Goal: Task Accomplishment & Management: Manage account settings

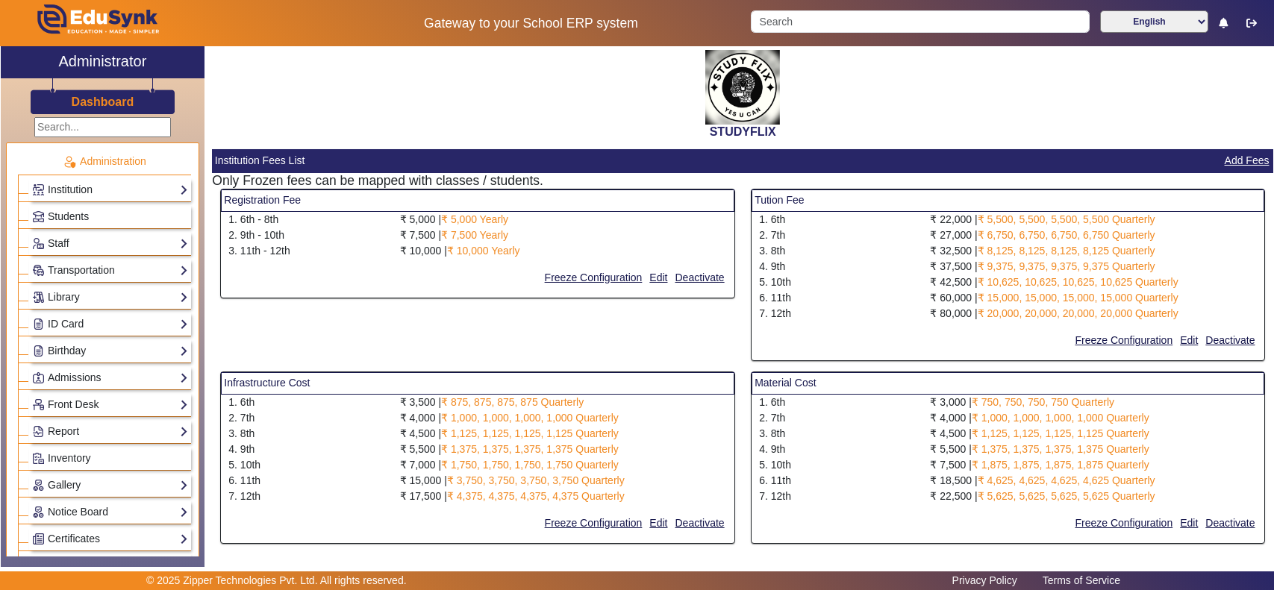
select select "10"
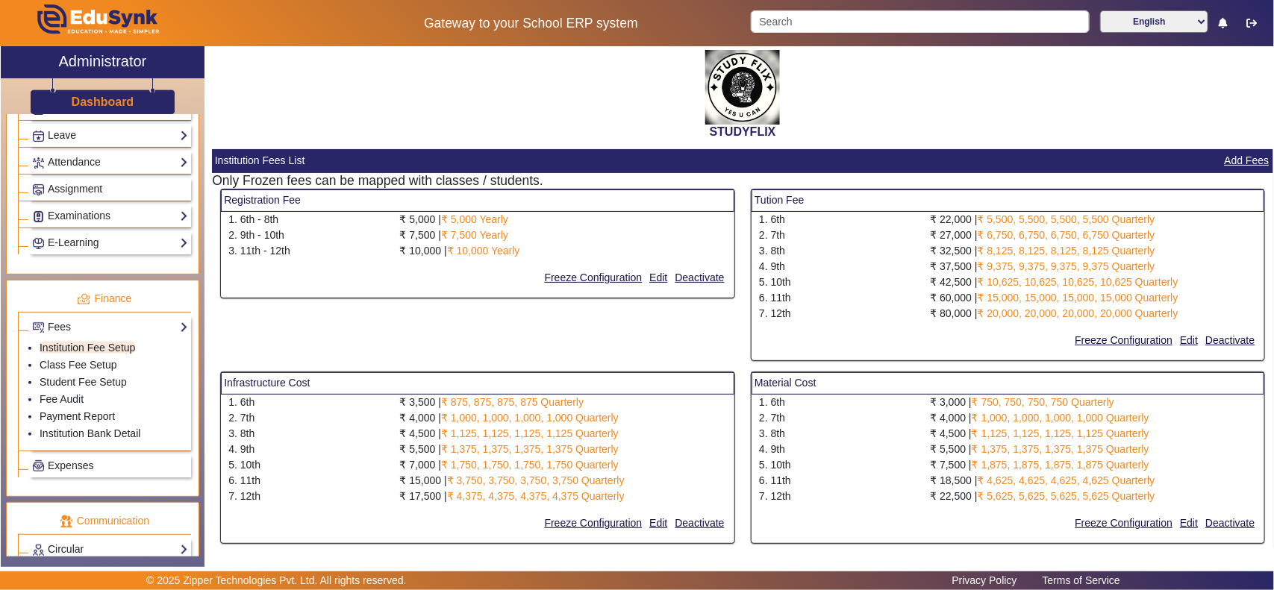
scroll to position [466, 0]
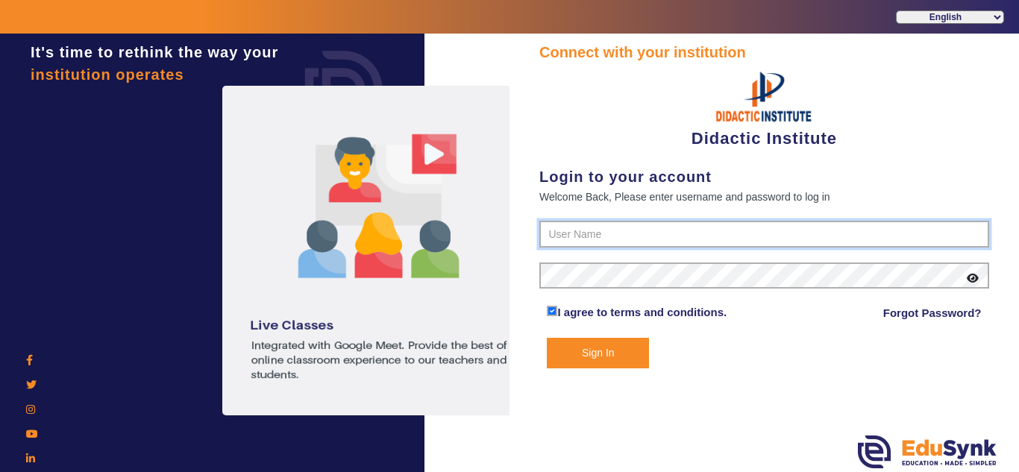
type input "9571262802"
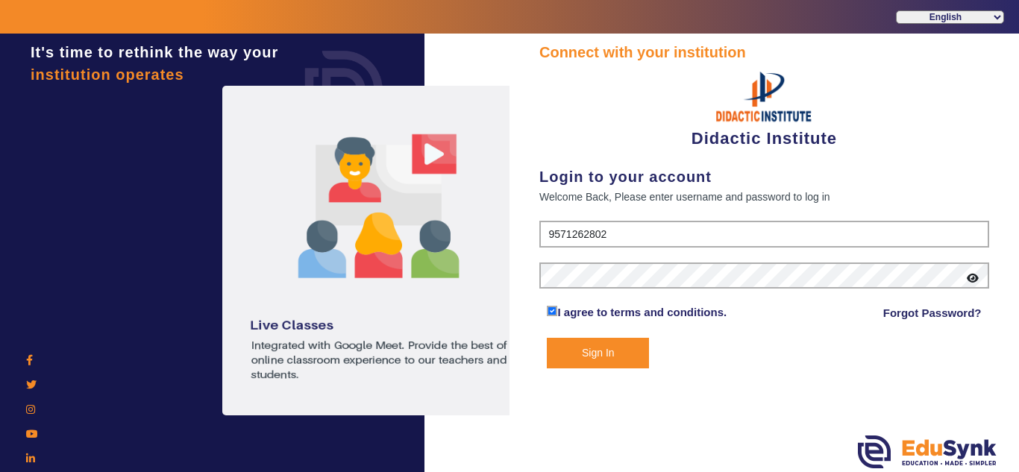
click at [600, 349] on button "Sign In" at bounding box center [598, 353] width 102 height 31
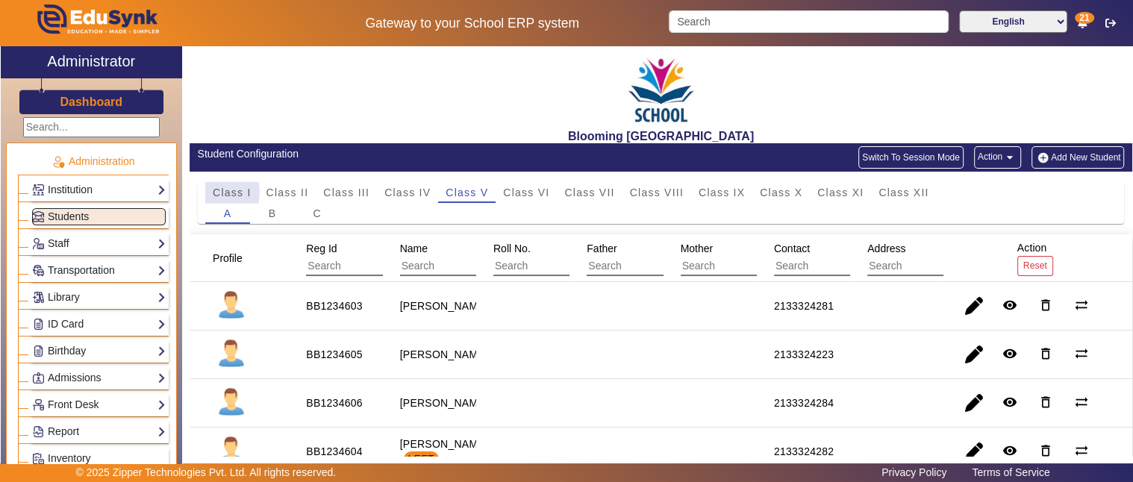
click at [217, 192] on span "Class I" at bounding box center [232, 192] width 39 height 10
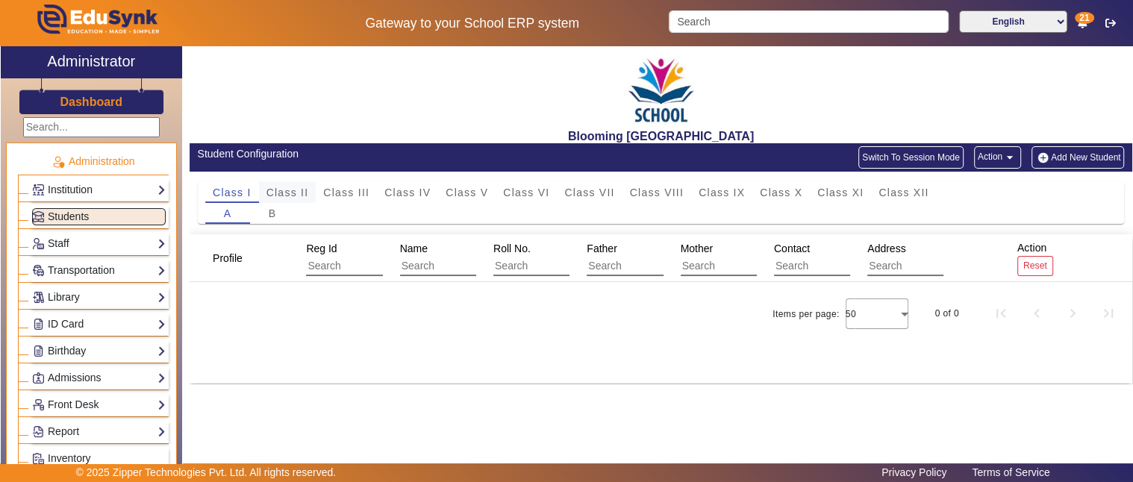
click at [291, 192] on span "Class II" at bounding box center [287, 192] width 43 height 10
click at [354, 187] on span "Class III" at bounding box center [346, 192] width 46 height 10
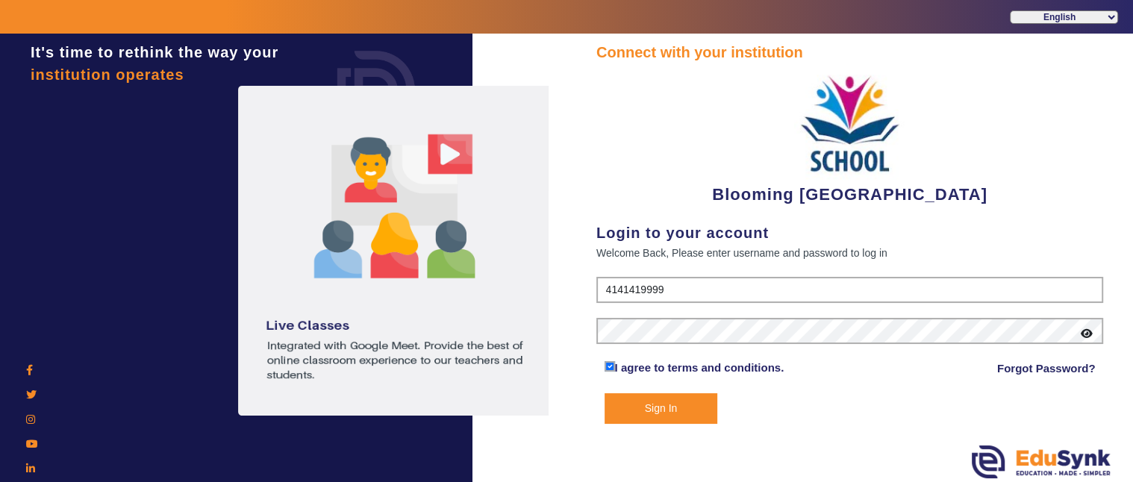
click at [660, 405] on button "Sign In" at bounding box center [660, 408] width 113 height 31
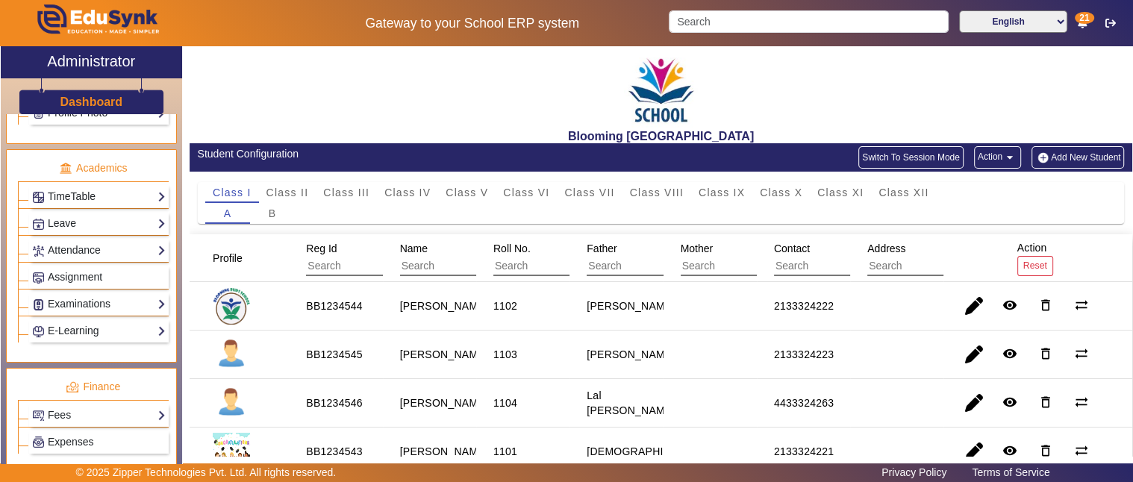
scroll to position [552, 0]
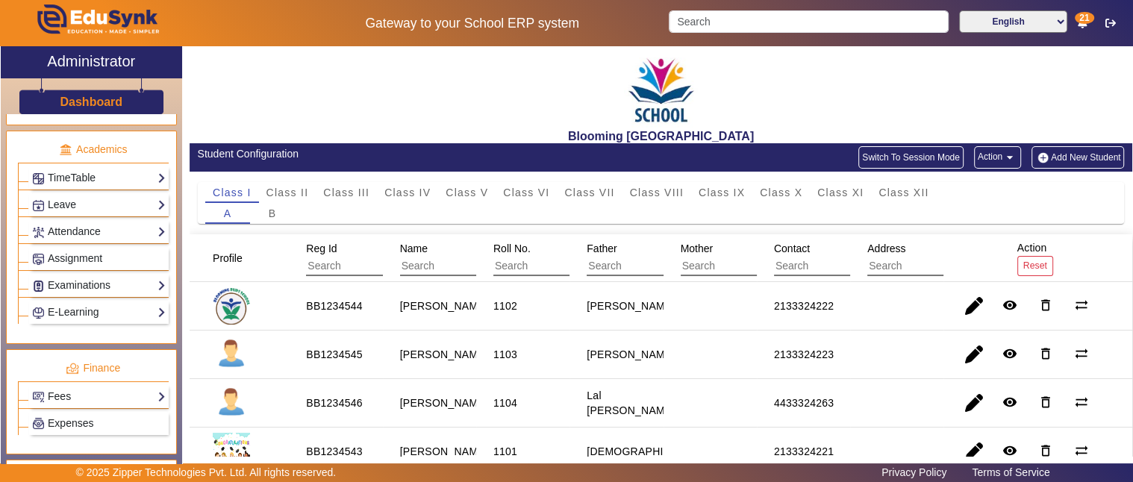
drag, startPoint x: 57, startPoint y: 379, endPoint x: 69, endPoint y: 394, distance: 19.1
click at [57, 388] on link "Fees" at bounding box center [99, 396] width 134 height 17
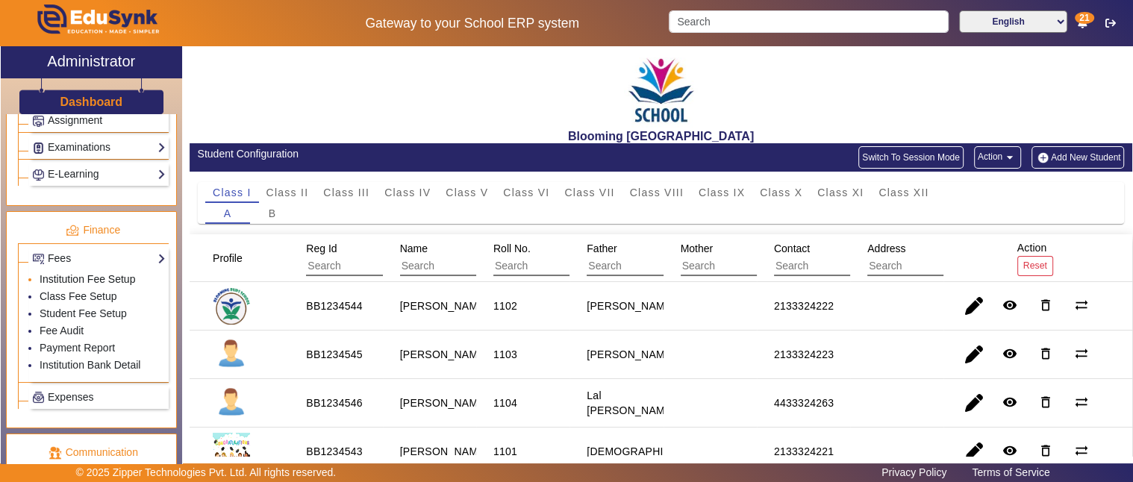
click at [115, 273] on link "Institution Fee Setup" at bounding box center [88, 279] width 96 height 12
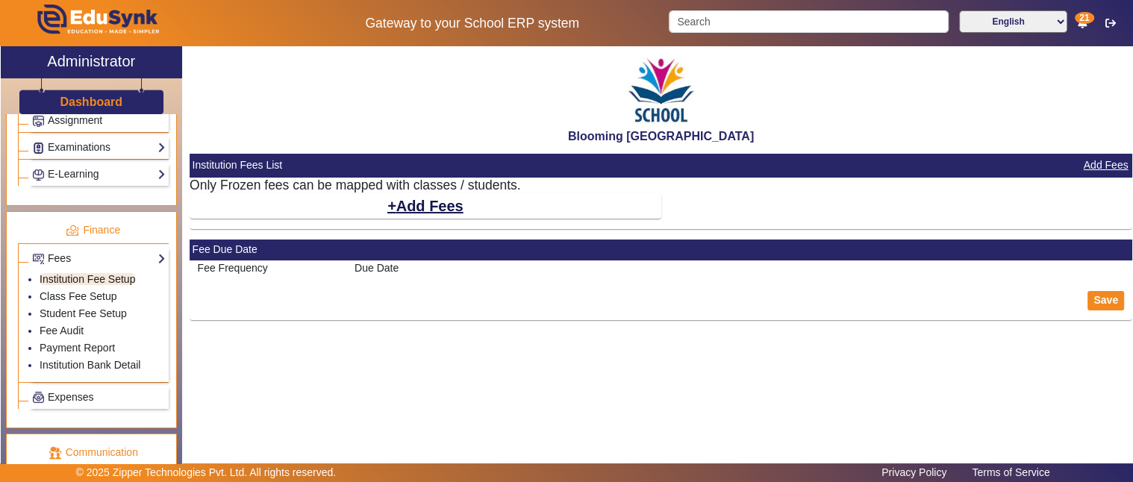
select select "10"
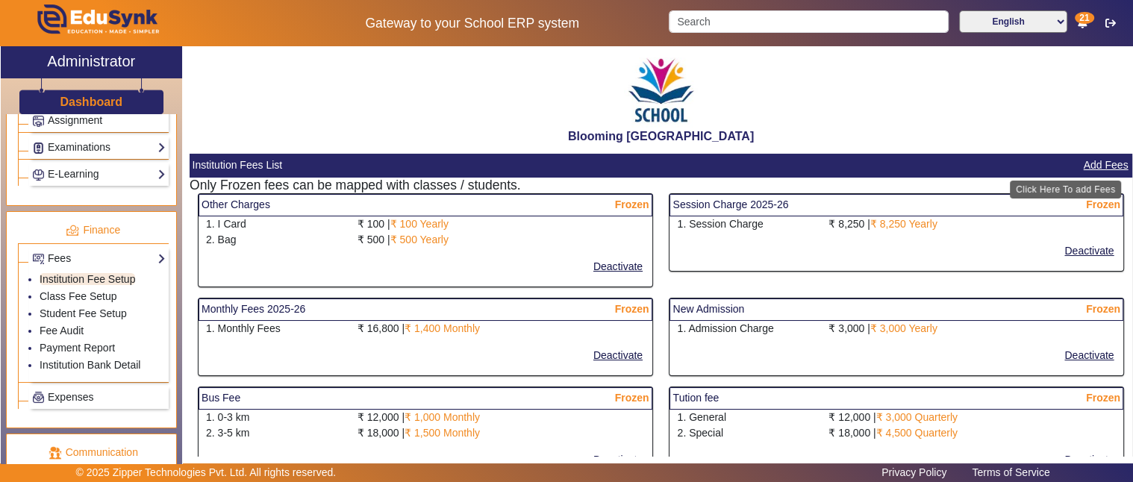
click at [1106, 163] on button "Add Fees" at bounding box center [1106, 165] width 48 height 19
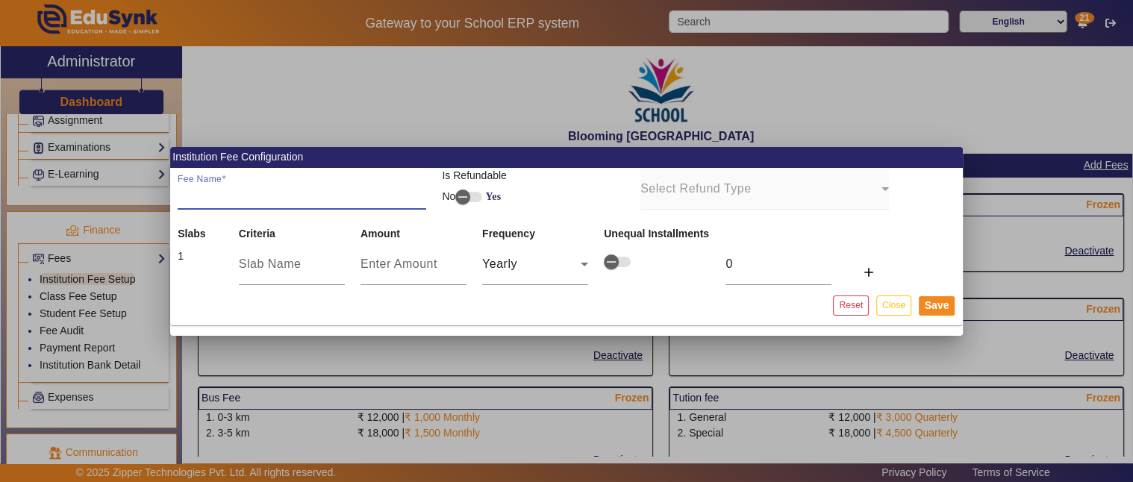
click at [314, 198] on input "Fee Name" at bounding box center [302, 195] width 248 height 18
type input "Class 10th"
click at [263, 269] on input "text" at bounding box center [292, 264] width 106 height 18
type input "m"
type input "Maths-Science"
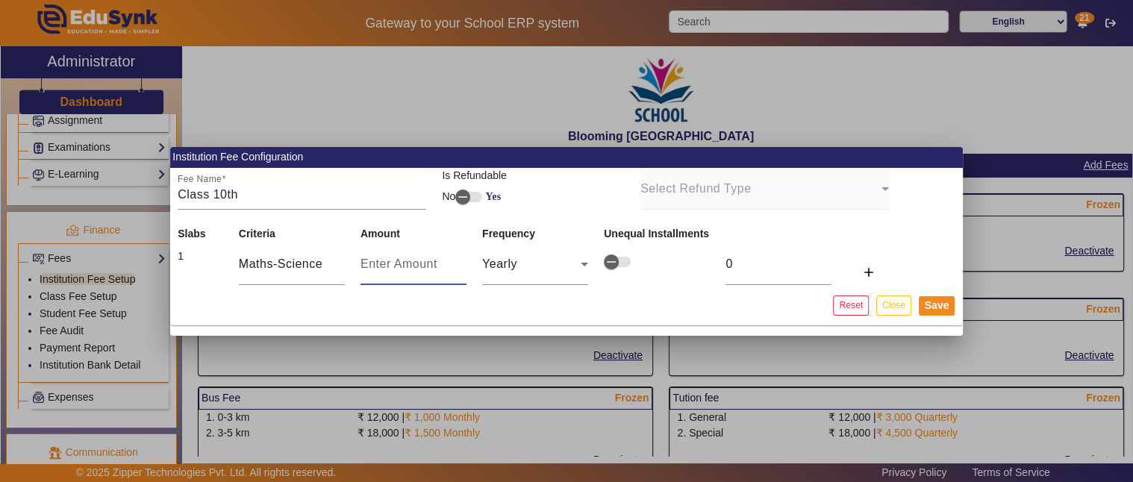
type input "4"
type input "40"
type input "400"
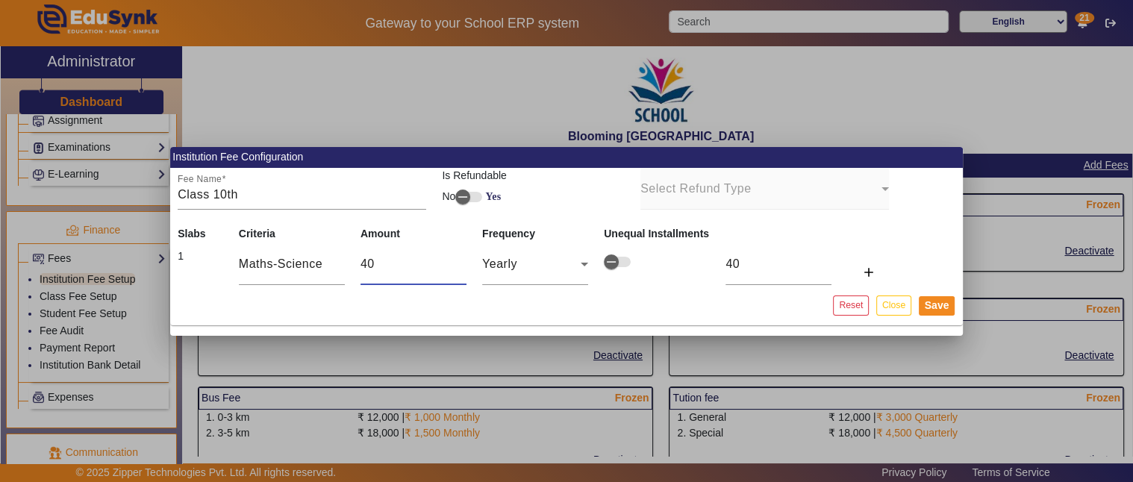
type input "400"
type input "4000"
type input "40000"
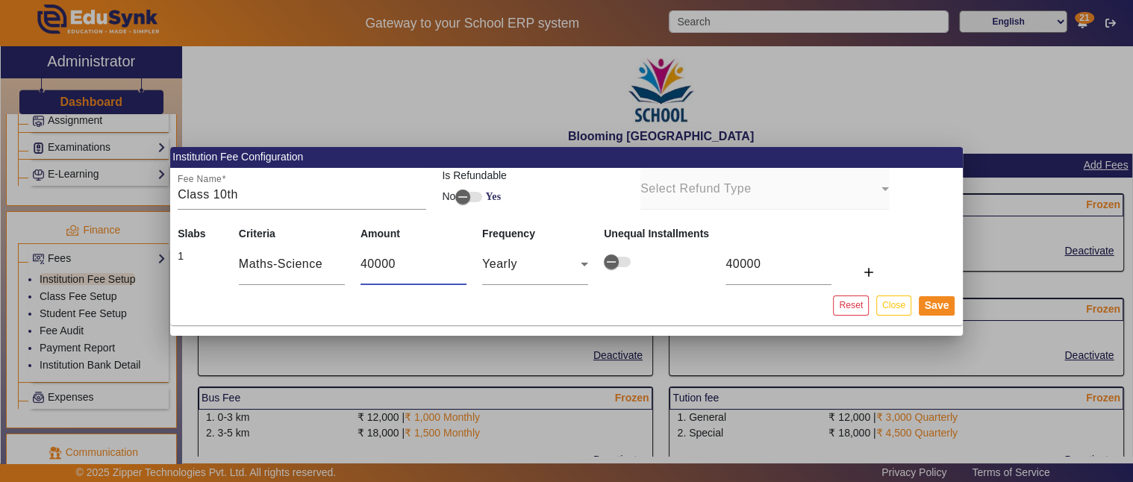
type input "40000"
type input "10000"
drag, startPoint x: 726, startPoint y: 263, endPoint x: 776, endPoint y: 264, distance: 50.0
click at [776, 264] on input "10000" at bounding box center [778, 264] width 106 height 18
click at [625, 263] on span "button" at bounding box center [611, 262] width 30 height 30
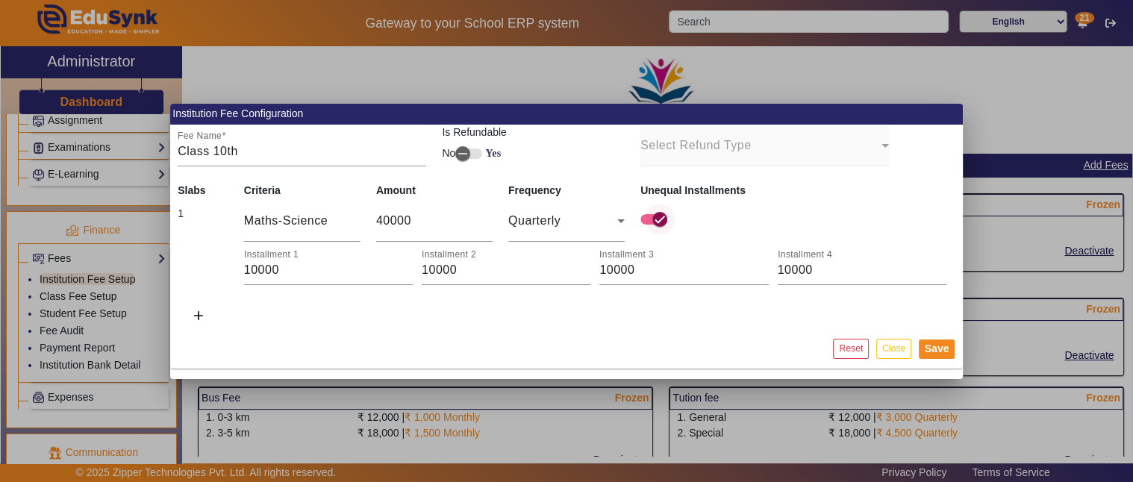
click at [650, 218] on span "button" at bounding box center [660, 219] width 30 height 30
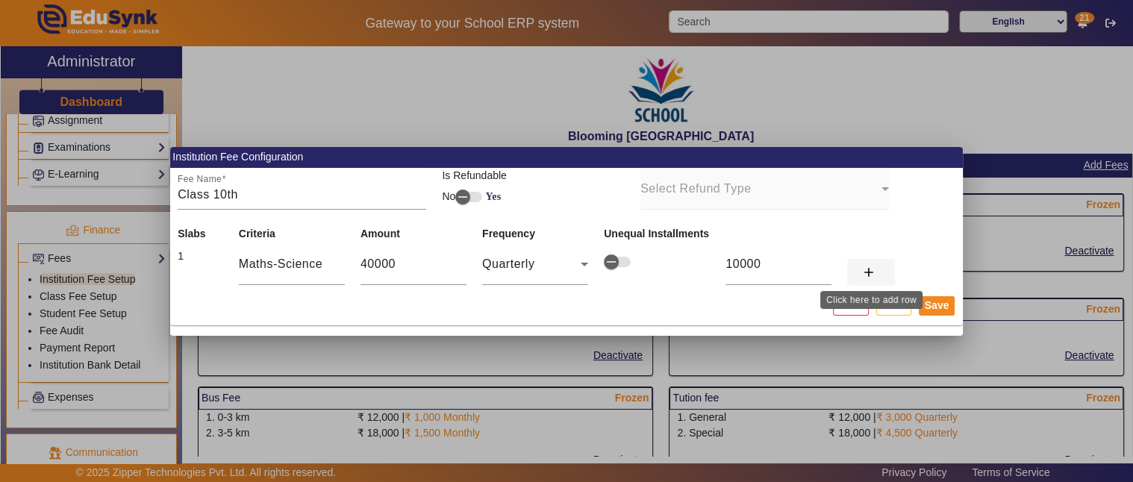
click at [874, 272] on mat-icon "add" at bounding box center [867, 272] width 15 height 15
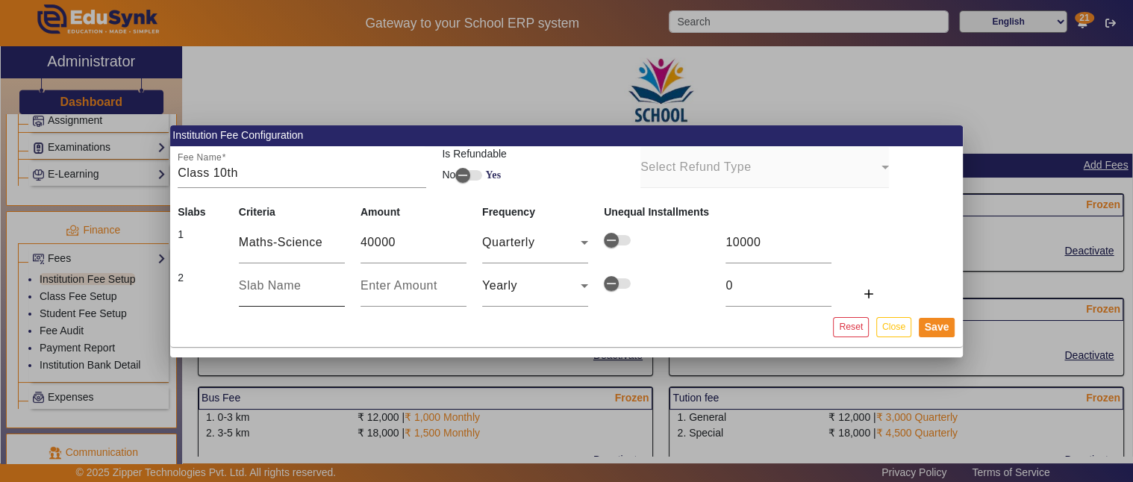
click at [296, 287] on input "text" at bounding box center [292, 286] width 106 height 18
type input "Maths-Science-SSt"
type input "5"
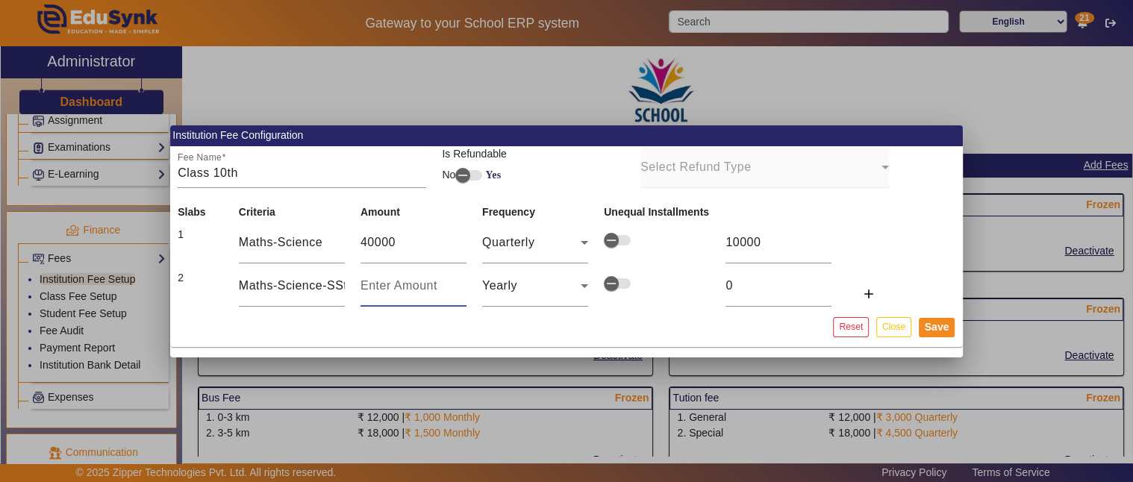
type input "5"
type input "50"
type input "500"
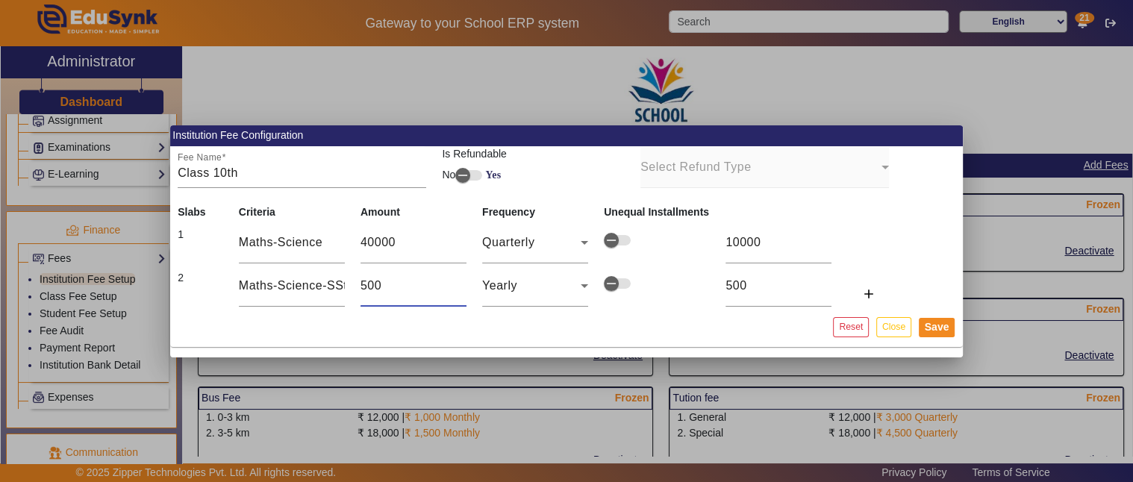
type input "5000"
type input "50000"
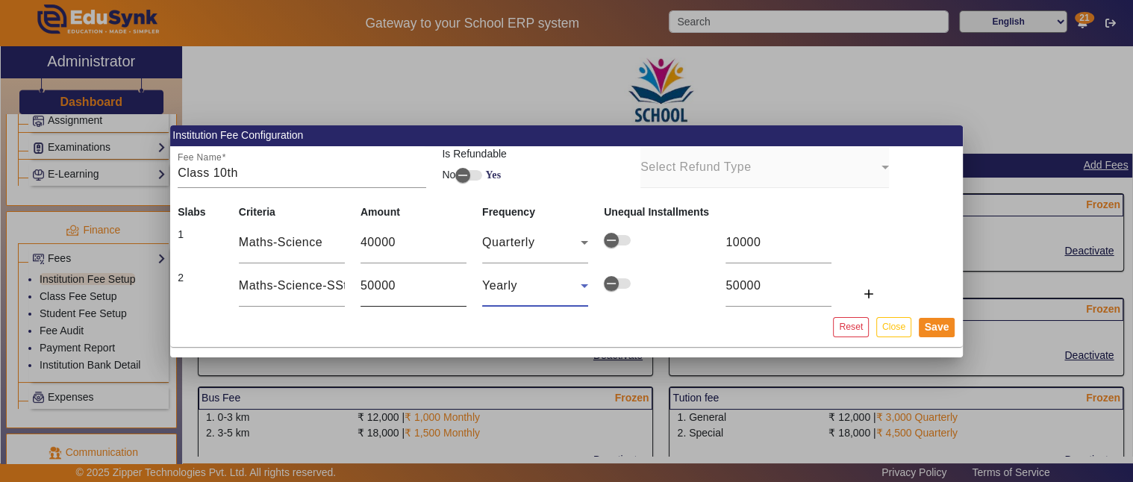
type input "12500"
click at [870, 292] on mat-icon "add" at bounding box center [867, 294] width 15 height 15
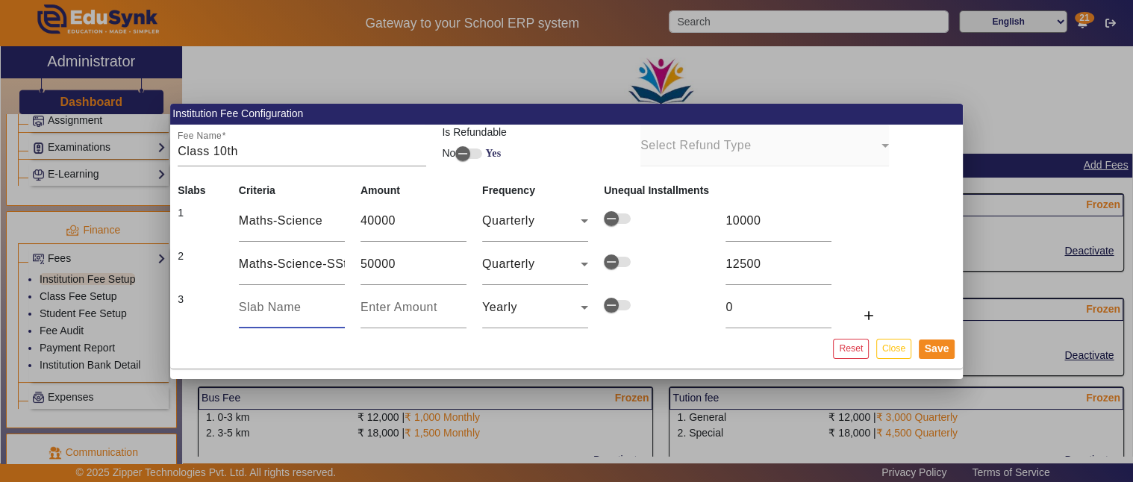
click at [248, 314] on input "text" at bounding box center [292, 307] width 106 height 18
type input "Maths-Science-SSt-English"
type input "6"
type input "60"
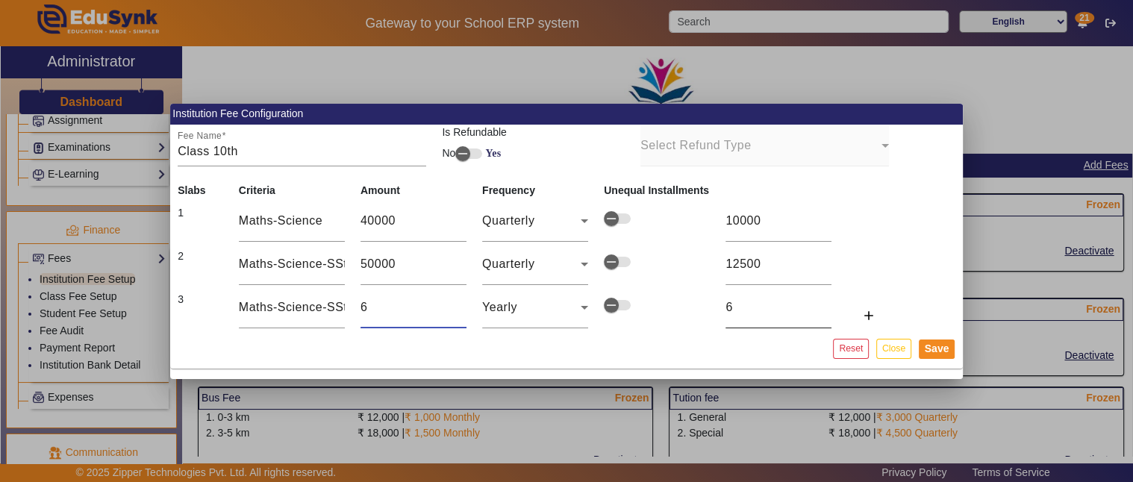
type input "60"
type input "600"
type input "6000"
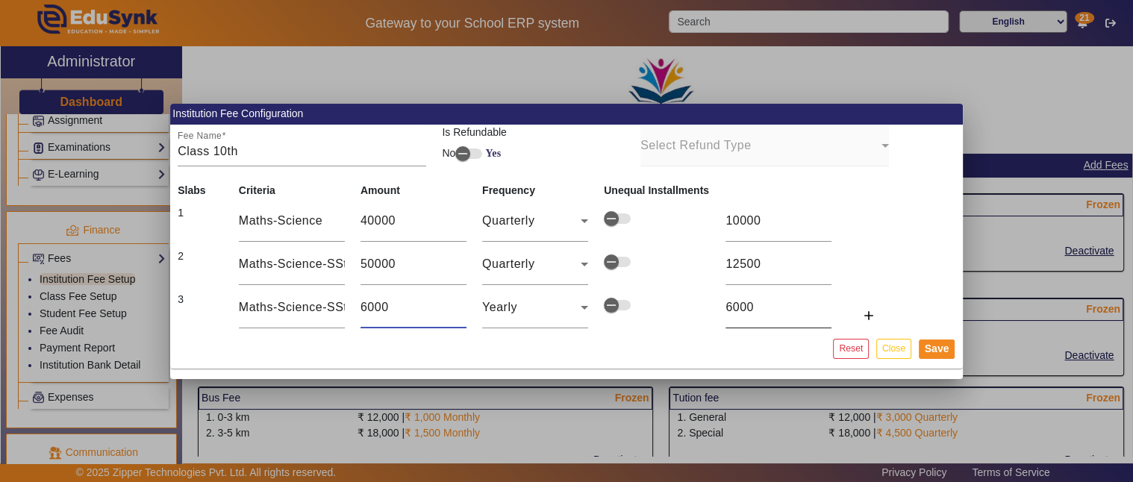
type input "60000"
type input "15000"
click at [937, 349] on button "Save" at bounding box center [936, 348] width 37 height 19
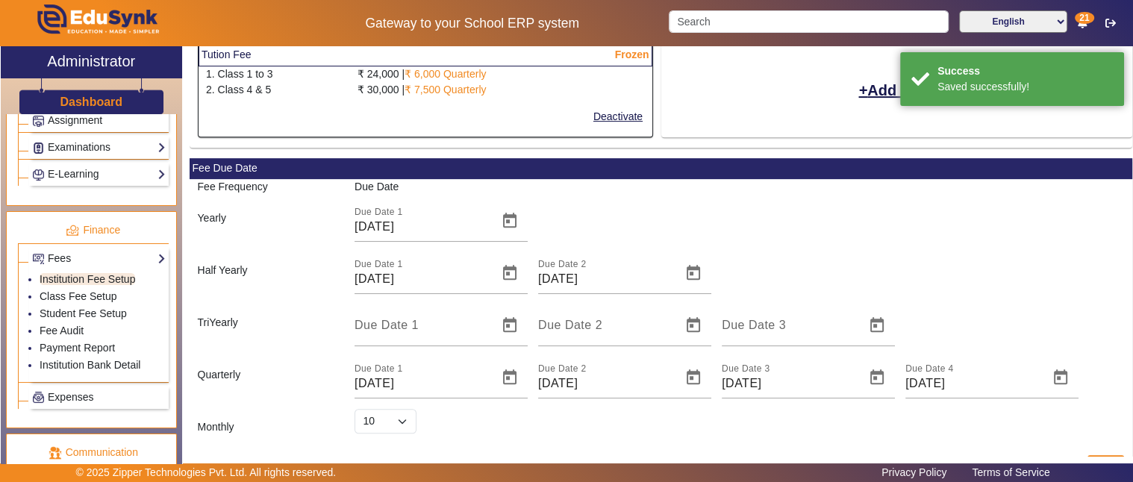
select select "10"
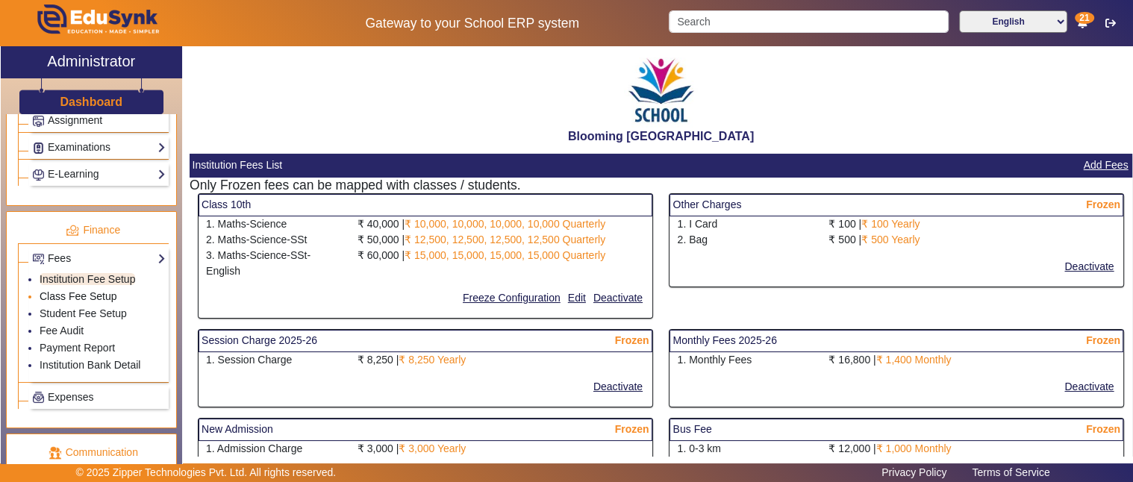
click at [90, 290] on link "Class Fee Setup" at bounding box center [79, 296] width 78 height 12
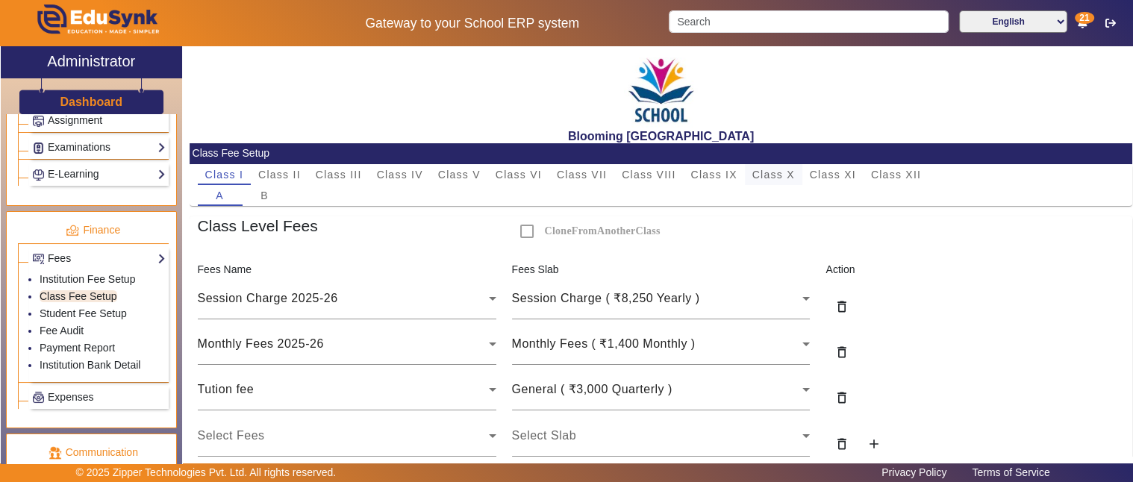
click at [763, 174] on span "Class X" at bounding box center [773, 174] width 43 height 10
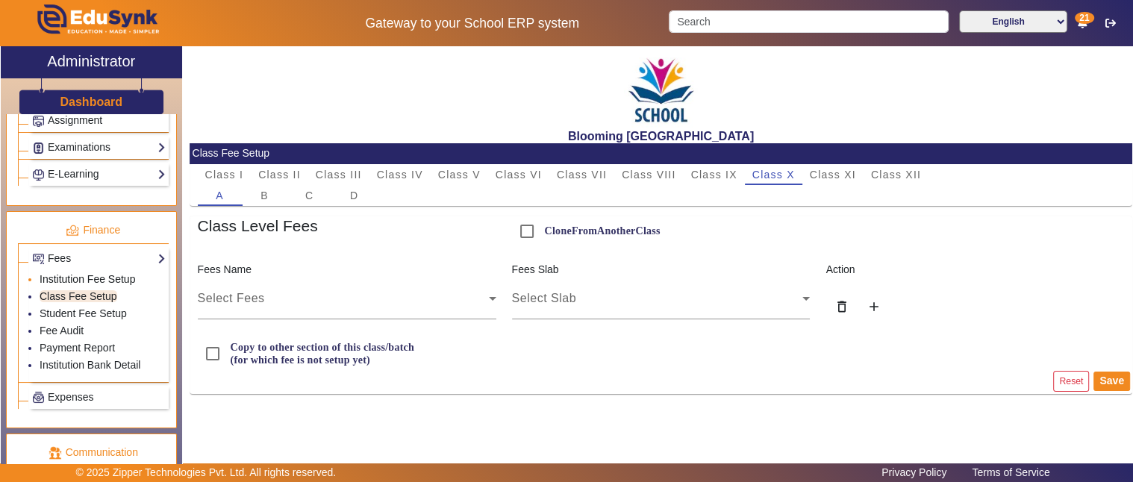
click at [97, 273] on link "Institution Fee Setup" at bounding box center [88, 279] width 96 height 12
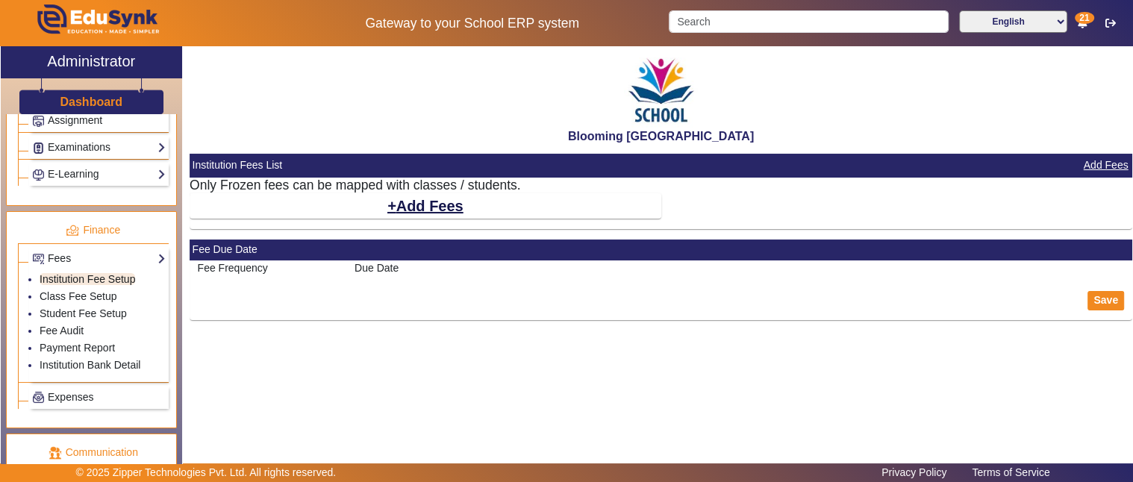
select select "10"
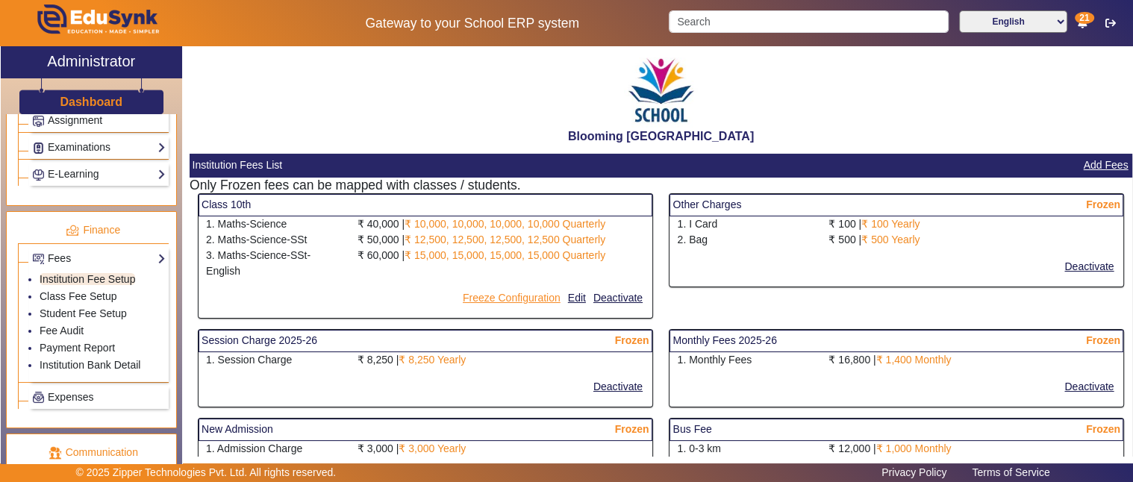
click at [504, 295] on button "Freeze Configuration" at bounding box center [511, 298] width 101 height 19
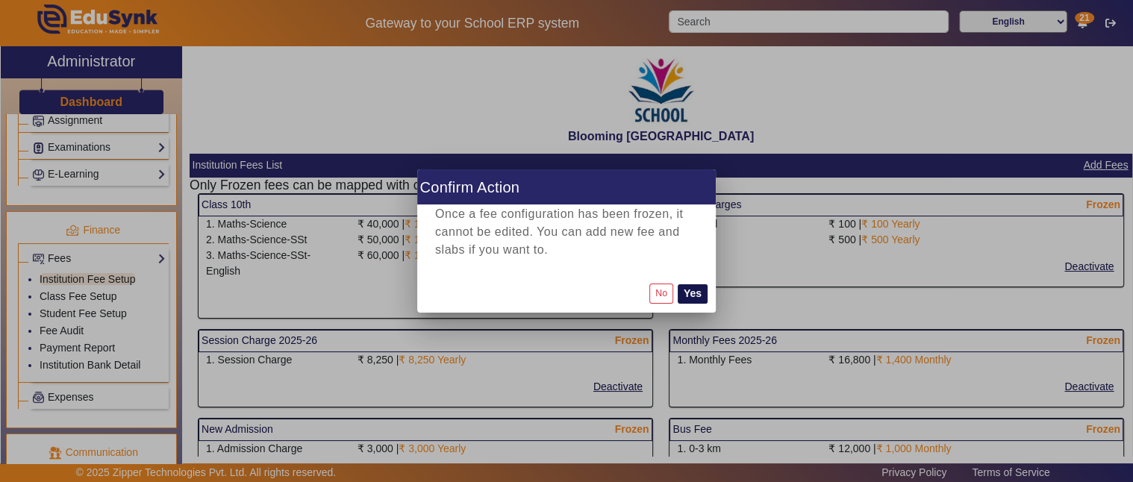
click at [688, 293] on button "Yes" at bounding box center [692, 293] width 30 height 19
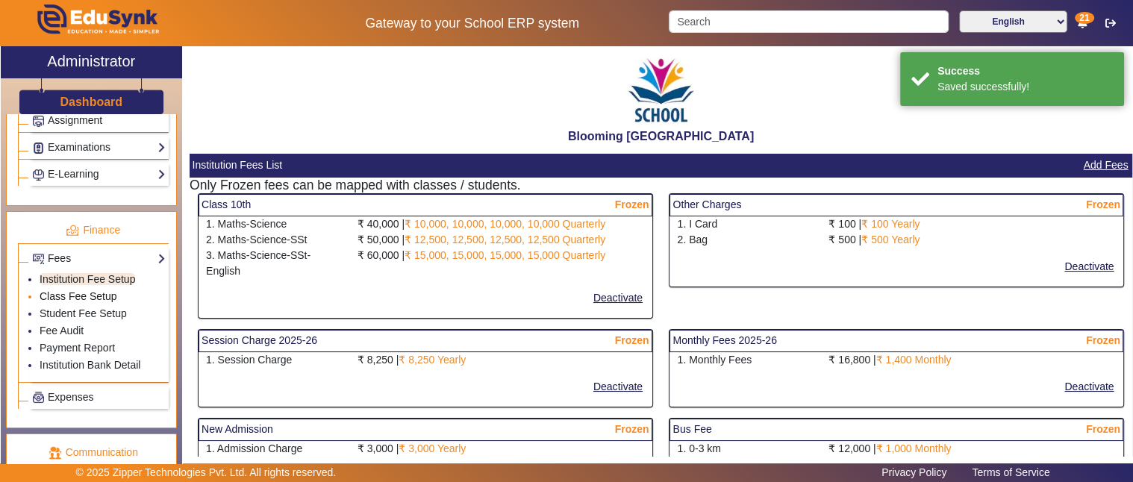
click at [69, 290] on link "Class Fee Setup" at bounding box center [79, 296] width 78 height 12
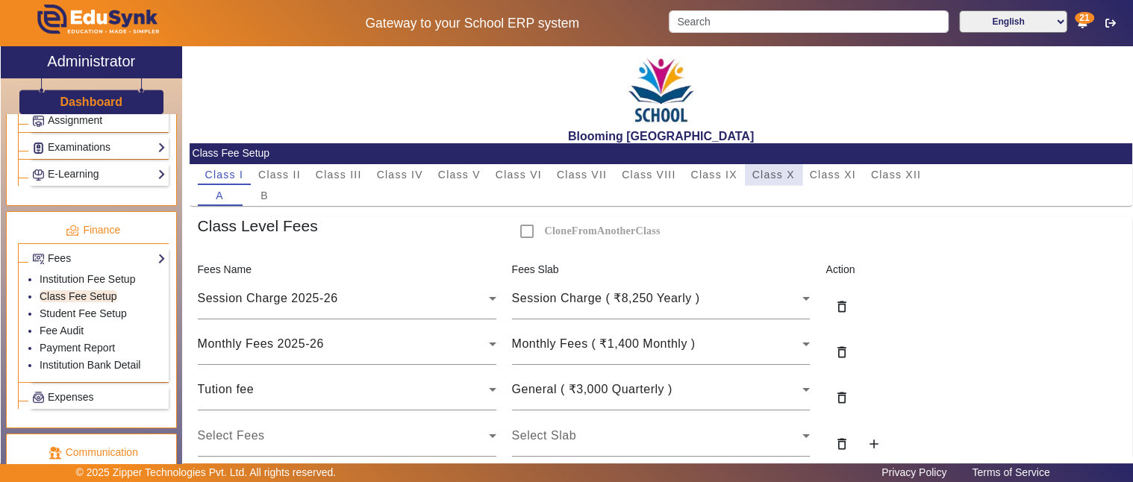
click at [785, 169] on span "Class X" at bounding box center [773, 174] width 43 height 10
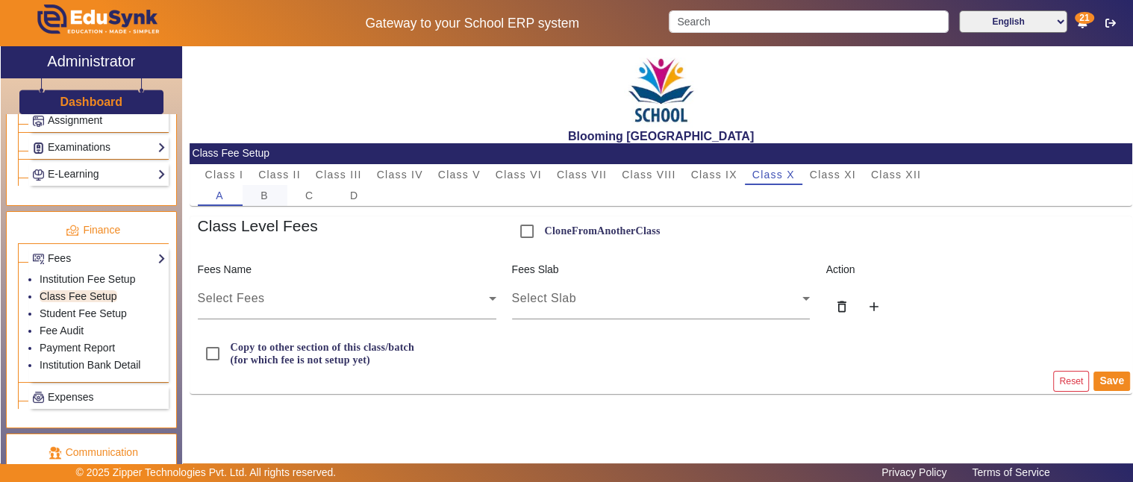
drag, startPoint x: 256, startPoint y: 192, endPoint x: 278, endPoint y: 195, distance: 22.5
click at [257, 192] on div "B" at bounding box center [264, 195] width 45 height 21
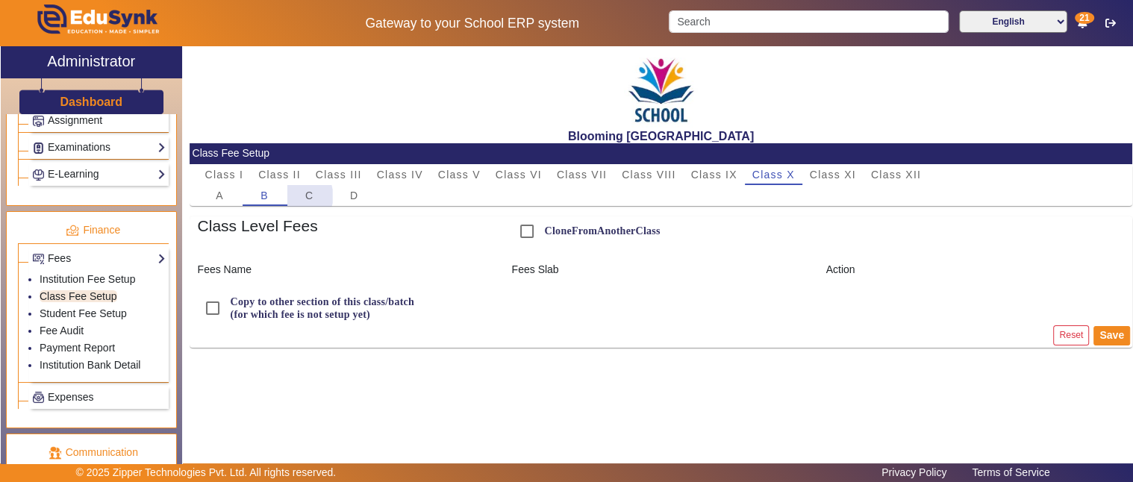
click at [302, 196] on div "C" at bounding box center [309, 195] width 45 height 21
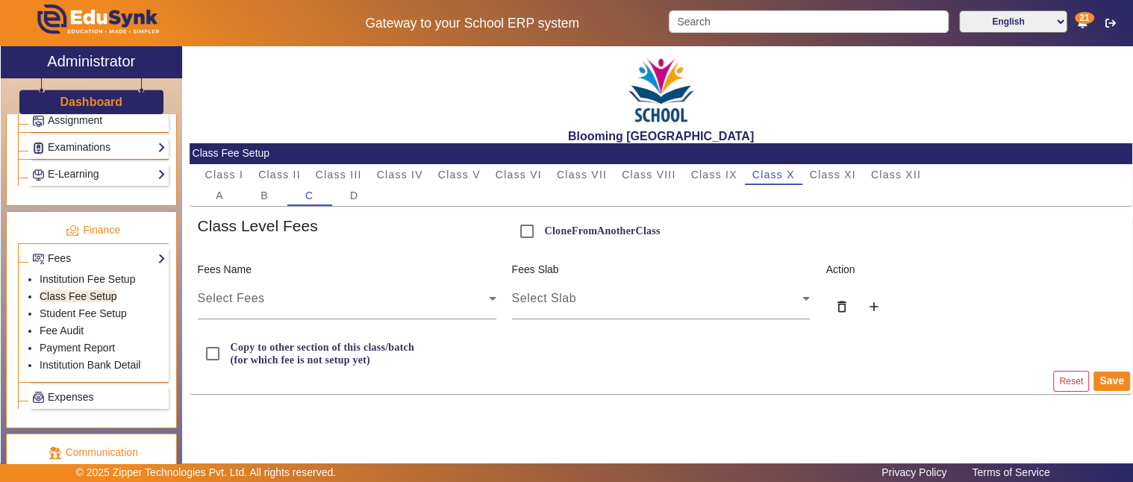
click at [358, 207] on div "Blooming Buds Secondary School Class Fee Setup Class I Class II Class III Class…" at bounding box center [661, 220] width 942 height 348
click at [81, 307] on link "Student Fee Setup" at bounding box center [83, 313] width 87 height 12
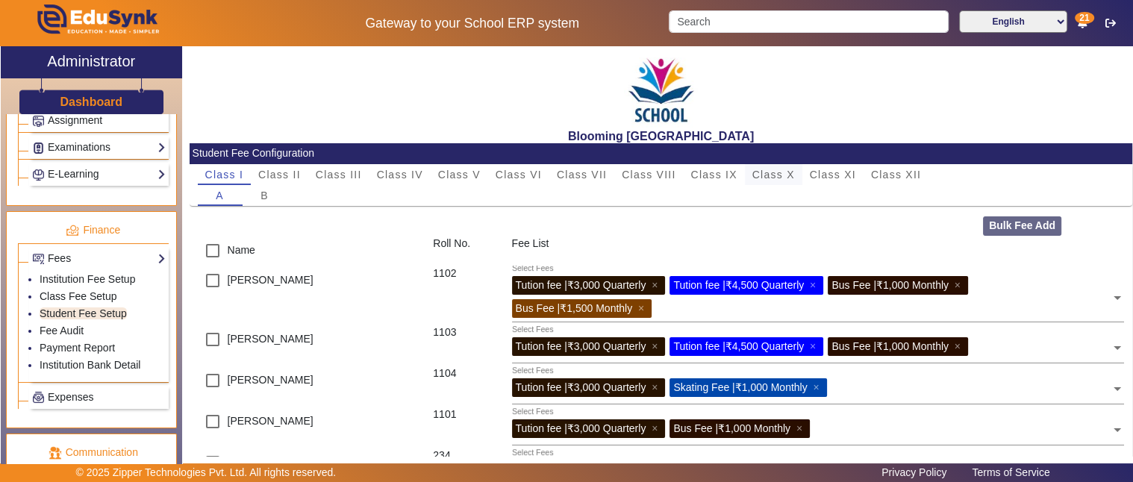
click at [772, 166] on span "Class X" at bounding box center [773, 174] width 43 height 21
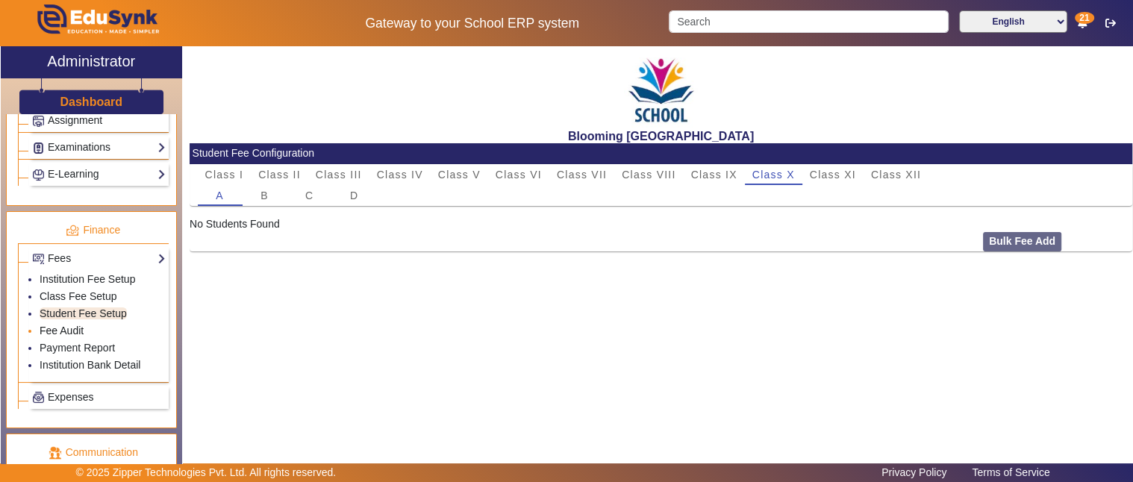
click at [73, 325] on link "Fee Audit" at bounding box center [62, 331] width 44 height 12
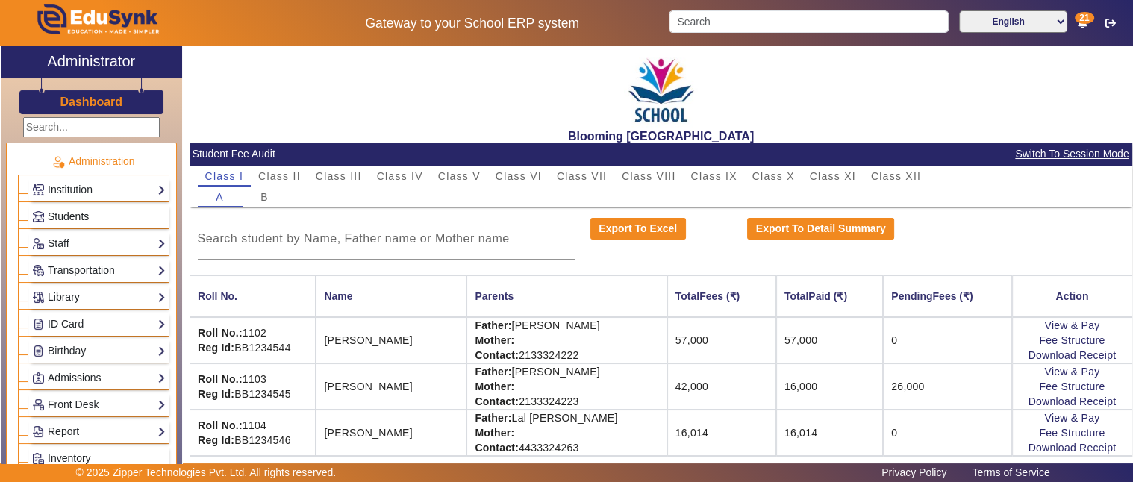
drag, startPoint x: 65, startPoint y: 213, endPoint x: 82, endPoint y: 220, distance: 18.4
click at [67, 214] on span "Students" at bounding box center [68, 216] width 41 height 12
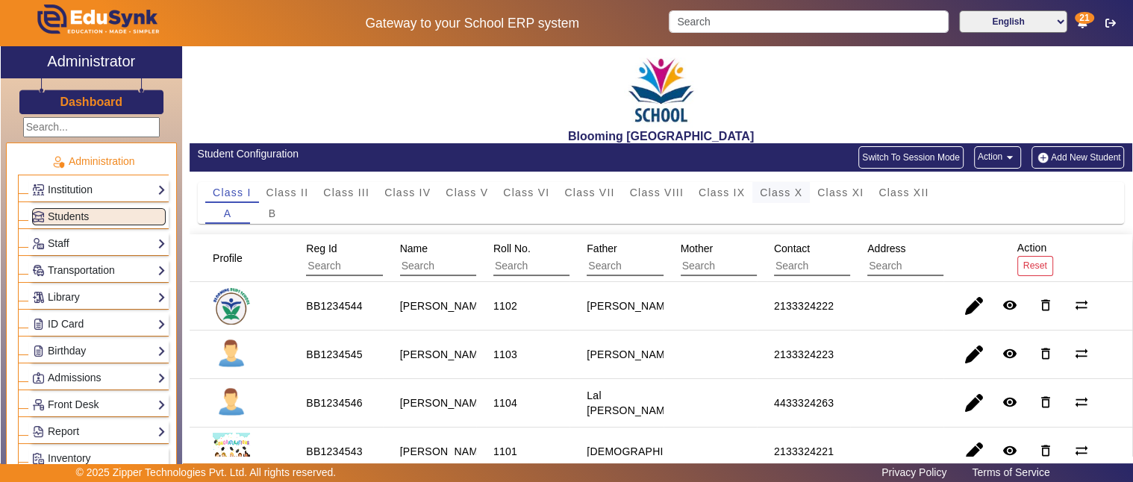
click at [766, 191] on span "Class X" at bounding box center [781, 192] width 43 height 10
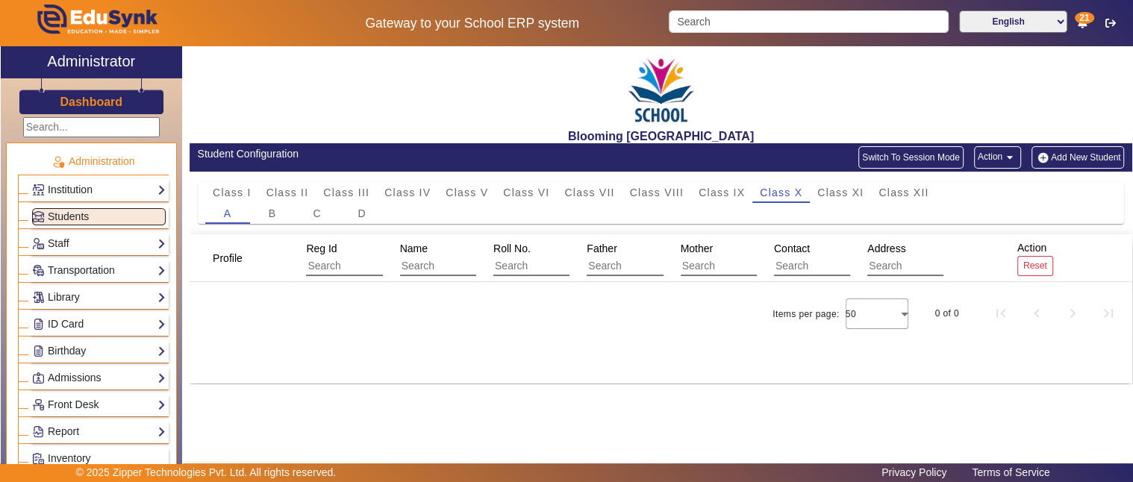
click at [1069, 154] on button "Add New Student" at bounding box center [1077, 157] width 93 height 22
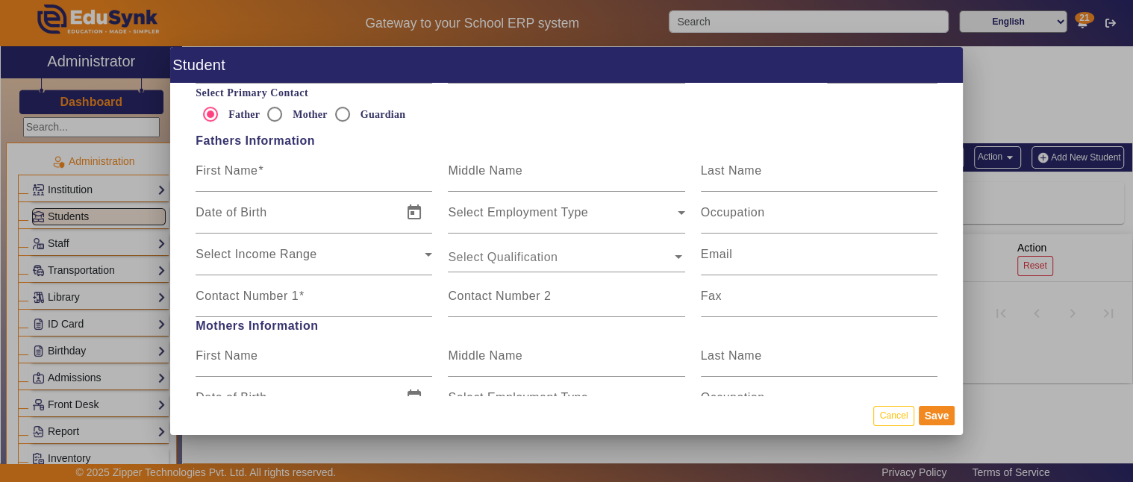
scroll to position [967, 0]
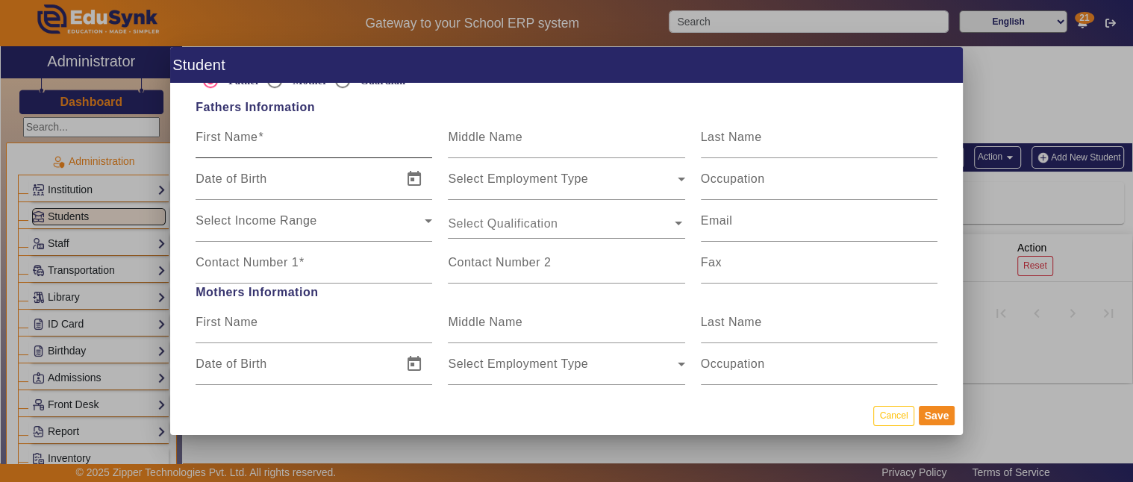
type input "A"
click at [263, 143] on span at bounding box center [260, 137] width 6 height 13
click at [263, 143] on input "First Name" at bounding box center [313, 143] width 237 height 18
type input "A"
click at [259, 265] on mat-label "Contact Number 1" at bounding box center [246, 262] width 103 height 13
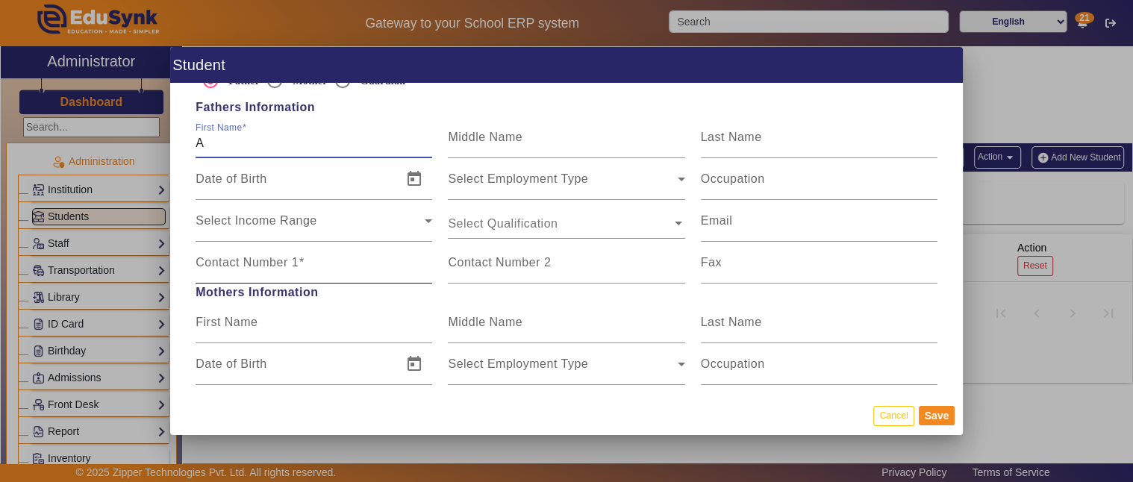
click at [259, 265] on input "Contact Number 1" at bounding box center [313, 269] width 237 height 18
drag, startPoint x: 277, startPoint y: 267, endPoint x: 187, endPoint y: 270, distance: 90.3
click at [187, 270] on div "Personal Information First Name A Middle Name Last Name Date of Birth Age Place…" at bounding box center [566, 239] width 793 height 313
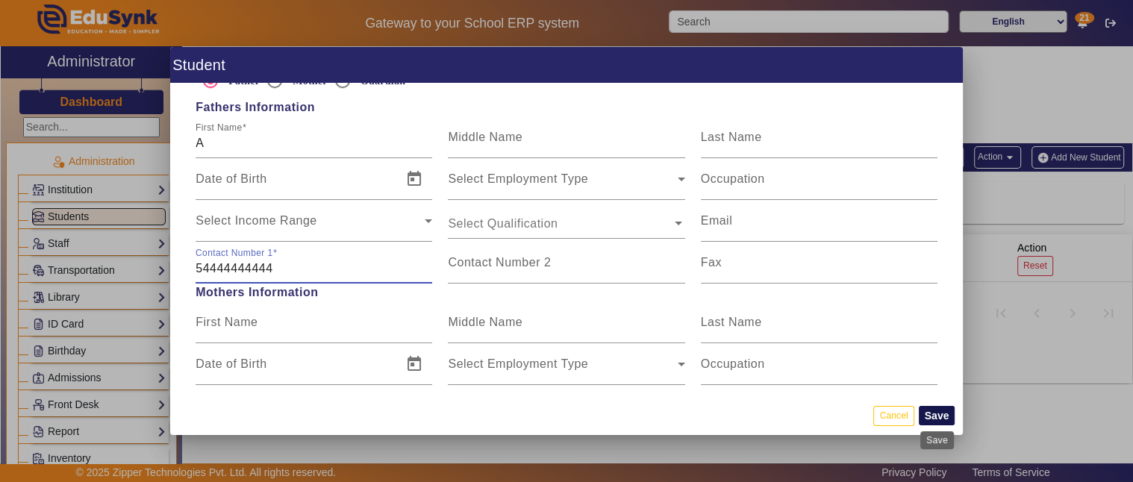
type input "54444444444"
click at [939, 407] on button "Save" at bounding box center [936, 415] width 37 height 19
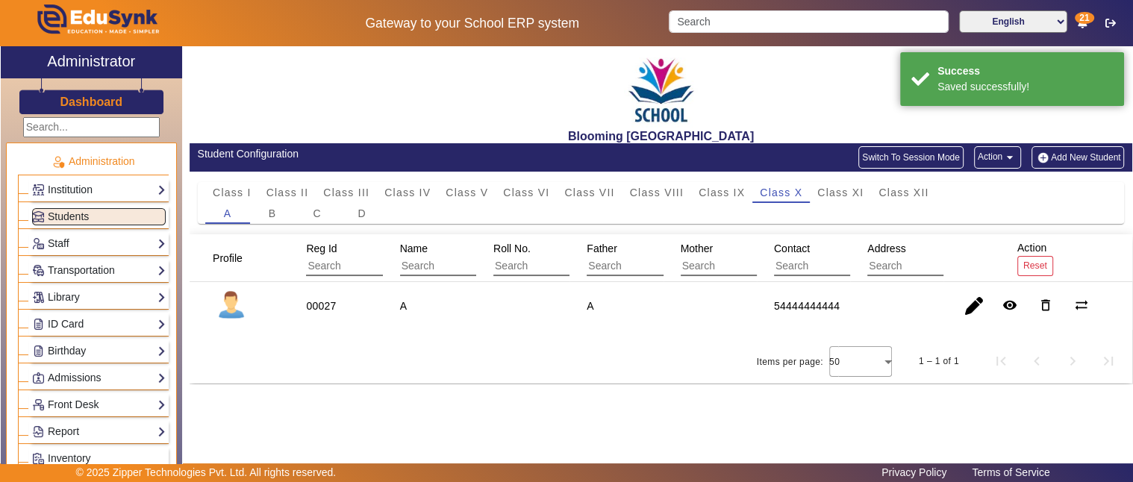
click at [1065, 159] on button "Add New Student" at bounding box center [1077, 157] width 93 height 22
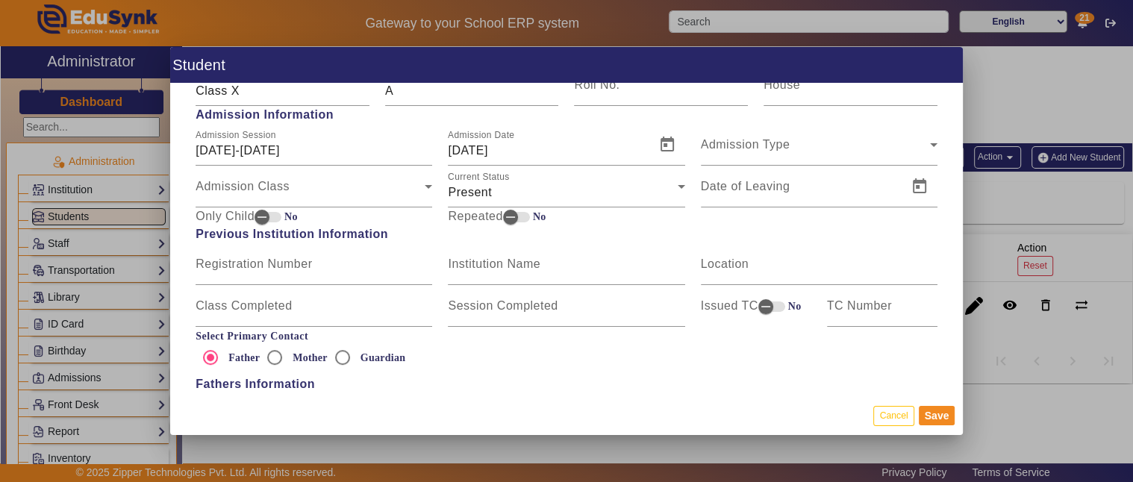
scroll to position [829, 0]
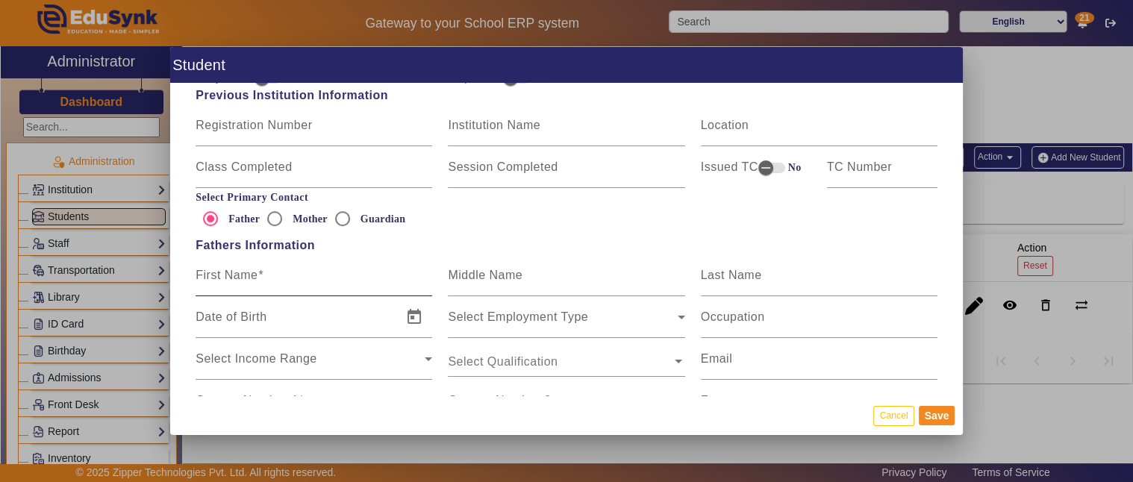
type input "B"
click at [240, 275] on mat-label "First Name" at bounding box center [226, 275] width 62 height 13
click at [240, 275] on input "First Name" at bounding box center [313, 281] width 237 height 18
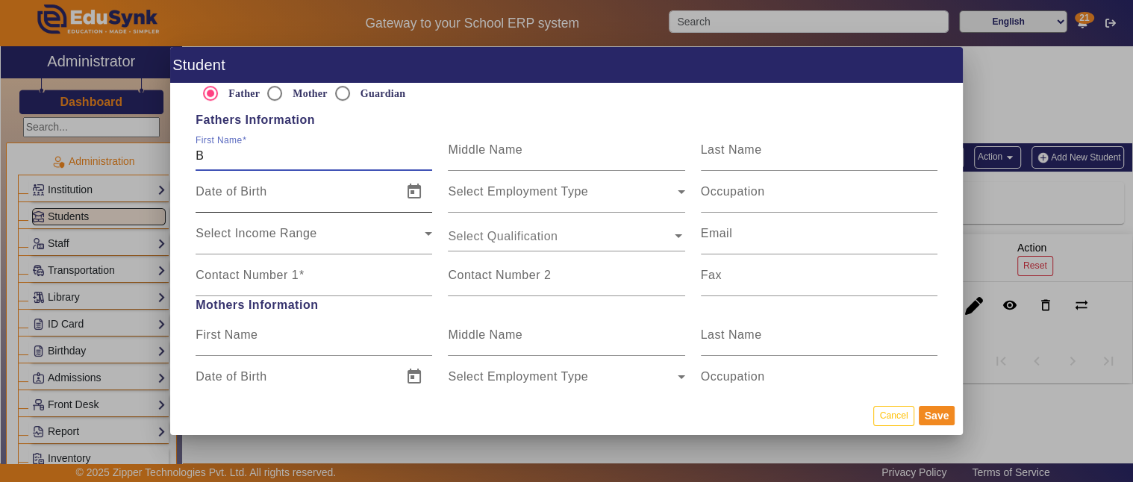
scroll to position [1105, 0]
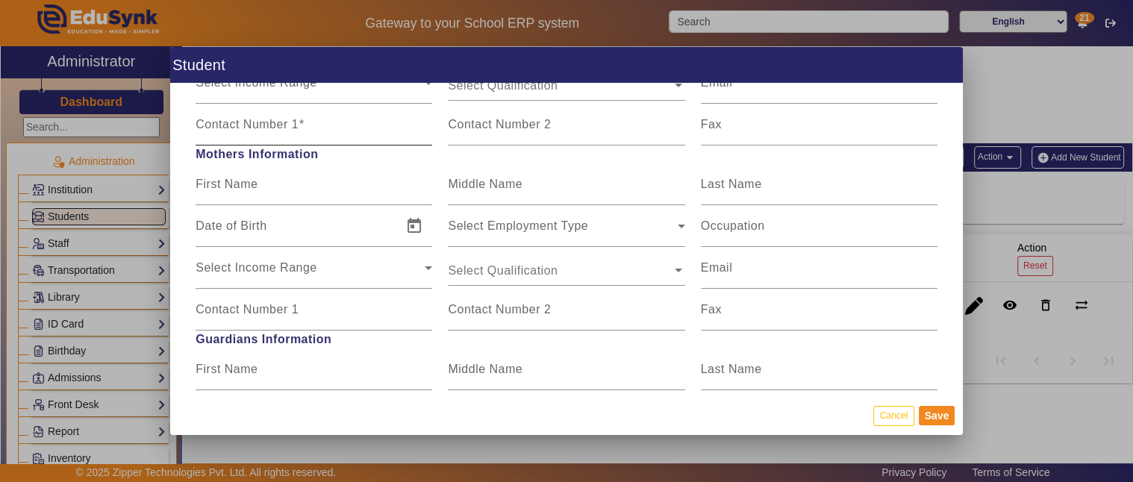
type input "B"
click at [265, 132] on input "Contact Number 1" at bounding box center [313, 131] width 237 height 18
paste input "54444444444"
type input "54444444444"
click at [936, 418] on button "Save" at bounding box center [936, 415] width 37 height 19
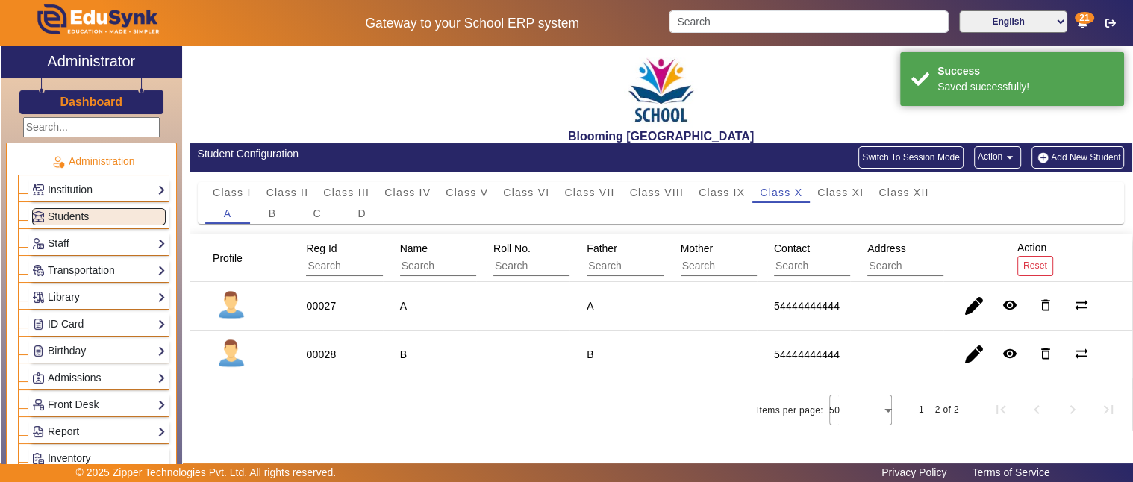
click at [1056, 154] on button "Add New Student" at bounding box center [1077, 157] width 93 height 22
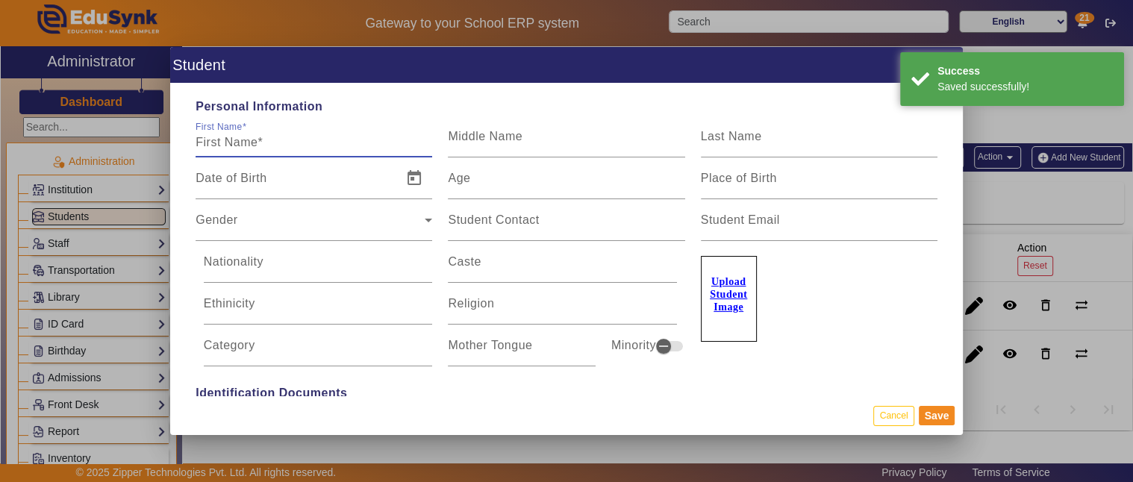
click at [229, 137] on input "First Name" at bounding box center [313, 143] width 237 height 18
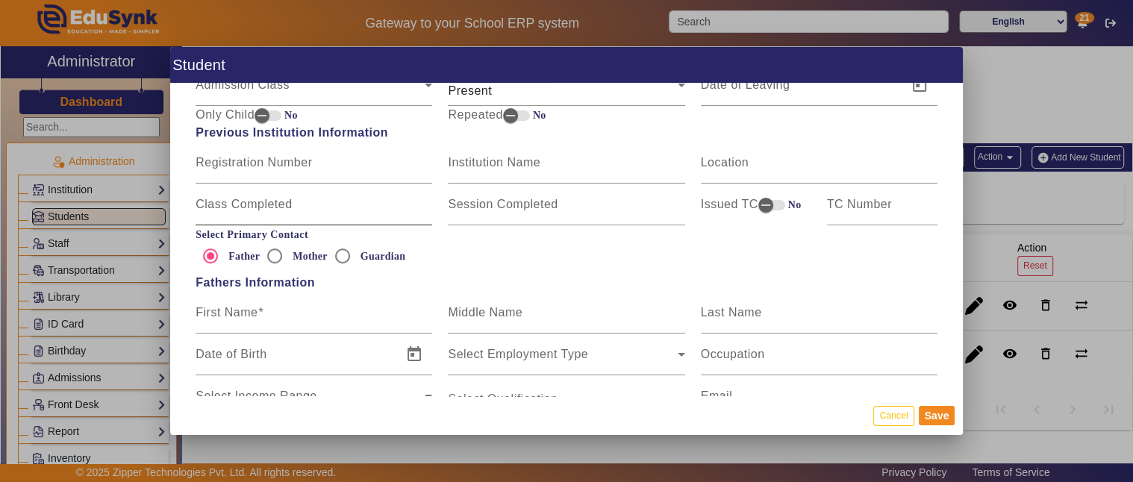
scroll to position [829, 0]
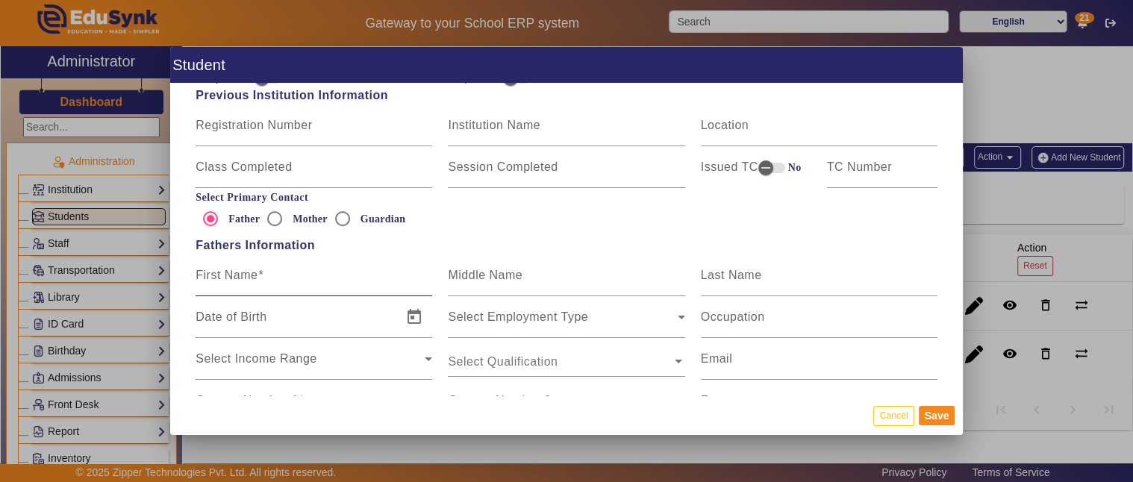
type input "C"
click at [254, 272] on mat-label "First Name" at bounding box center [226, 275] width 62 height 13
click at [254, 272] on input "First Name" at bounding box center [313, 281] width 237 height 18
click at [274, 278] on input "First Name" at bounding box center [313, 281] width 237 height 18
paste input "54444444444"
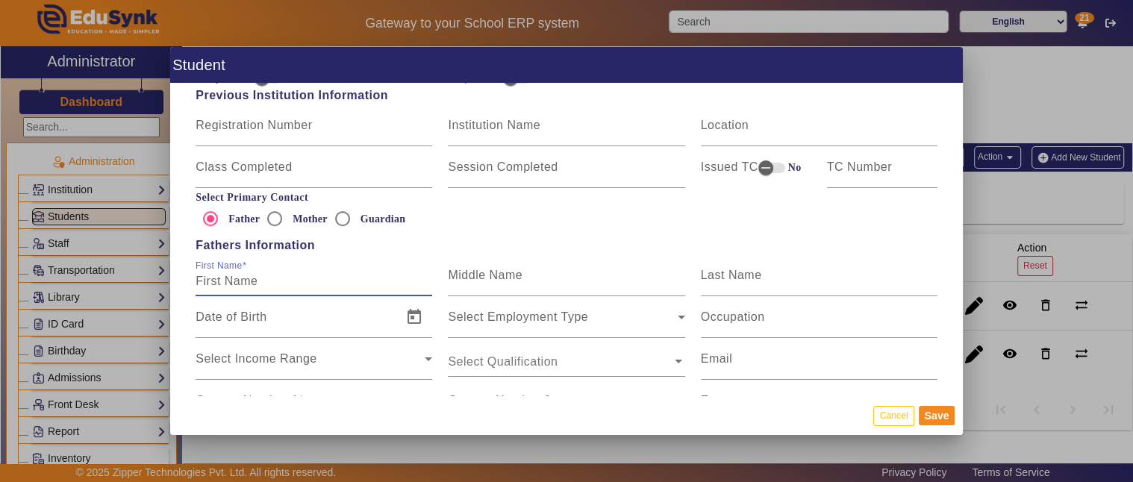
type input "54444444444"
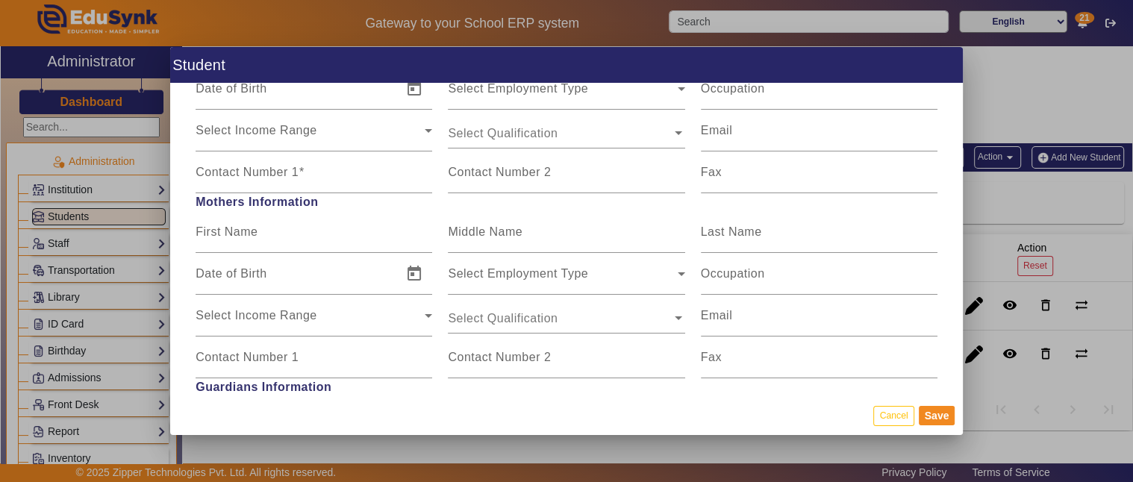
scroll to position [1105, 0]
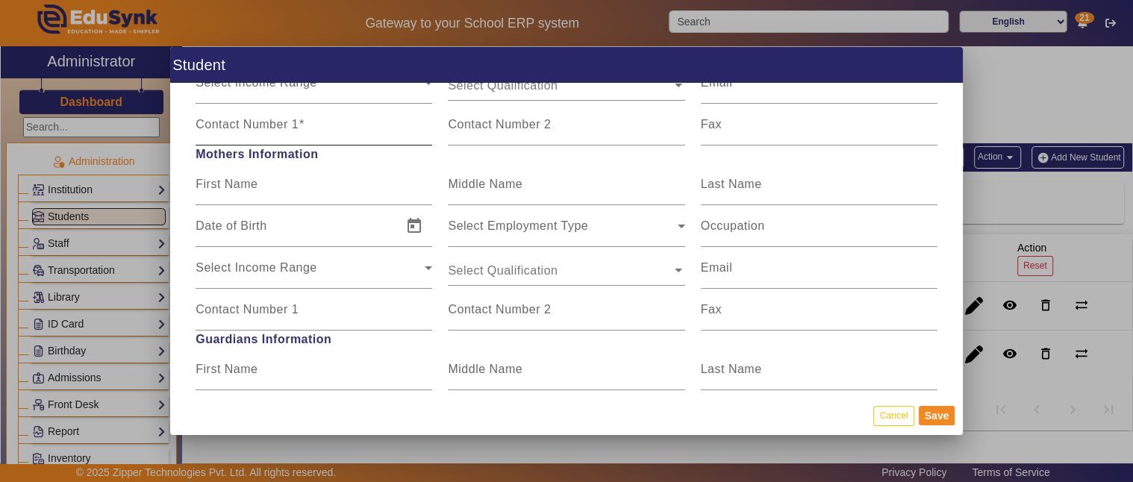
type input "C"
click at [281, 136] on input "Contact Number 1" at bounding box center [313, 131] width 237 height 18
paste input "54444444444"
type input "54444444444"
click at [935, 410] on button "Save" at bounding box center [936, 415] width 37 height 19
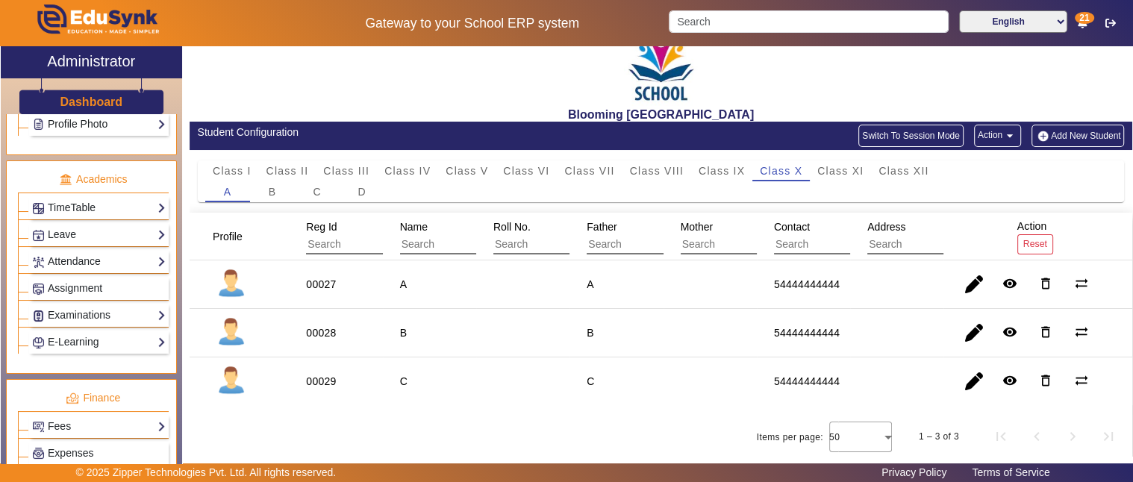
scroll to position [690, 0]
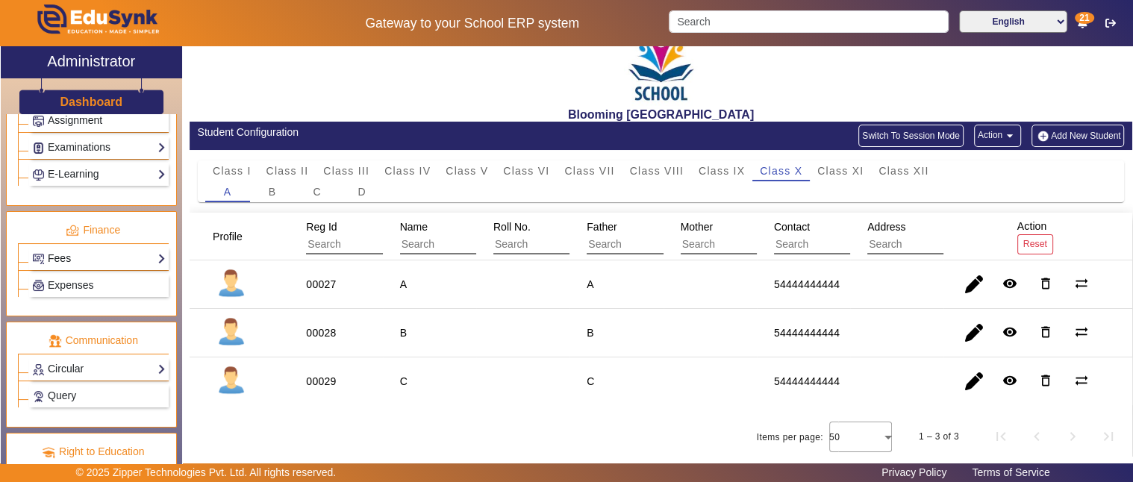
click at [98, 250] on link "Fees" at bounding box center [99, 258] width 134 height 17
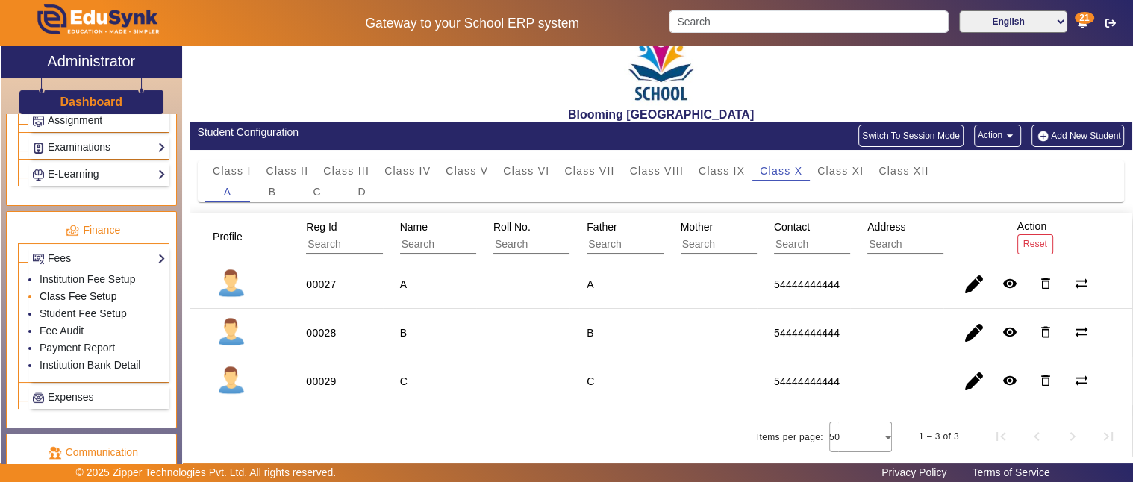
click at [80, 290] on link "Class Fee Setup" at bounding box center [79, 296] width 78 height 12
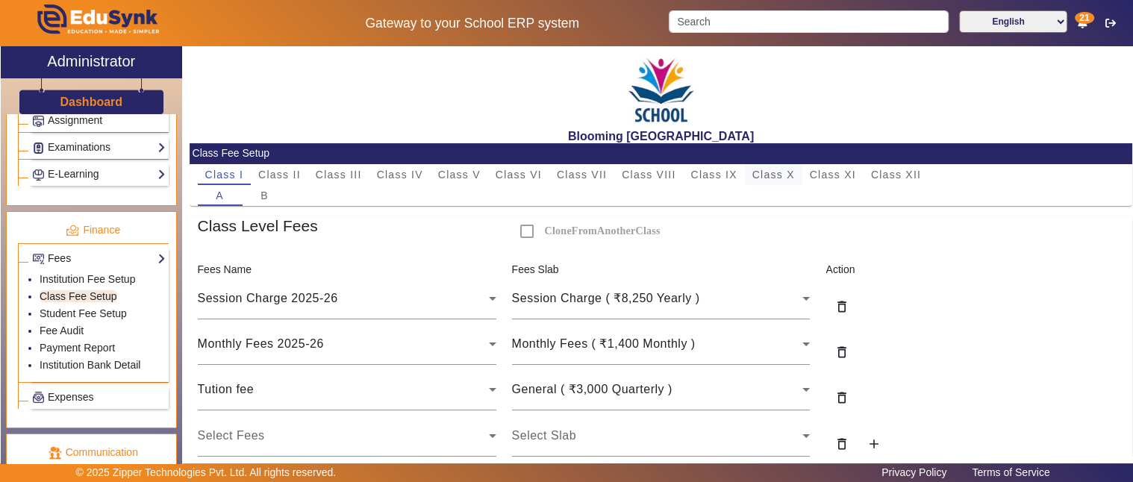
click at [780, 175] on span "Class X" at bounding box center [773, 174] width 43 height 10
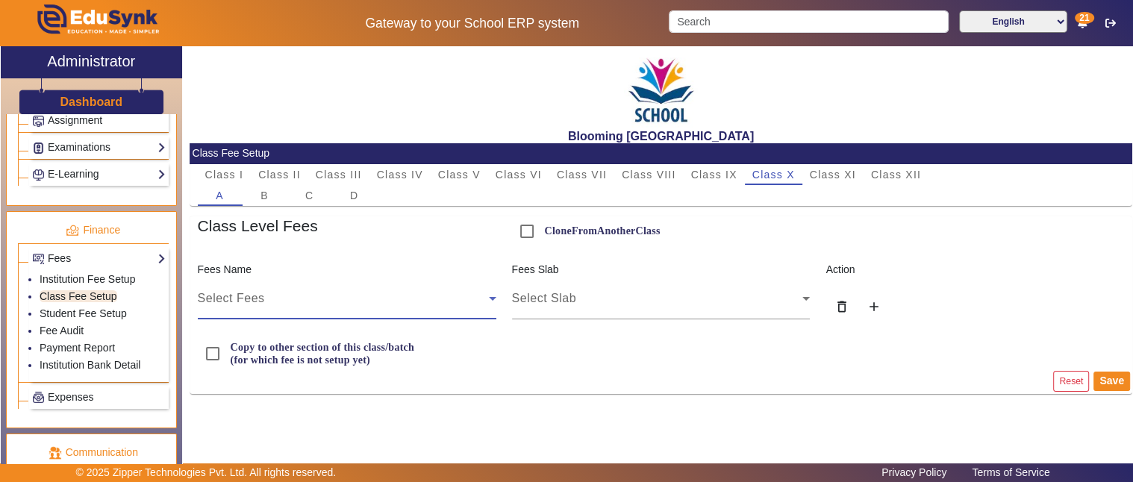
click at [384, 297] on div "Select Fees" at bounding box center [343, 298] width 291 height 18
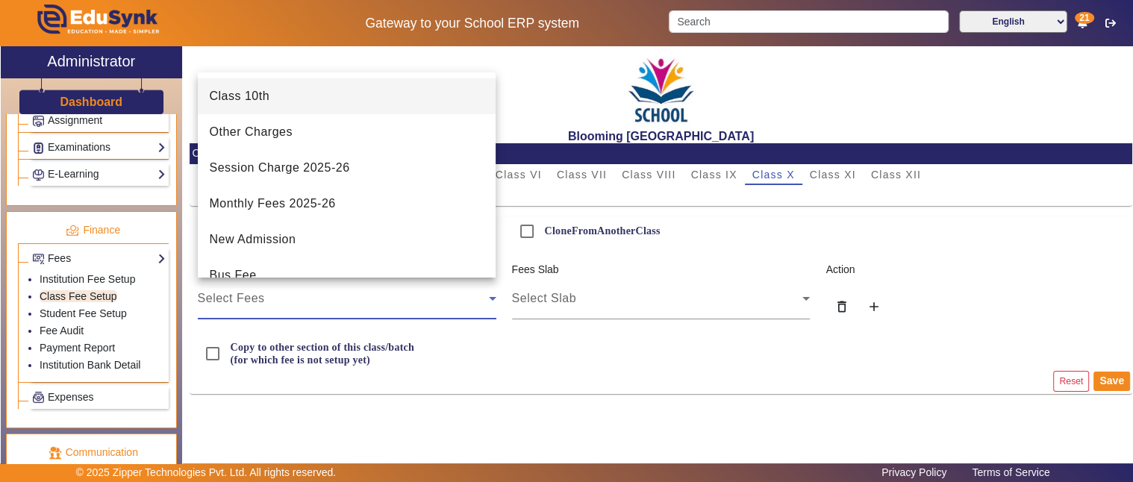
click at [271, 101] on mat-option "Class 10th" at bounding box center [347, 96] width 298 height 36
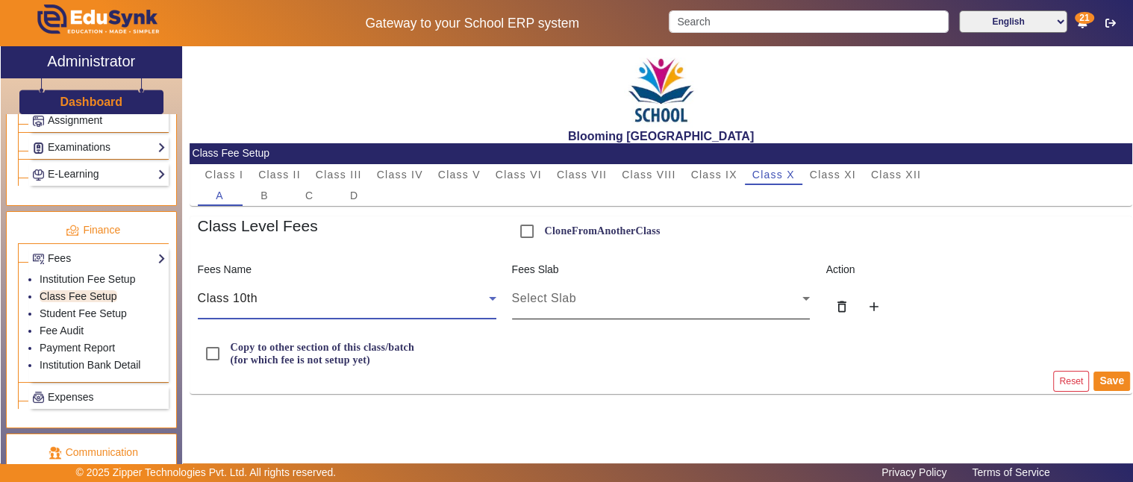
click at [594, 297] on div "Select Slab" at bounding box center [657, 298] width 291 height 18
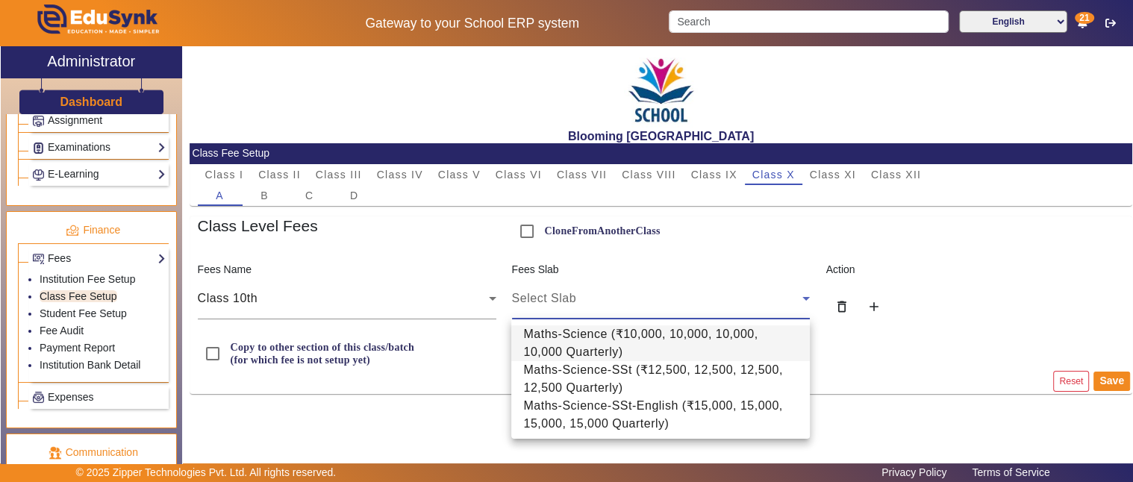
click at [967, 334] on div at bounding box center [566, 241] width 1133 height 482
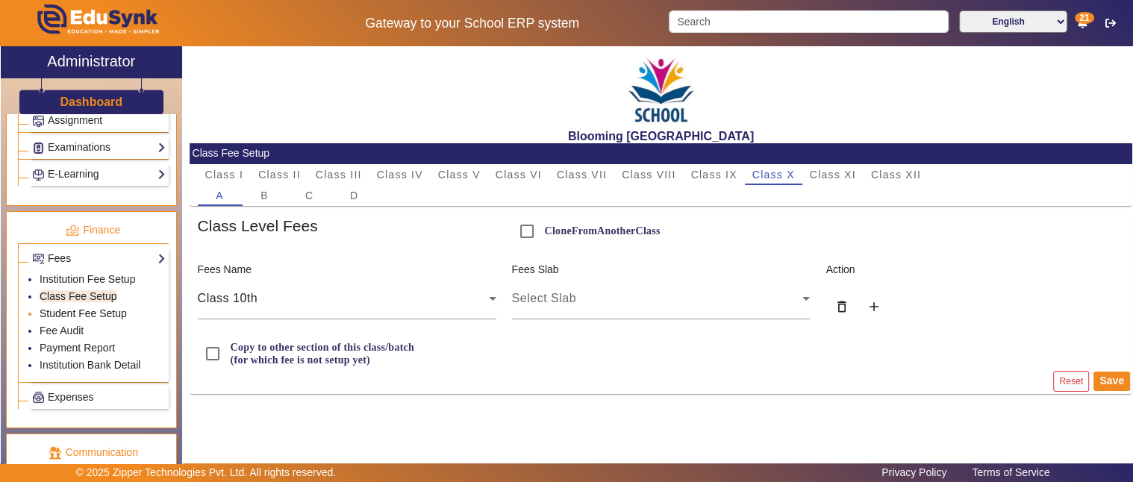
click at [84, 307] on link "Student Fee Setup" at bounding box center [83, 313] width 87 height 12
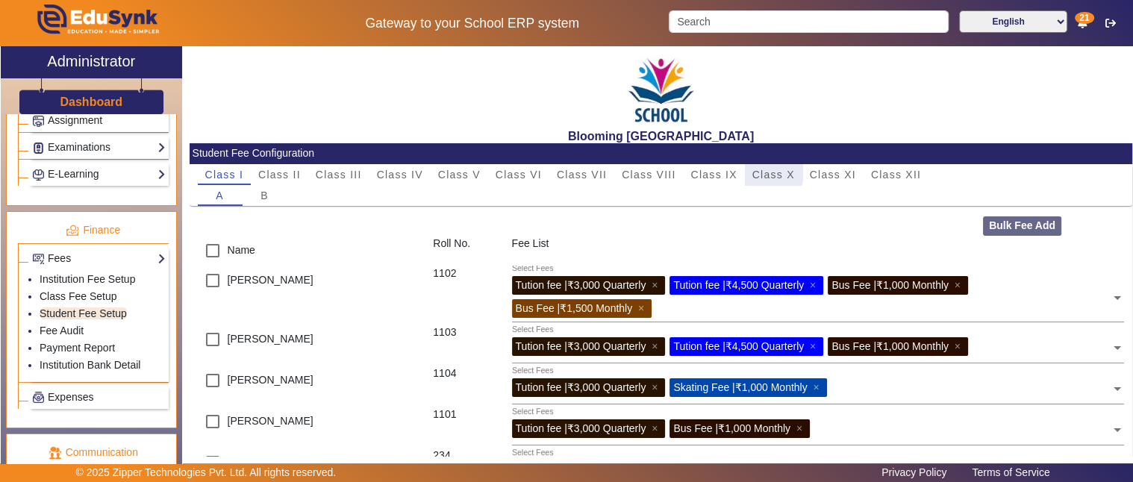
drag, startPoint x: 767, startPoint y: 173, endPoint x: 734, endPoint y: 204, distance: 45.4
click at [769, 173] on span "Class X" at bounding box center [773, 174] width 43 height 10
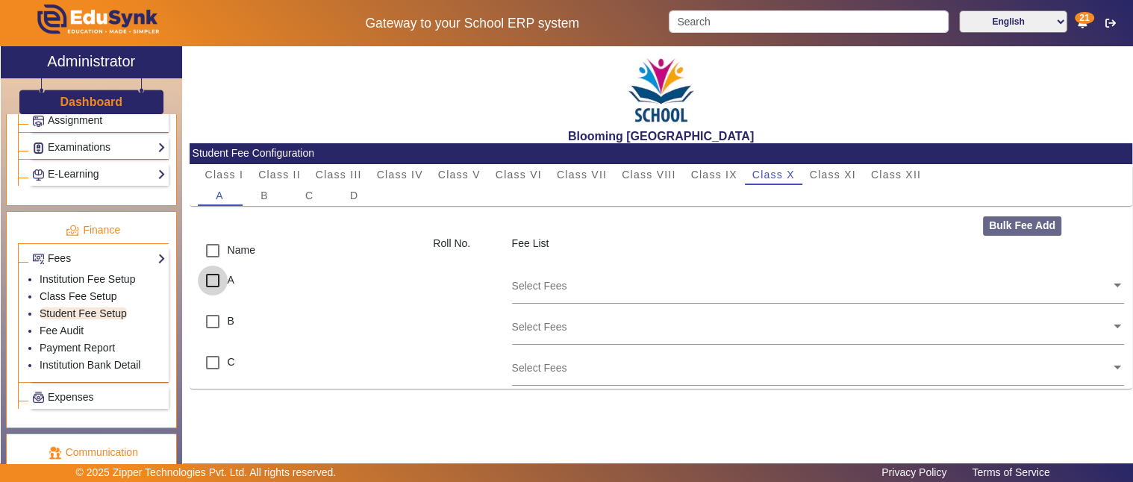
click at [210, 279] on input "checkbox" at bounding box center [213, 281] width 30 height 30
checkbox input "true"
click at [211, 317] on input "checkbox" at bounding box center [213, 322] width 30 height 30
checkbox input "true"
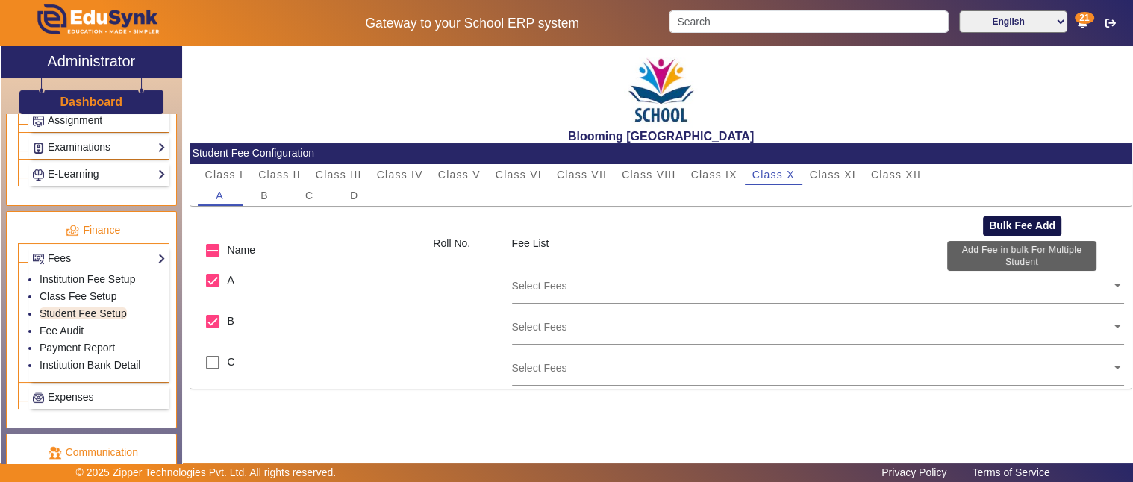
click at [1024, 218] on button "Bulk Fee Add" at bounding box center [1022, 225] width 78 height 19
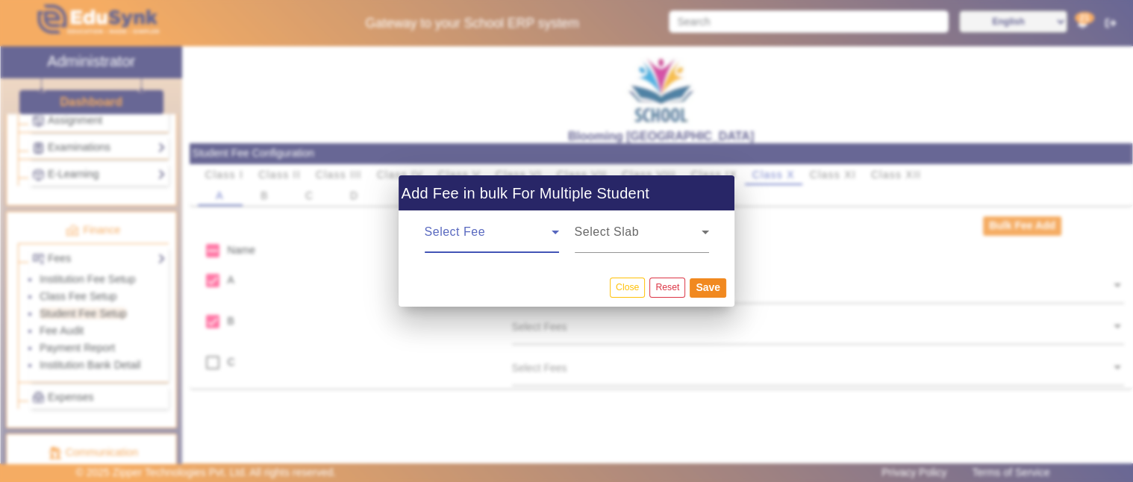
click at [465, 227] on mat-label "Select Fee" at bounding box center [455, 231] width 60 height 13
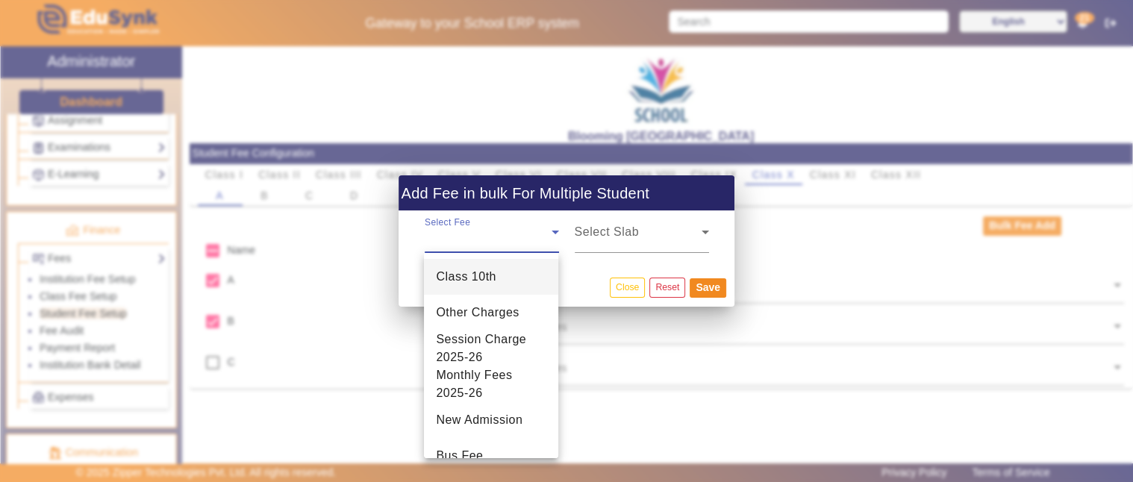
click at [463, 278] on span "Class 10th" at bounding box center [466, 277] width 60 height 18
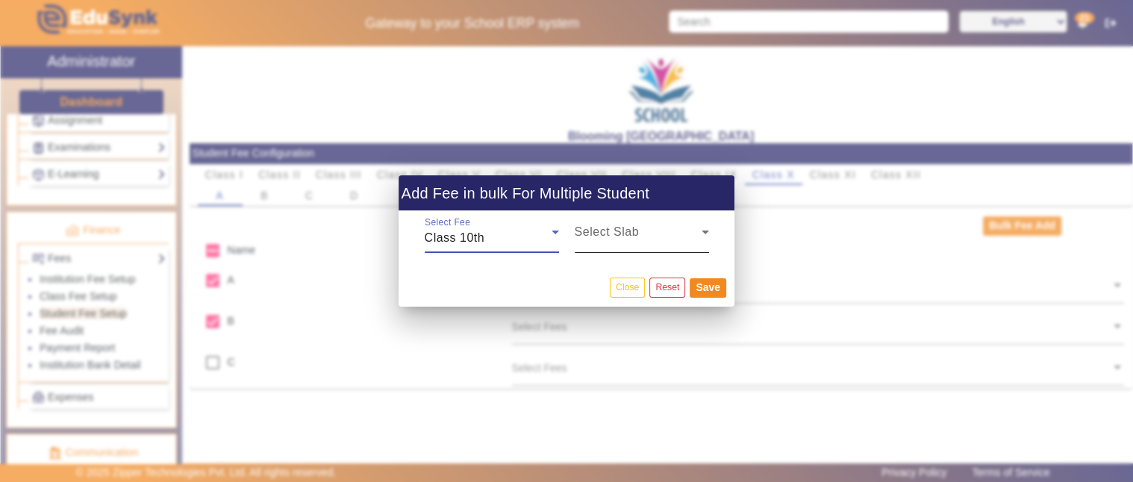
click at [645, 241] on span at bounding box center [638, 238] width 127 height 18
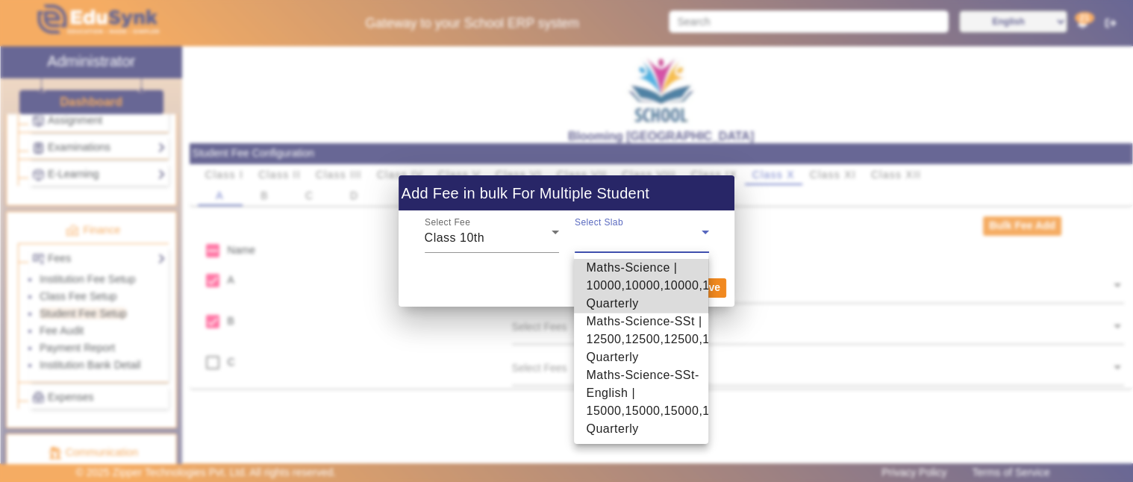
click at [644, 292] on span "Maths-Science | 10000,10000,10000,10000 Quarterly" at bounding box center [661, 286] width 151 height 54
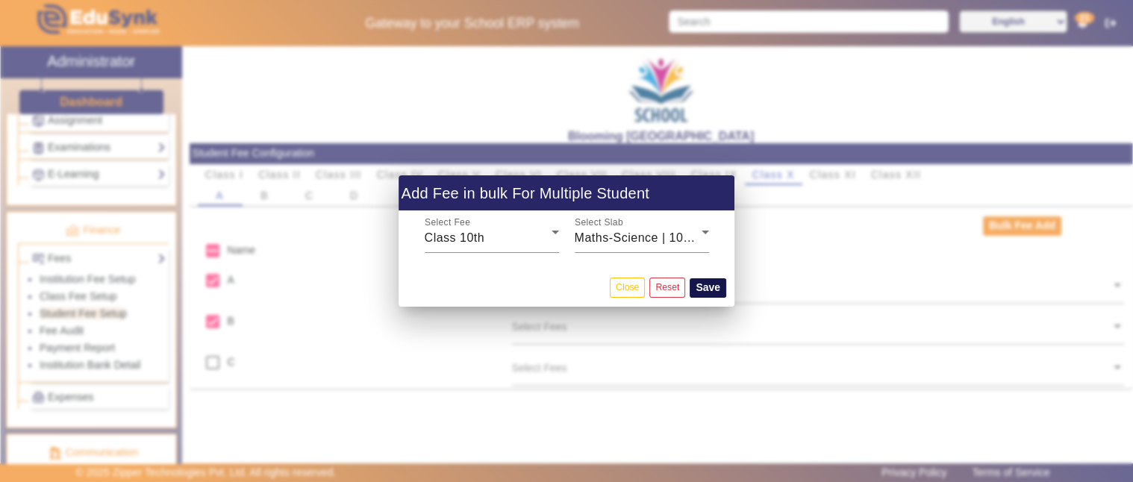
click at [707, 281] on button "Save" at bounding box center [707, 287] width 37 height 19
click at [719, 286] on button "Save" at bounding box center [707, 287] width 37 height 19
click at [690, 240] on span "Maths-Science | 10000,10000,10000,10000 Quarterly" at bounding box center [726, 237] width 302 height 13
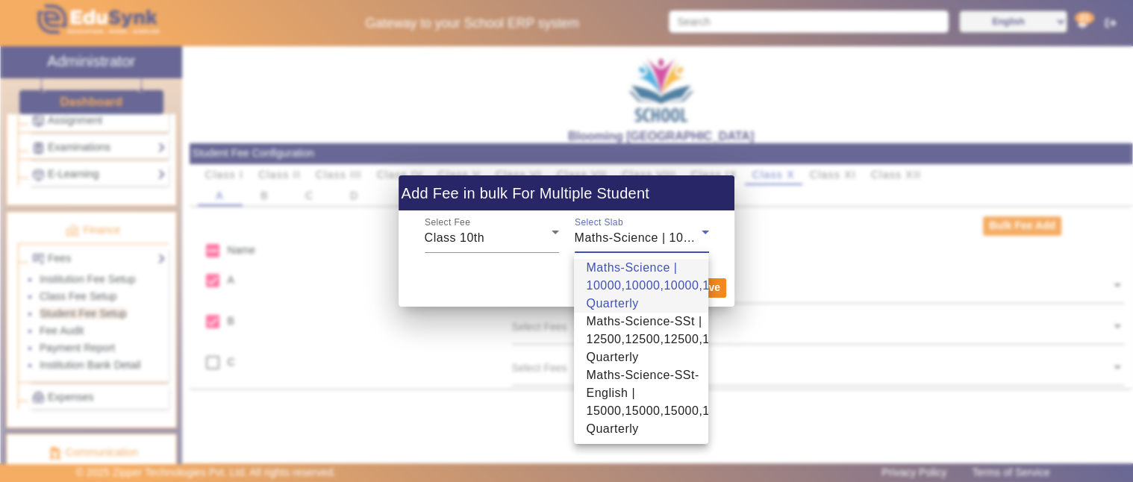
click at [654, 295] on span "Maths-Science | 10000,10000,10000,10000 Quarterly" at bounding box center [661, 286] width 151 height 54
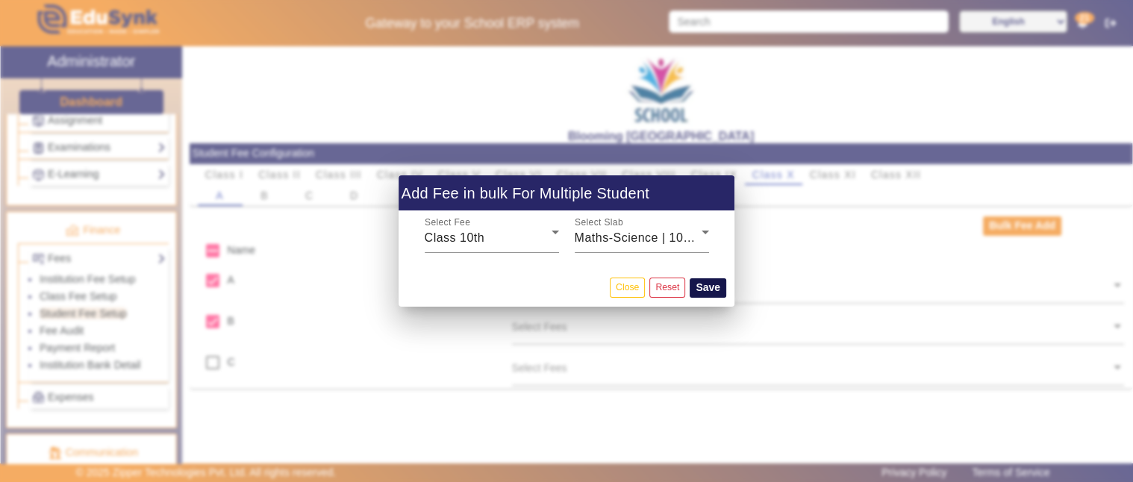
click at [712, 281] on button "Save" at bounding box center [707, 287] width 37 height 19
click at [815, 276] on div at bounding box center [566, 241] width 1133 height 482
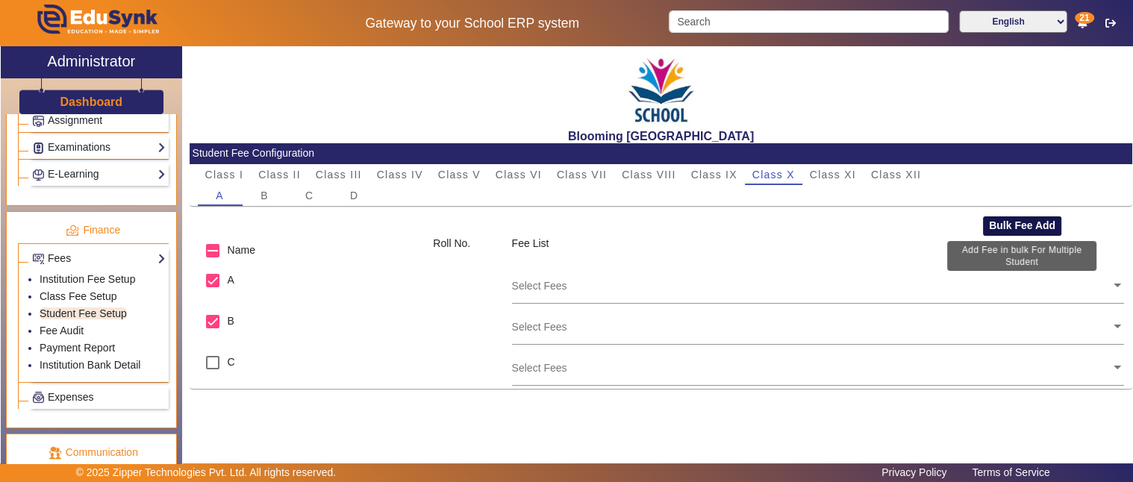
click at [1005, 226] on button "Bulk Fee Add" at bounding box center [1022, 225] width 78 height 19
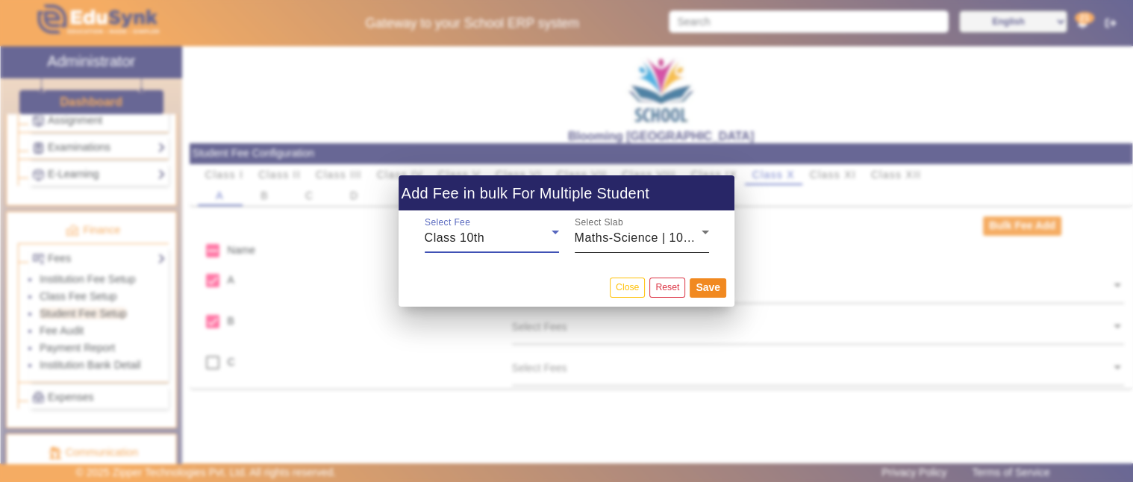
click at [696, 235] on icon at bounding box center [705, 232] width 18 height 18
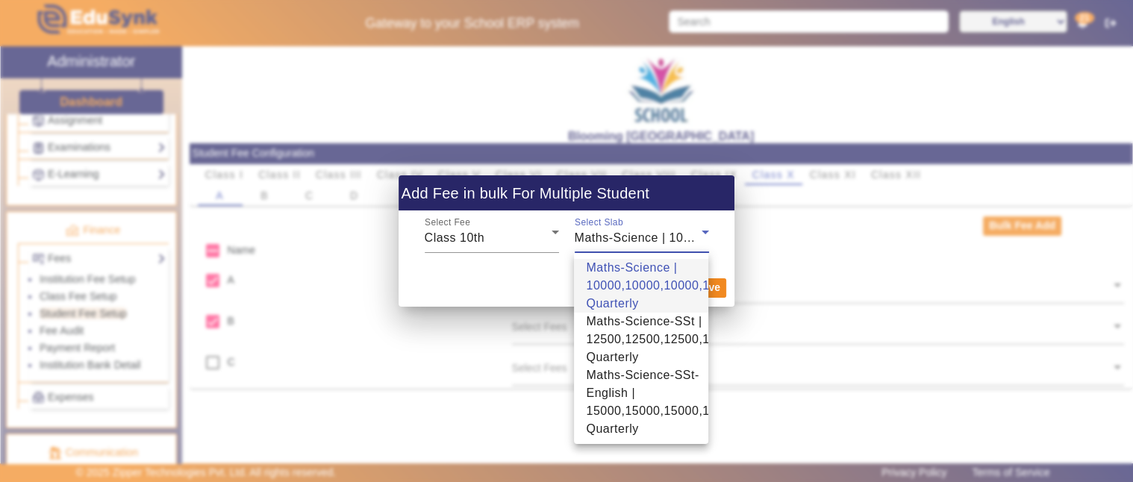
drag, startPoint x: 640, startPoint y: 333, endPoint x: 695, endPoint y: 313, distance: 58.5
click at [642, 331] on span "Maths-Science-SSt | 12500,12500,12500,12500 Quarterly" at bounding box center [661, 340] width 151 height 54
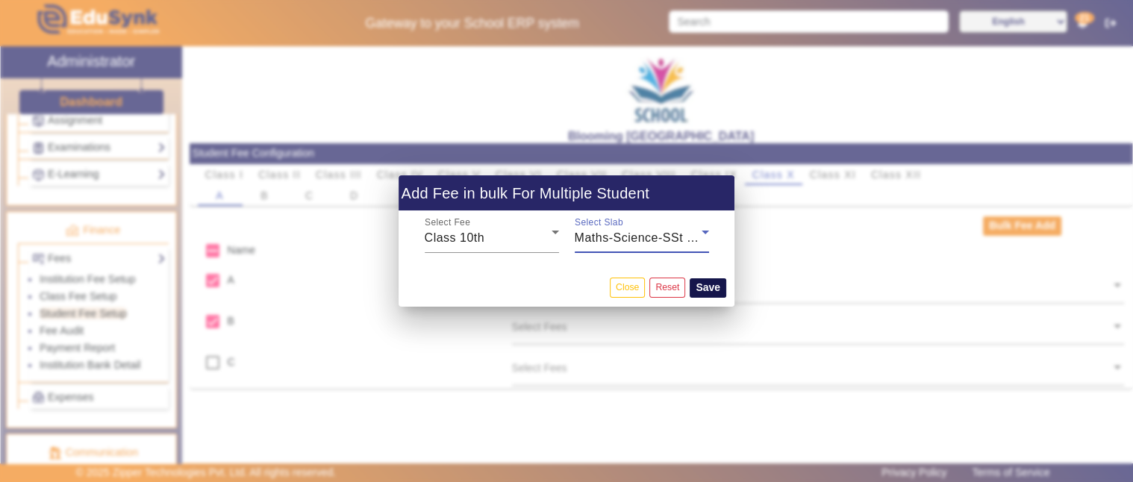
click at [715, 286] on button "Save" at bounding box center [707, 287] width 37 height 19
click at [715, 287] on button "Save" at bounding box center [707, 287] width 37 height 19
click at [618, 286] on button "Close" at bounding box center [627, 288] width 35 height 20
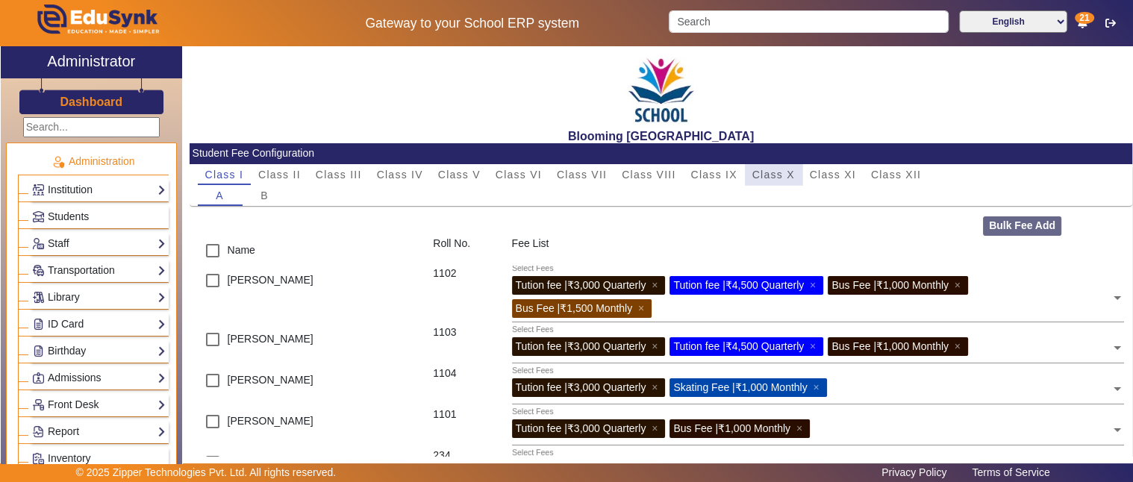
click at [786, 172] on span "Class X" at bounding box center [773, 174] width 43 height 10
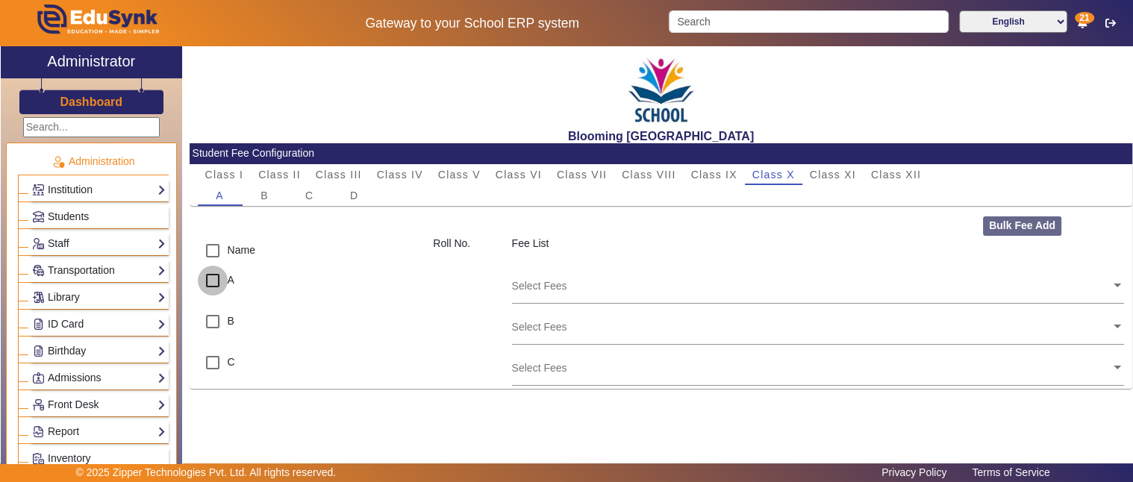
click at [214, 280] on input "checkbox" at bounding box center [213, 281] width 30 height 30
checkbox input "true"
click at [209, 319] on input "checkbox" at bounding box center [213, 322] width 30 height 30
checkbox input "true"
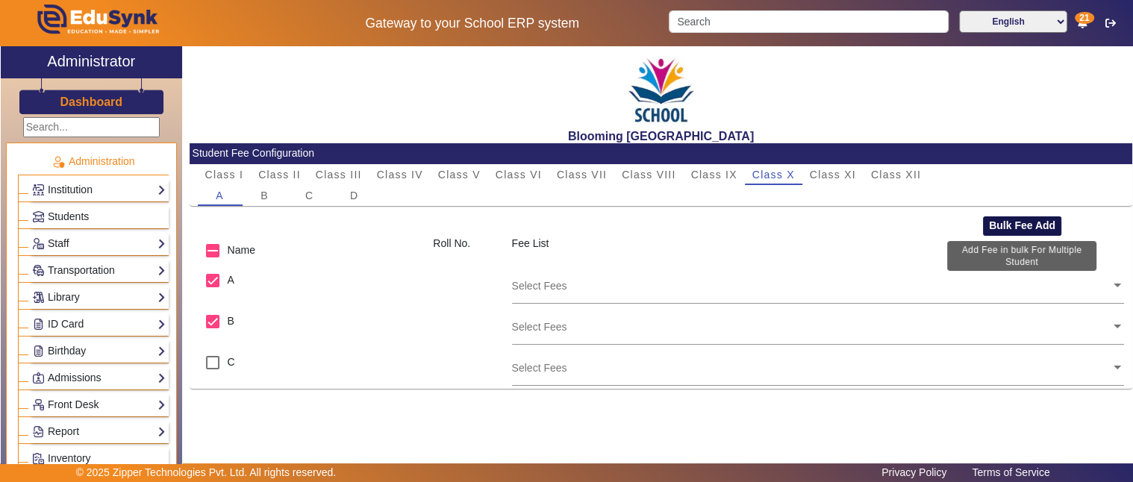
click at [1020, 227] on button "Bulk Fee Add" at bounding box center [1022, 225] width 78 height 19
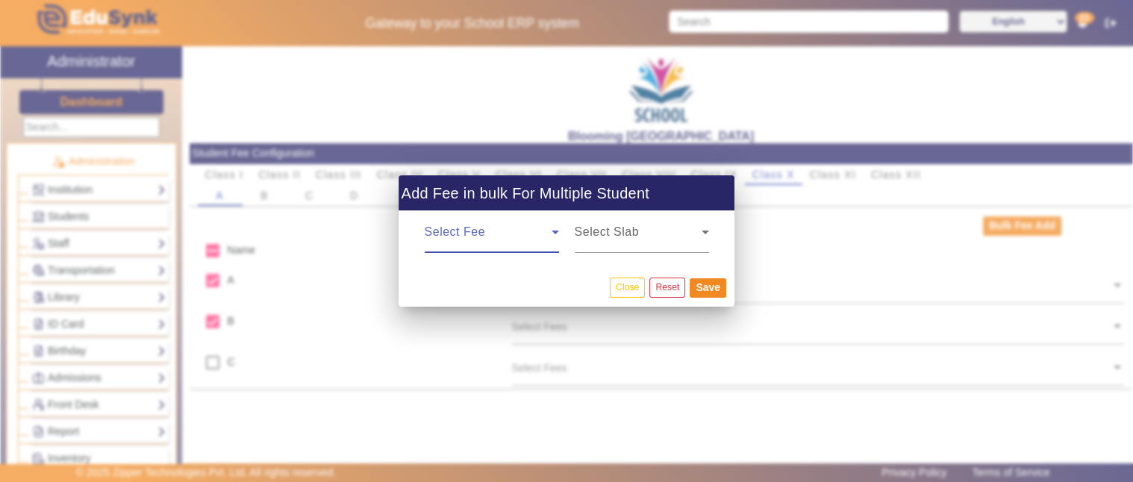
click at [532, 230] on span at bounding box center [488, 238] width 127 height 18
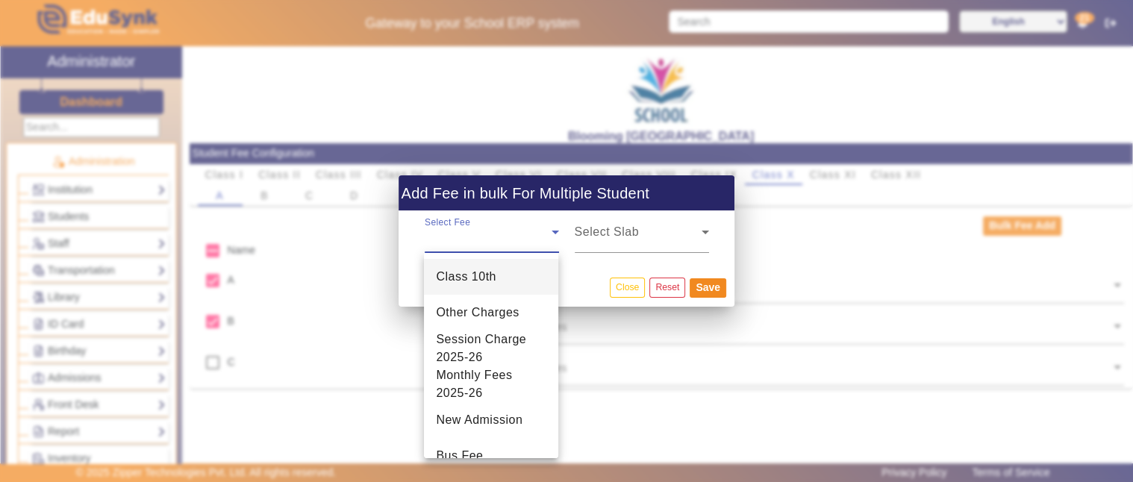
drag, startPoint x: 469, startPoint y: 281, endPoint x: 527, endPoint y: 286, distance: 58.4
click at [474, 281] on span "Class 10th" at bounding box center [466, 277] width 60 height 18
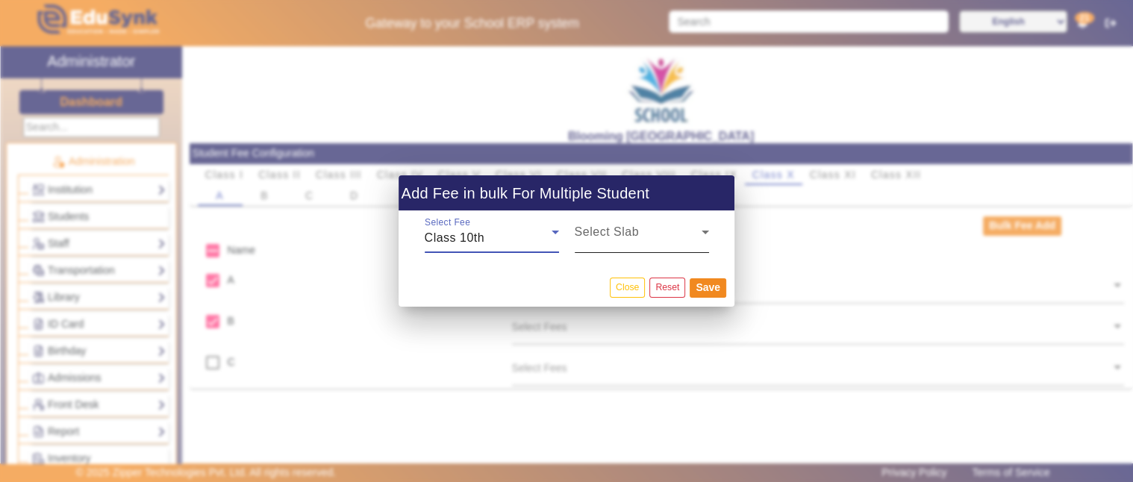
click at [642, 244] on span at bounding box center [638, 238] width 127 height 18
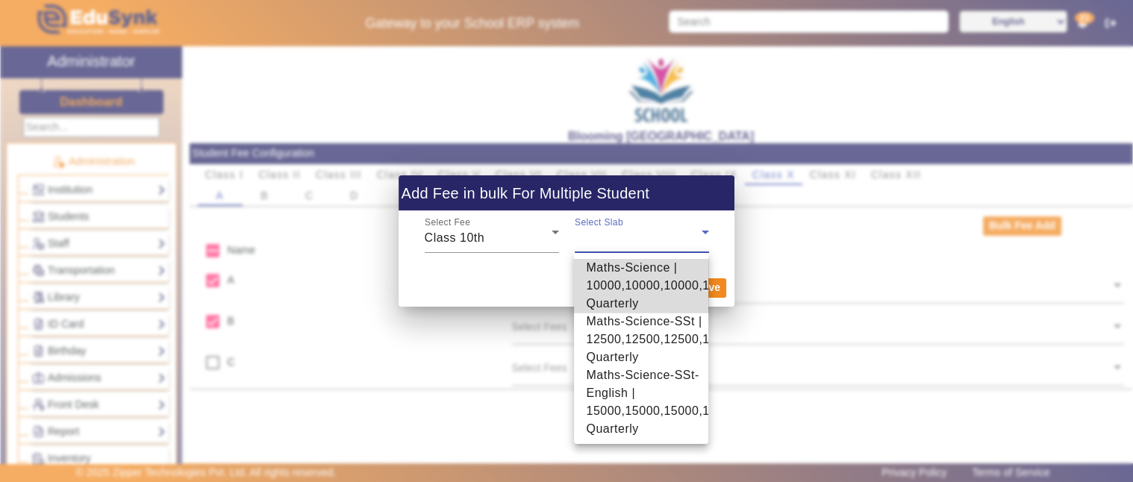
click at [633, 284] on span "Maths-Science | 10000,10000,10000,10000 Quarterly" at bounding box center [661, 286] width 151 height 54
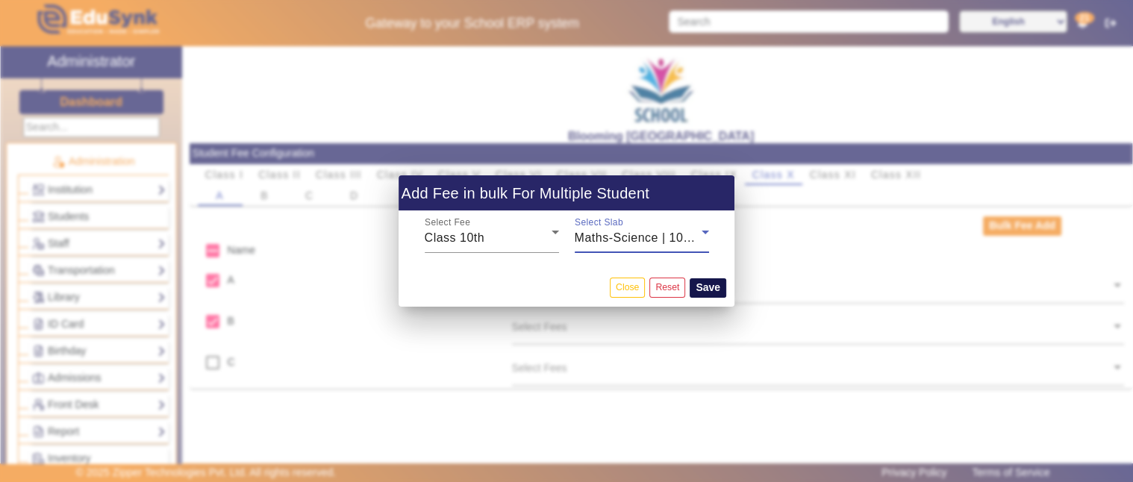
click at [714, 281] on button "Save" at bounding box center [707, 287] width 37 height 19
click at [610, 289] on button "Close" at bounding box center [627, 288] width 35 height 20
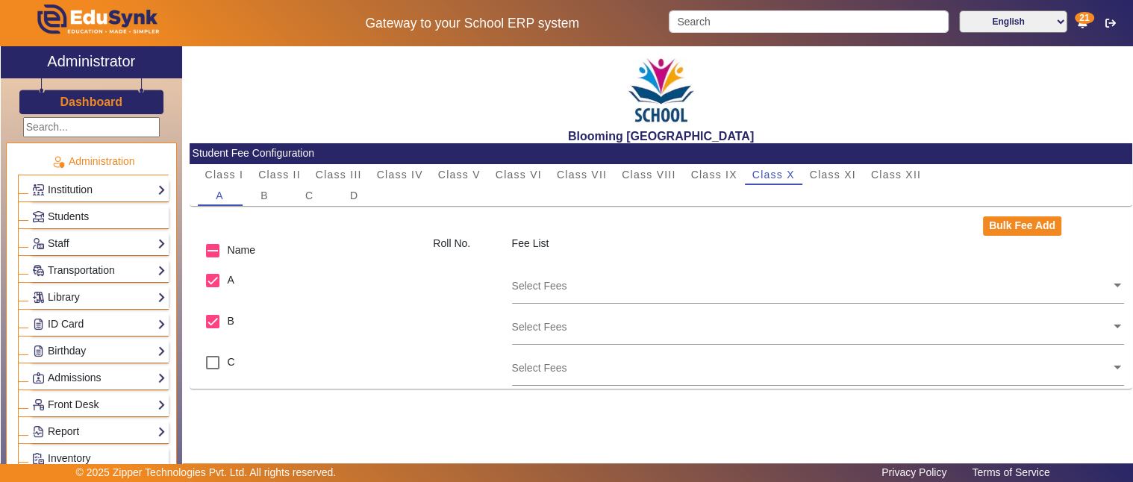
click at [610, 289] on input "text" at bounding box center [811, 285] width 599 height 14
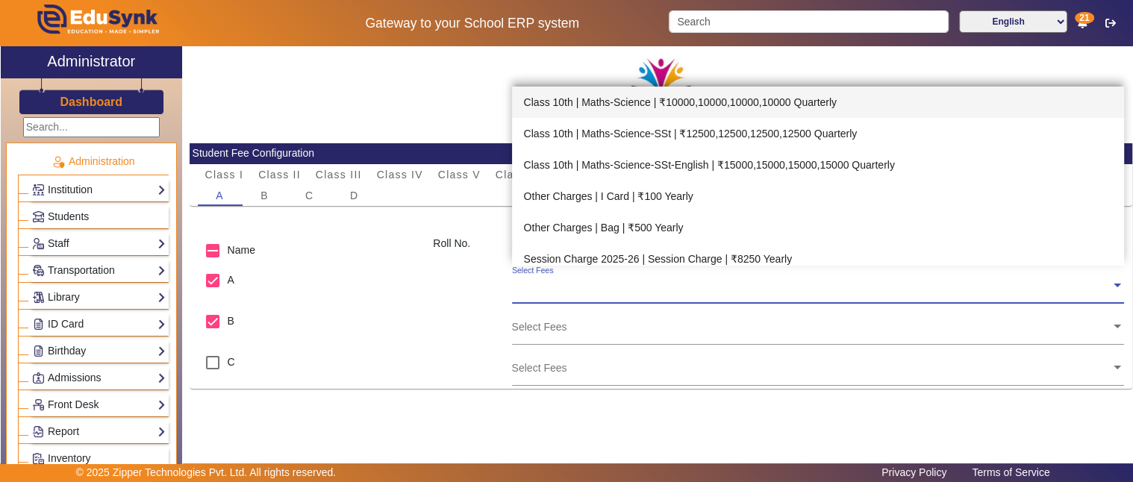
click at [614, 292] on input "text" at bounding box center [811, 285] width 599 height 14
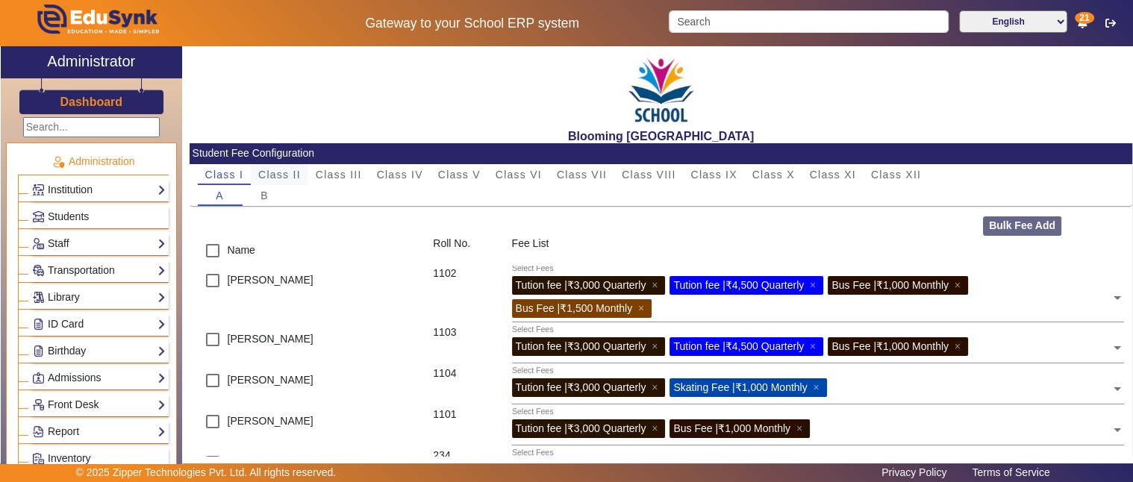
click at [273, 174] on span "Class II" at bounding box center [279, 174] width 43 height 10
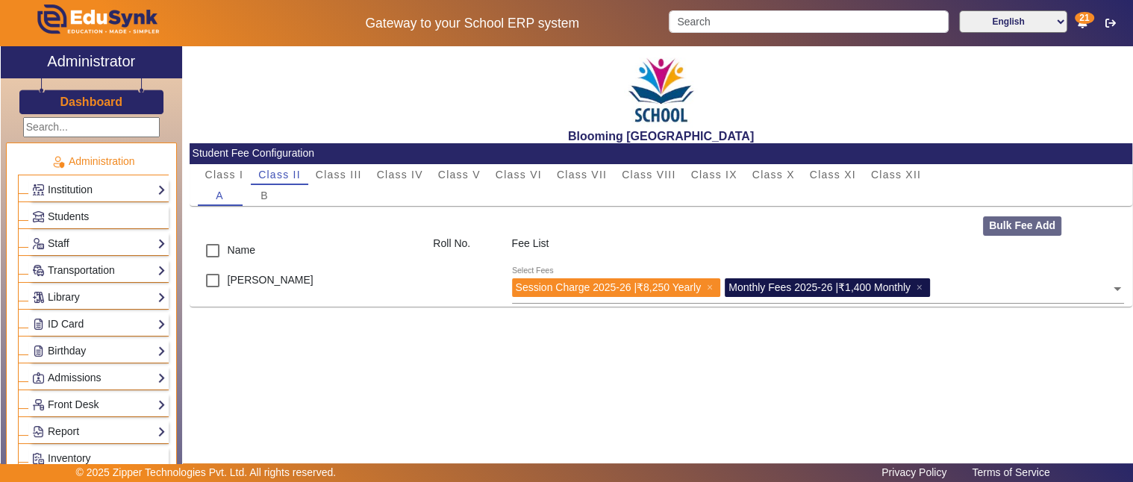
click at [196, 166] on div "Class I Class II Class III Class IV Class V Class VI Class VII Class VIII Class…" at bounding box center [661, 185] width 942 height 42
click at [218, 169] on span "Class I" at bounding box center [224, 174] width 39 height 10
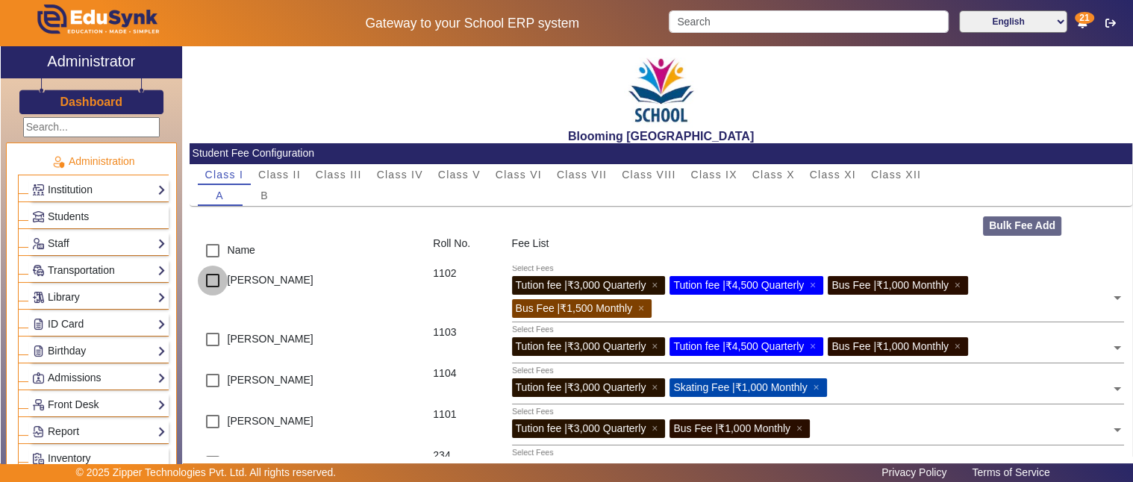
click at [213, 278] on input "checkbox" at bounding box center [213, 281] width 30 height 30
checkbox input "true"
click at [211, 337] on input "checkbox" at bounding box center [213, 340] width 30 height 30
checkbox input "true"
drag, startPoint x: 210, startPoint y: 381, endPoint x: 466, endPoint y: 390, distance: 256.8
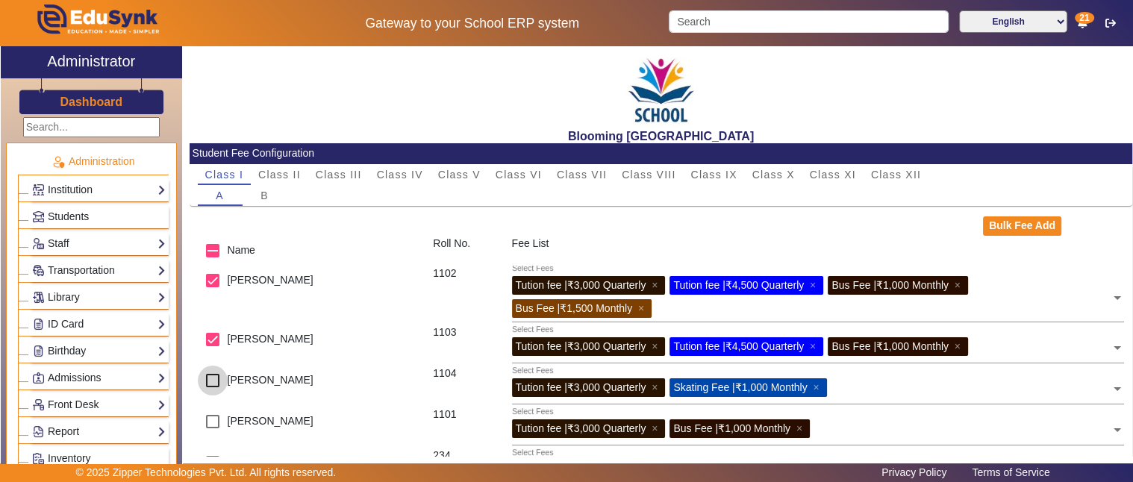
click at [210, 381] on input "checkbox" at bounding box center [213, 381] width 30 height 30
checkbox input "true"
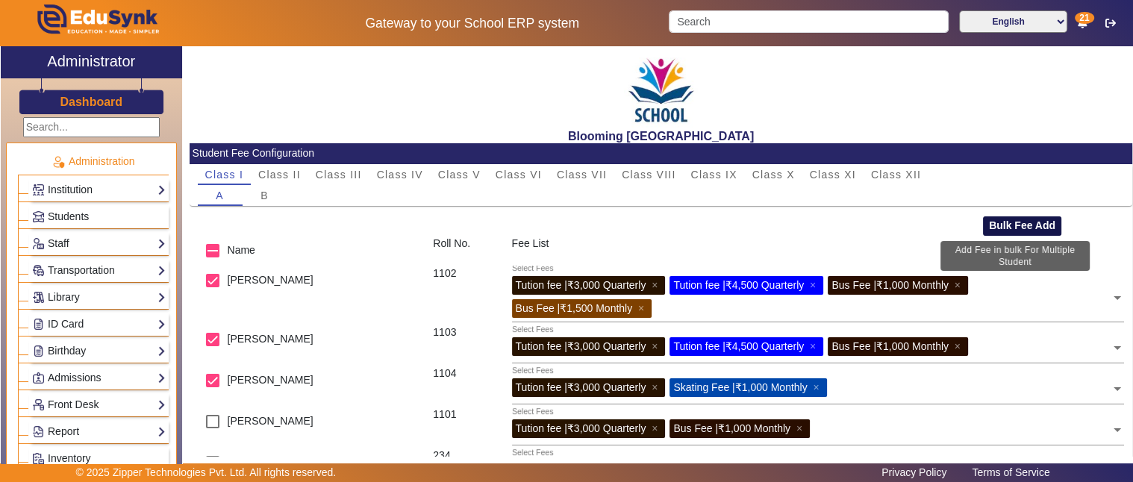
click at [1016, 226] on button "Bulk Fee Add" at bounding box center [1022, 225] width 78 height 19
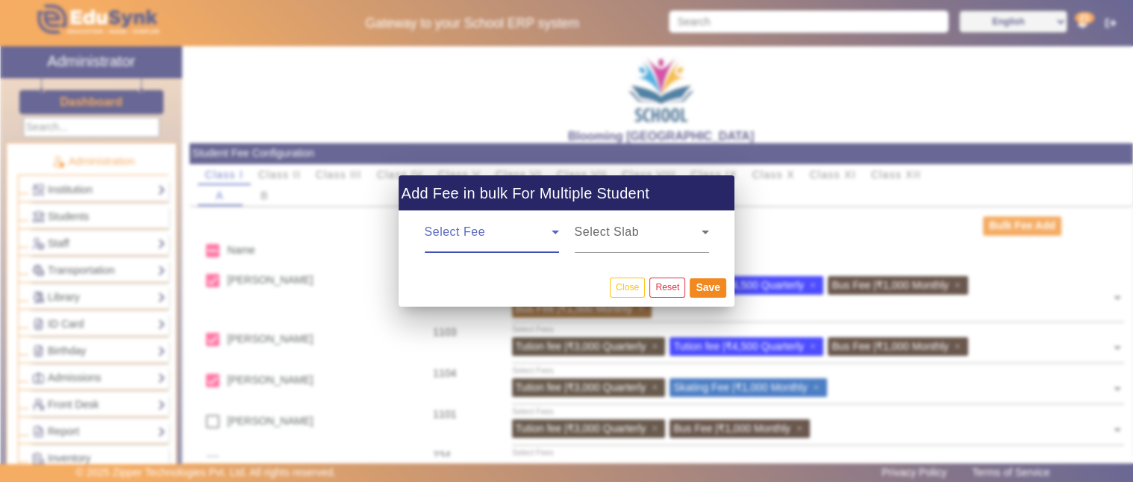
click at [496, 226] on div "Select Fee" at bounding box center [492, 232] width 134 height 42
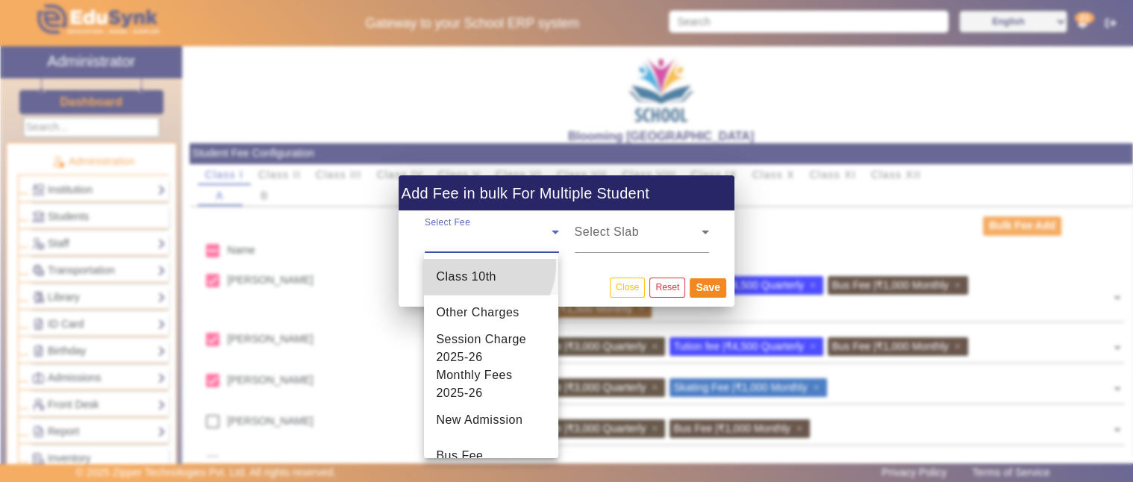
drag, startPoint x: 478, startPoint y: 265, endPoint x: 639, endPoint y: 266, distance: 161.9
click at [481, 265] on mat-option "Class 10th" at bounding box center [491, 277] width 134 height 36
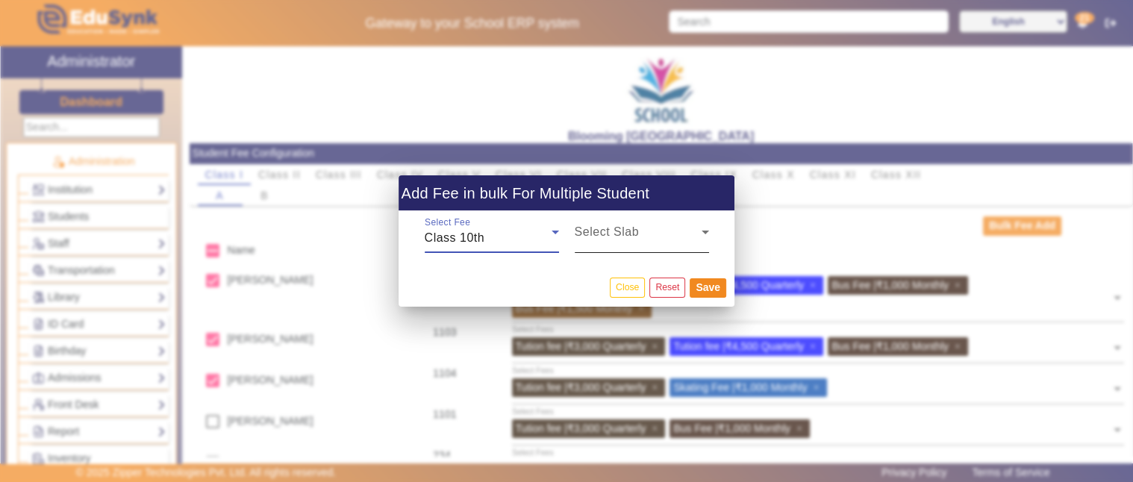
click at [646, 246] on span at bounding box center [638, 238] width 127 height 18
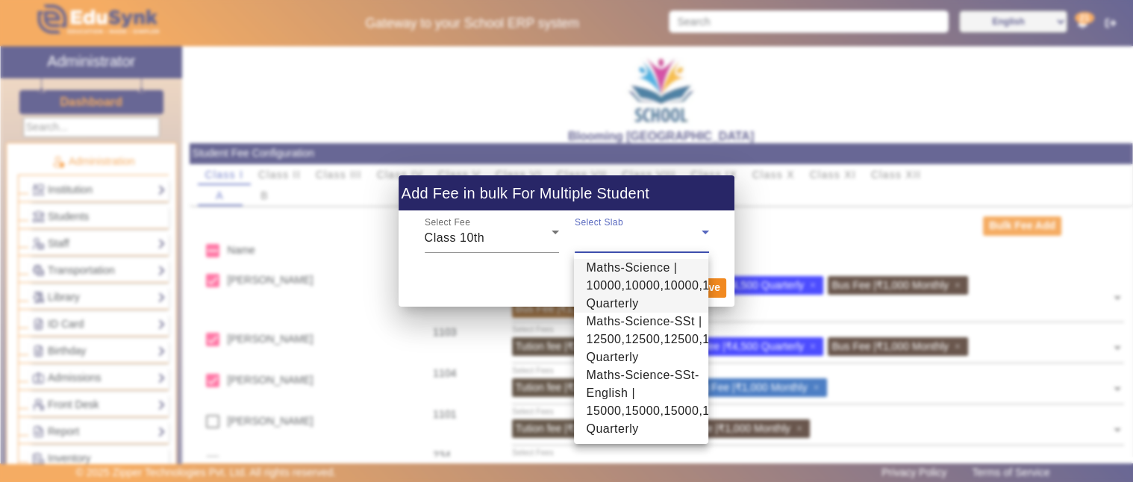
drag, startPoint x: 616, startPoint y: 284, endPoint x: 783, endPoint y: 277, distance: 168.0
click at [617, 284] on span "Maths-Science | 10000,10000,10000,10000 Quarterly" at bounding box center [661, 286] width 151 height 54
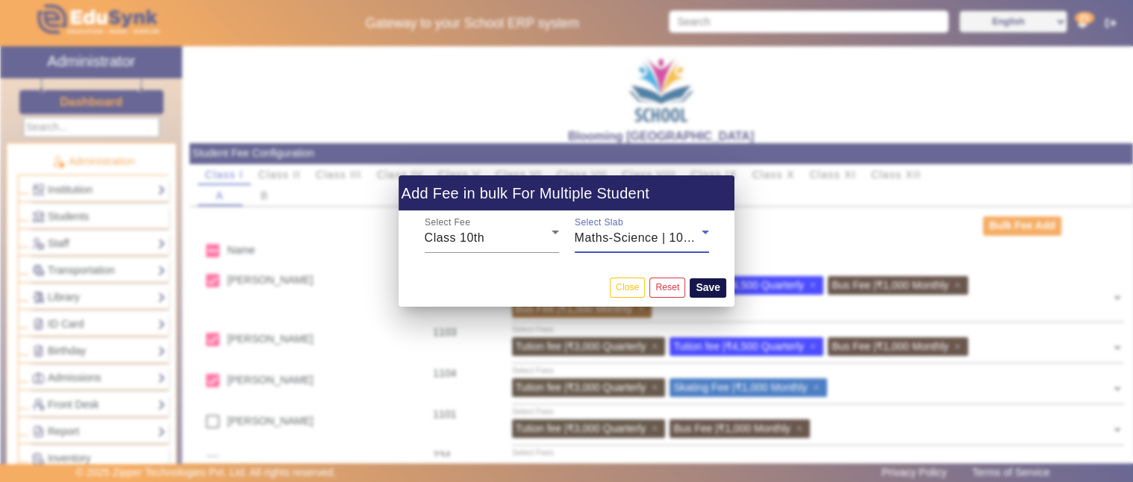
click at [719, 281] on button "Save" at bounding box center [707, 287] width 37 height 19
checkbox input "false"
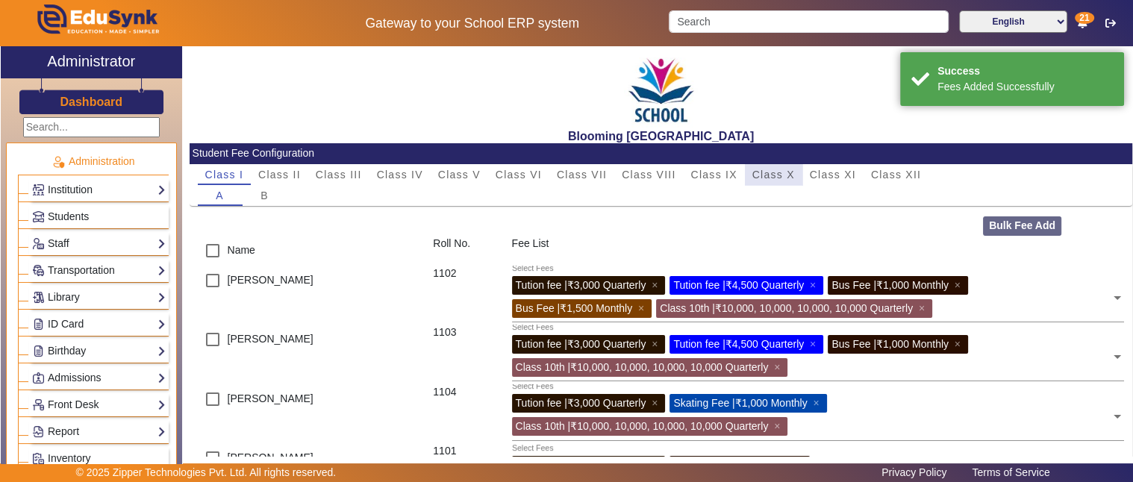
click at [779, 174] on span "Class X" at bounding box center [773, 174] width 43 height 10
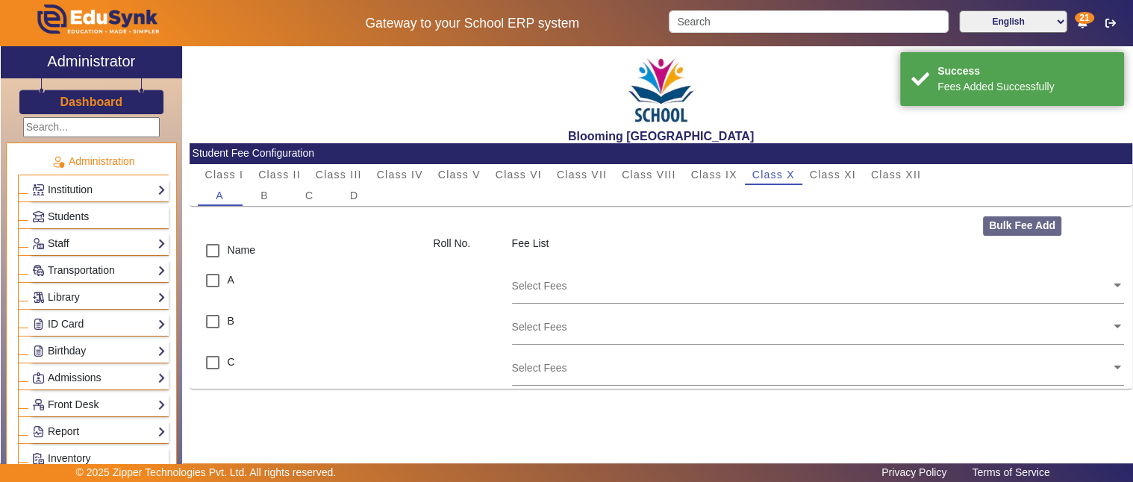
click at [554, 286] on input "text" at bounding box center [811, 285] width 599 height 14
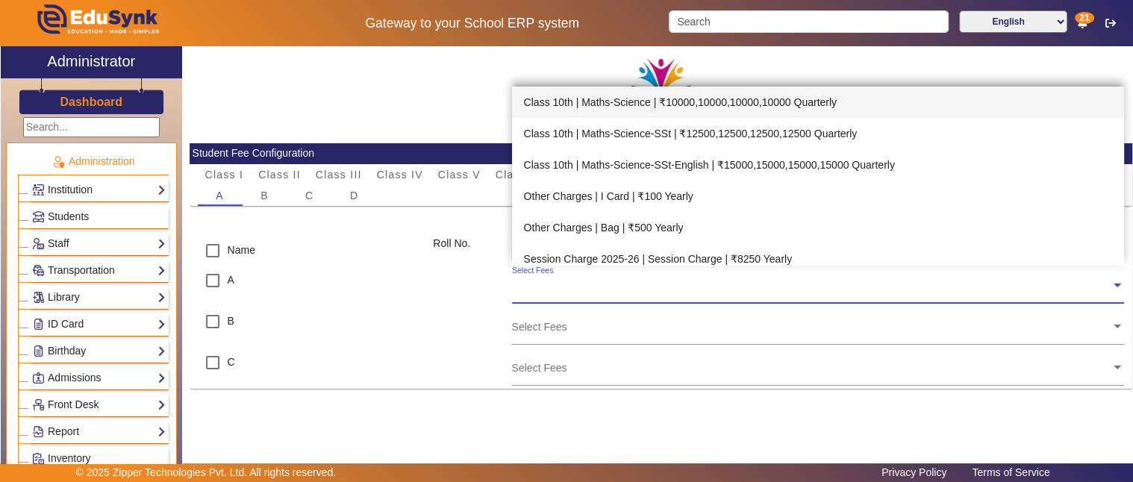
click at [630, 101] on div "Class 10th | Maths-Science | ₹10000,10000,10000,10000 Quarterly" at bounding box center [818, 102] width 613 height 31
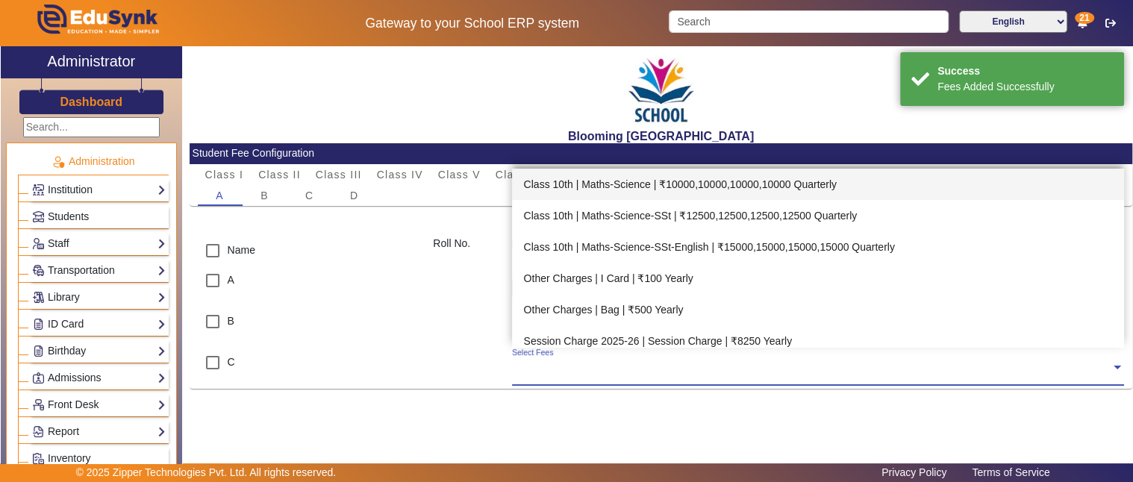
click at [616, 375] on div "Select Fees" at bounding box center [811, 364] width 599 height 32
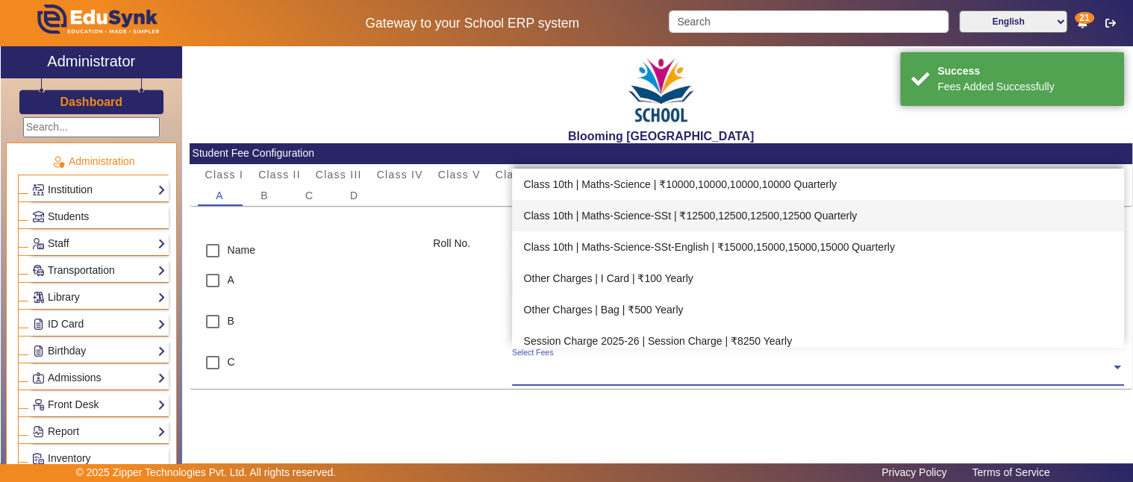
click at [627, 207] on div "Class 10th | Maths-Science-SSt | ₹12500,12500,12500,12500 Quarterly" at bounding box center [818, 215] width 613 height 31
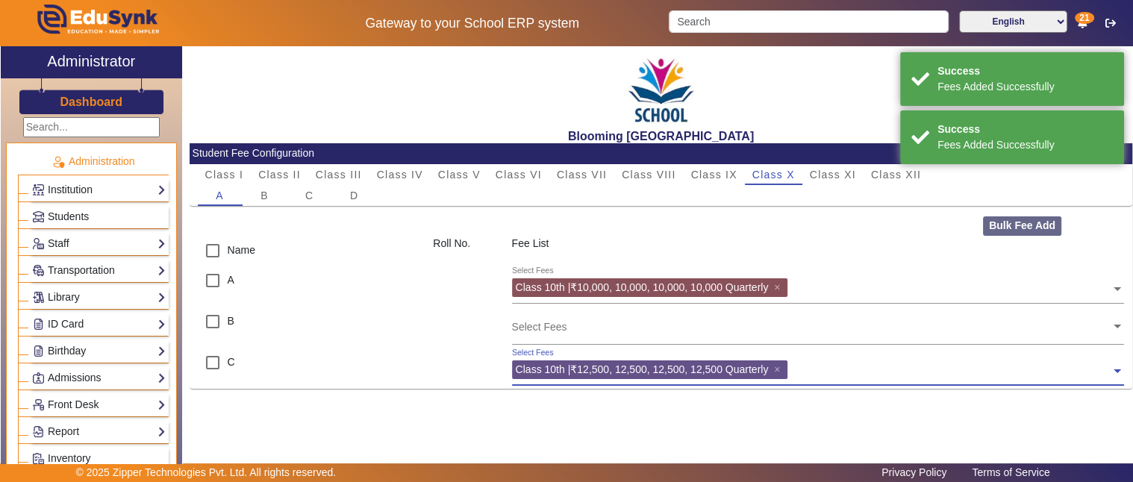
click at [607, 324] on input "text" at bounding box center [811, 326] width 599 height 14
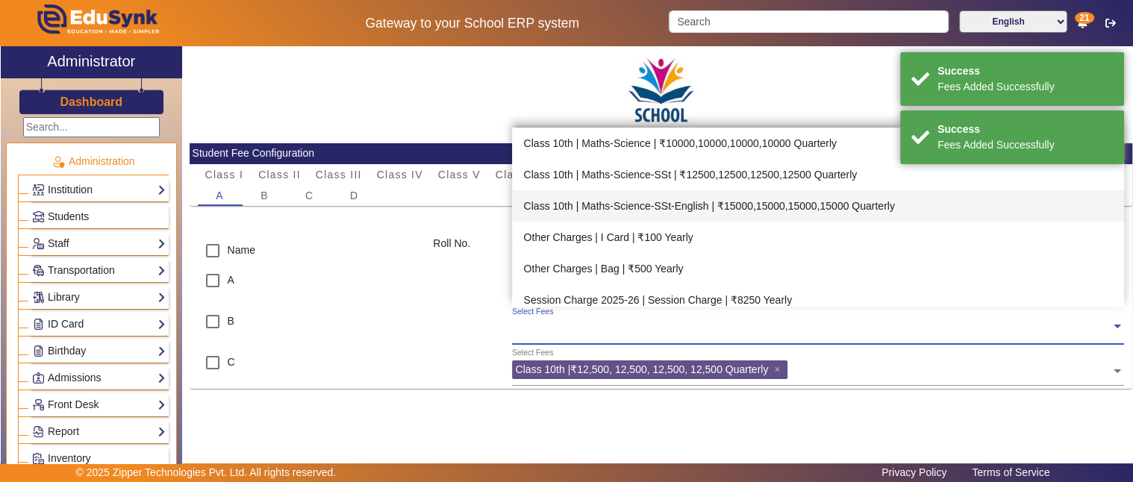
click at [642, 205] on div "Class 10th | Maths-Science-SSt-English | ₹15000,15000,15000,15000 Quarterly" at bounding box center [818, 205] width 613 height 31
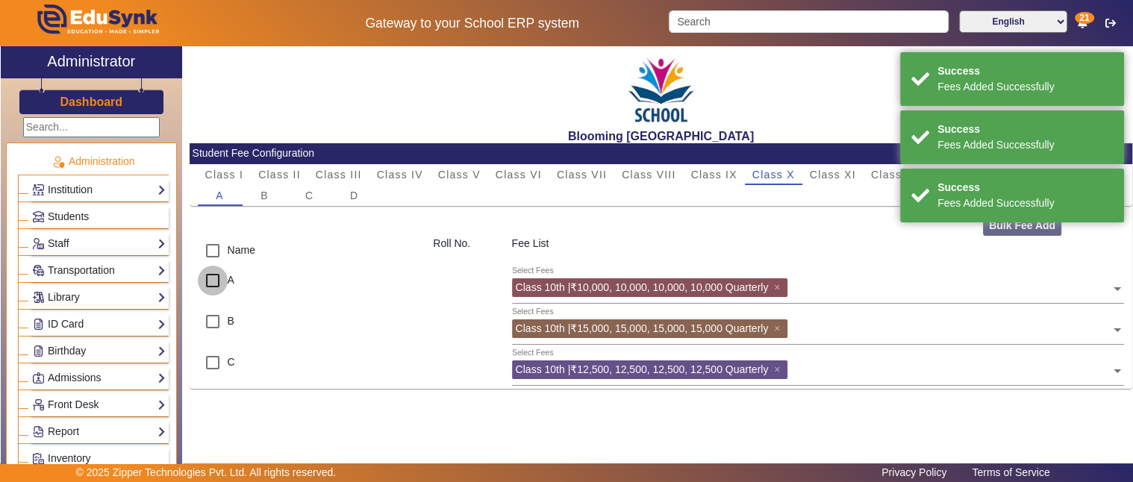
click at [216, 281] on input "checkbox" at bounding box center [213, 281] width 30 height 30
checkbox input "true"
click at [210, 325] on input "checkbox" at bounding box center [213, 322] width 30 height 30
checkbox input "true"
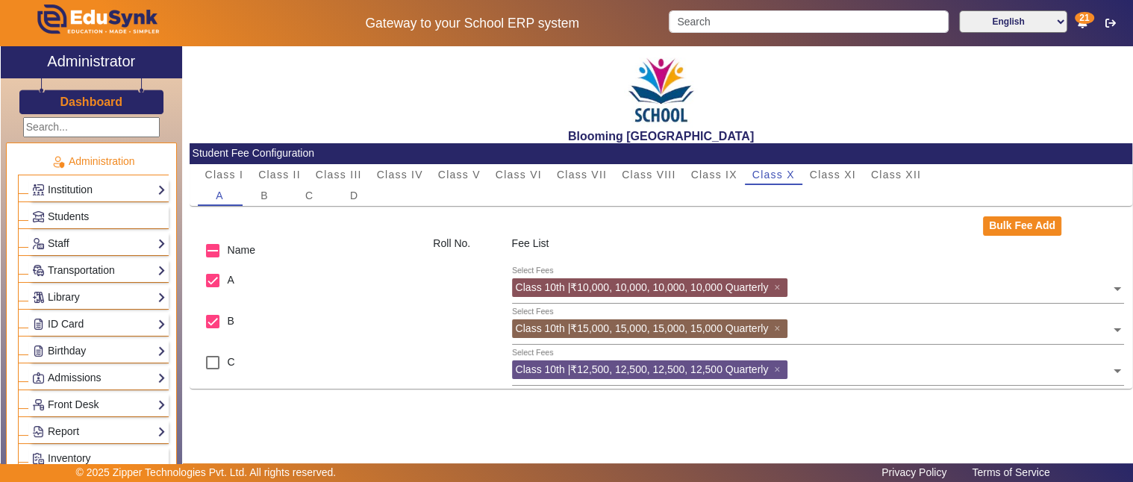
click at [948, 296] on div at bounding box center [951, 289] width 319 height 23
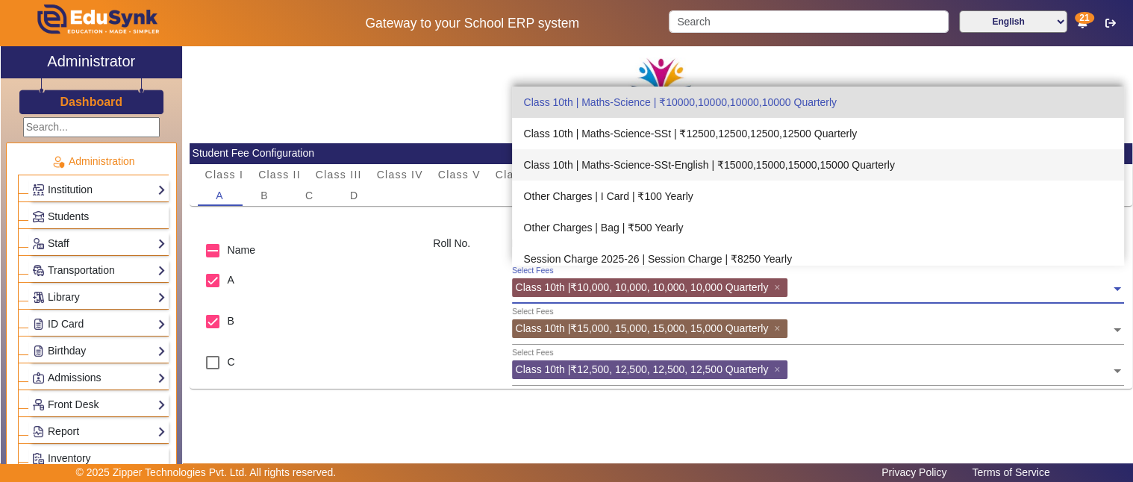
click at [695, 158] on div "Class 10th | Maths-Science-SSt-English | ₹15000,15000,15000,15000 Quarterly" at bounding box center [818, 164] width 613 height 31
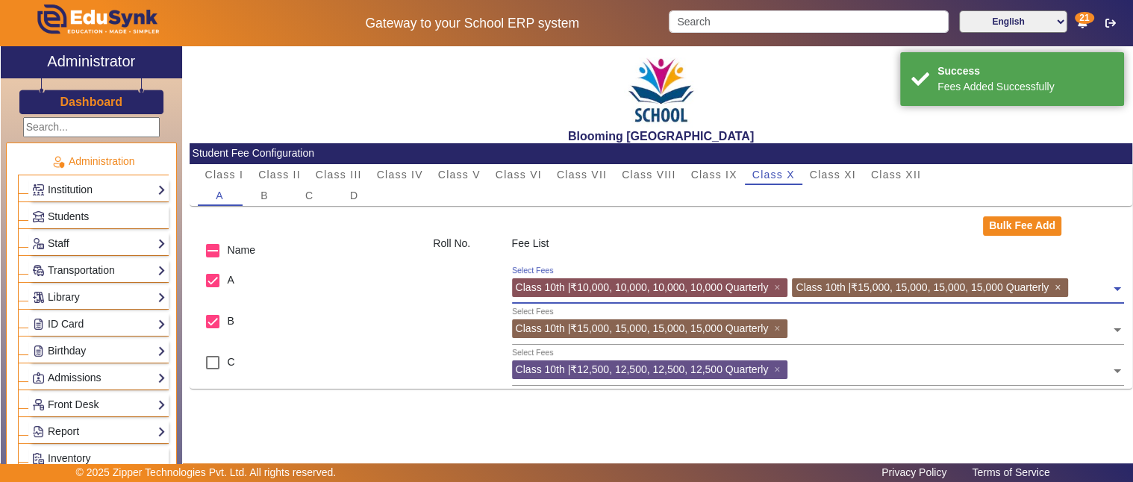
click at [1064, 289] on span "×" at bounding box center [1059, 287] width 10 height 12
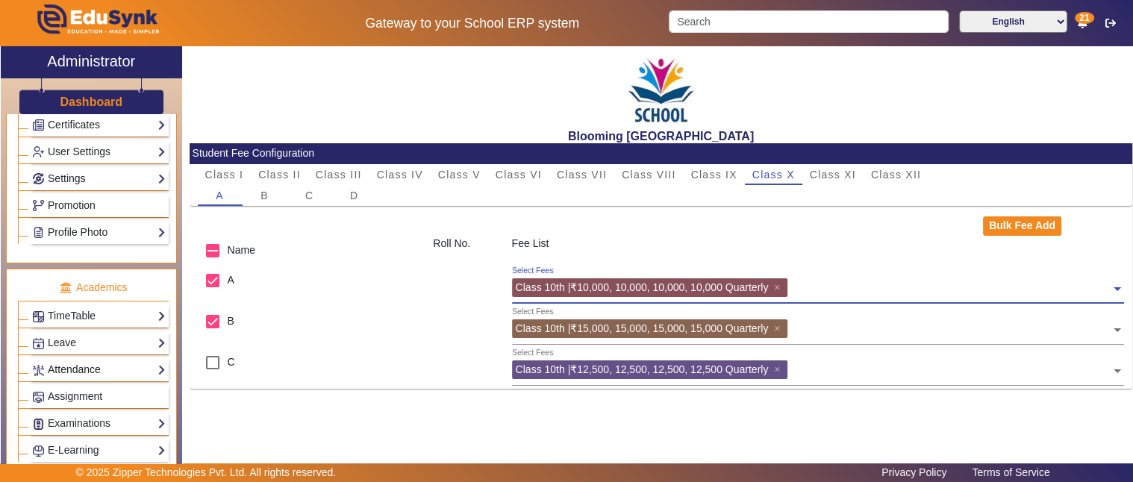
scroll to position [690, 0]
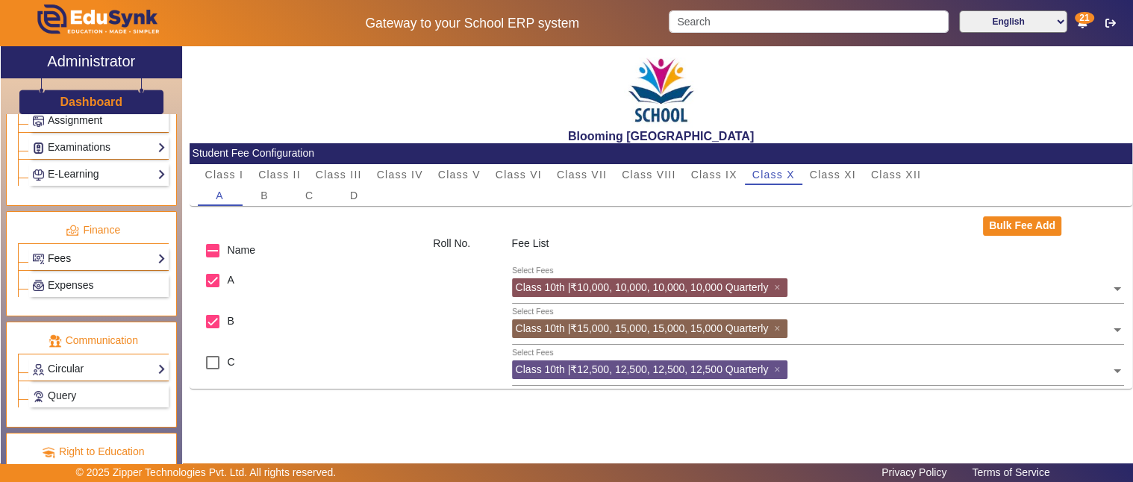
click at [80, 250] on link "Fees" at bounding box center [99, 258] width 134 height 17
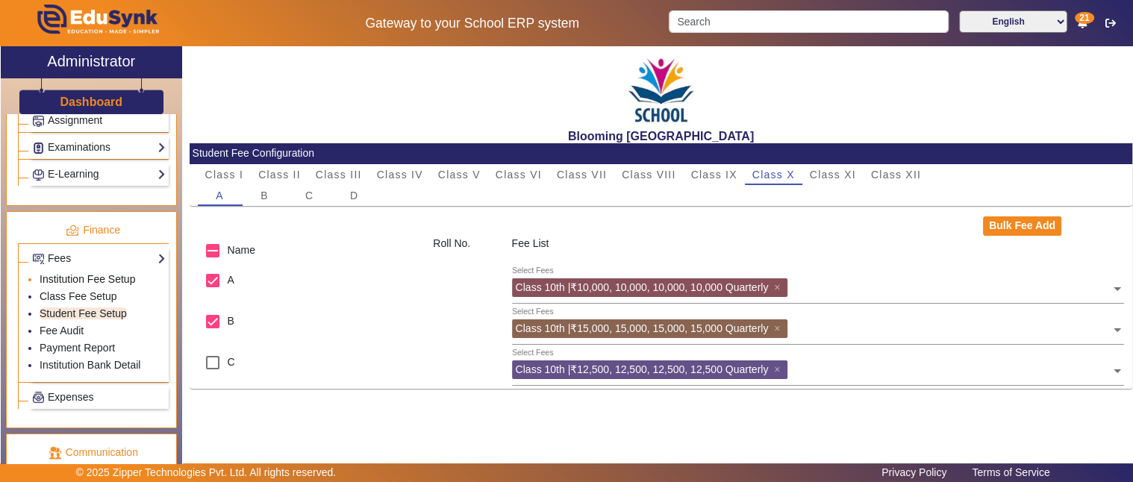
click at [63, 273] on link "Institution Fee Setup" at bounding box center [88, 279] width 96 height 12
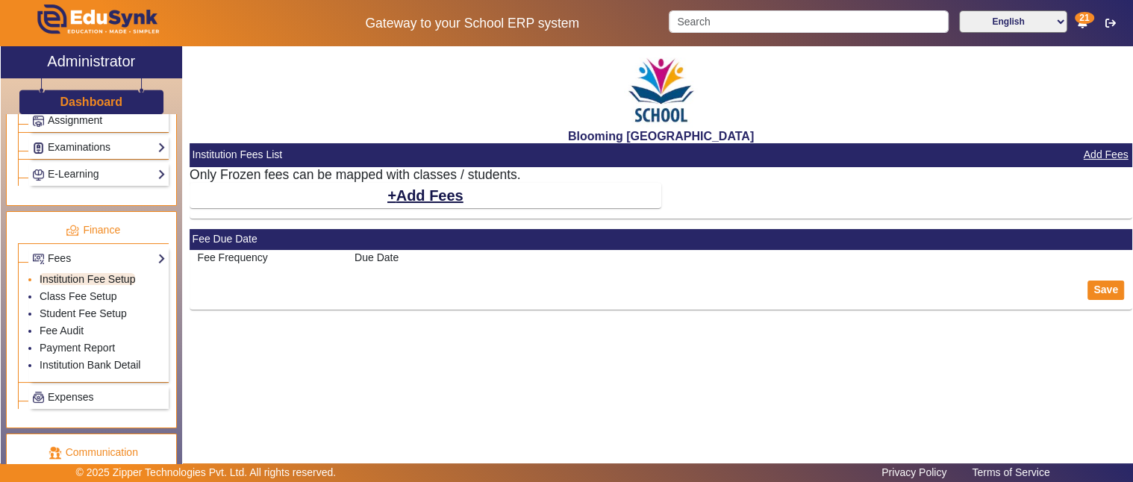
select select "10"
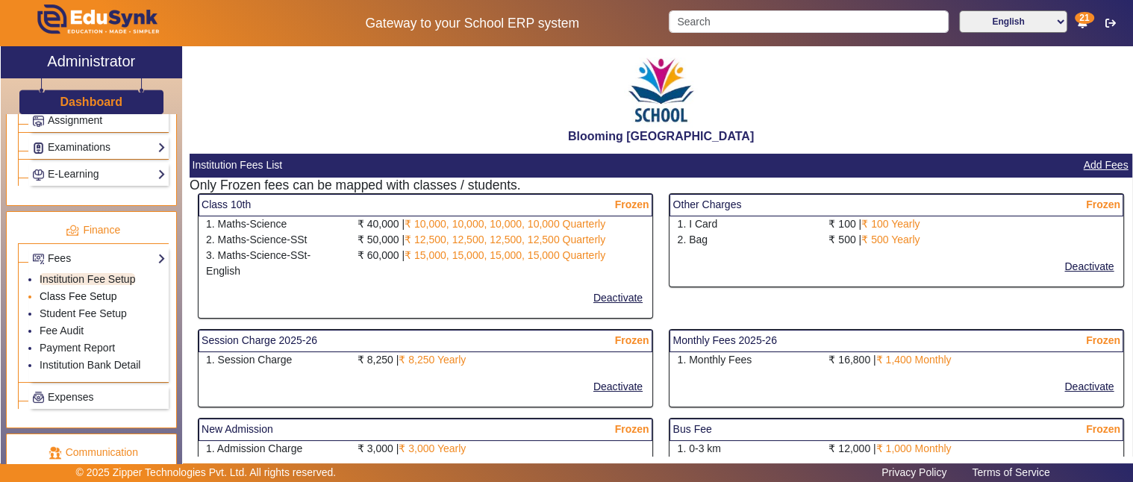
click at [81, 290] on link "Class Fee Setup" at bounding box center [79, 296] width 78 height 12
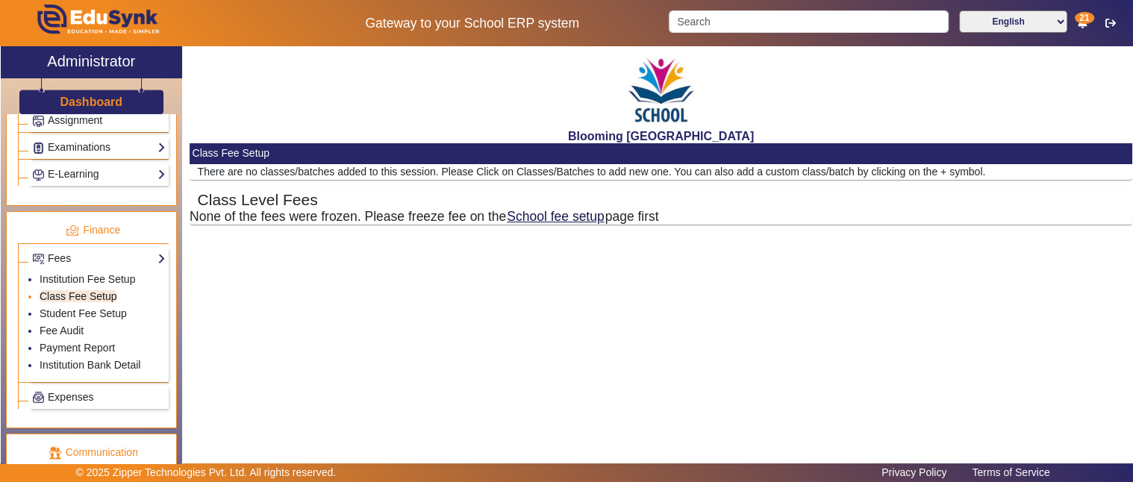
click at [90, 290] on link "Class Fee Setup" at bounding box center [79, 296] width 78 height 12
click at [101, 273] on link "Institution Fee Setup" at bounding box center [88, 279] width 96 height 12
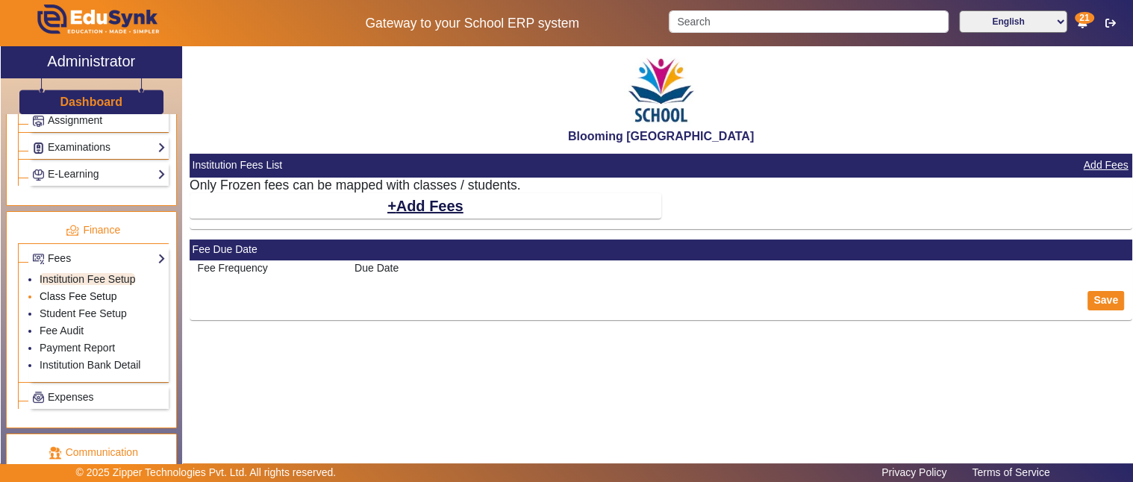
click at [95, 290] on link "Class Fee Setup" at bounding box center [79, 296] width 78 height 12
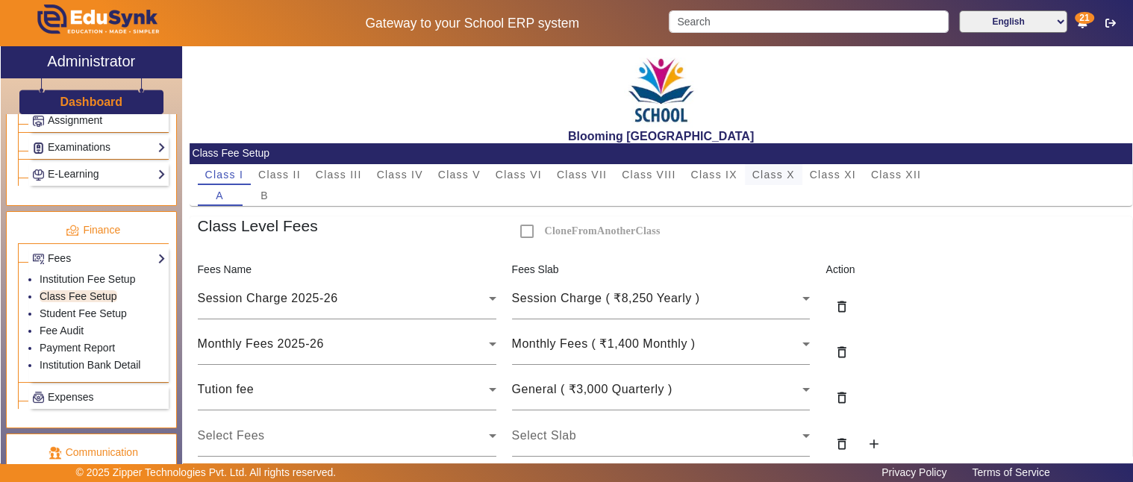
click at [774, 175] on span "Class X" at bounding box center [773, 174] width 43 height 10
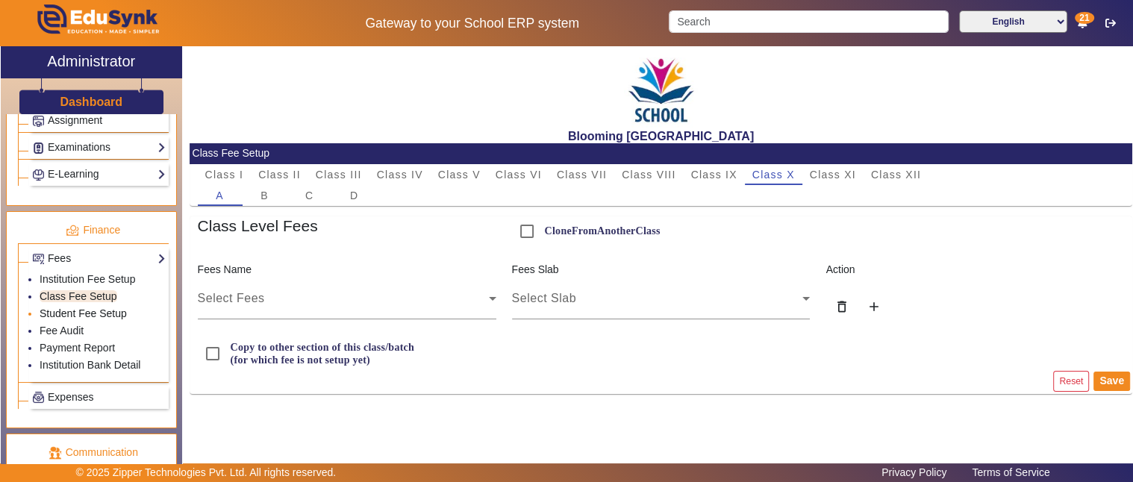
click at [48, 307] on link "Student Fee Setup" at bounding box center [83, 313] width 87 height 12
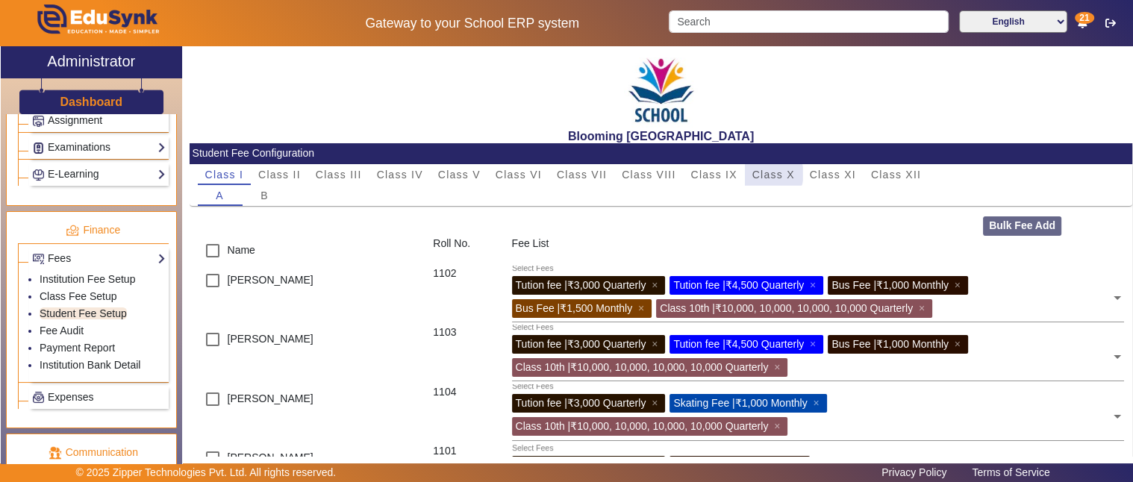
click at [771, 174] on span "Class X" at bounding box center [773, 174] width 43 height 10
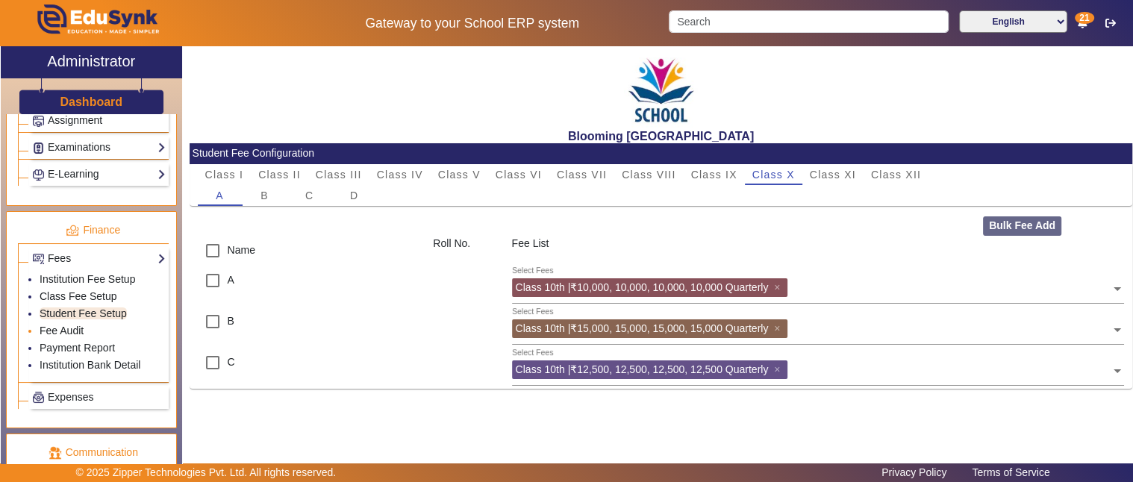
click at [57, 325] on link "Fee Audit" at bounding box center [62, 331] width 44 height 12
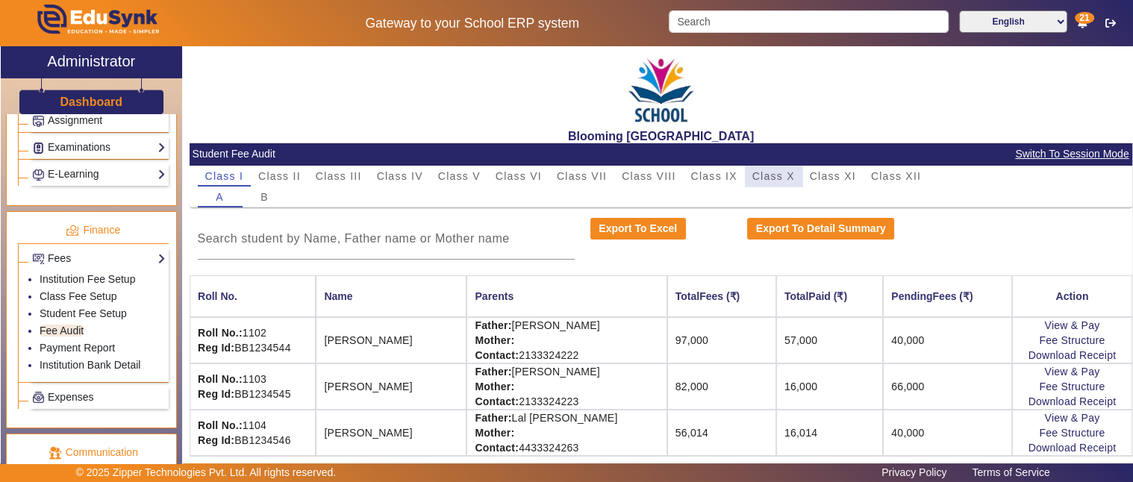
click at [789, 173] on span "Class X" at bounding box center [773, 176] width 43 height 10
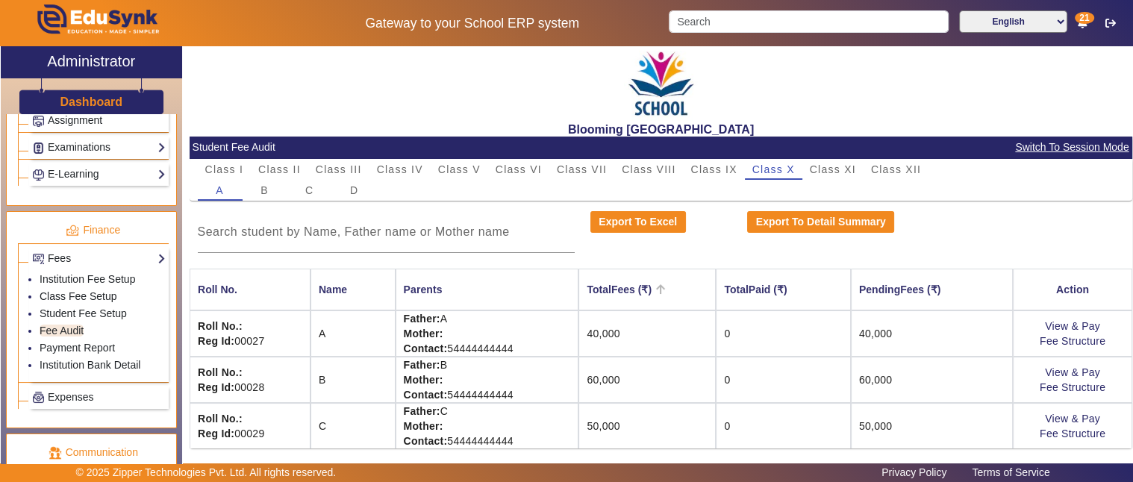
scroll to position [8, 0]
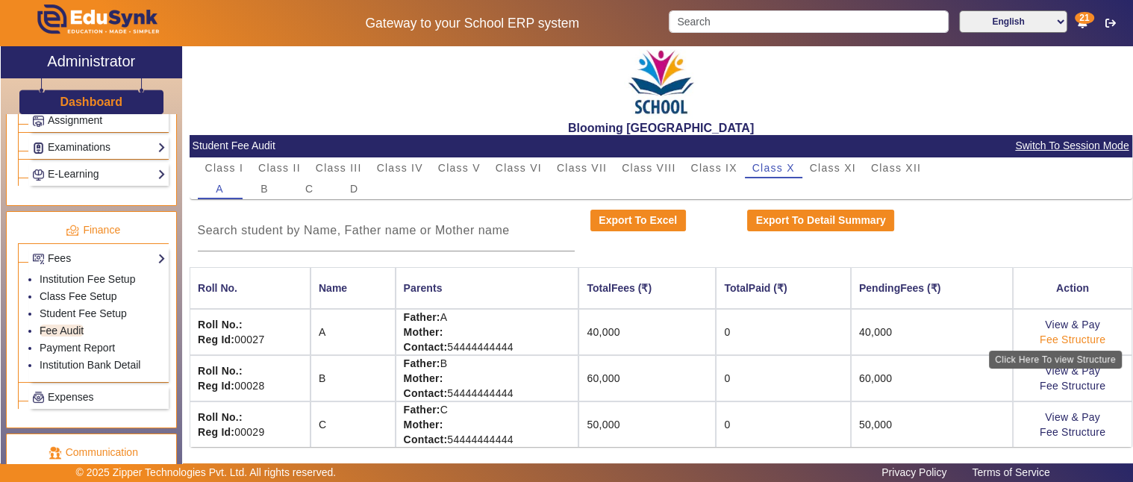
click at [1048, 340] on link "Fee Structure" at bounding box center [1072, 340] width 66 height 12
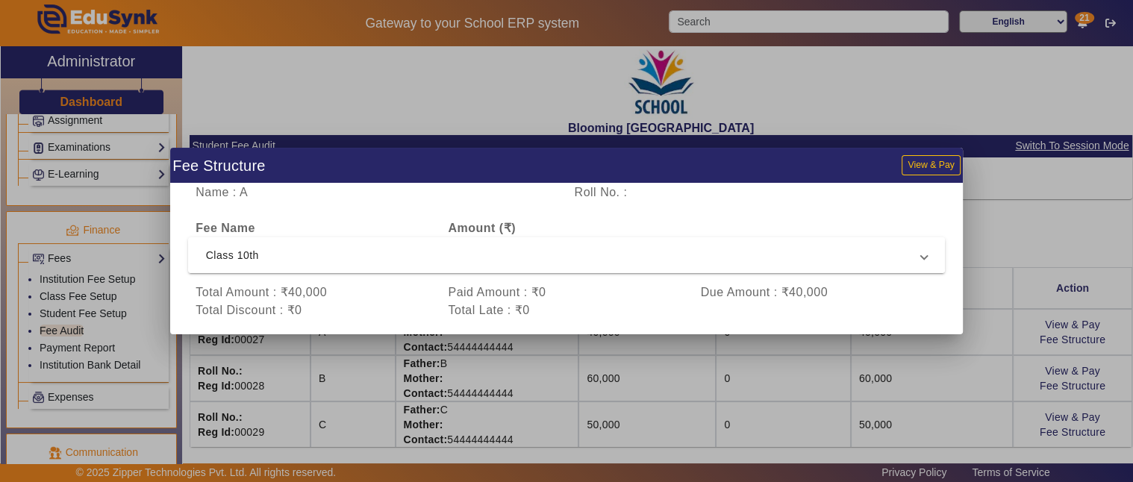
click at [389, 257] on span "Class 10th" at bounding box center [564, 255] width 716 height 18
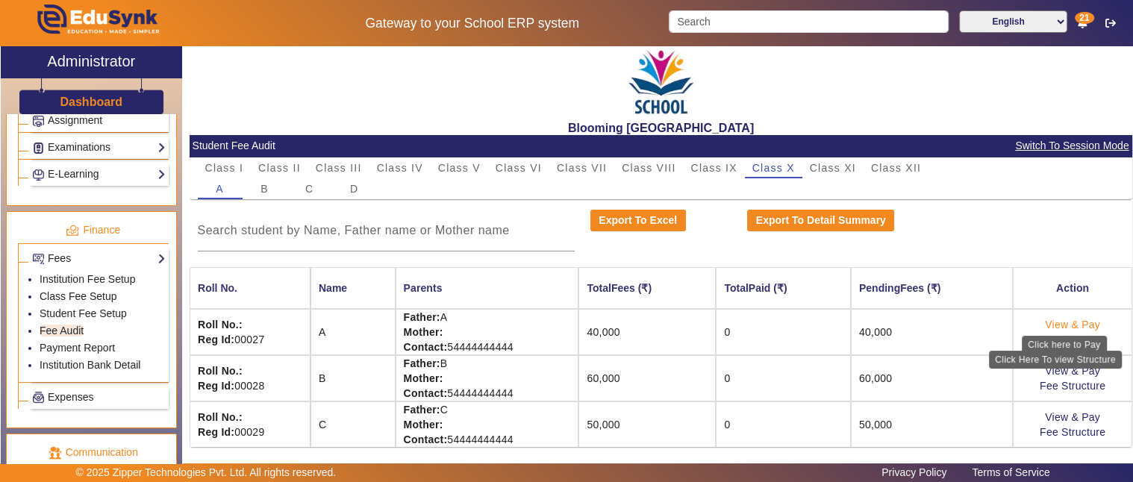
click at [1052, 324] on link "View & Pay" at bounding box center [1072, 325] width 55 height 12
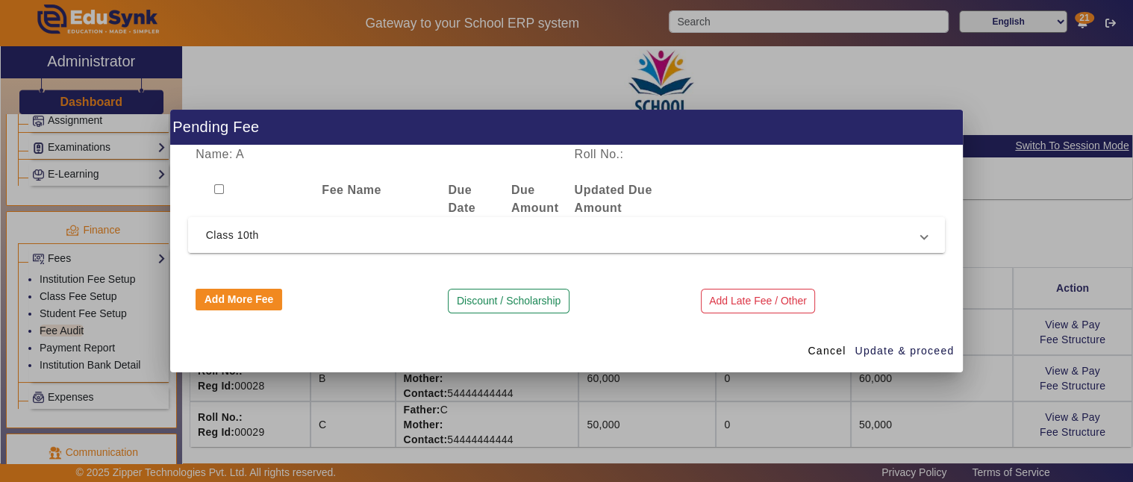
click at [310, 236] on span "Class 10th" at bounding box center [564, 235] width 716 height 18
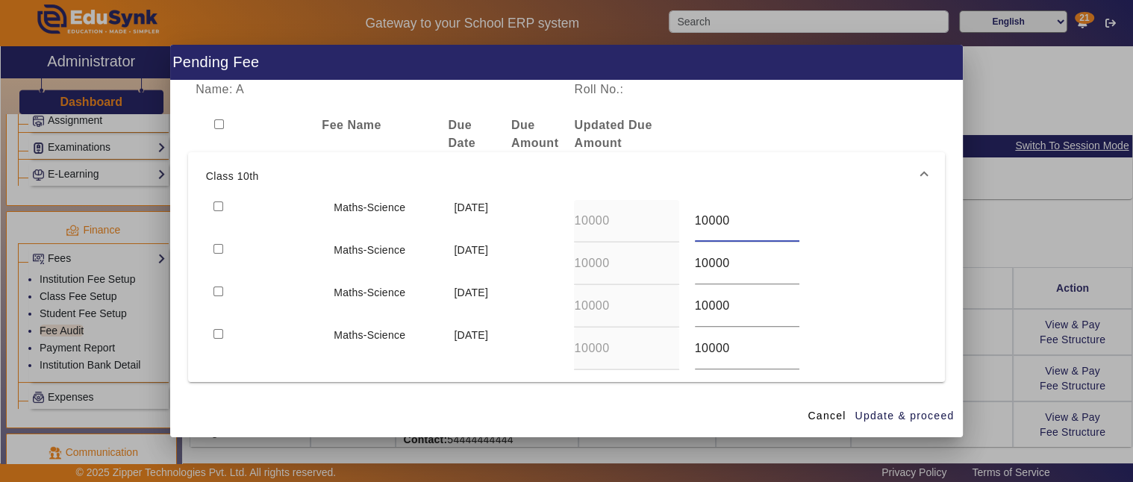
click at [669, 218] on div "Maths-Science [DATE] 10000 10000" at bounding box center [566, 221] width 721 height 43
type input "6000"
drag, startPoint x: 689, startPoint y: 270, endPoint x: 630, endPoint y: 276, distance: 60.0
click at [630, 276] on div "Maths-Science 10 Jul 2025 10000 10000" at bounding box center [566, 263] width 721 height 43
type input "6000"
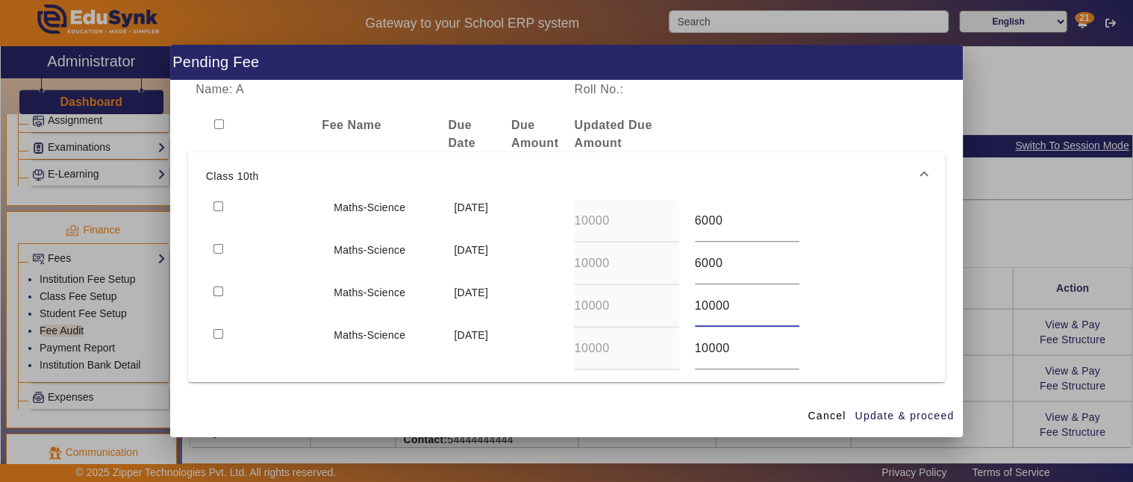
click at [623, 306] on div "Maths-Science 10 Oct 2025 10000 10000" at bounding box center [566, 306] width 721 height 43
type input "6000"
click at [628, 351] on div "Maths-Science 10 Jan 2026 10000 10000" at bounding box center [566, 349] width 721 height 43
click at [645, 349] on div "Maths-Science 10 Jan 2026 10000 10000" at bounding box center [566, 349] width 721 height 43
type input "6000"
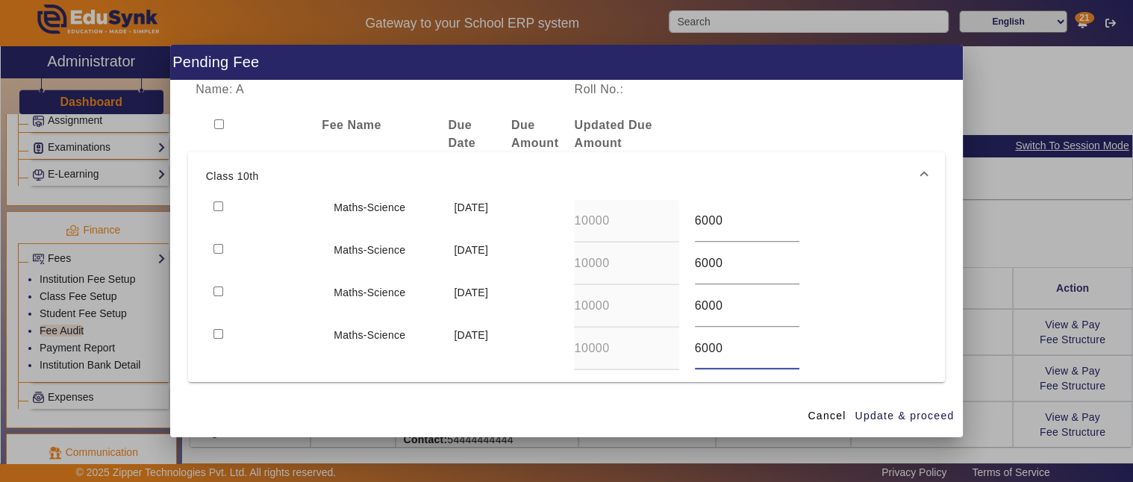
click at [219, 124] on input "checkbox" at bounding box center [219, 124] width 10 height 10
checkbox input "true"
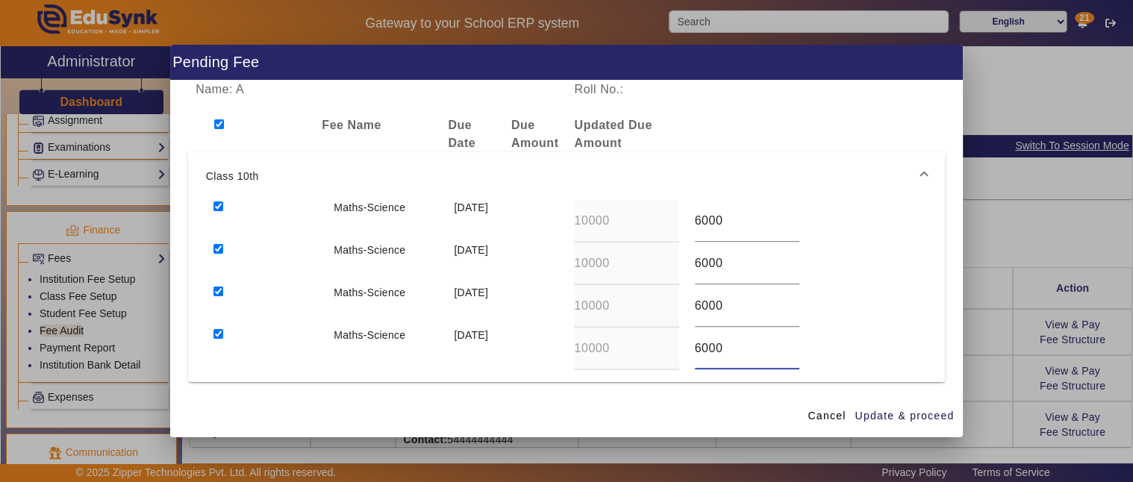
checkbox input "true"
click at [900, 412] on span "Update & proceed" at bounding box center [903, 416] width 99 height 16
type input "6000"
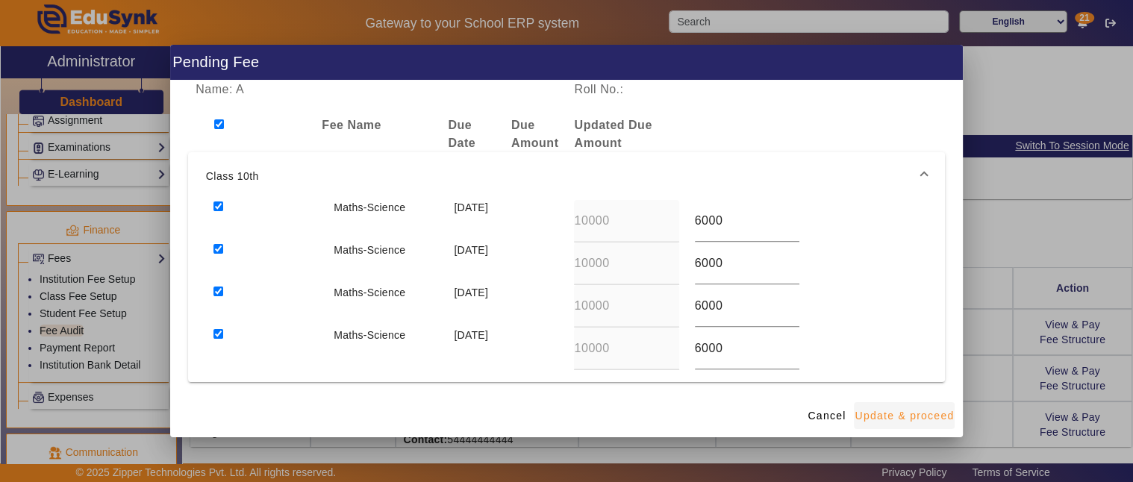
type input "6000"
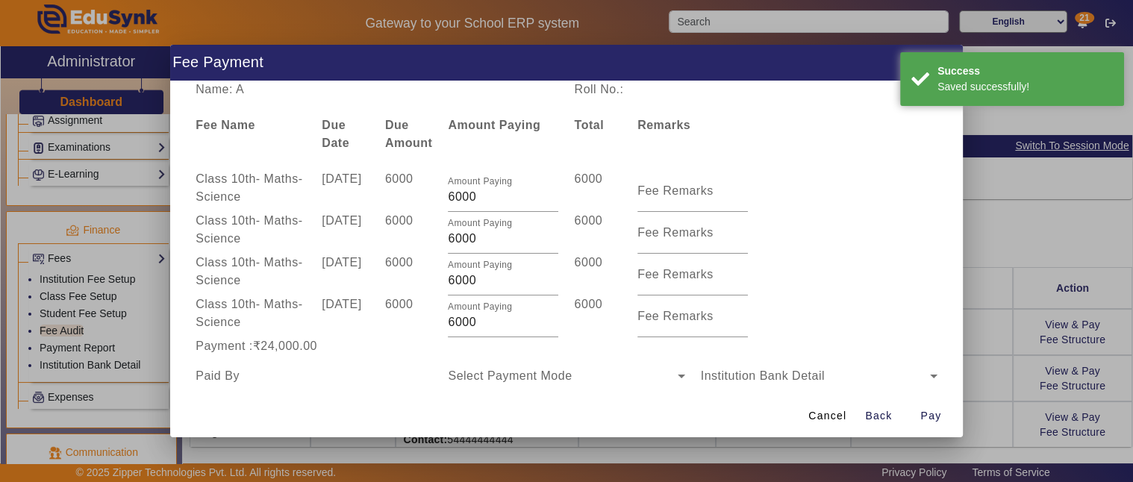
click at [392, 174] on span "6000" at bounding box center [399, 178] width 28 height 13
click at [392, 220] on span "6000" at bounding box center [399, 220] width 28 height 13
click at [391, 261] on span "6000" at bounding box center [399, 262] width 28 height 13
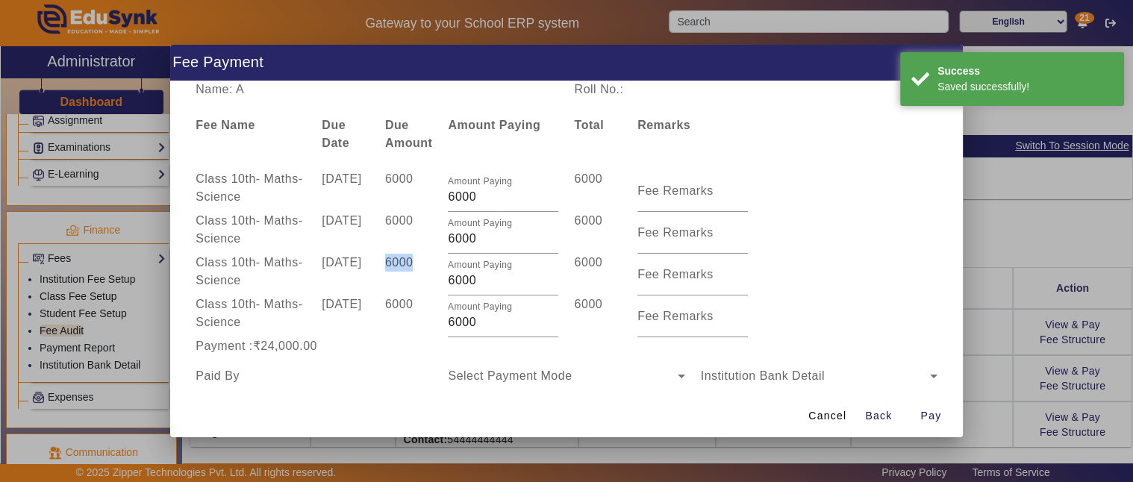
click at [391, 258] on span "6000" at bounding box center [399, 262] width 28 height 13
click at [391, 303] on span "6000" at bounding box center [399, 304] width 28 height 13
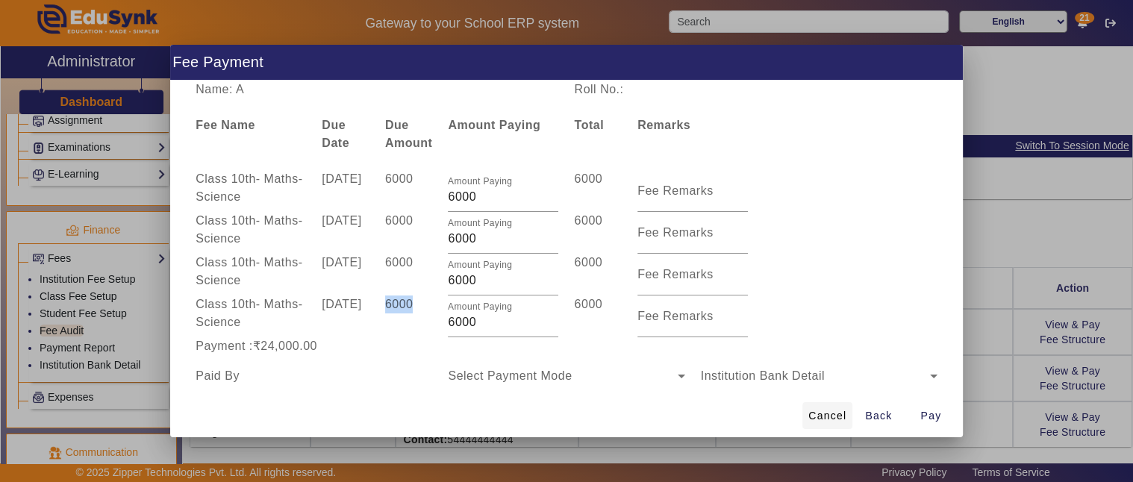
click at [822, 414] on span "Cancel" at bounding box center [827, 416] width 38 height 16
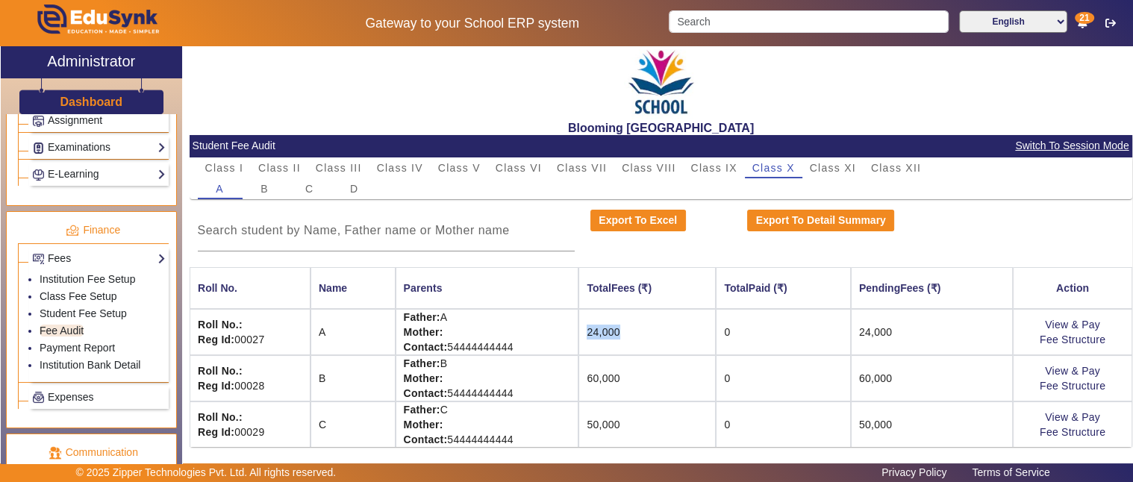
drag, startPoint x: 582, startPoint y: 330, endPoint x: 650, endPoint y: 330, distance: 67.9
click at [650, 330] on td "24,000" at bounding box center [646, 332] width 137 height 46
drag, startPoint x: 853, startPoint y: 331, endPoint x: 898, endPoint y: 331, distance: 45.5
click at [898, 331] on td "24,000" at bounding box center [932, 332] width 162 height 46
click at [1054, 371] on link "View & Pay" at bounding box center [1072, 371] width 55 height 12
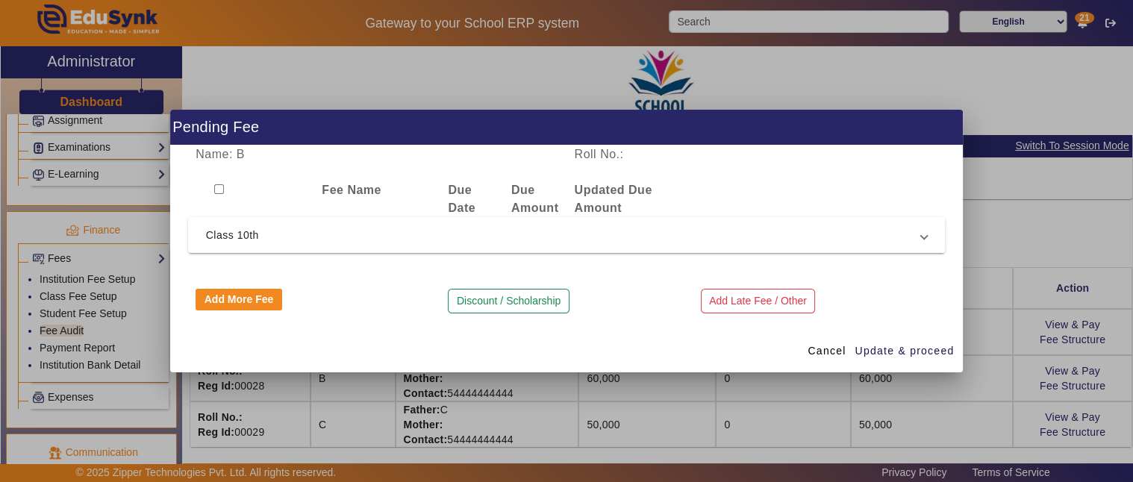
click at [366, 227] on span "Class 10th" at bounding box center [564, 235] width 716 height 18
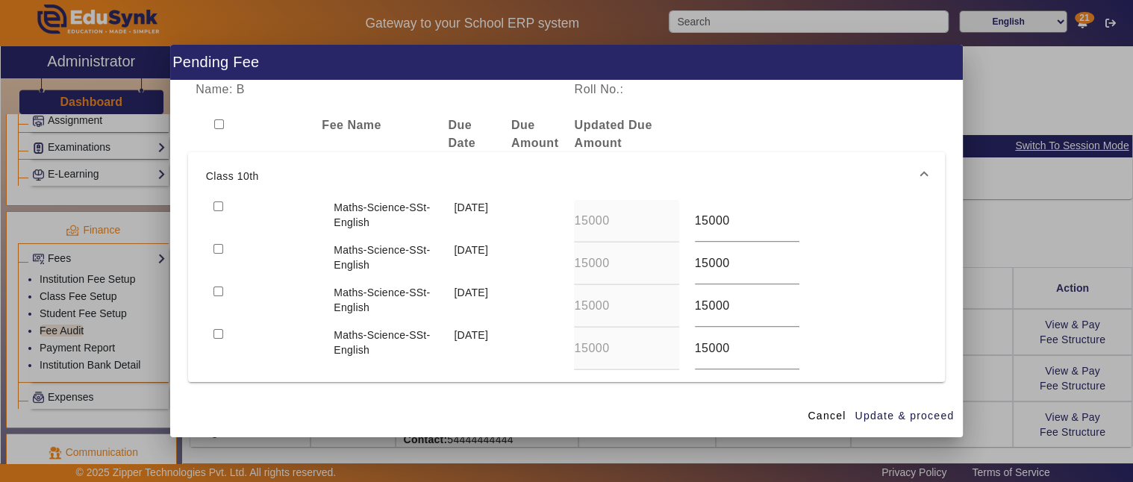
drag, startPoint x: 217, startPoint y: 204, endPoint x: 224, endPoint y: 231, distance: 27.7
click at [218, 204] on input "checkbox" at bounding box center [218, 206] width 10 height 10
checkbox input "true"
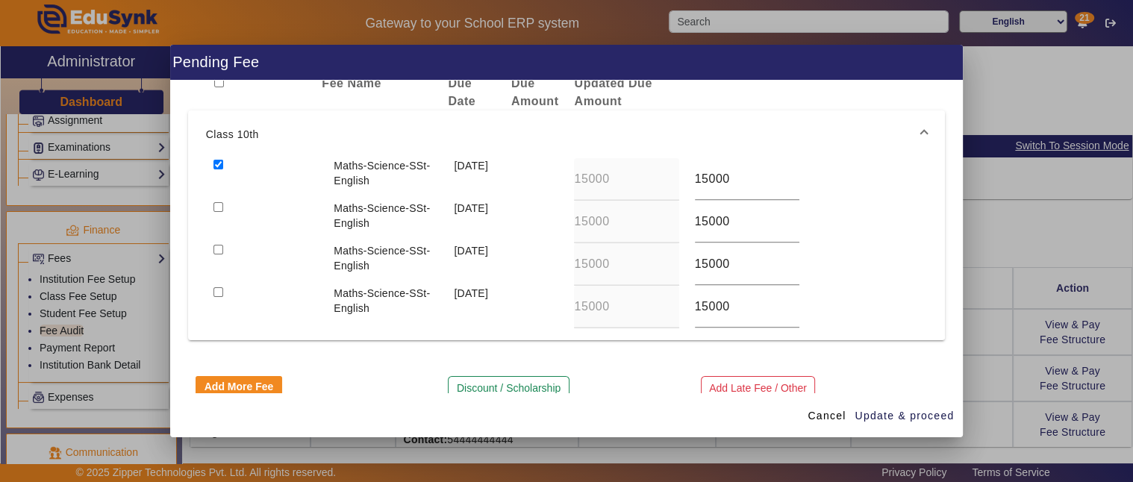
scroll to position [62, 0]
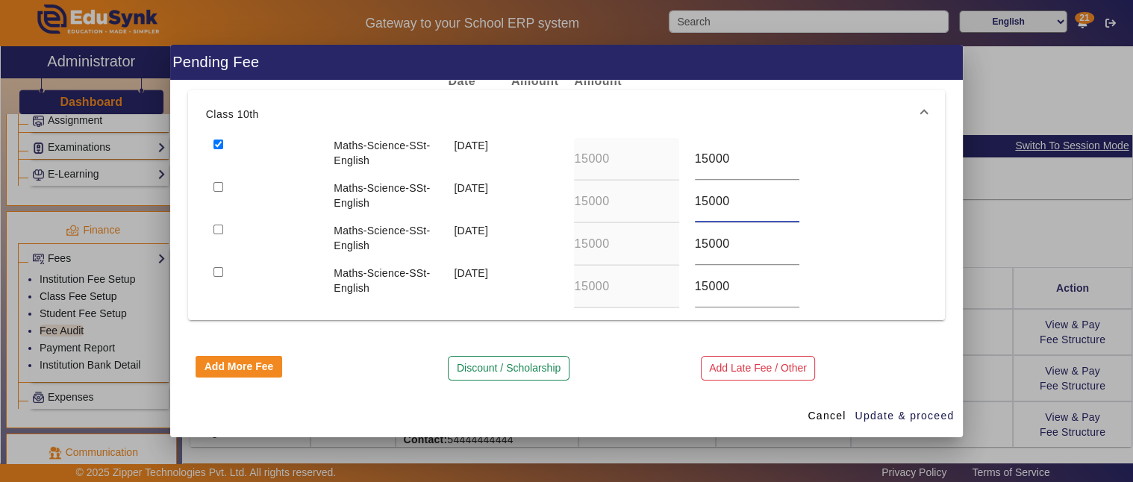
click at [732, 198] on input "15000" at bounding box center [747, 201] width 104 height 18
click at [635, 155] on div "Maths-Science-SSt-English 10 Apr 2025 15000 15000" at bounding box center [566, 159] width 721 height 43
click at [844, 291] on div "Maths-Science-SSt-English 10 Jan 2026 15000 15000" at bounding box center [566, 287] width 721 height 43
drag, startPoint x: 720, startPoint y: 160, endPoint x: 642, endPoint y: 168, distance: 78.0
click at [642, 168] on div "Maths-Science-SSt-English 10 Apr 2025 15000 3000" at bounding box center [566, 159] width 721 height 43
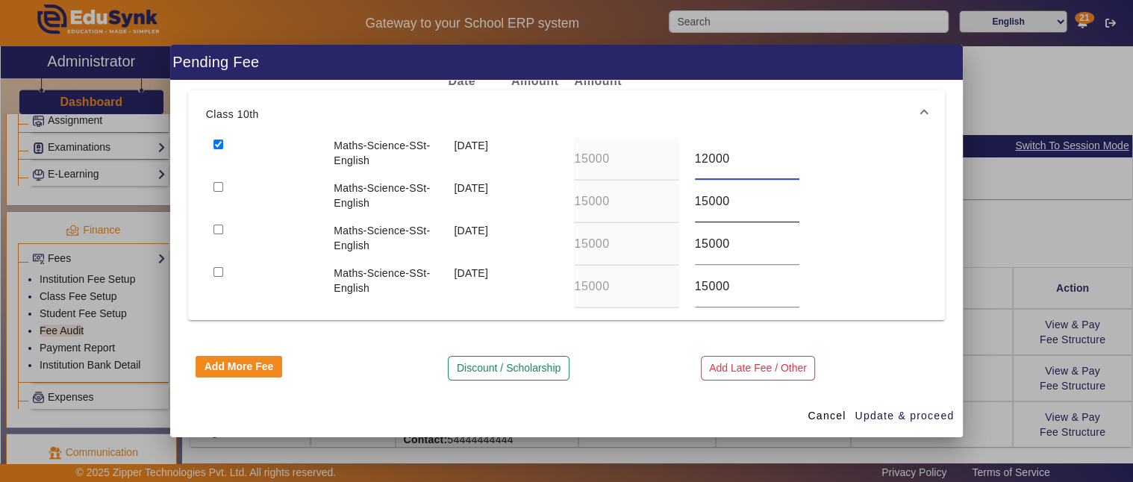
type input "12000"
click at [638, 200] on div "Maths-Science-SSt-English 10 Jul 2025 15000 15000" at bounding box center [566, 202] width 721 height 43
type input "12000"
click at [642, 244] on div "Maths-Science-SSt-English 10 Oct 2025 15000 15000" at bounding box center [566, 244] width 721 height 43
type input "12000"
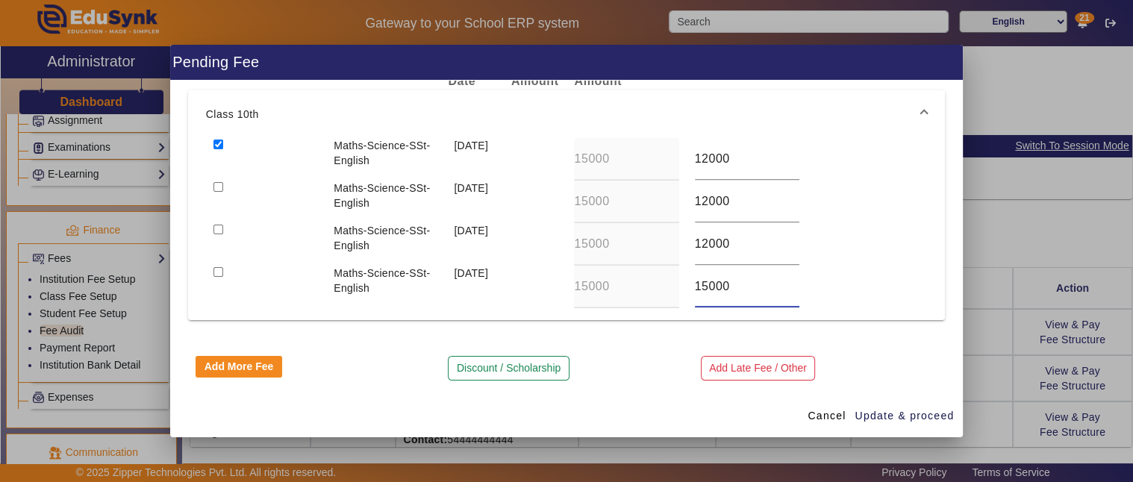
click at [645, 292] on div "Maths-Science-SSt-English 10 Jan 2026 15000 15000" at bounding box center [566, 287] width 721 height 43
type input "12000"
click at [825, 411] on span "Cancel" at bounding box center [826, 416] width 38 height 16
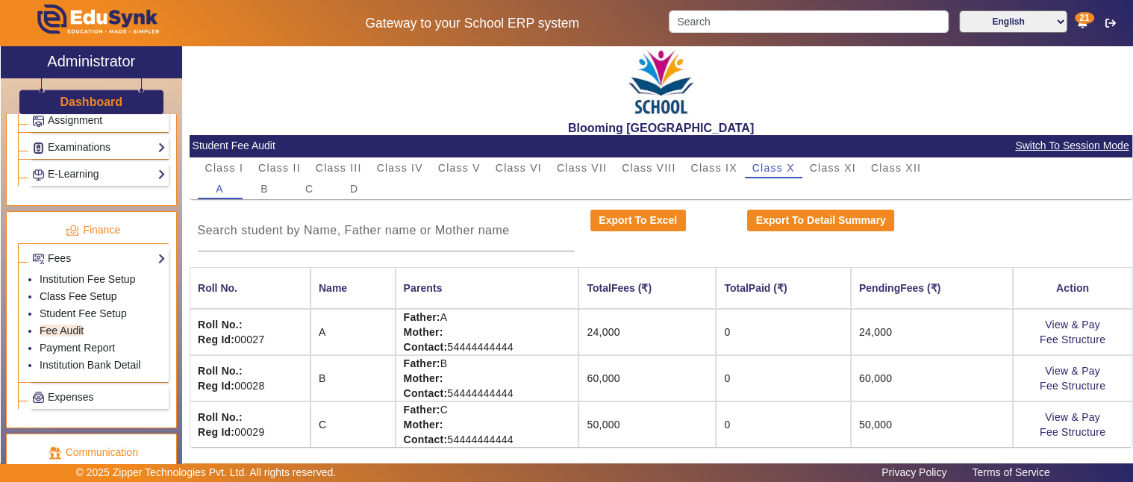
click at [1048, 363] on td "View & Pay Fee Structure" at bounding box center [1071, 378] width 119 height 46
click at [1050, 368] on link "View & Pay" at bounding box center [1072, 371] width 55 height 12
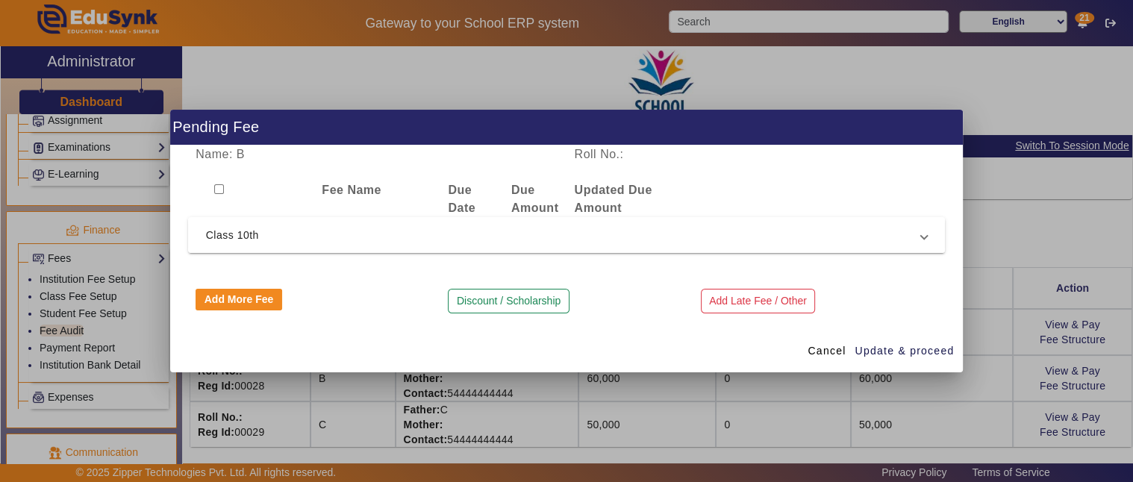
click at [505, 240] on span "Class 10th" at bounding box center [564, 235] width 716 height 18
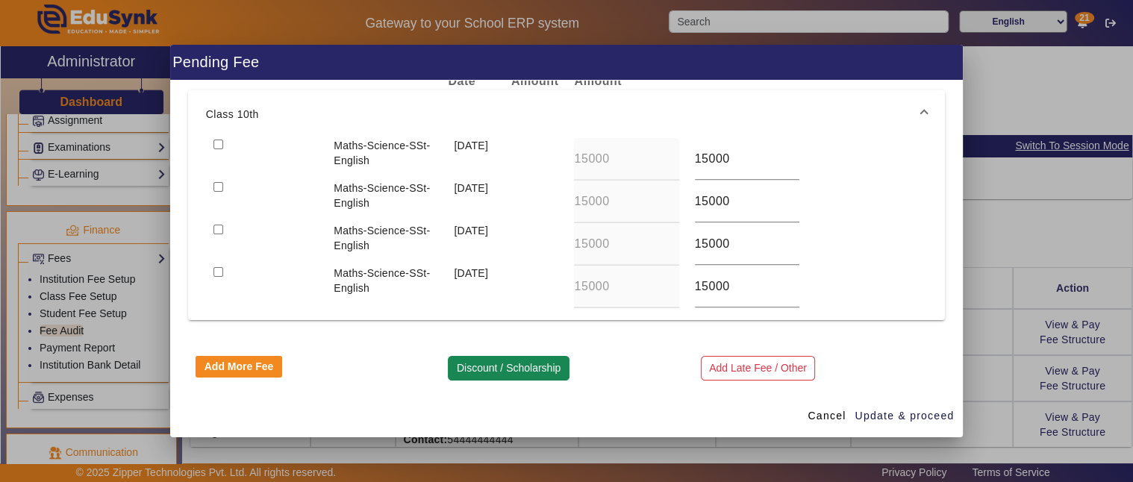
click at [524, 369] on button "Discount / Scholarship" at bounding box center [508, 368] width 121 height 25
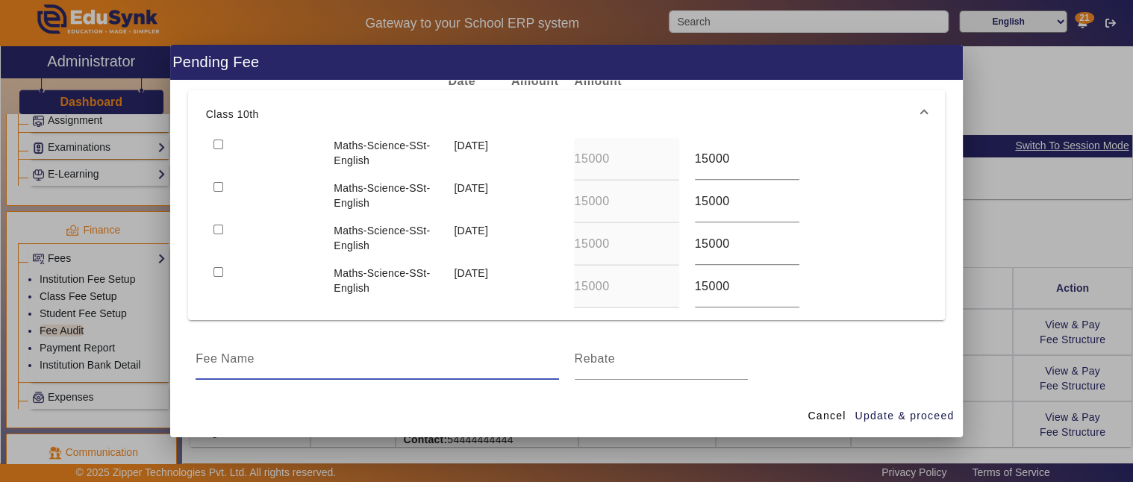
click at [333, 353] on input at bounding box center [376, 359] width 363 height 18
type input "Scholarship"
type input "12000"
click at [219, 140] on input "checkbox" at bounding box center [218, 145] width 10 height 10
checkbox input "true"
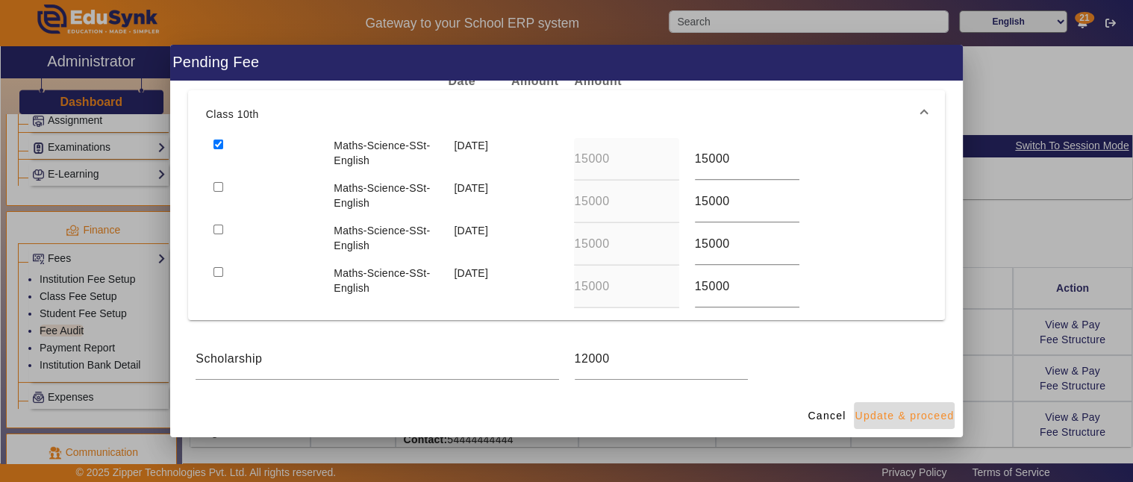
click at [905, 412] on span "Update & proceed" at bounding box center [903, 416] width 99 height 16
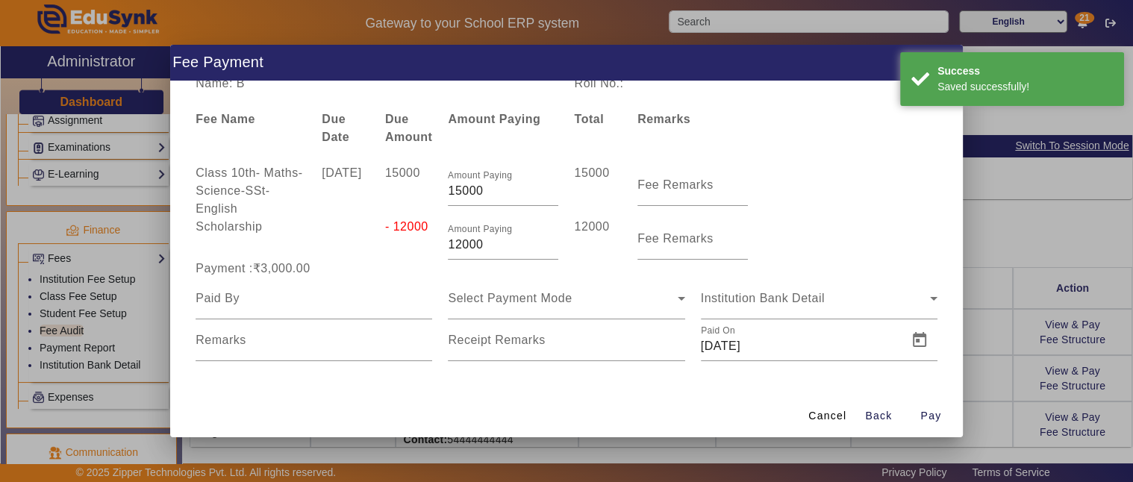
drag, startPoint x: 318, startPoint y: 266, endPoint x: 219, endPoint y: 258, distance: 99.5
click at [219, 252] on span "Class 10th - Maths-Science-SSt-English 10 Apr 2025 15000 Amount Paying 15000 15…" at bounding box center [566, 262] width 757 height 197
click at [379, 264] on div "Payment :₹3,000.00" at bounding box center [314, 269] width 252 height 18
drag, startPoint x: 448, startPoint y: 192, endPoint x: 498, endPoint y: 184, distance: 51.4
click at [498, 184] on input "15000" at bounding box center [503, 191] width 110 height 18
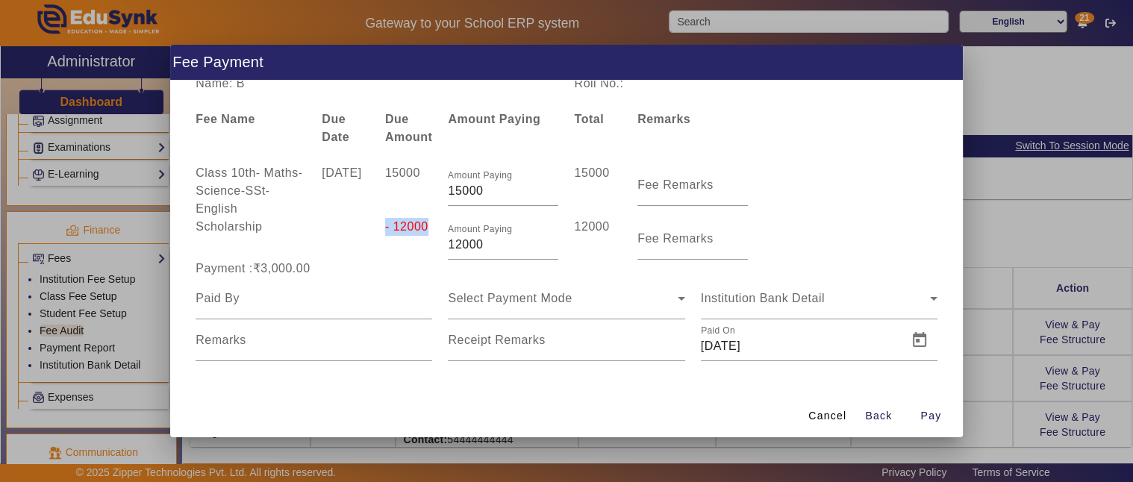
drag, startPoint x: 371, startPoint y: 230, endPoint x: 443, endPoint y: 222, distance: 72.8
click at [443, 222] on div "Scholarship - 12000 Amount Paying 12000 12000 Fee Remarks" at bounding box center [566, 239] width 757 height 42
drag, startPoint x: 314, startPoint y: 263, endPoint x: 242, endPoint y: 262, distance: 71.6
click at [242, 262] on div "Payment :₹3,000.00" at bounding box center [314, 269] width 252 height 18
click at [685, 232] on mat-label "Fee Remarks" at bounding box center [675, 238] width 76 height 13
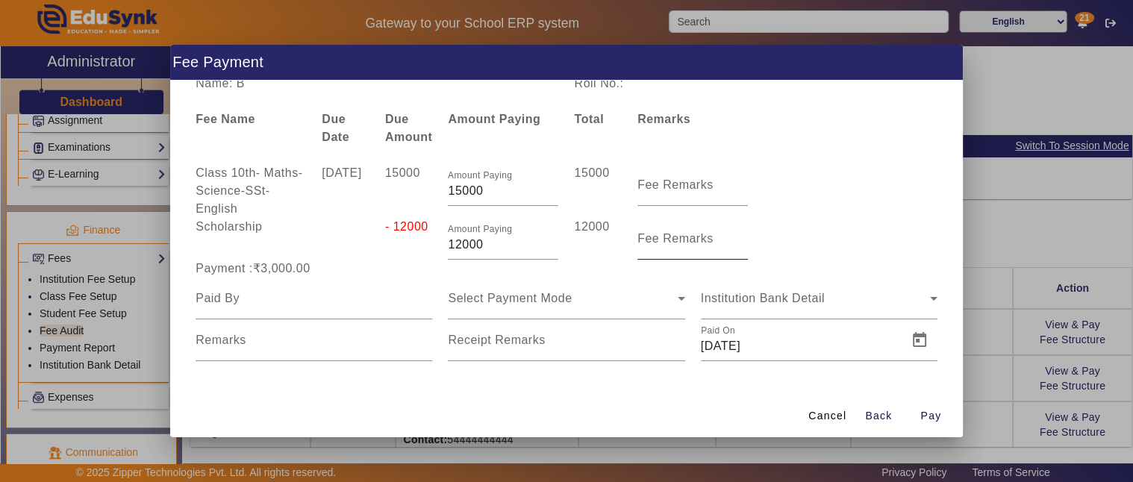
click at [685, 236] on input "Fee Remarks" at bounding box center [692, 245] width 110 height 18
click at [875, 413] on span "Back" at bounding box center [878, 416] width 27 height 16
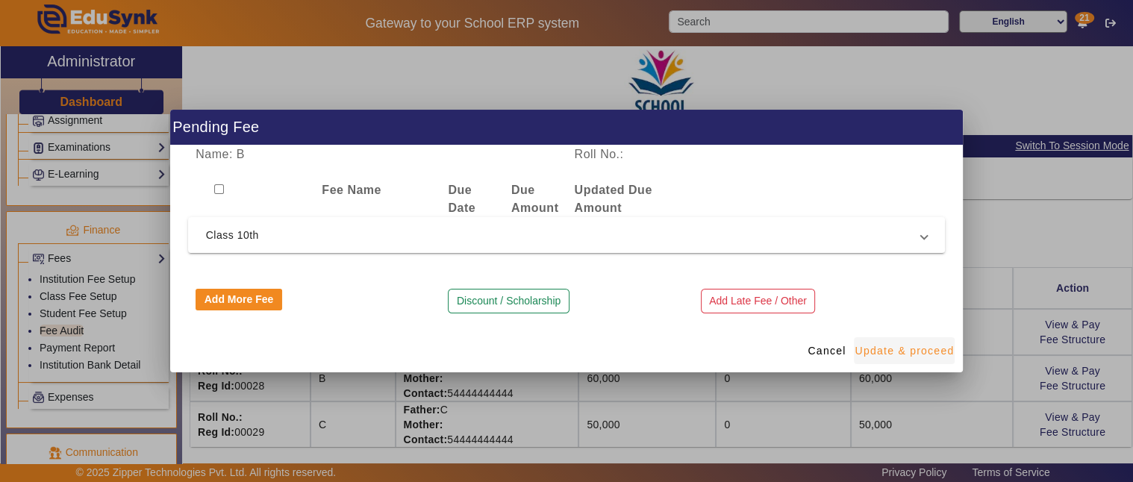
scroll to position [0, 0]
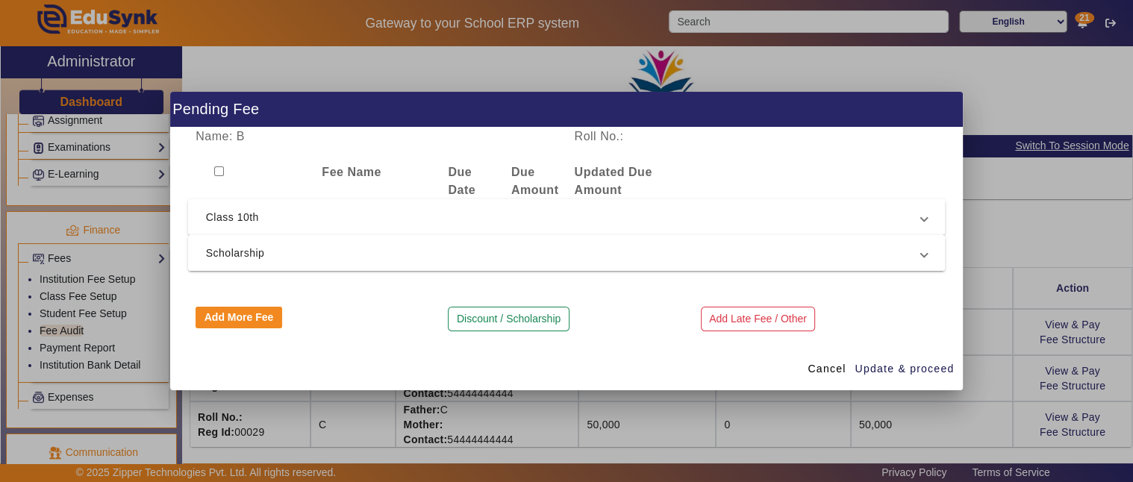
click at [300, 246] on span "Scholarship" at bounding box center [564, 253] width 716 height 18
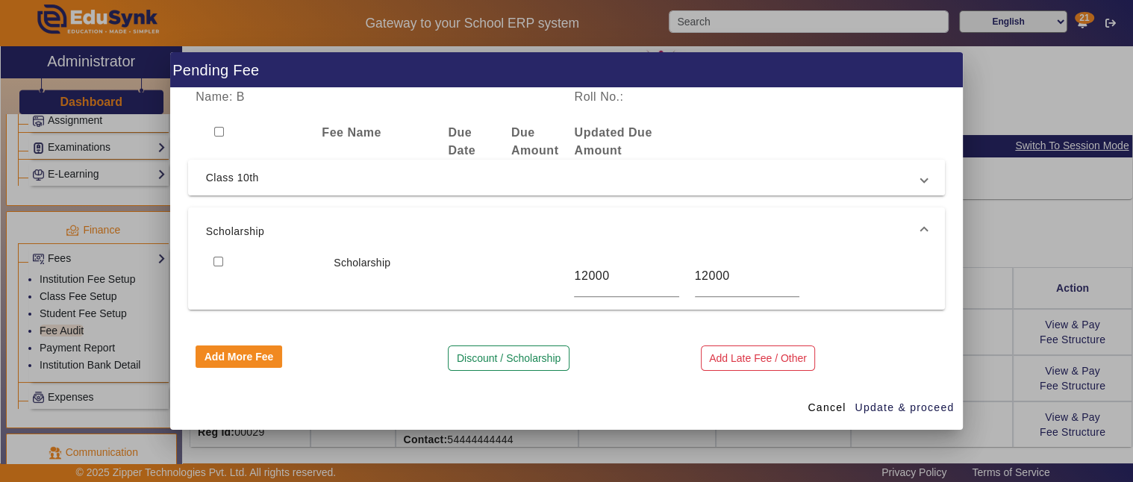
click at [352, 175] on span "Class 10th" at bounding box center [564, 178] width 716 height 18
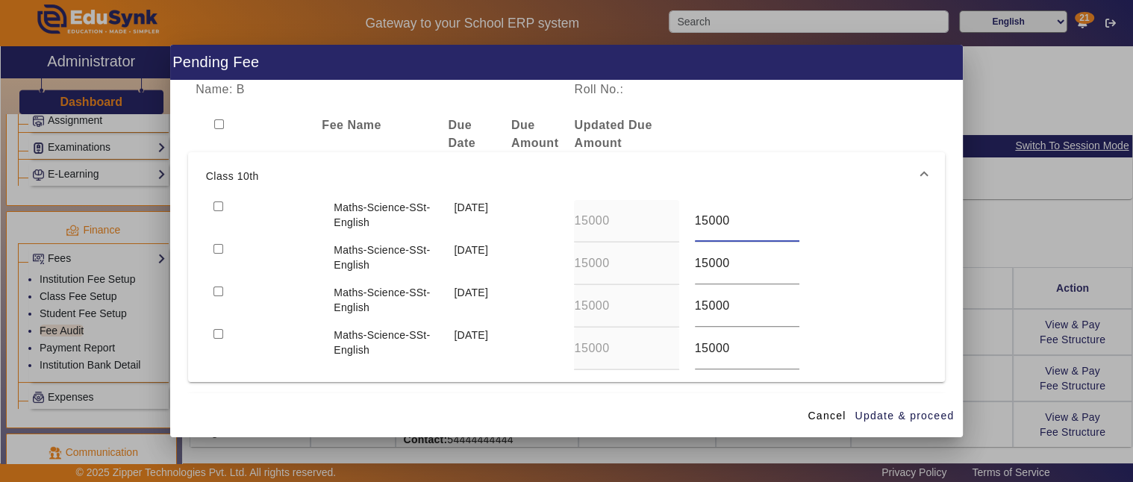
click at [666, 224] on div "Maths-Science-SSt-English 10 Apr 2025 15000 15000" at bounding box center [566, 221] width 721 height 43
type input "24000"
click at [654, 257] on div "Maths-Science-SSt-English 10 Jul 2025 15000 15000" at bounding box center [566, 263] width 721 height 43
type input "12000"
click at [666, 307] on div "Maths-Science-SSt-English 10 Oct 2025 15000 15000" at bounding box center [566, 306] width 721 height 43
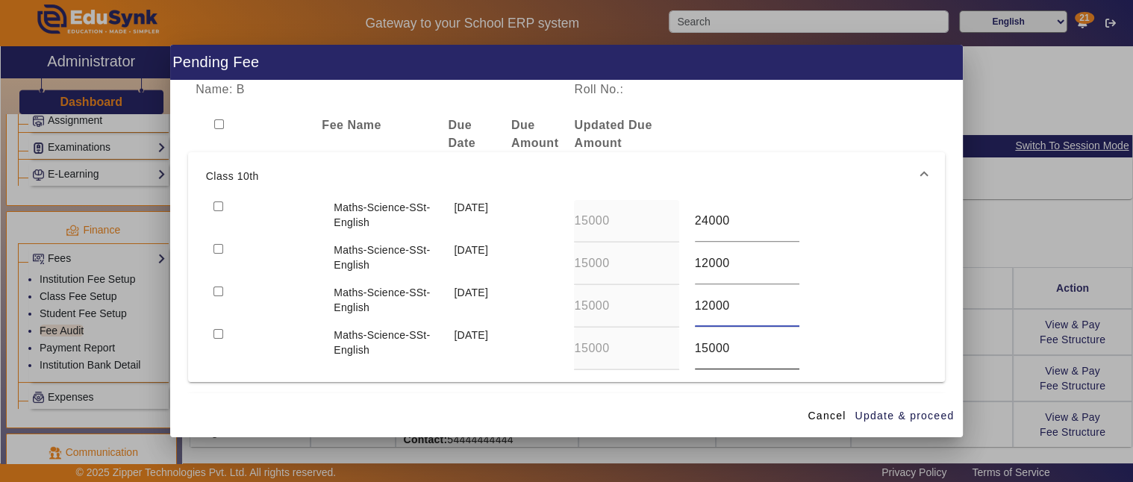
type input "12000"
click at [648, 345] on div "Maths-Science-SSt-English 10 Jan 2026 15000 15000" at bounding box center [566, 349] width 721 height 43
type input "12000"
click at [220, 122] on input "checkbox" at bounding box center [219, 124] width 10 height 10
checkbox input "true"
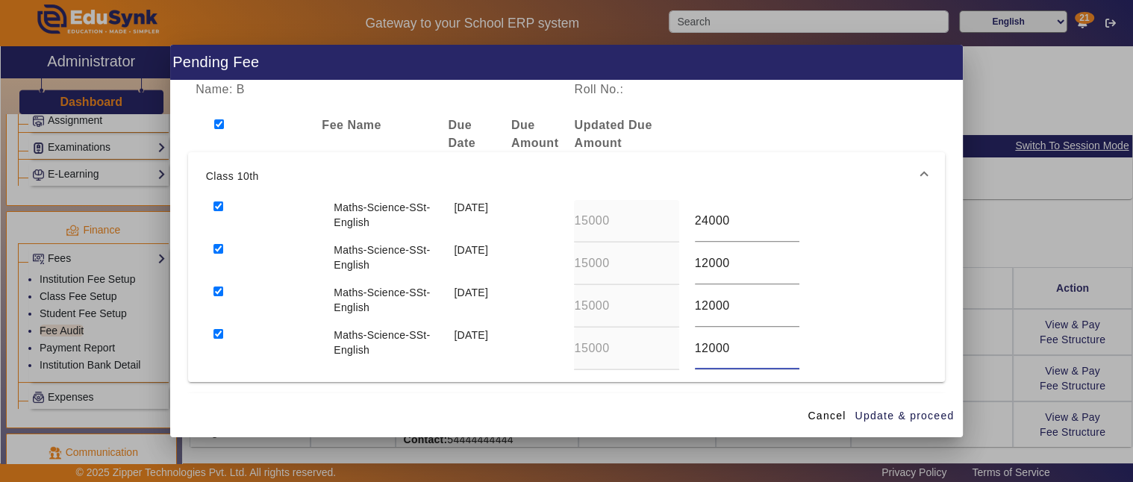
checkbox input "true"
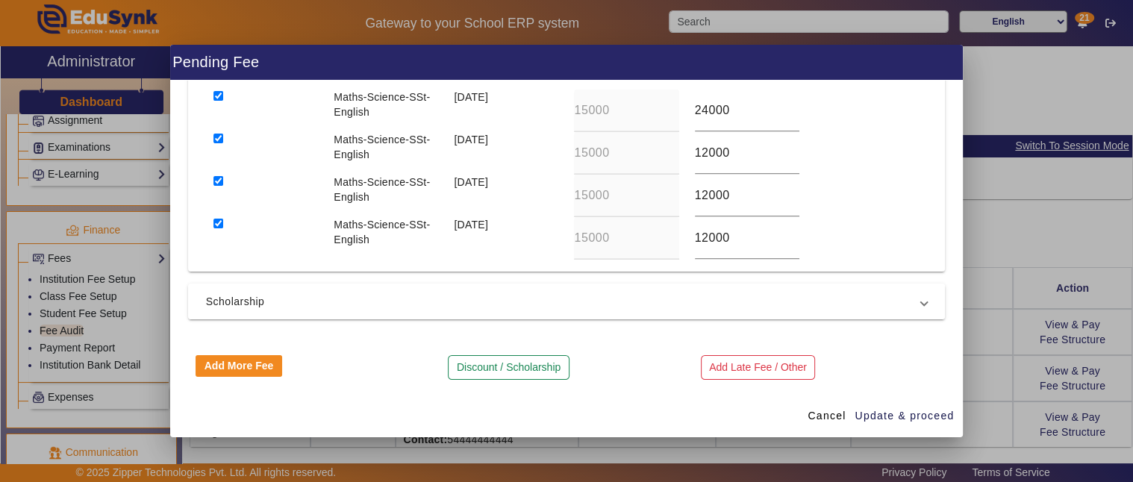
click at [232, 301] on span "Scholarship" at bounding box center [564, 301] width 716 height 18
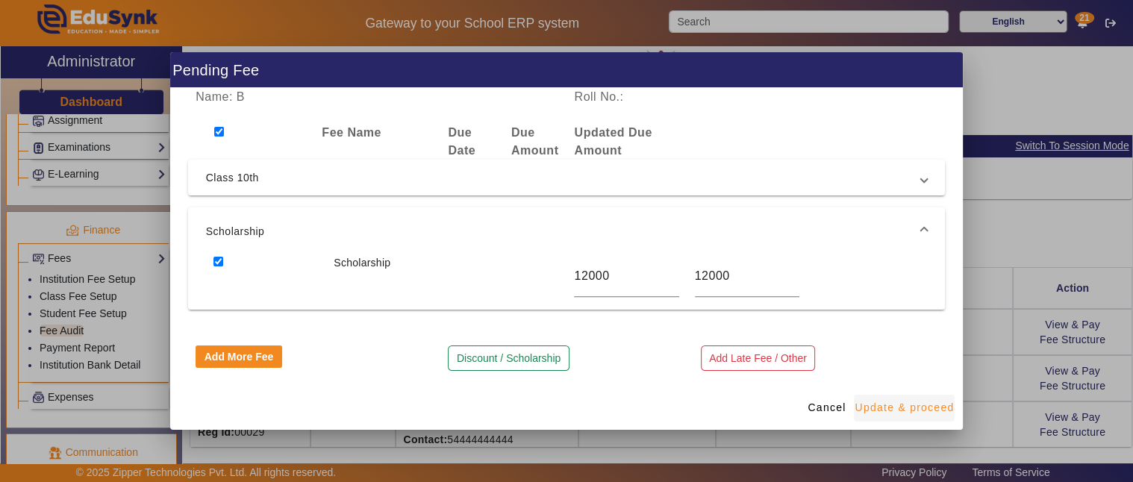
click at [891, 403] on span "Update & proceed" at bounding box center [903, 408] width 99 height 16
type input "24000"
type input "12000"
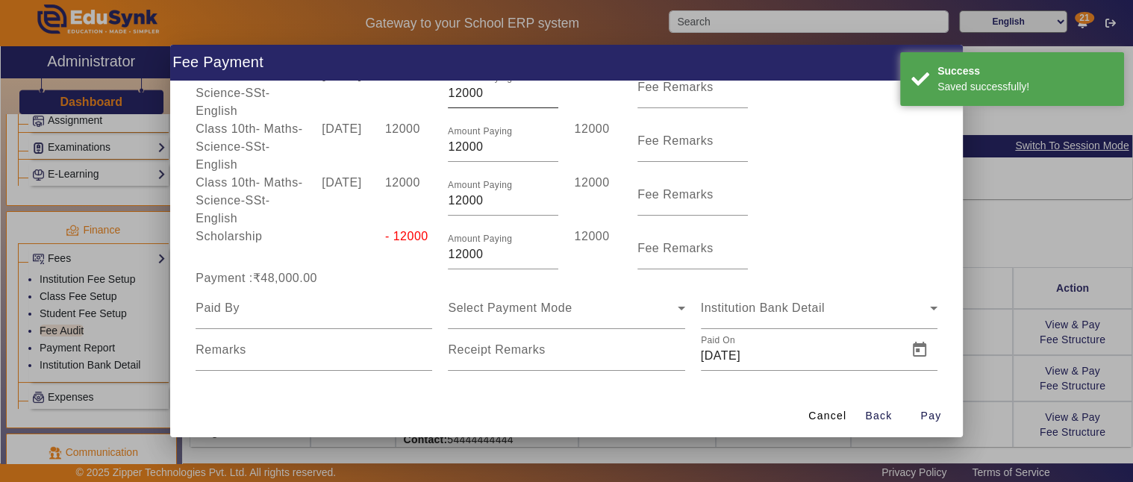
scroll to position [166, 0]
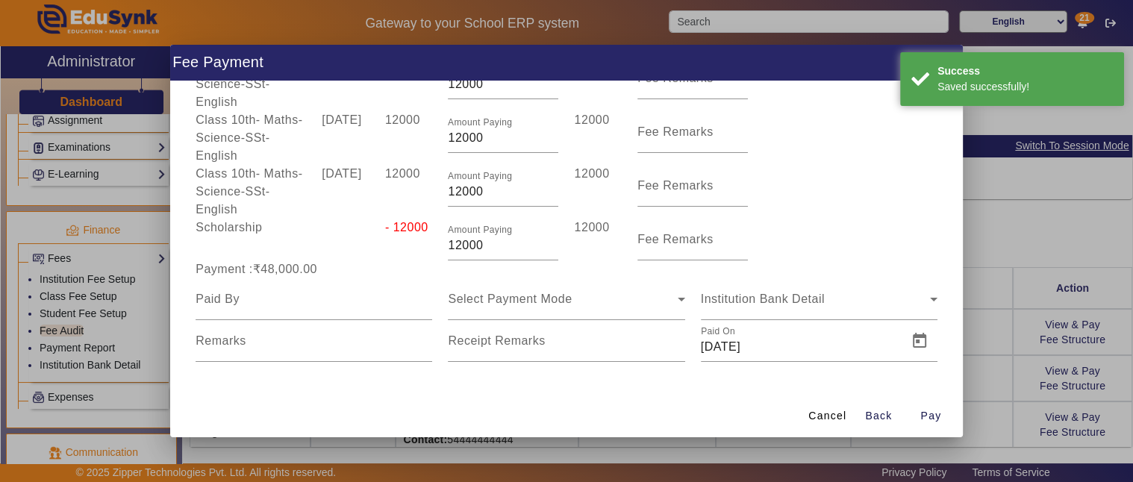
drag, startPoint x: 257, startPoint y: 270, endPoint x: 339, endPoint y: 266, distance: 82.2
click at [339, 266] on div "Payment :₹48,000.00" at bounding box center [314, 269] width 252 height 18
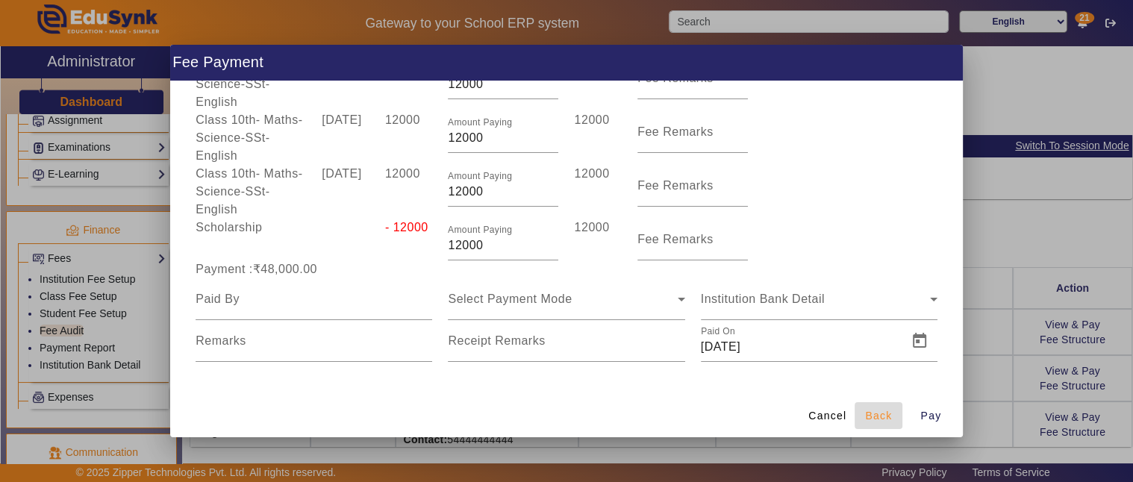
click at [877, 415] on span "Back" at bounding box center [878, 416] width 27 height 16
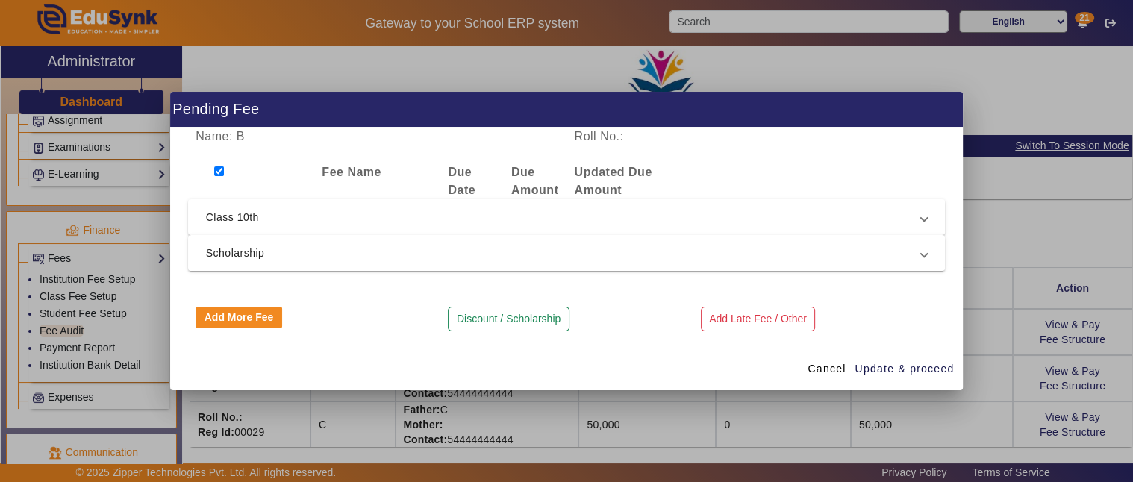
scroll to position [0, 0]
click at [360, 225] on span "Class 10th" at bounding box center [564, 217] width 716 height 18
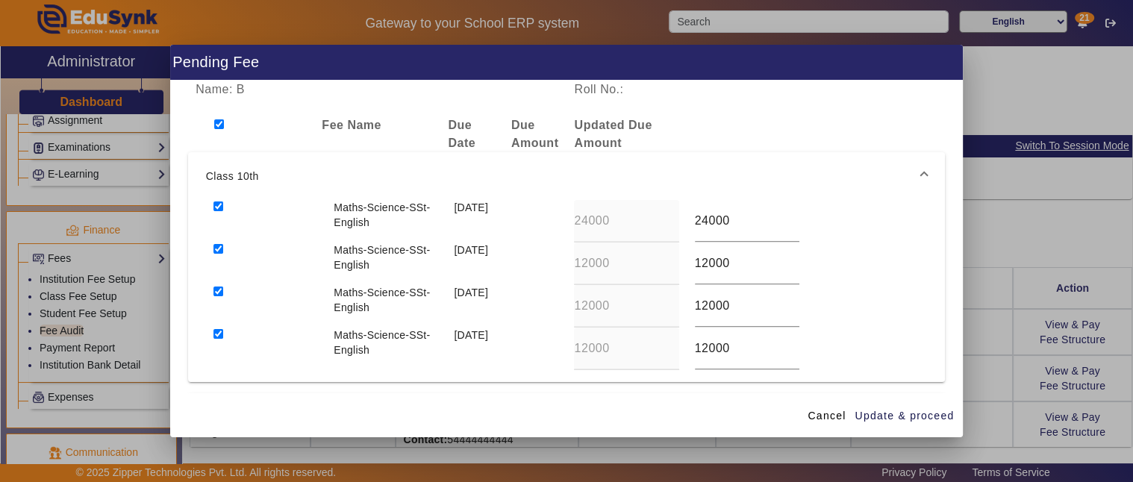
click at [218, 121] on input "checkbox" at bounding box center [219, 124] width 10 height 10
checkbox input "false"
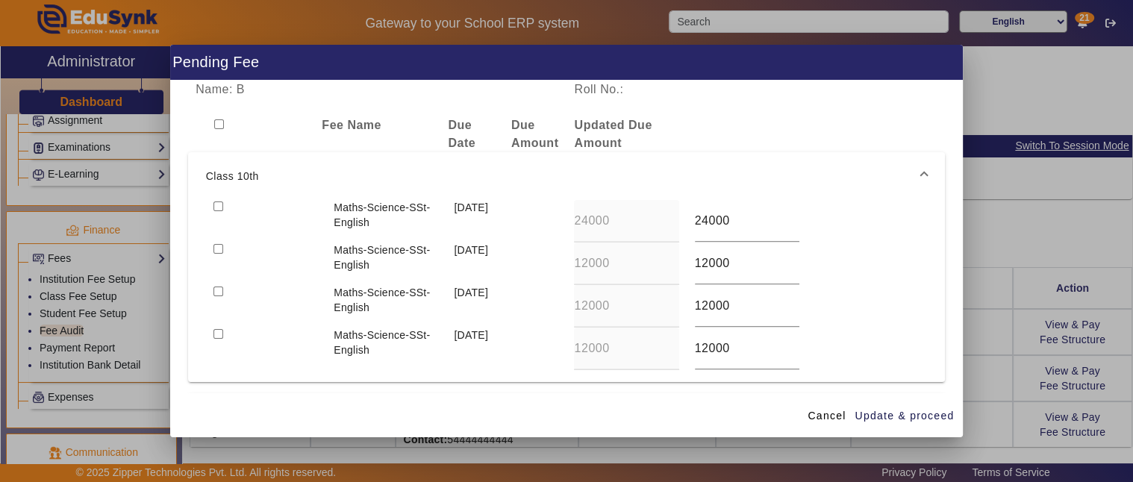
checkbox input "false"
click at [217, 206] on input "checkbox" at bounding box center [218, 206] width 10 height 10
checkbox input "true"
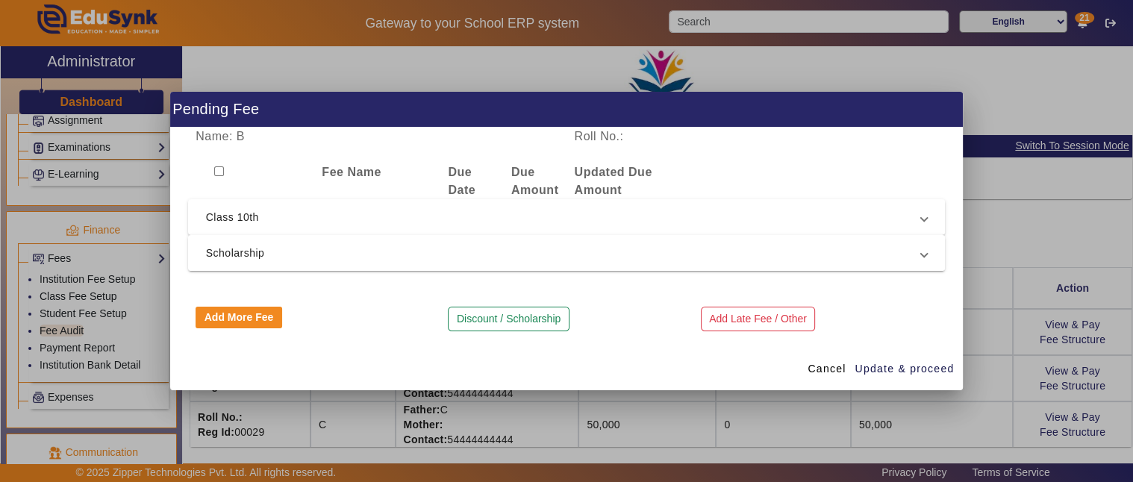
click at [228, 251] on span "Scholarship" at bounding box center [564, 253] width 716 height 18
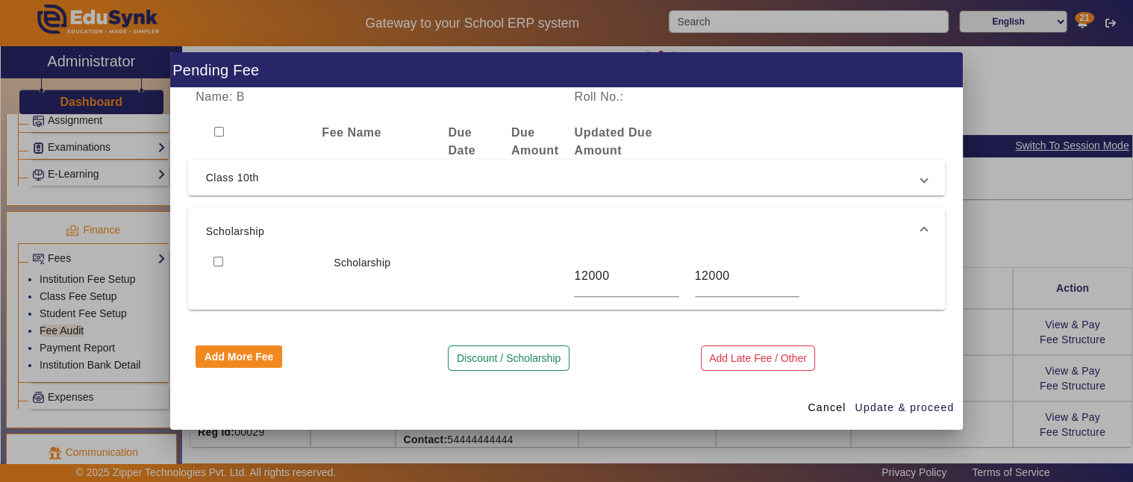
click at [219, 262] on input "checkbox" at bounding box center [218, 262] width 10 height 10
checkbox input "true"
click at [445, 176] on span "Class 10th" at bounding box center [564, 178] width 716 height 18
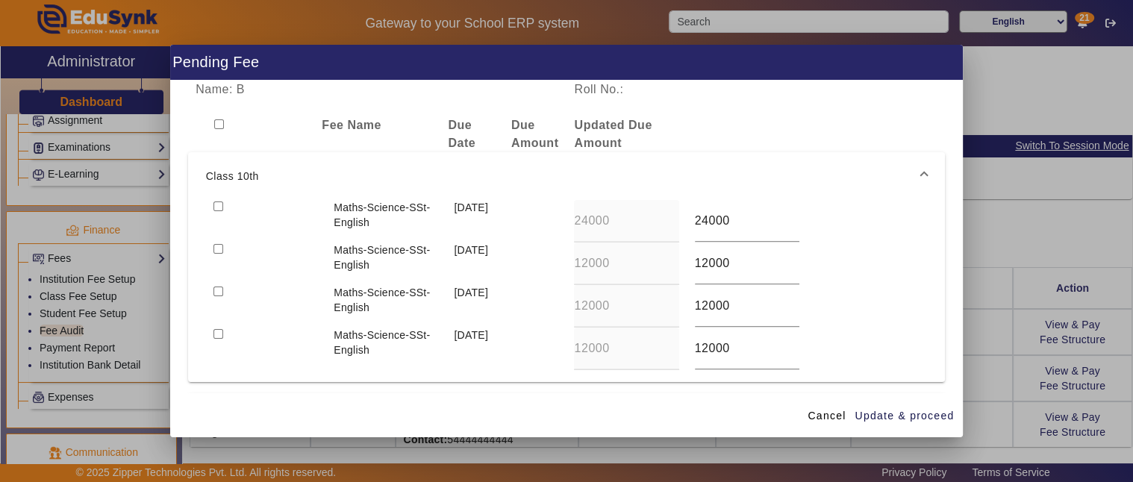
click at [217, 204] on input "checkbox" at bounding box center [218, 206] width 10 height 10
checkbox input "true"
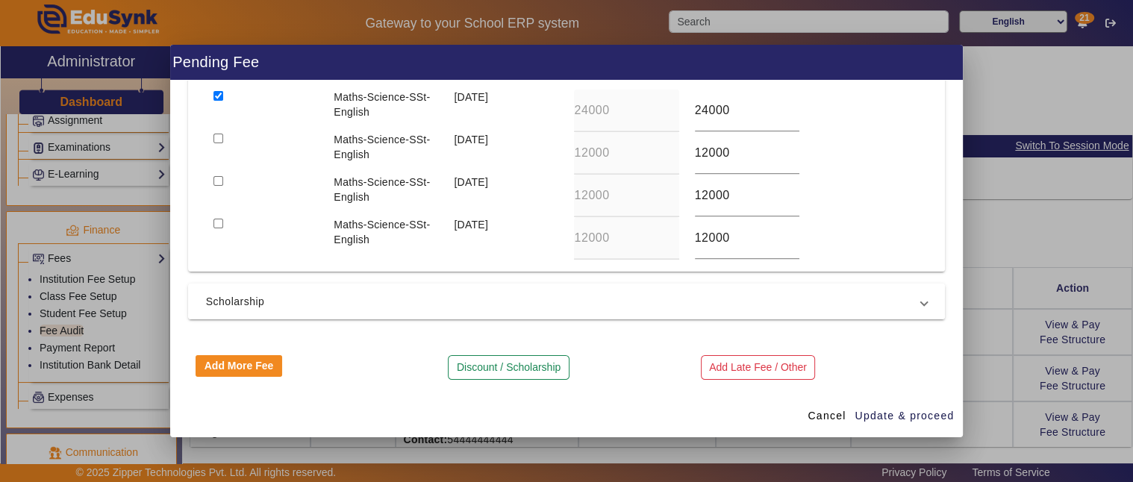
click at [287, 301] on span "Scholarship" at bounding box center [564, 301] width 716 height 18
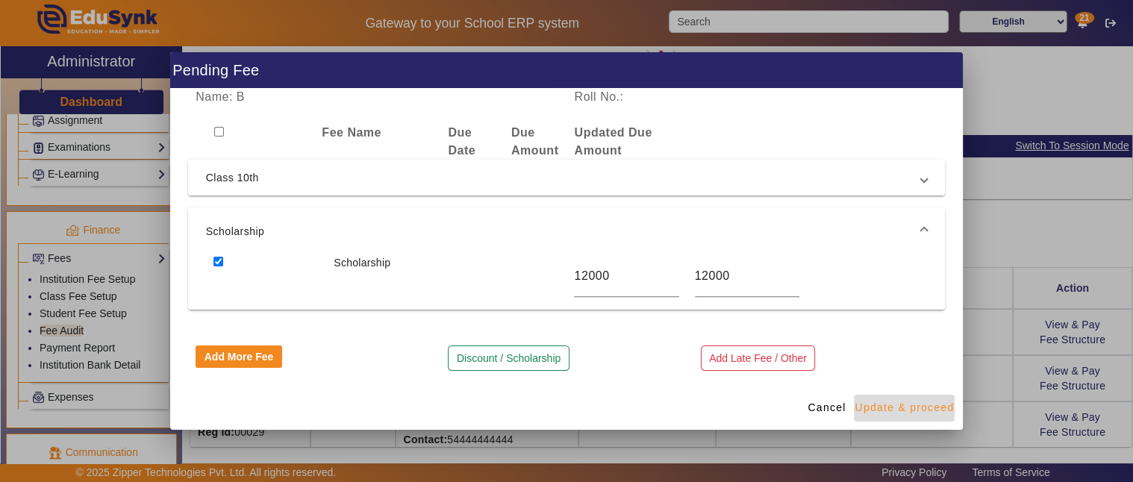
click at [914, 407] on span "Update & proceed" at bounding box center [903, 408] width 99 height 16
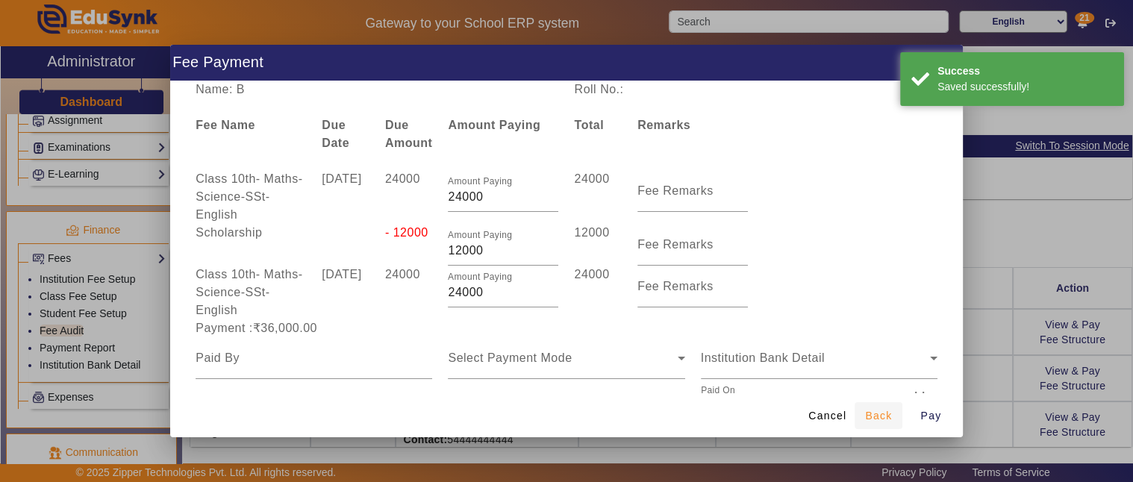
click at [877, 418] on span "Back" at bounding box center [878, 416] width 27 height 16
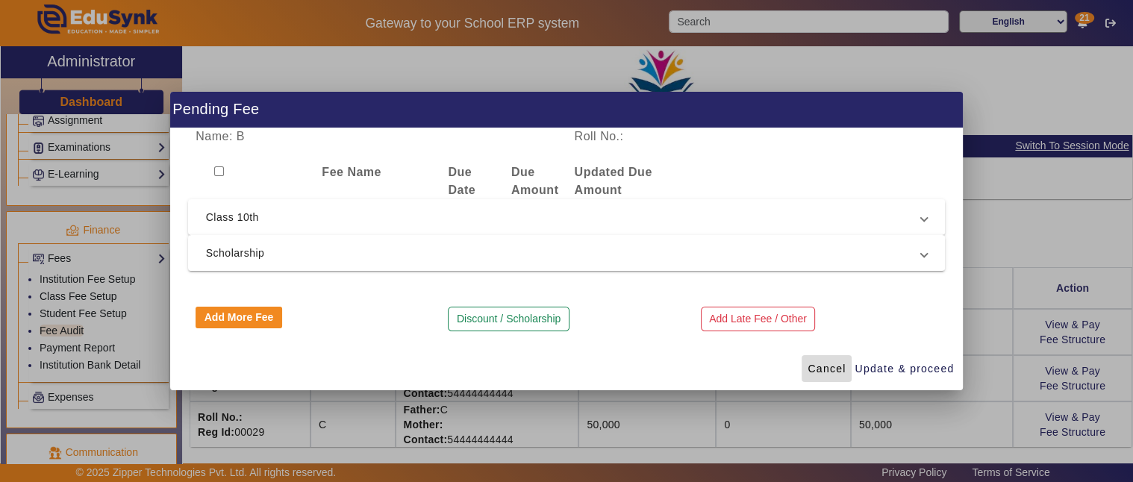
click at [824, 364] on span "Cancel" at bounding box center [826, 369] width 38 height 16
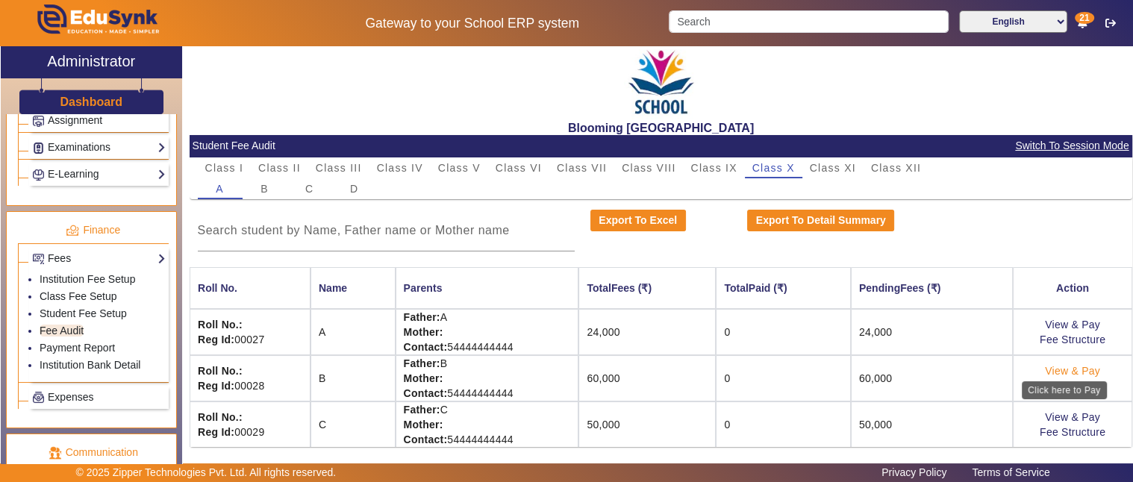
click at [1056, 370] on link "View & Pay" at bounding box center [1072, 371] width 55 height 12
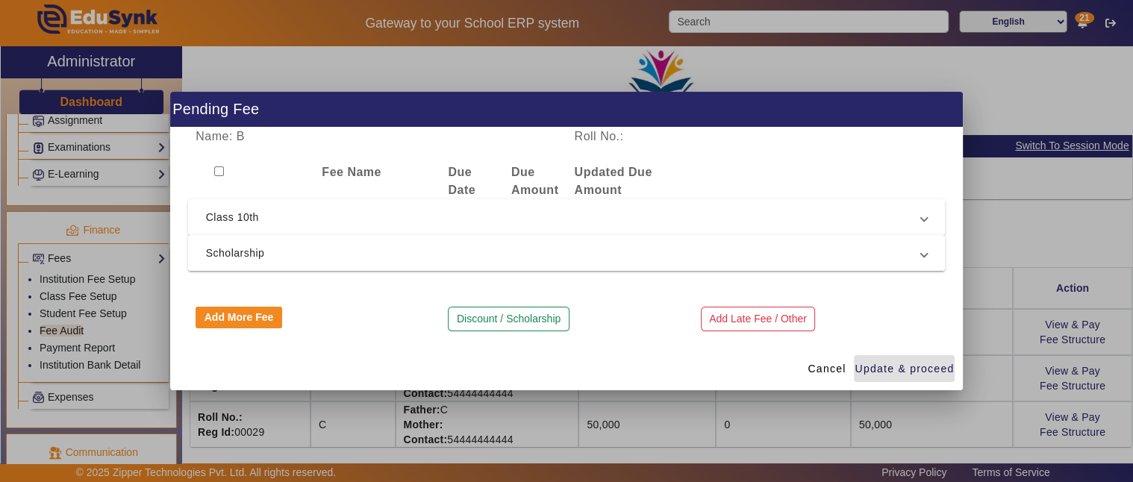
click at [330, 208] on span "Class 10th" at bounding box center [564, 217] width 716 height 18
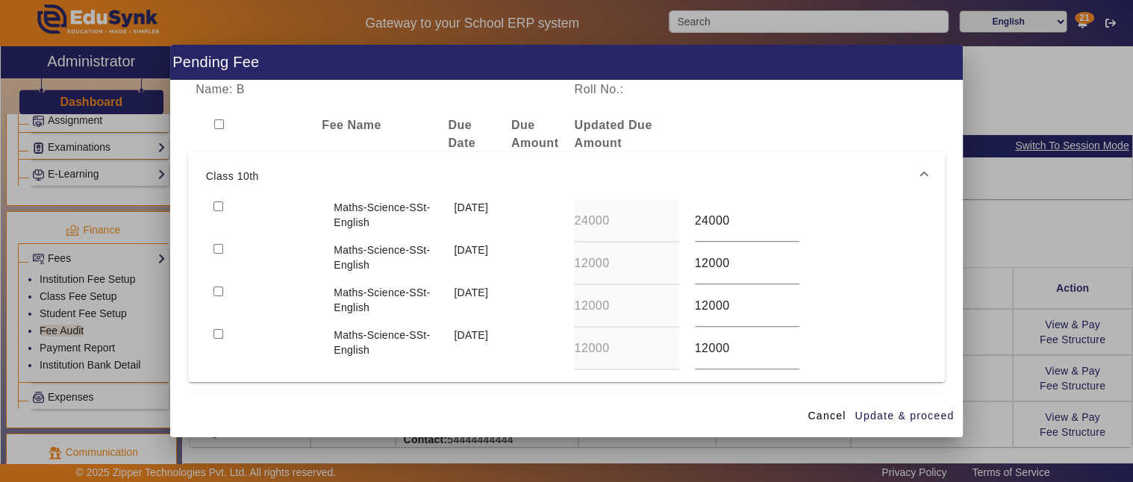
drag, startPoint x: 215, startPoint y: 204, endPoint x: 218, endPoint y: 213, distance: 9.4
click at [216, 204] on input "checkbox" at bounding box center [218, 206] width 10 height 10
checkbox input "true"
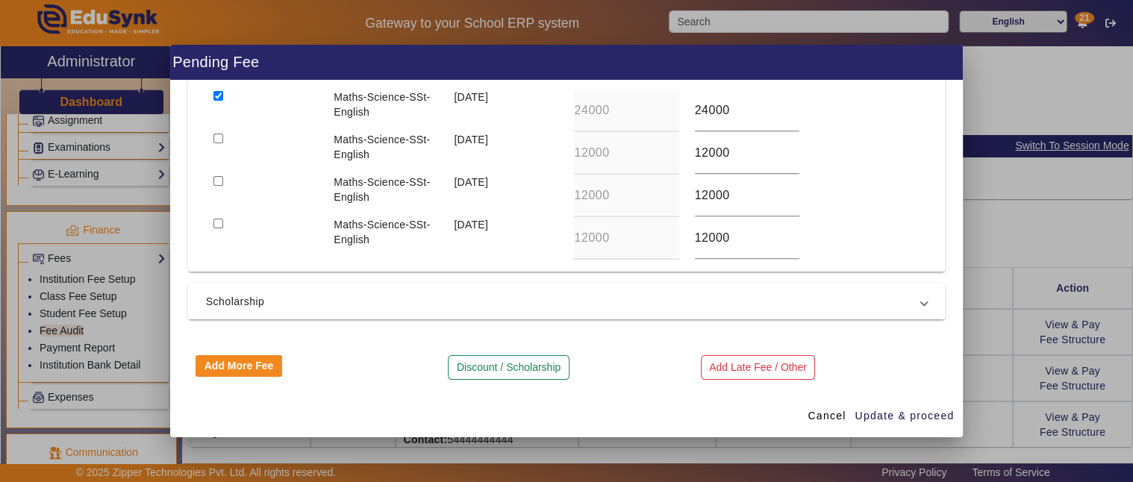
click at [297, 297] on span "Scholarship" at bounding box center [564, 301] width 716 height 18
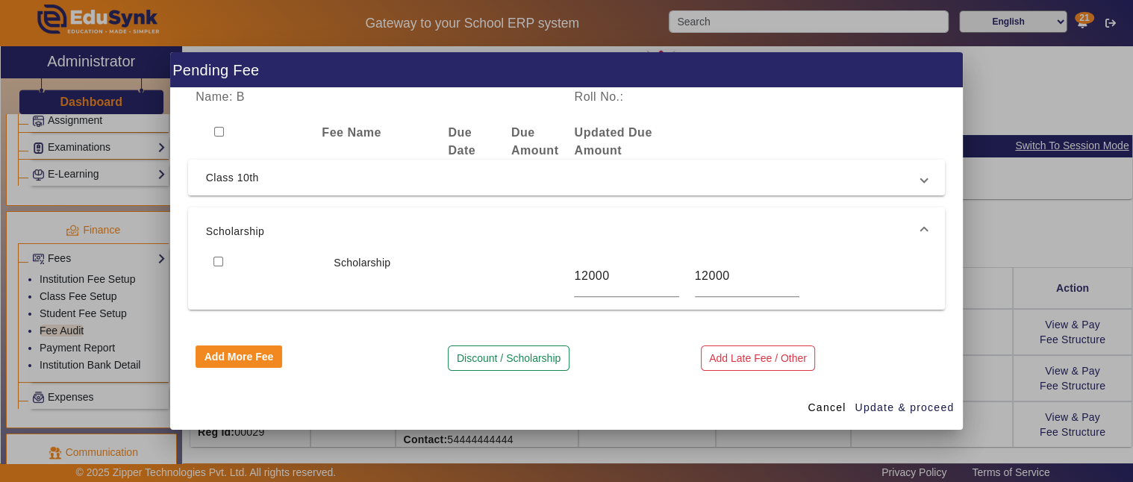
click at [214, 263] on input "checkbox" at bounding box center [218, 262] width 10 height 10
checkbox input "true"
click at [912, 407] on span "Update & proceed" at bounding box center [903, 408] width 99 height 16
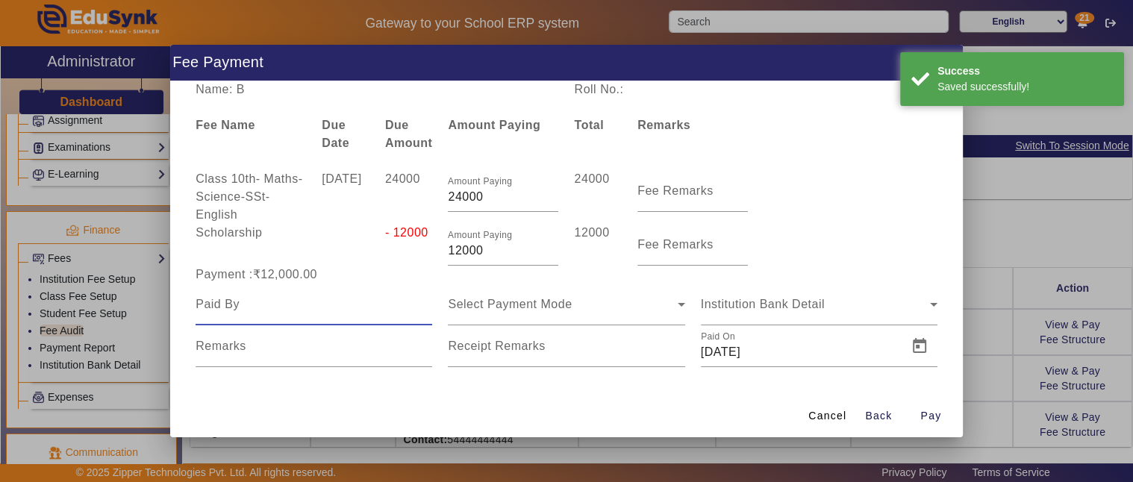
click at [277, 304] on input at bounding box center [313, 304] width 237 height 18
type input "A"
click at [557, 300] on span "Select Payment Mode" at bounding box center [510, 304] width 124 height 13
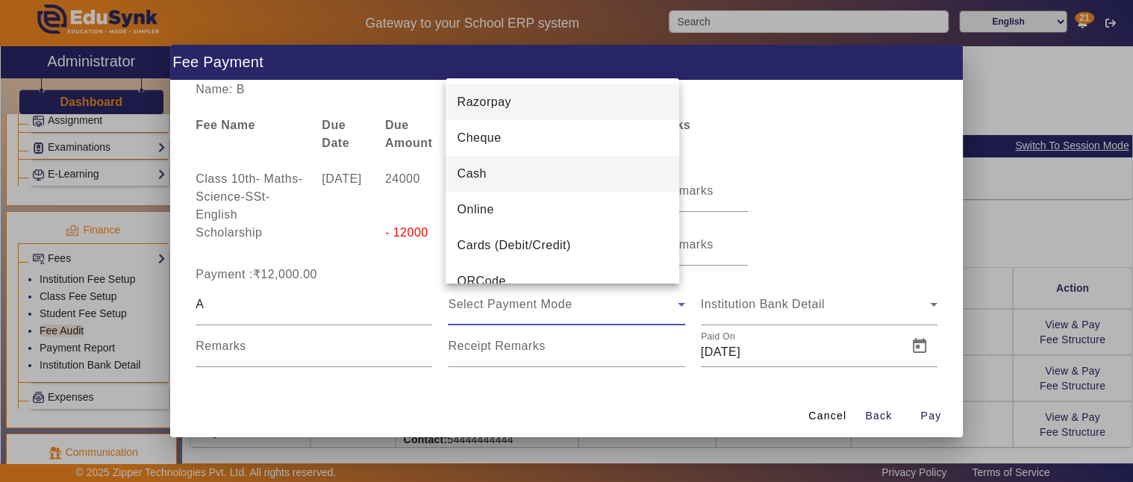
click at [495, 181] on mat-option "Cash" at bounding box center [562, 174] width 234 height 36
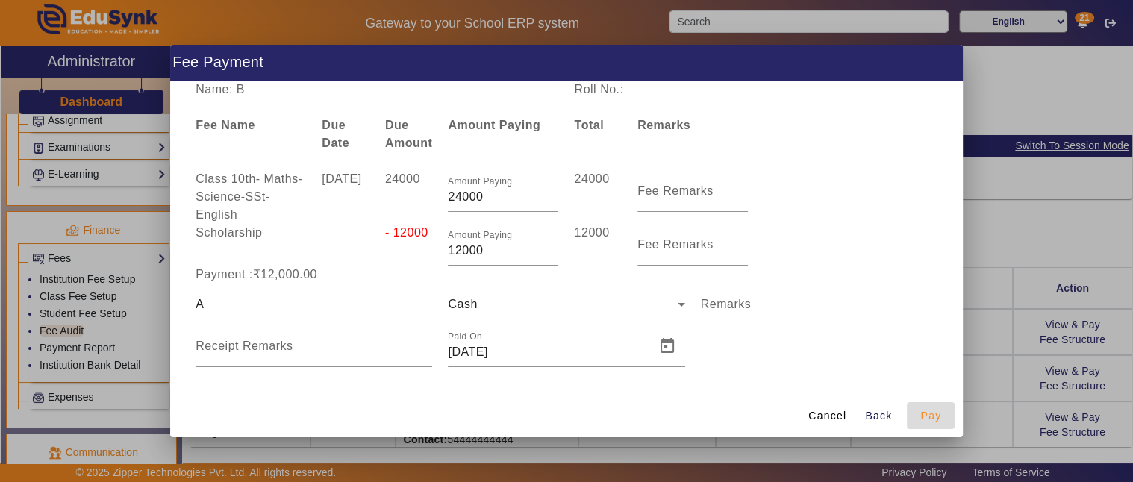
click at [933, 414] on span "Pay" at bounding box center [930, 416] width 21 height 16
type input "0"
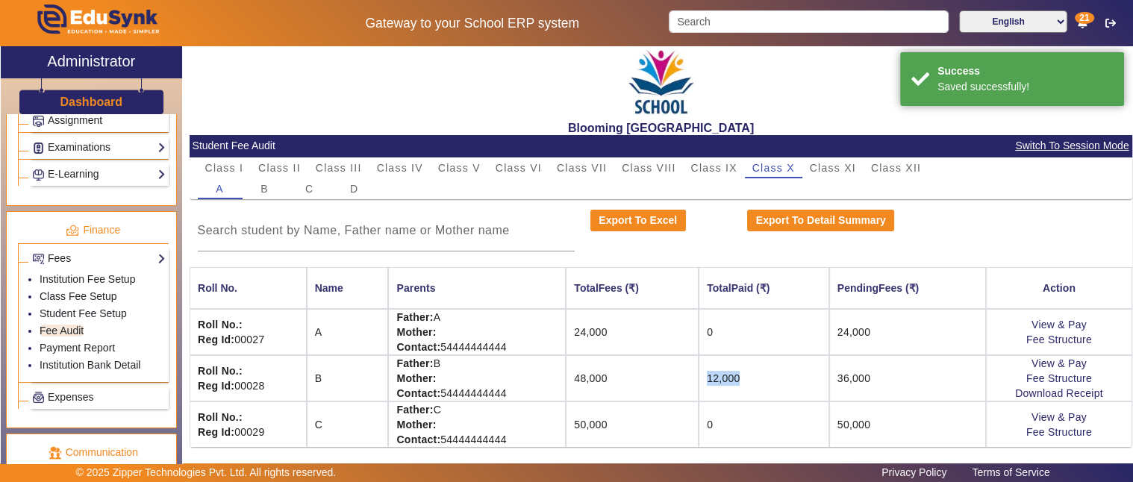
drag, startPoint x: 701, startPoint y: 381, endPoint x: 756, endPoint y: 372, distance: 55.2
click at [756, 372] on td "12,000" at bounding box center [763, 378] width 131 height 46
drag, startPoint x: 571, startPoint y: 378, endPoint x: 622, endPoint y: 373, distance: 51.0
click at [622, 373] on td "48,000" at bounding box center [632, 378] width 133 height 46
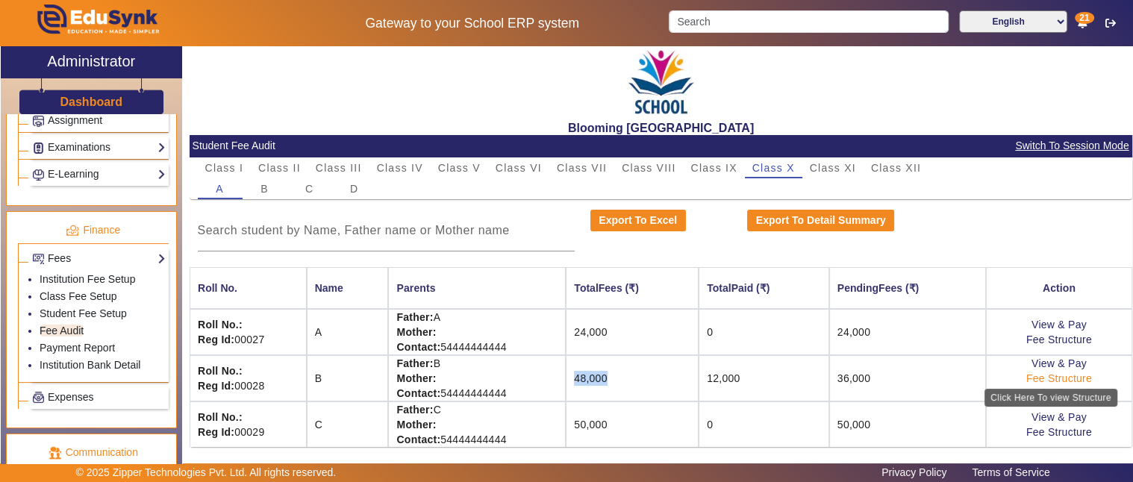
click at [1045, 375] on link "Fee Structure" at bounding box center [1059, 378] width 66 height 12
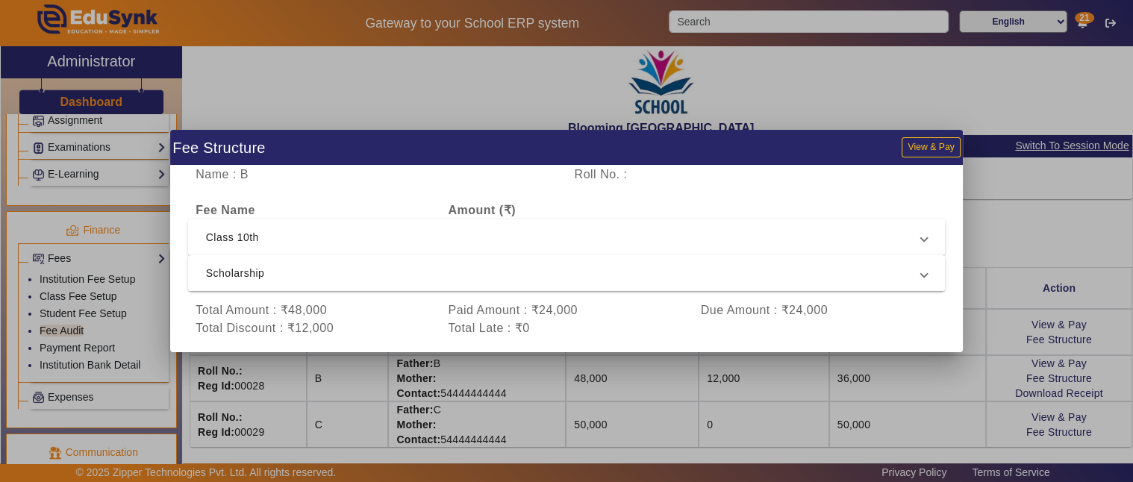
click at [342, 225] on mat-expansion-panel-header "Class 10th" at bounding box center [566, 237] width 757 height 36
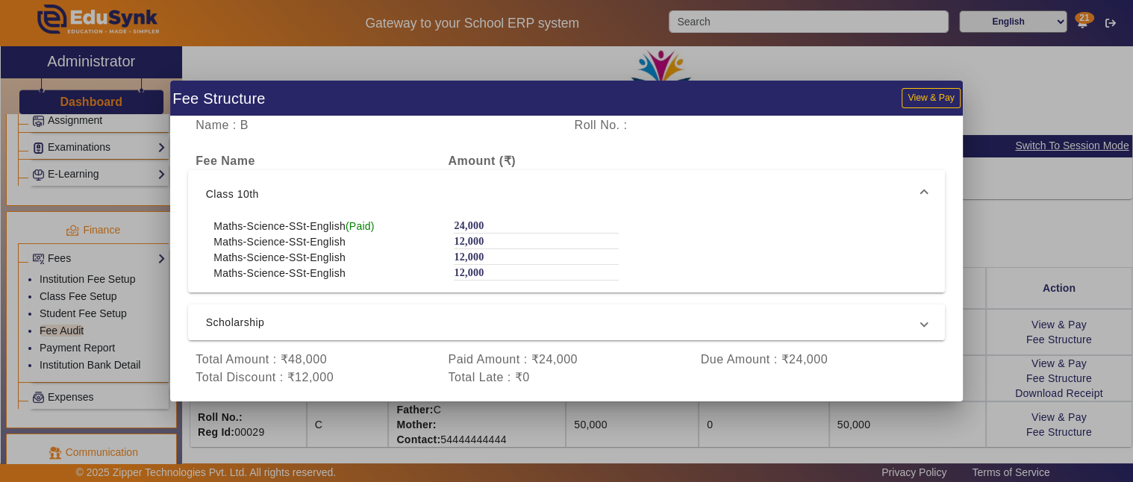
drag, startPoint x: 485, startPoint y: 266, endPoint x: 486, endPoint y: 278, distance: 11.2
click at [485, 269] on div "12,000" at bounding box center [536, 272] width 165 height 15
click at [422, 321] on span "Scholarship" at bounding box center [564, 322] width 716 height 18
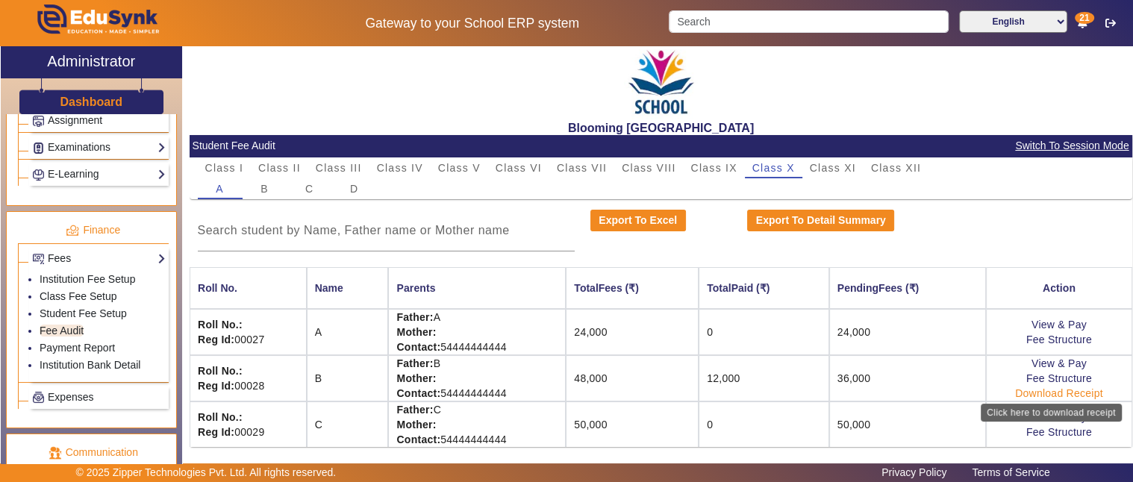
click at [1022, 389] on link "Download Receipt" at bounding box center [1059, 393] width 88 height 12
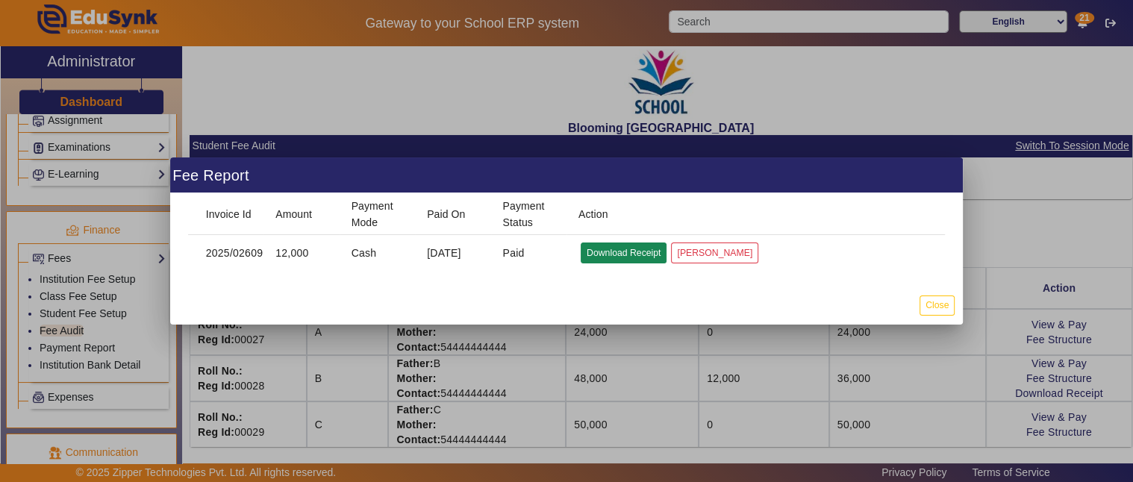
click at [628, 254] on button "Download Receipt" at bounding box center [623, 252] width 86 height 20
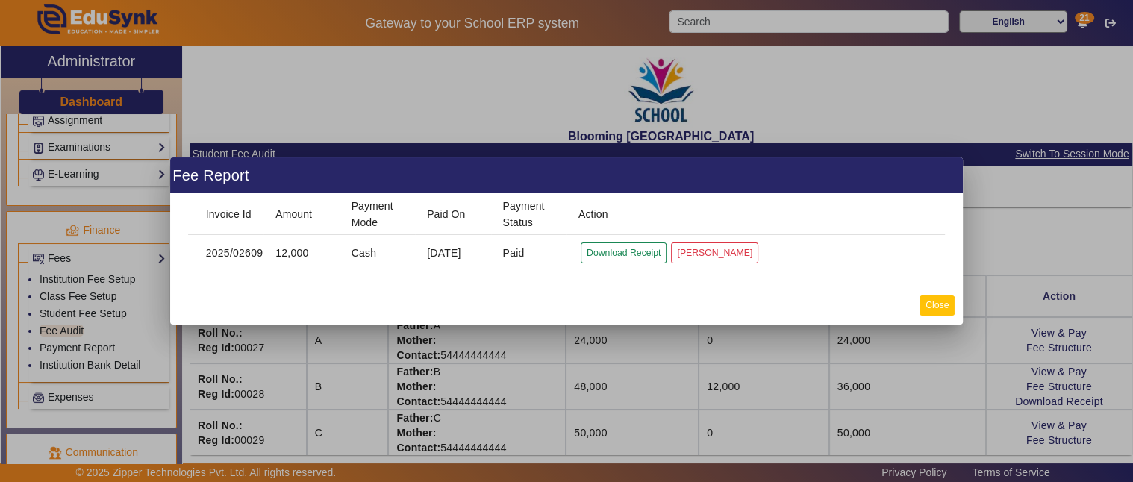
click at [936, 309] on button "Close" at bounding box center [936, 305] width 35 height 20
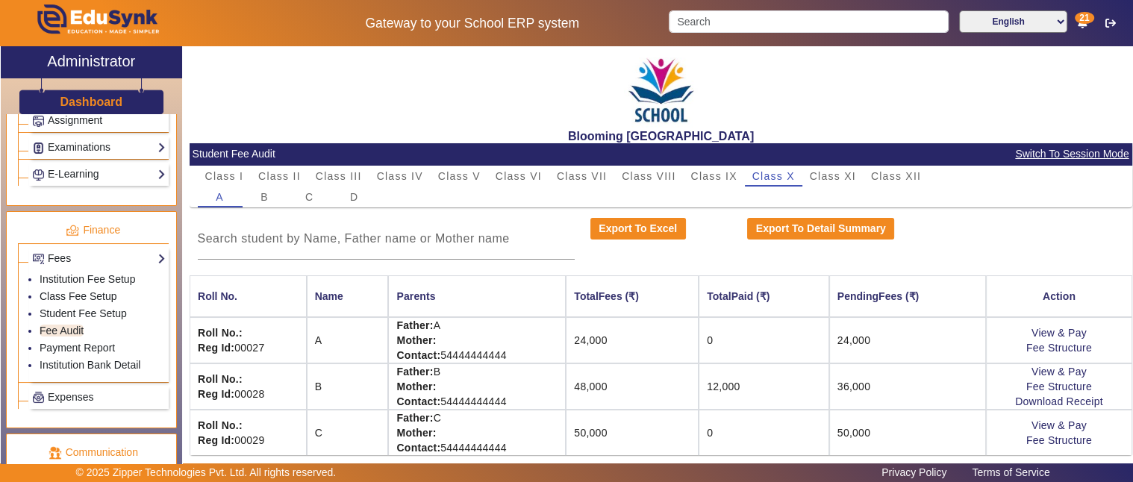
scroll to position [8, 0]
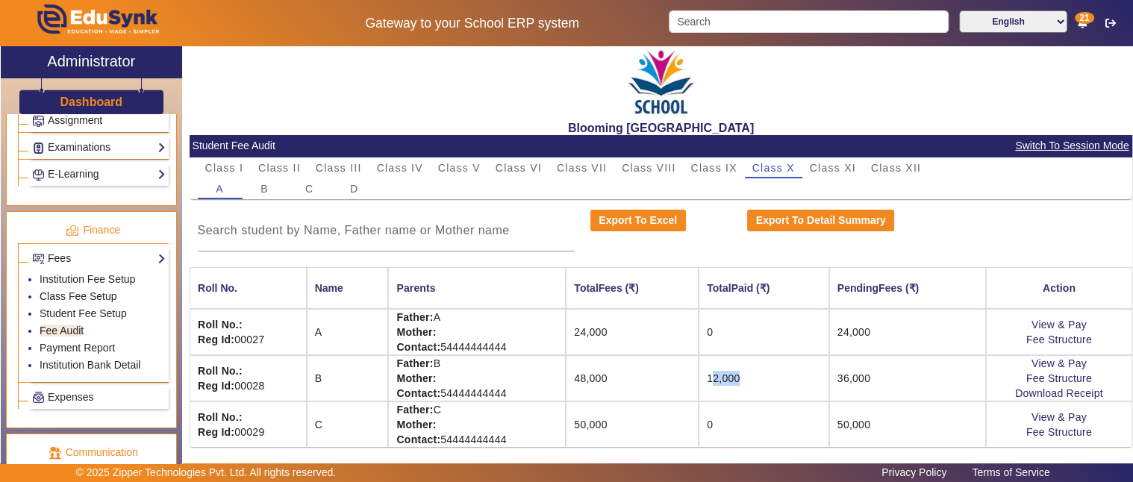
drag, startPoint x: 715, startPoint y: 376, endPoint x: 777, endPoint y: 377, distance: 62.7
click at [777, 377] on td "12,000" at bounding box center [763, 378] width 131 height 46
click at [52, 342] on link "Payment Report" at bounding box center [77, 348] width 75 height 12
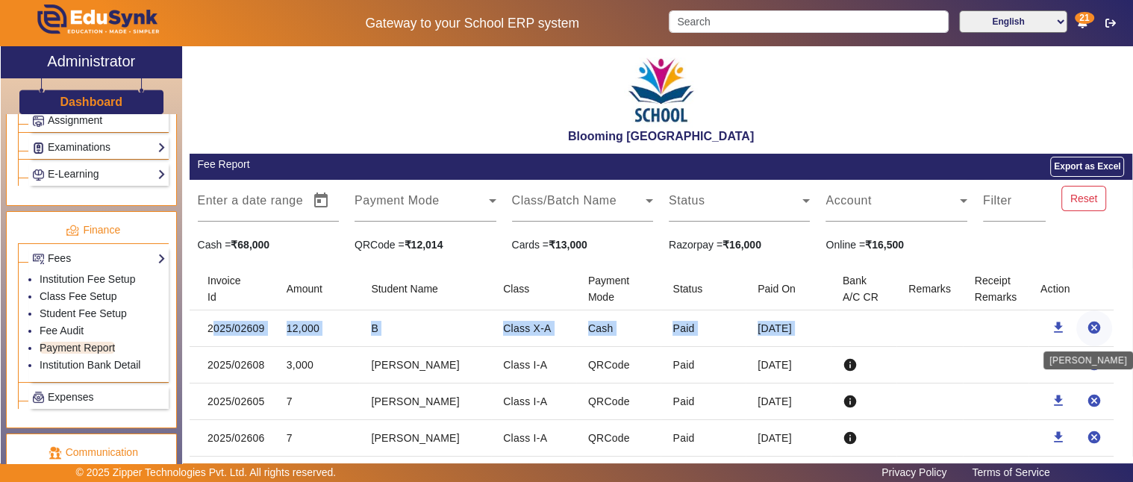
drag, startPoint x: 252, startPoint y: 331, endPoint x: 1077, endPoint y: 333, distance: 824.5
click at [1077, 333] on mat-row "2025/02609 12,000 B Class X-A Cash Paid 14 Aug 2025 download cancel" at bounding box center [661, 328] width 942 height 37
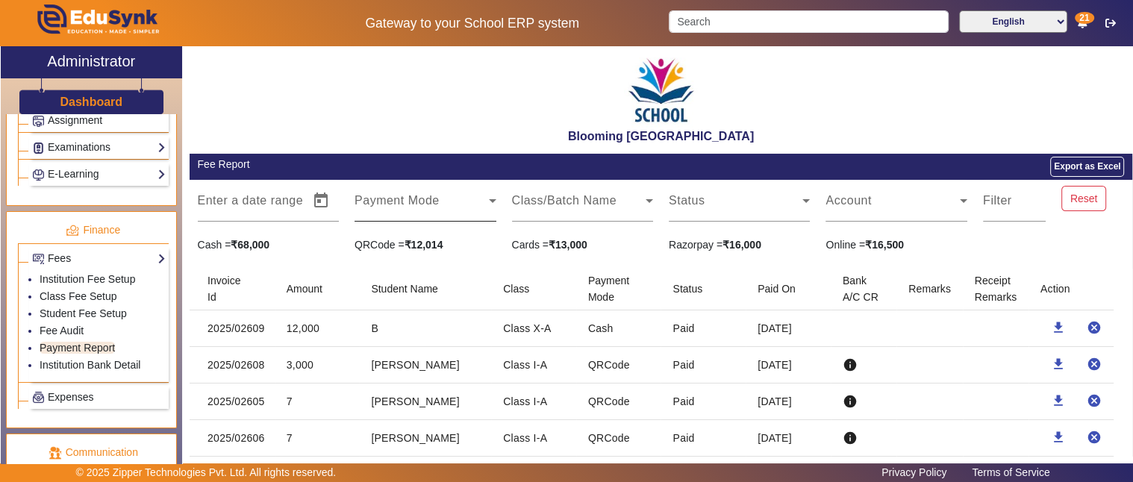
click at [463, 205] on span at bounding box center [421, 207] width 134 height 18
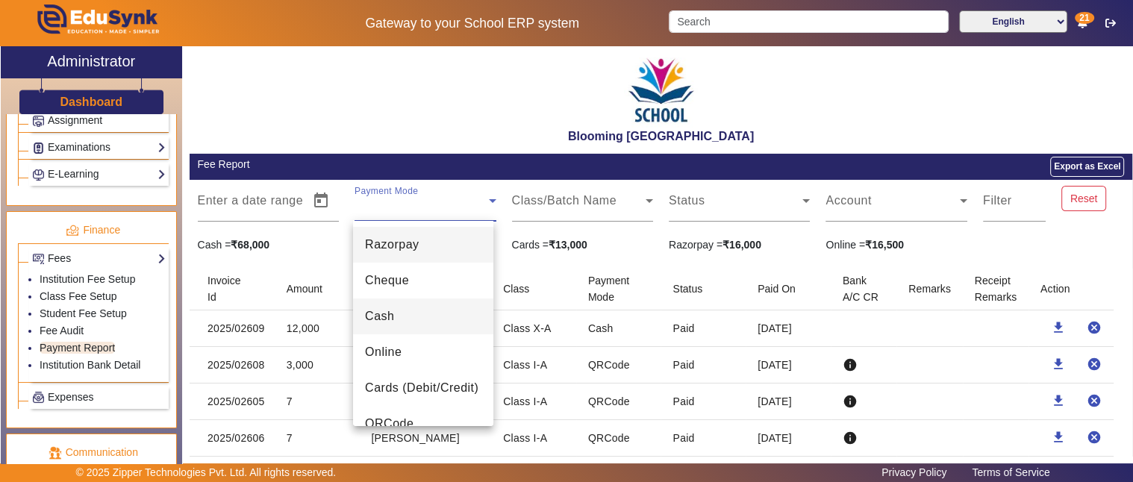
click at [392, 308] on span "Cash" at bounding box center [379, 316] width 29 height 18
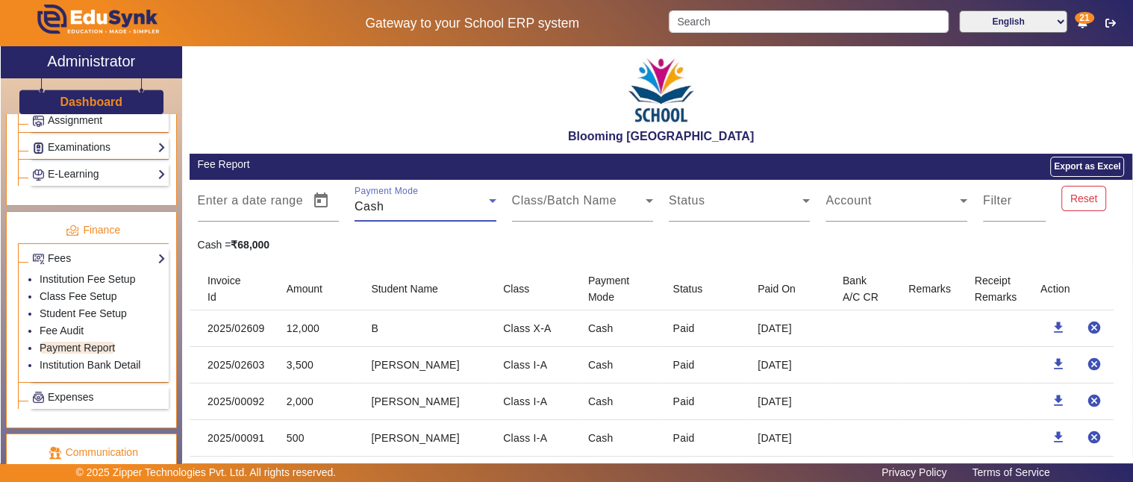
click at [435, 203] on div "Cash" at bounding box center [421, 207] width 134 height 18
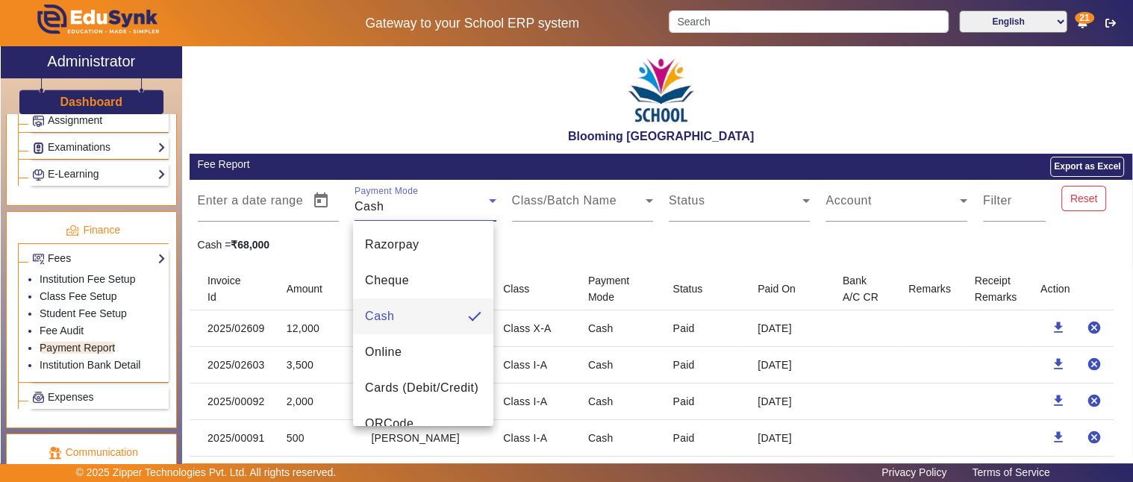
click at [560, 204] on div at bounding box center [566, 241] width 1133 height 482
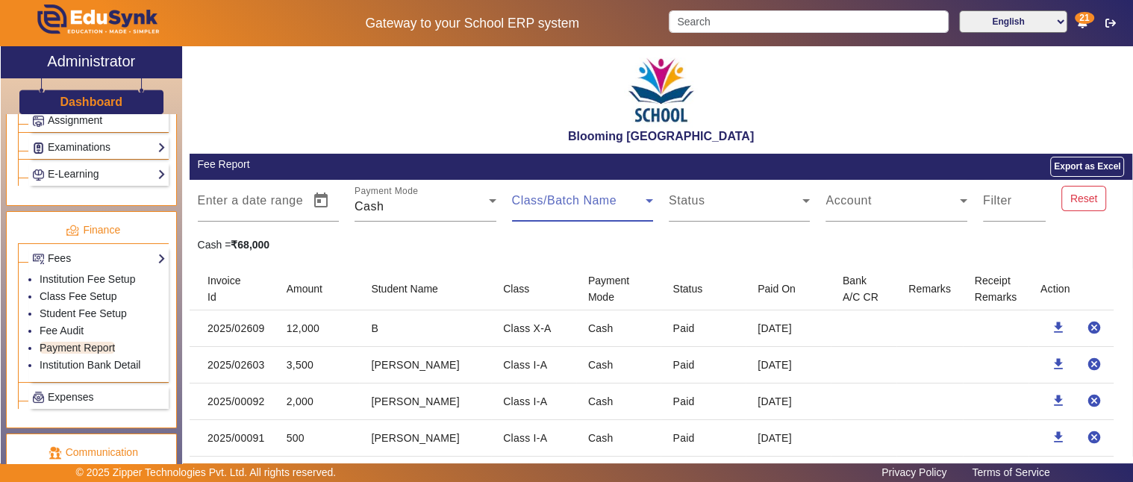
click at [564, 205] on span at bounding box center [579, 207] width 134 height 18
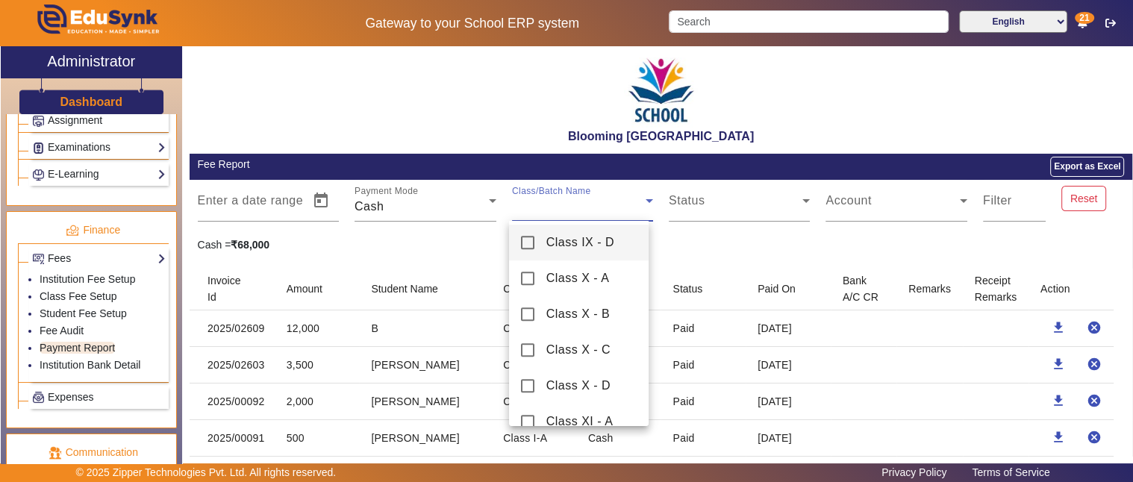
scroll to position [829, 0]
click at [523, 311] on mat-pseudo-checkbox at bounding box center [527, 310] width 13 height 13
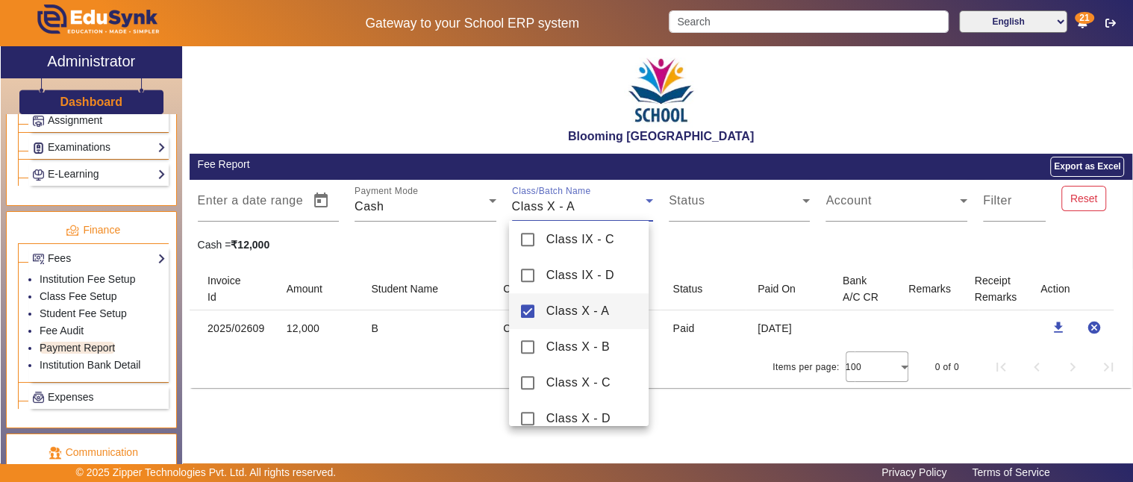
click at [785, 240] on div at bounding box center [566, 241] width 1133 height 482
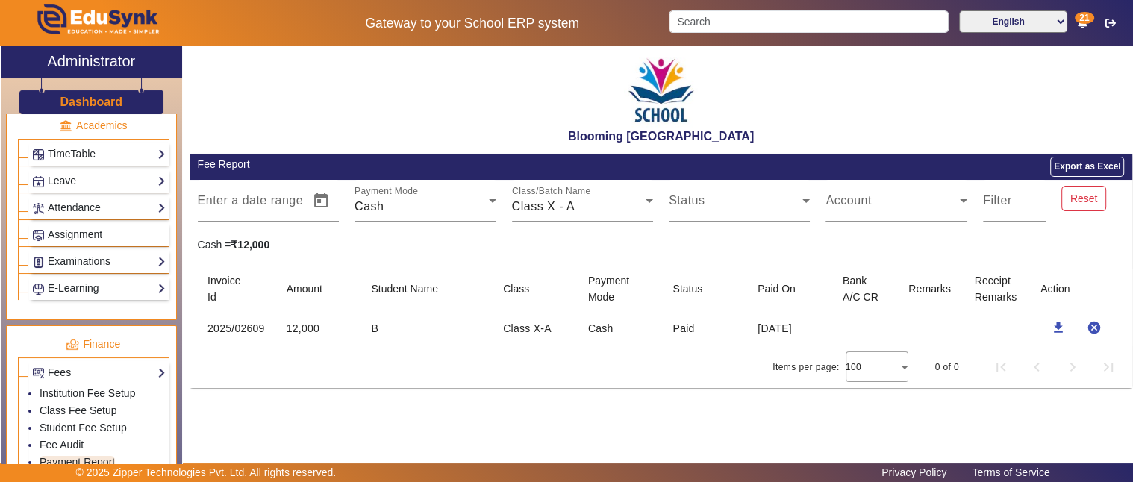
scroll to position [541, 0]
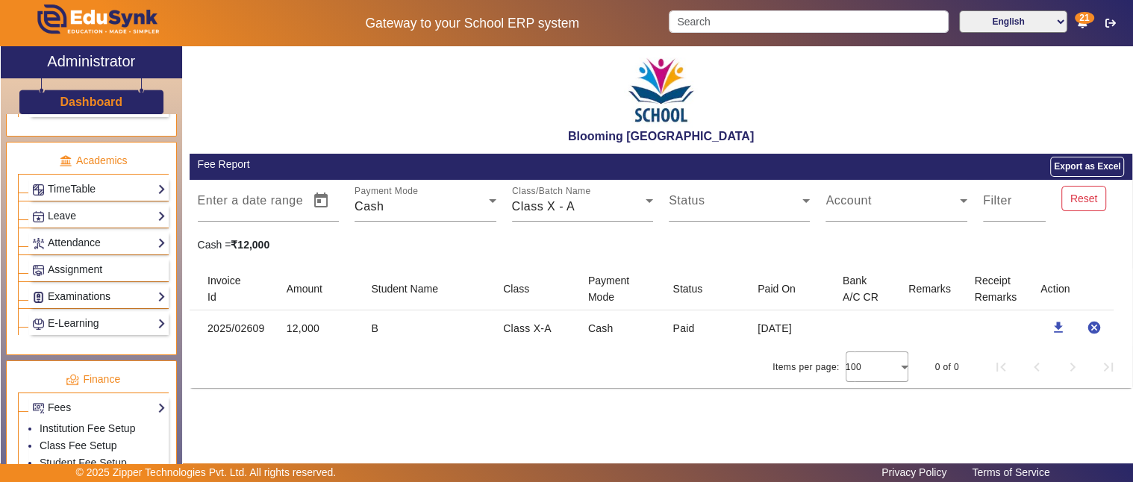
click at [72, 288] on link "Examinations" at bounding box center [99, 296] width 134 height 17
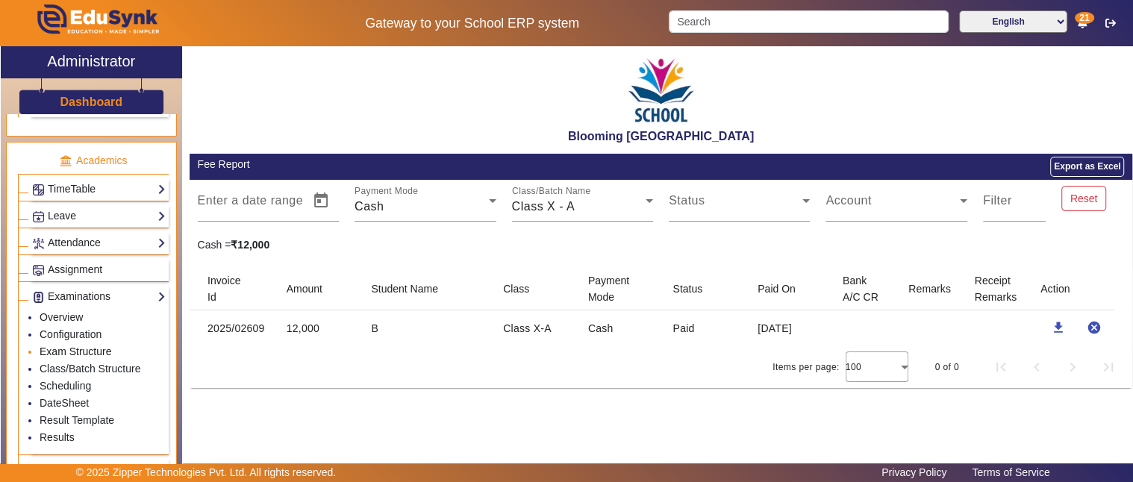
click at [76, 345] on link "Exam Structure" at bounding box center [76, 351] width 72 height 12
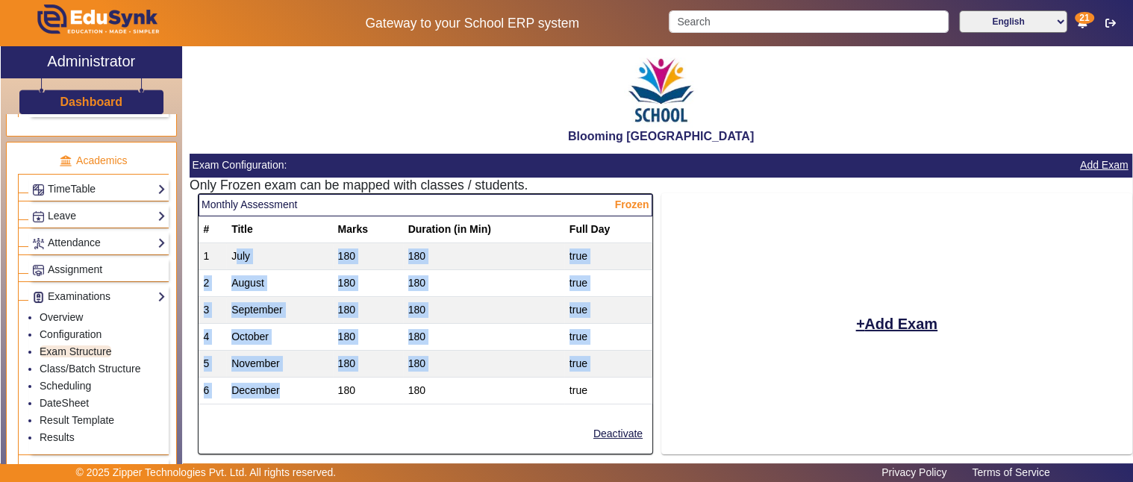
drag, startPoint x: 237, startPoint y: 251, endPoint x: 289, endPoint y: 376, distance: 135.1
click at [289, 376] on tbody "1 July 180 180 true 2 August 180 180 true 3 September 180 180 true 4 October 18…" at bounding box center [425, 322] width 454 height 161
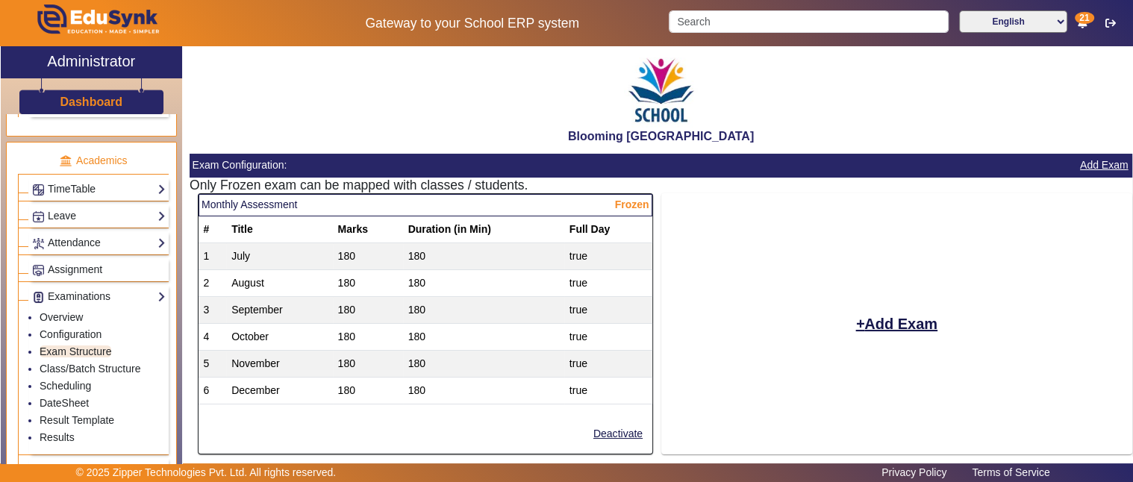
click at [774, 370] on mat-card "Add Exam" at bounding box center [896, 323] width 471 height 261
drag, startPoint x: 225, startPoint y: 216, endPoint x: 376, endPoint y: 405, distance: 241.6
click at [376, 405] on mat-card-content "# Title Marks Duration (in Min) Full Day 1 July 180 180 true 2 August 180 180 t…" at bounding box center [425, 315] width 454 height 198
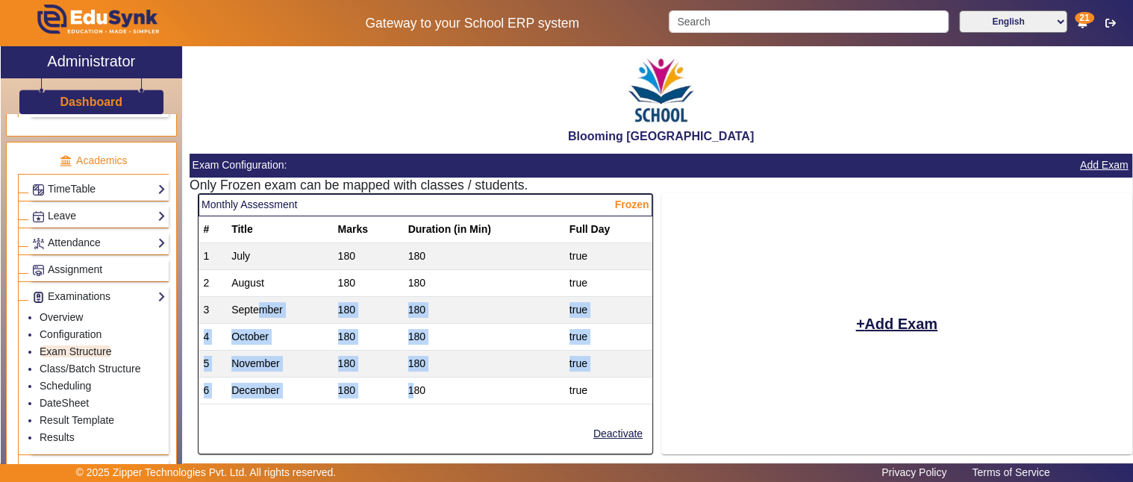
drag, startPoint x: 412, startPoint y: 383, endPoint x: 258, endPoint y: 254, distance: 200.7
click at [258, 307] on tbody "1 July 180 180 true 2 August 180 180 true 3 September 180 180 true 4 October 18…" at bounding box center [425, 322] width 454 height 161
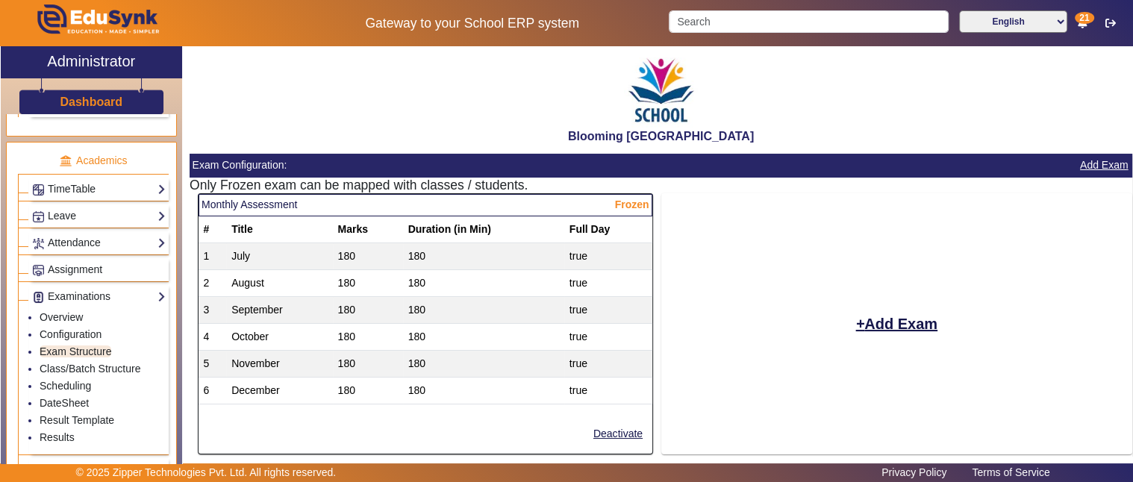
click at [699, 318] on mat-card "Add Exam" at bounding box center [896, 323] width 471 height 261
click at [123, 363] on link "Class/Batch Structure" at bounding box center [90, 369] width 101 height 12
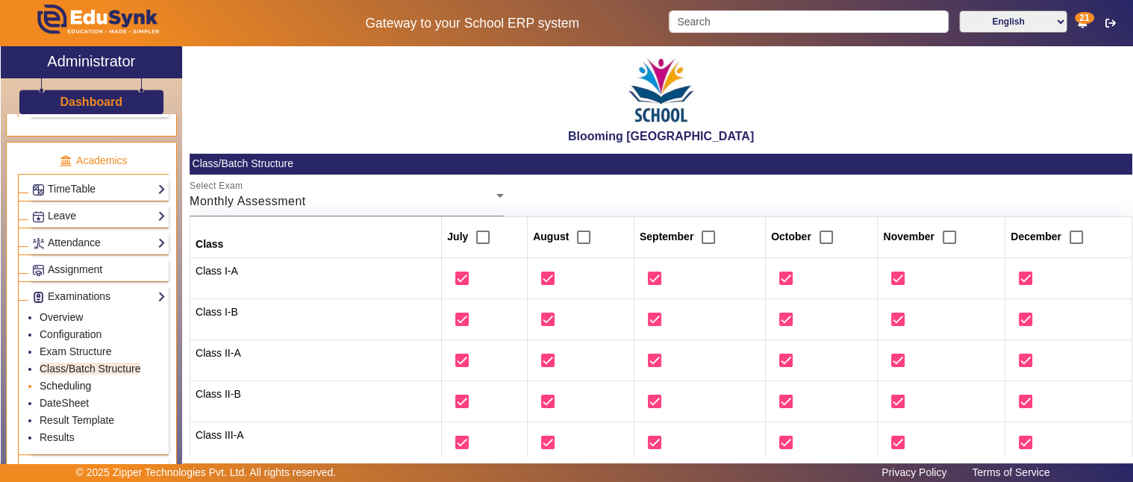
click at [64, 380] on link "Scheduling" at bounding box center [65, 386] width 51 height 12
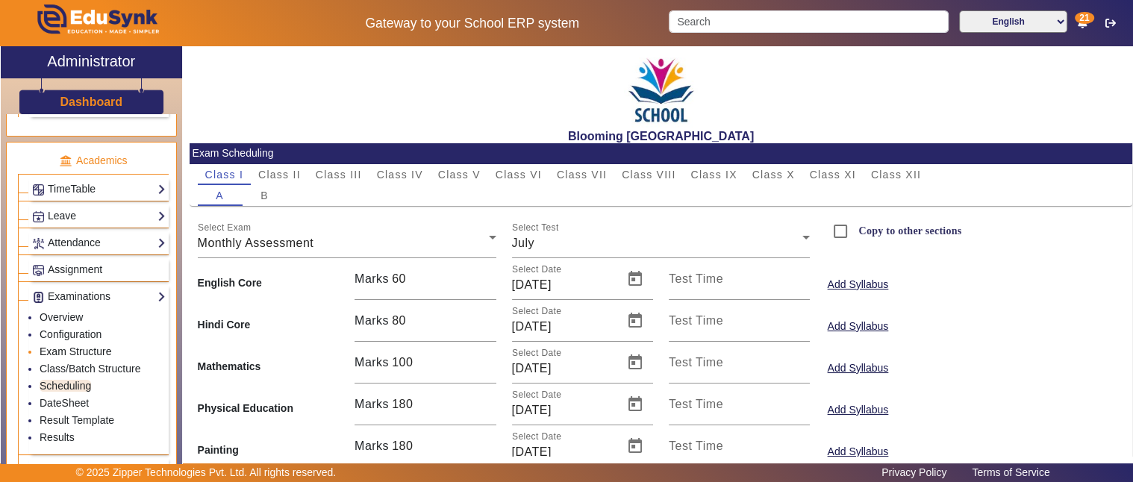
click at [76, 345] on link "Exam Structure" at bounding box center [76, 351] width 72 height 12
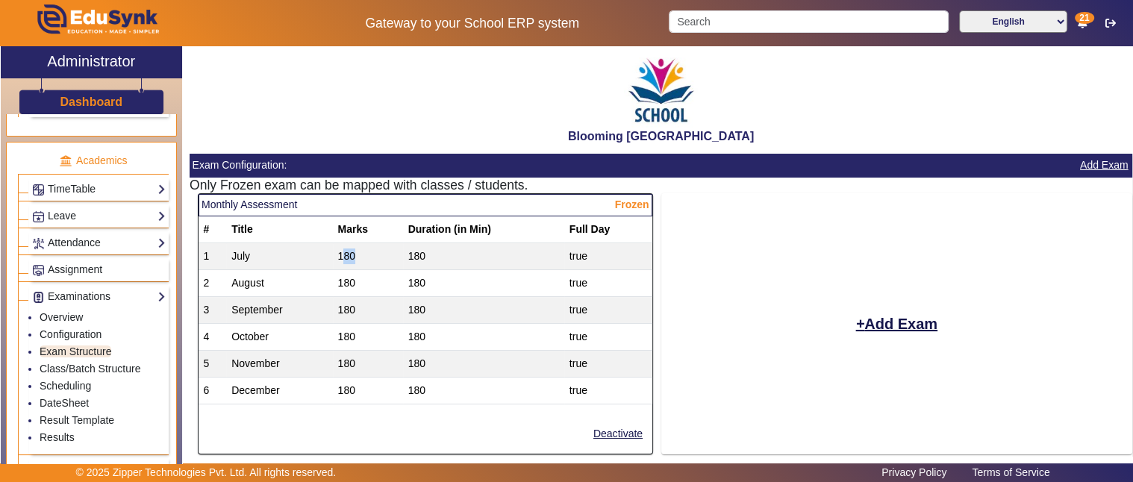
drag, startPoint x: 339, startPoint y: 258, endPoint x: 352, endPoint y: 256, distance: 12.9
click at [352, 256] on td "180" at bounding box center [368, 255] width 70 height 27
click at [343, 272] on td "180" at bounding box center [368, 282] width 70 height 27
click at [342, 255] on td "180" at bounding box center [368, 255] width 70 height 27
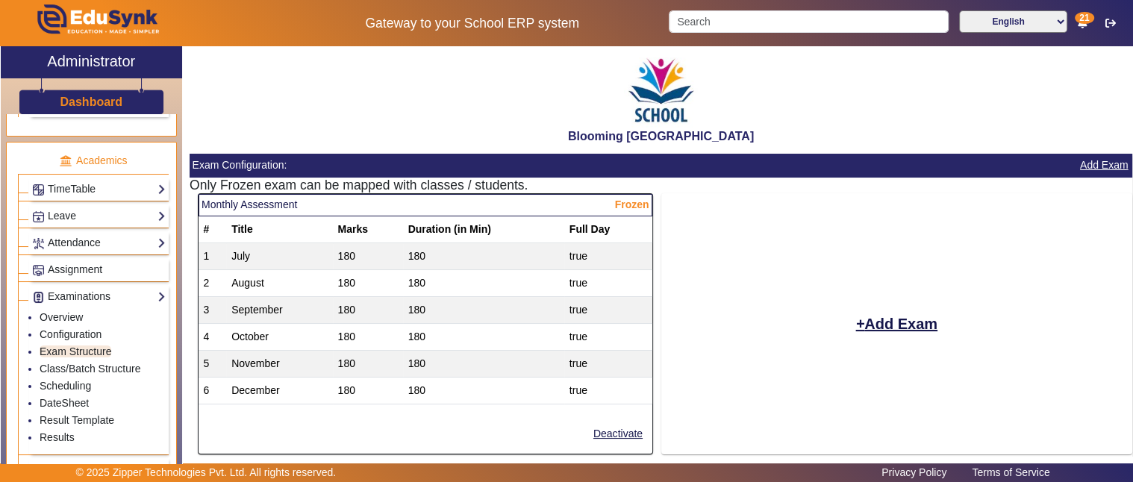
click at [339, 281] on td "180" at bounding box center [368, 282] width 70 height 27
click at [345, 304] on td "180" at bounding box center [368, 309] width 70 height 27
click at [345, 336] on td "180" at bounding box center [368, 336] width 70 height 27
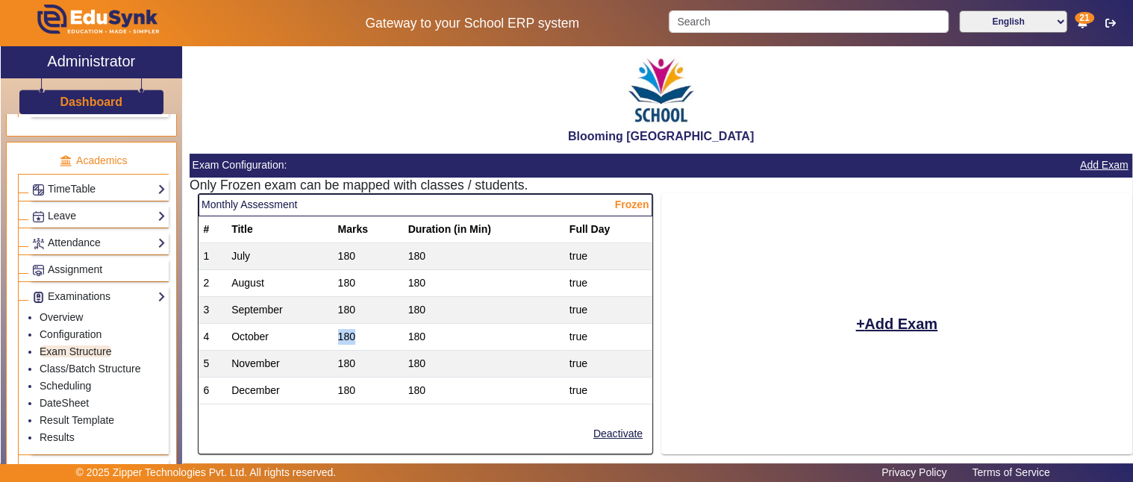
click at [345, 336] on td "180" at bounding box center [368, 336] width 70 height 27
click at [56, 363] on link "Class/Batch Structure" at bounding box center [90, 369] width 101 height 12
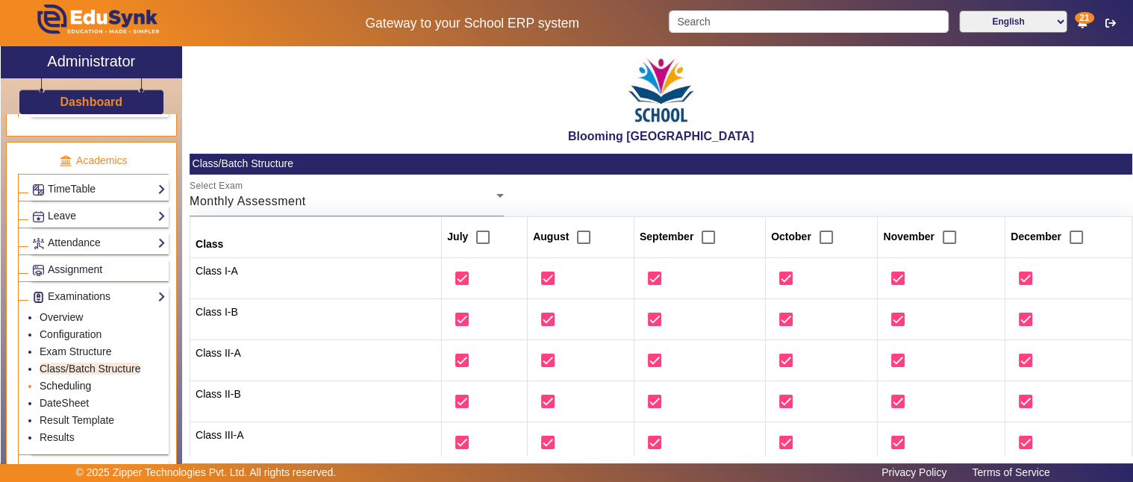
click at [80, 380] on link "Scheduling" at bounding box center [65, 386] width 51 height 12
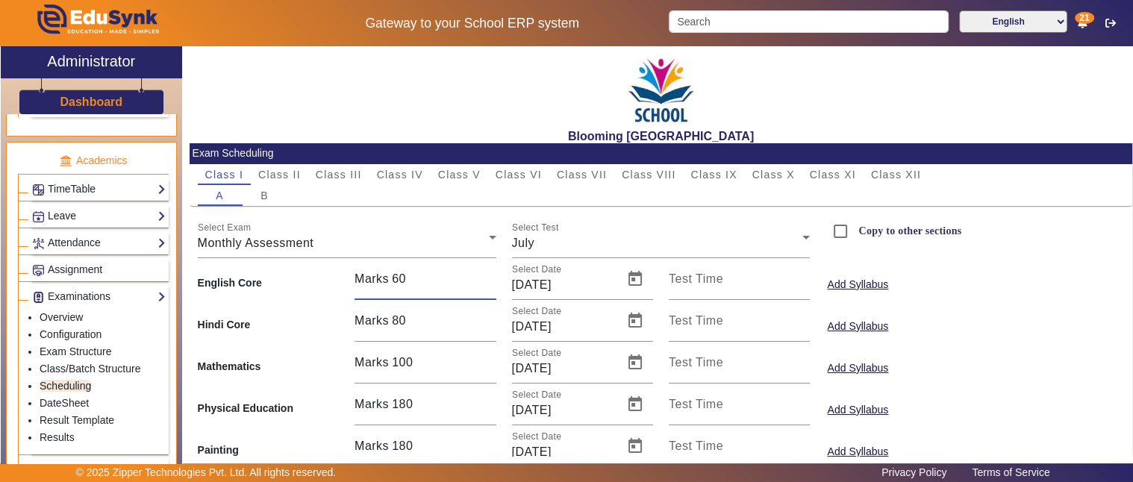
drag, startPoint x: 409, startPoint y: 280, endPoint x: 384, endPoint y: 278, distance: 24.7
click at [384, 278] on div "Marks 60" at bounding box center [424, 279] width 141 height 42
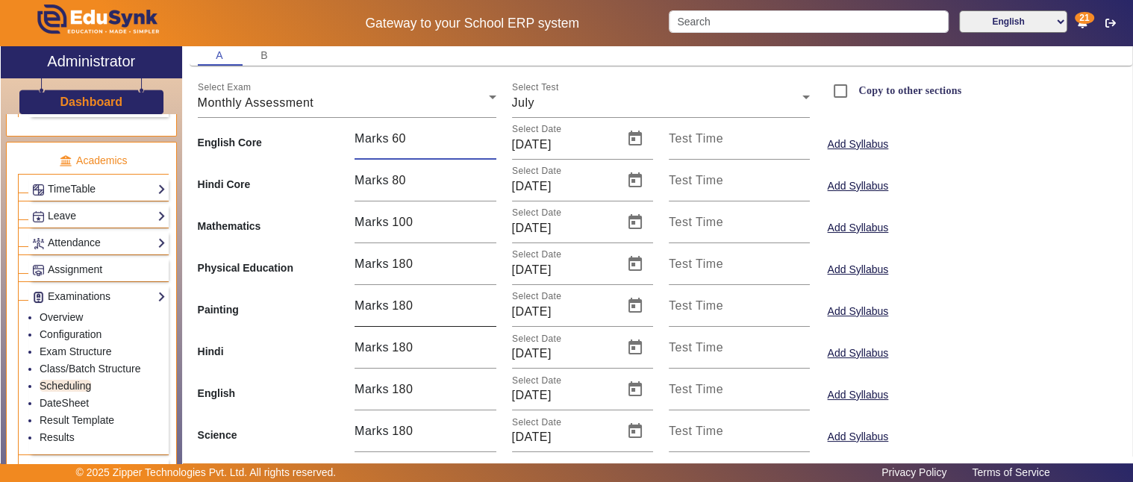
scroll to position [131, 0]
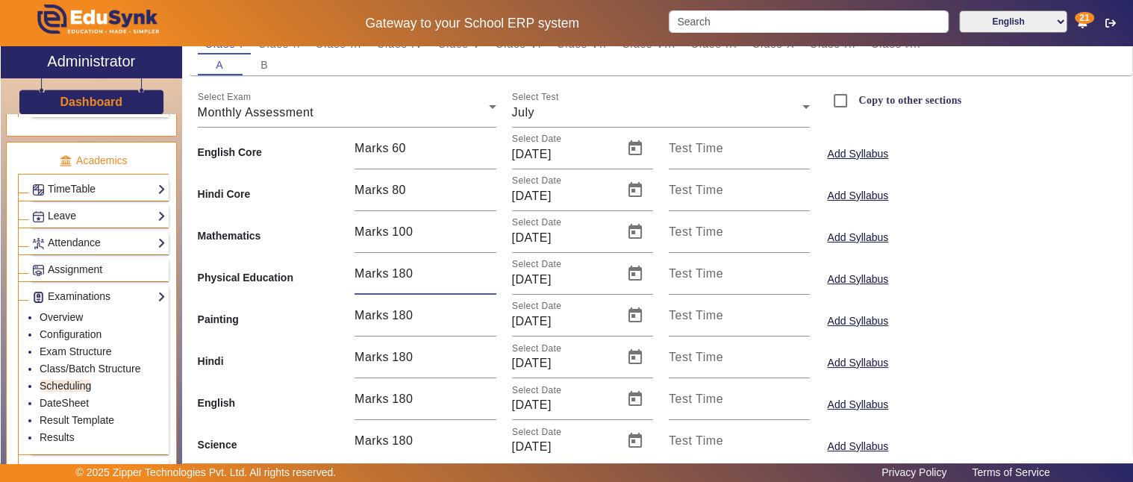
drag, startPoint x: 421, startPoint y: 266, endPoint x: 392, endPoint y: 266, distance: 28.4
click at [392, 266] on div "Marks 180" at bounding box center [424, 274] width 141 height 42
drag, startPoint x: 420, startPoint y: 148, endPoint x: 375, endPoint y: 150, distance: 44.8
click at [375, 150] on div "Marks 60" at bounding box center [424, 149] width 141 height 42
type input "0"
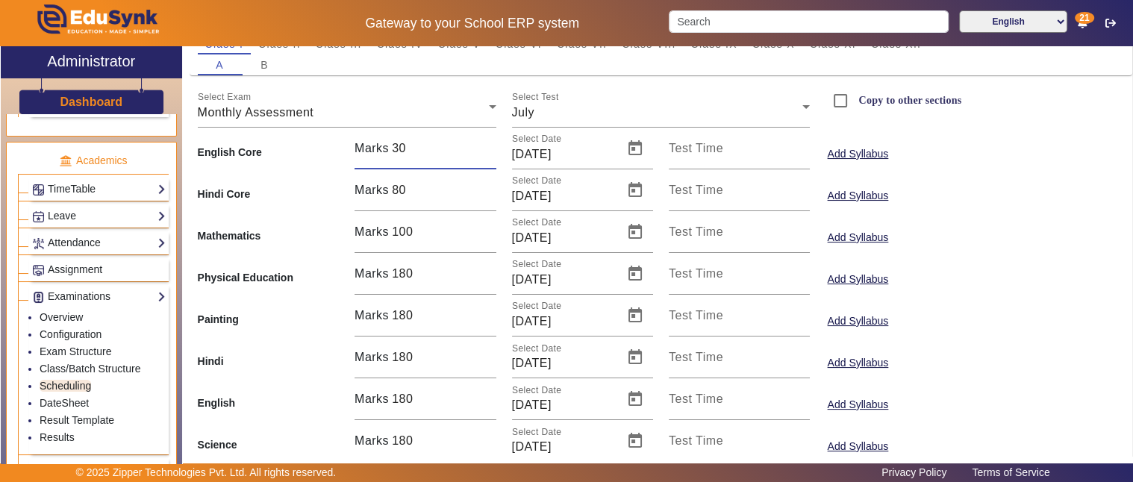
type input "30"
click at [980, 275] on div "Physical Education Marks 180 Select Date 24/07/2025 Test Time Add Syllabus" at bounding box center [661, 274] width 942 height 42
click at [53, 345] on link "Exam Structure" at bounding box center [76, 351] width 72 height 12
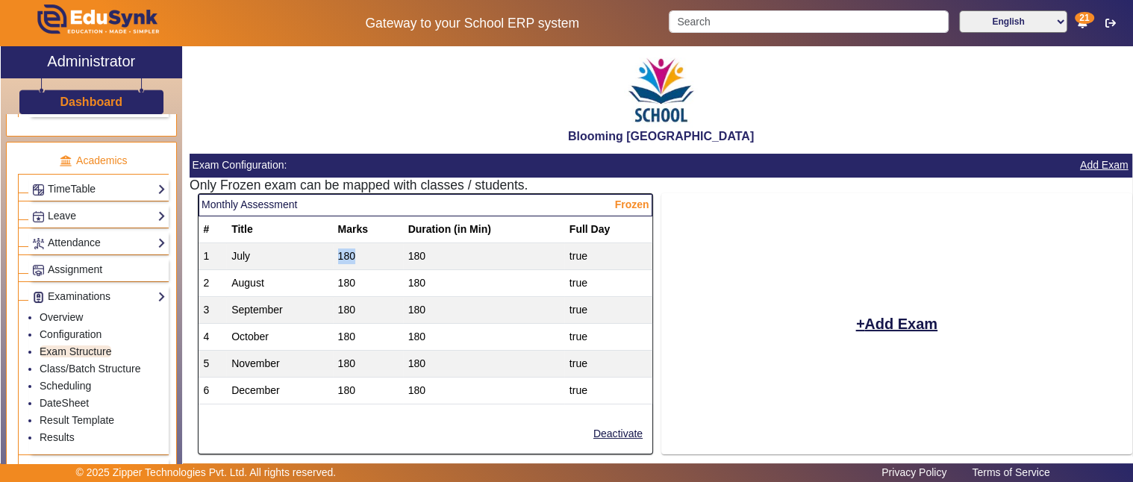
drag, startPoint x: 334, startPoint y: 254, endPoint x: 375, endPoint y: 248, distance: 42.1
click at [375, 248] on td "180" at bounding box center [368, 255] width 70 height 27
click at [879, 325] on button "Add Exam" at bounding box center [896, 323] width 85 height 25
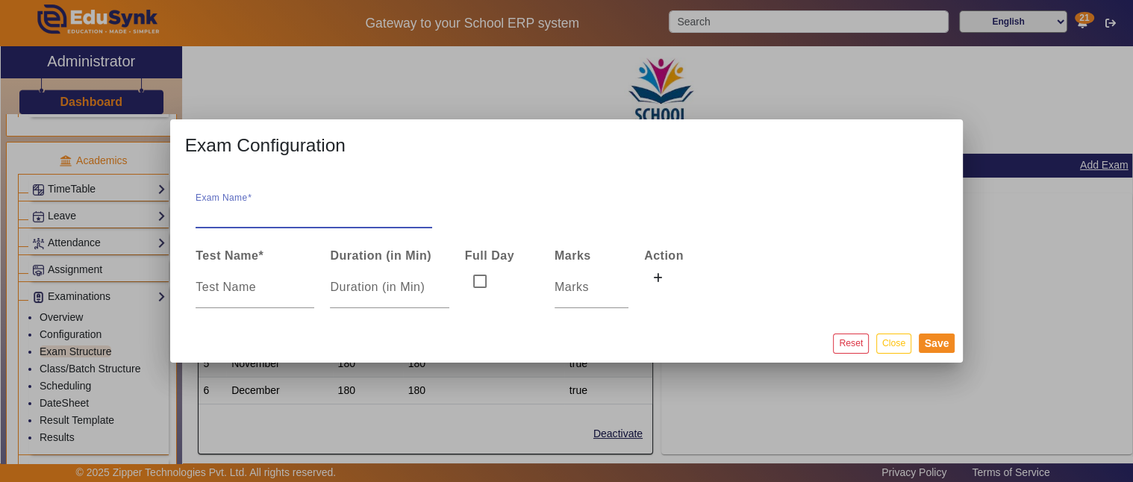
type input "T"
type input "M"
type input "Weekly performance test"
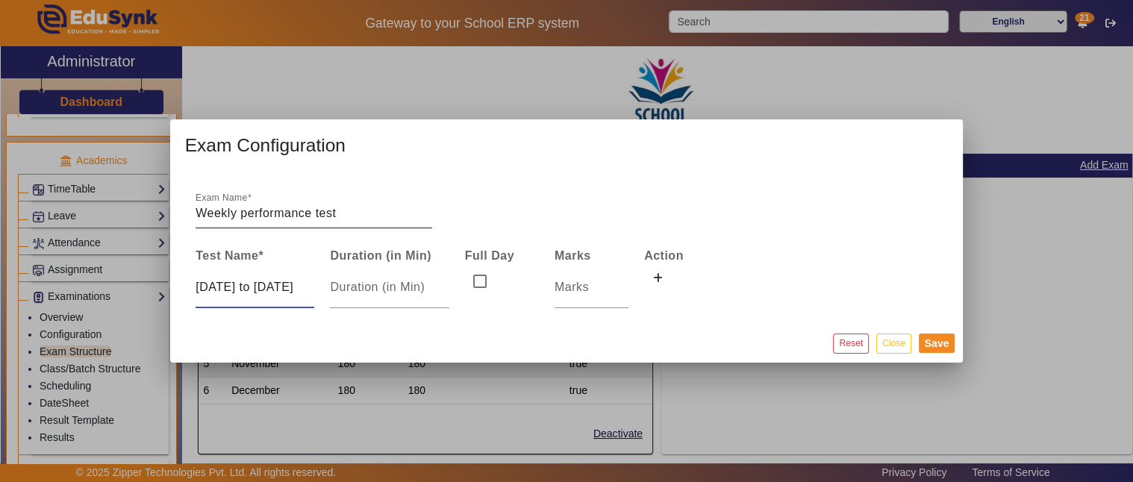
scroll to position [0, 28]
type input "09-08-2025 to 15-08-2025"
drag, startPoint x: 357, startPoint y: 288, endPoint x: 272, endPoint y: 284, distance: 85.2
click at [272, 284] on tr "09-08-2025 to 15-08-2025 30" at bounding box center [457, 287] width 538 height 43
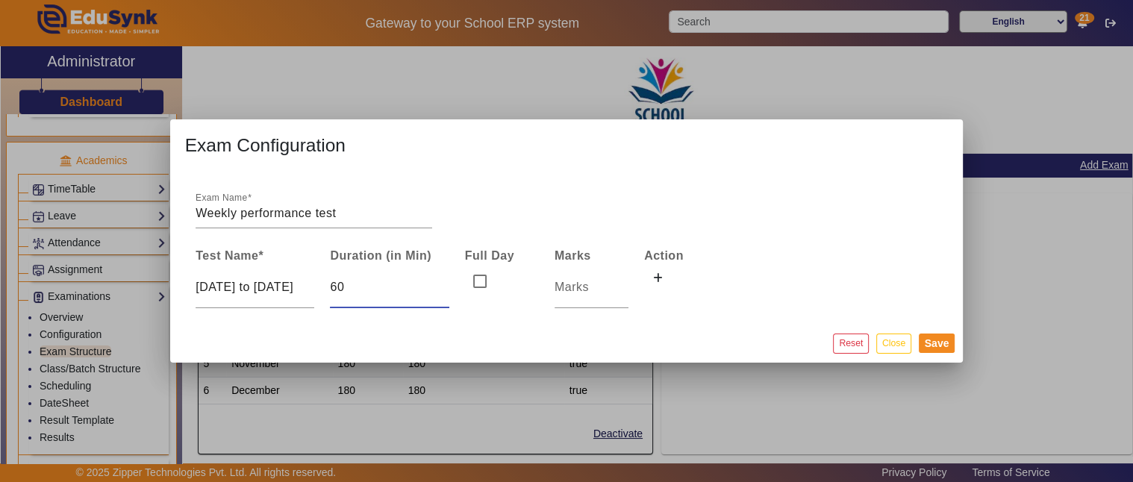
type input "60"
click at [550, 284] on td at bounding box center [591, 287] width 90 height 43
click at [577, 289] on input "number" at bounding box center [591, 287] width 74 height 18
type input "30"
click at [944, 334] on button "Save" at bounding box center [936, 343] width 37 height 19
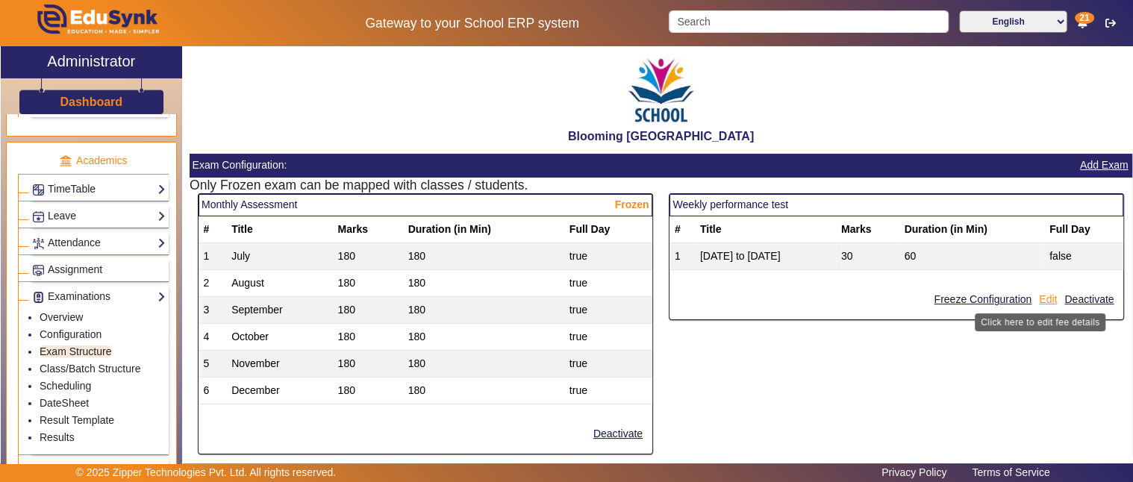
click at [1042, 296] on button "Edit" at bounding box center [1047, 299] width 21 height 19
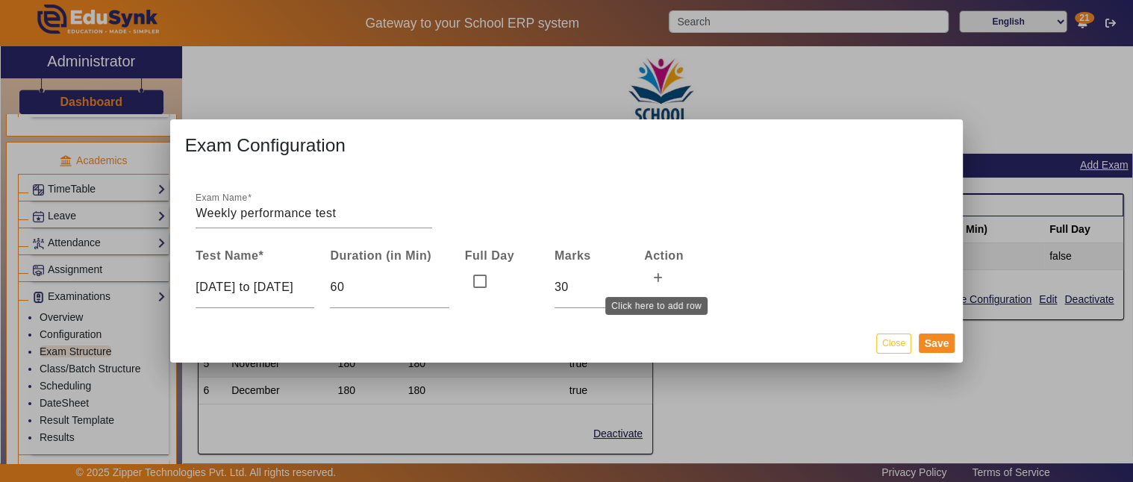
click at [662, 276] on button at bounding box center [657, 278] width 27 height 25
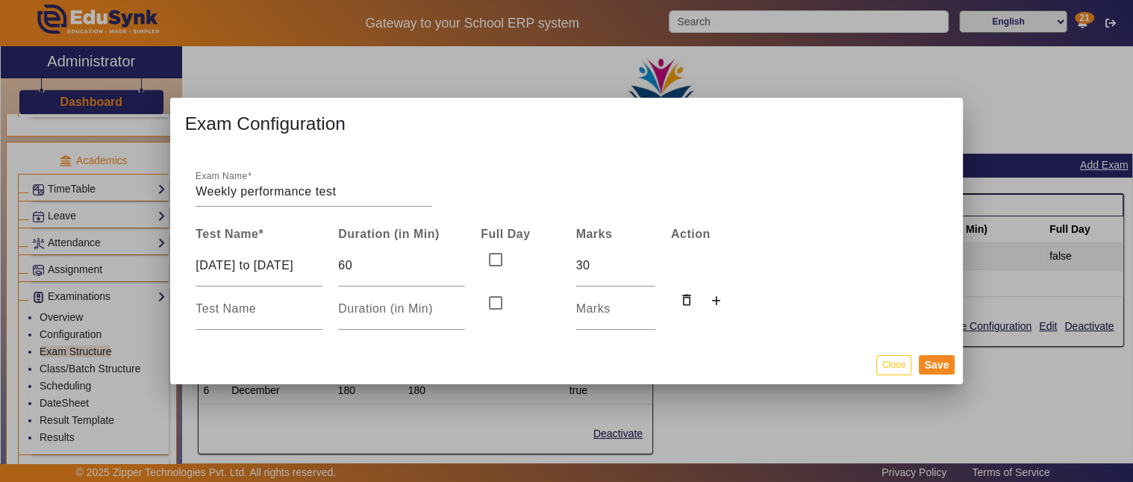
click at [728, 299] on td "delete_outline" at bounding box center [710, 308] width 95 height 43
click at [720, 301] on button at bounding box center [716, 301] width 27 height 25
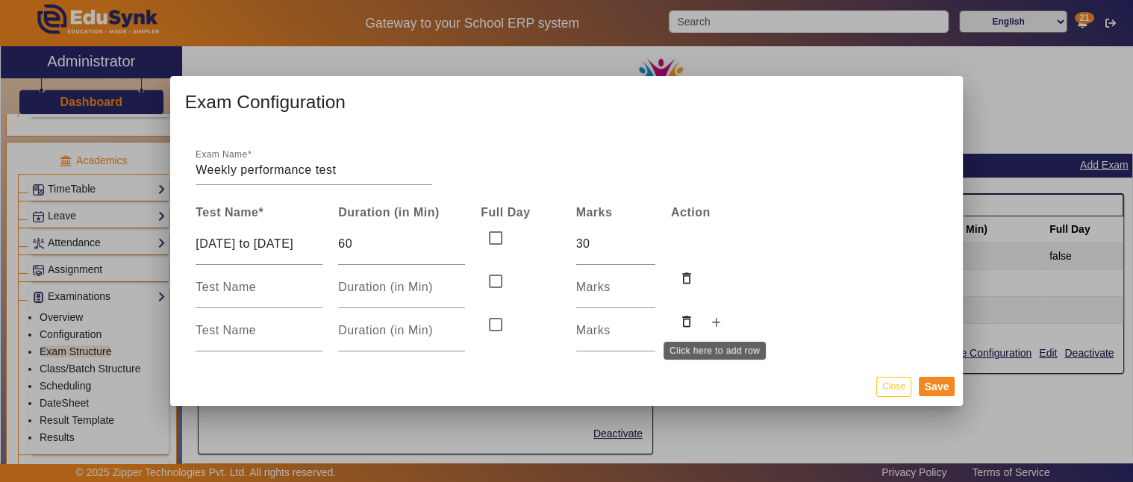
click at [715, 325] on icon at bounding box center [716, 323] width 10 height 10
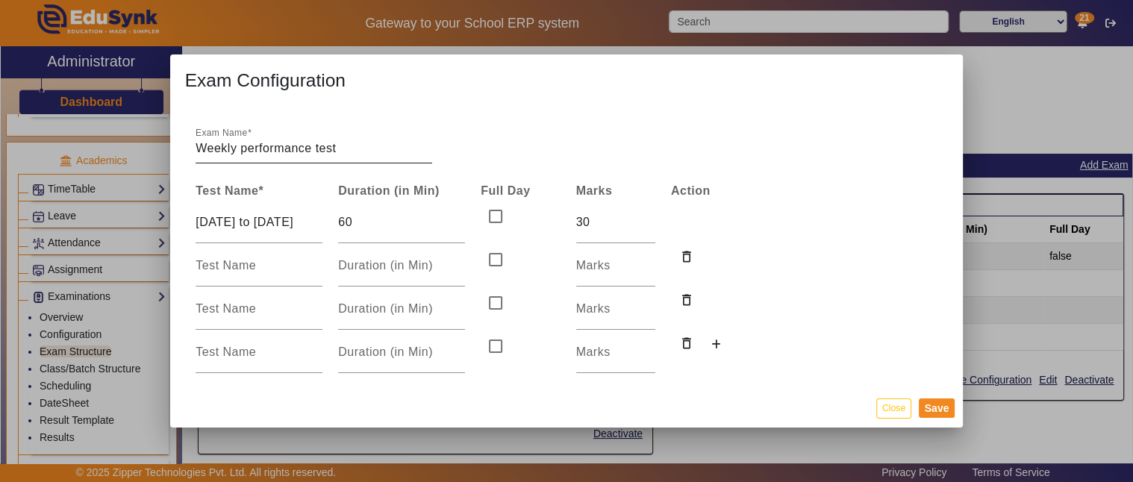
click at [195, 146] on input "Weekly performance test" at bounding box center [313, 149] width 237 height 18
type input "August (Weekly performance test)"
click at [931, 408] on button "Save" at bounding box center [936, 407] width 37 height 19
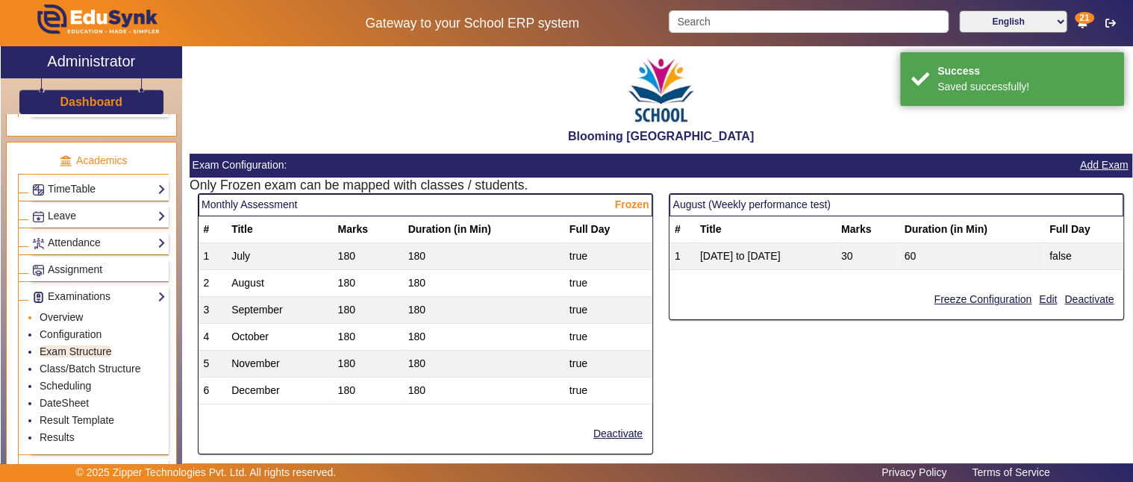
scroll to position [679, 0]
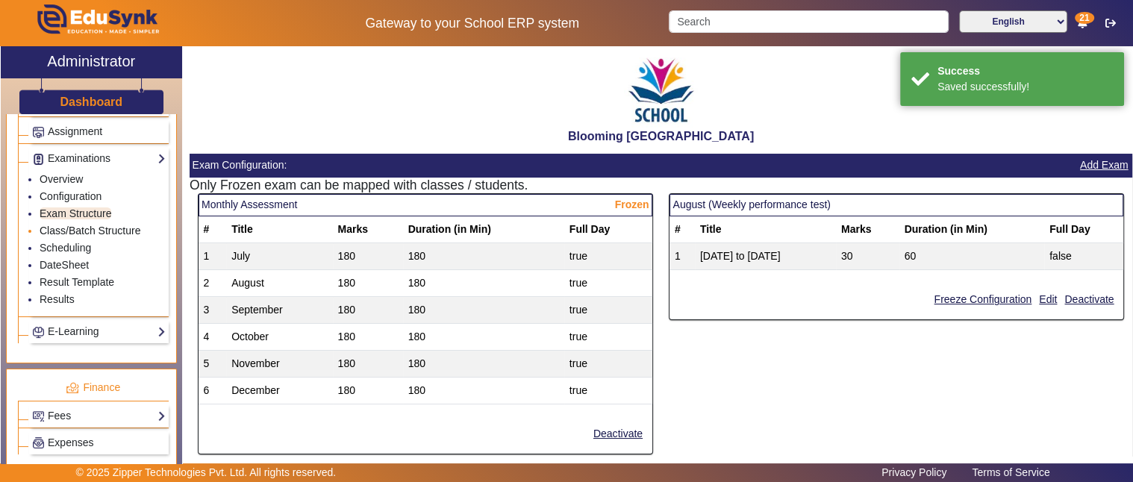
click at [90, 225] on link "Class/Batch Structure" at bounding box center [90, 231] width 101 height 12
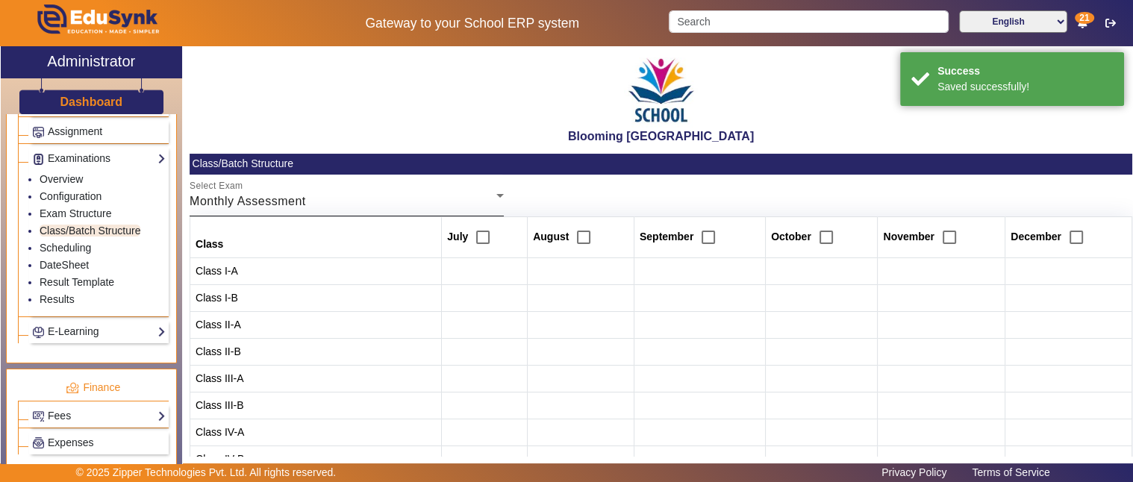
click at [252, 212] on div "Select Exam Monthly Assessment" at bounding box center [347, 196] width 314 height 42
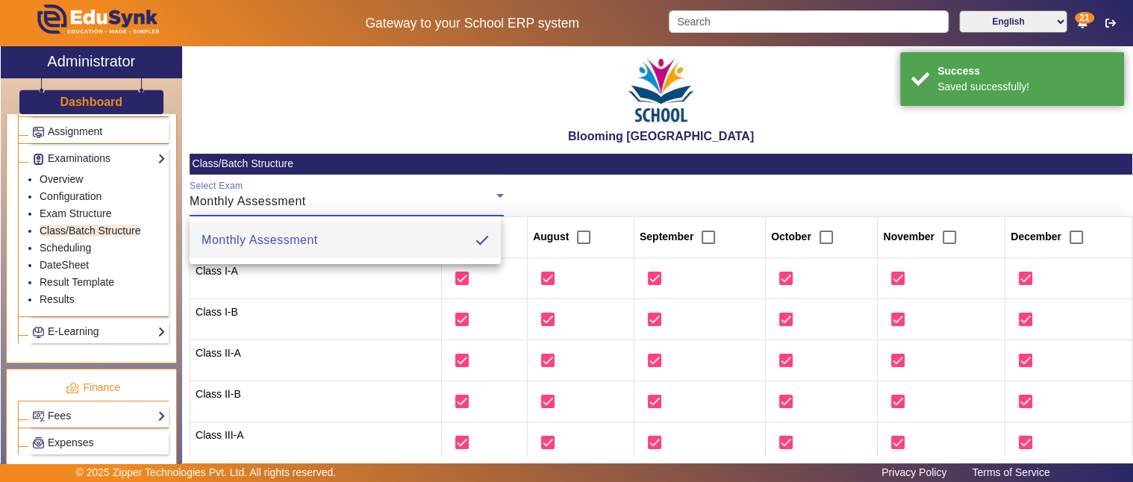
drag, startPoint x: 304, startPoint y: 209, endPoint x: 525, endPoint y: 195, distance: 221.3
click at [307, 207] on div "Monthly Assessment" at bounding box center [343, 201] width 307 height 18
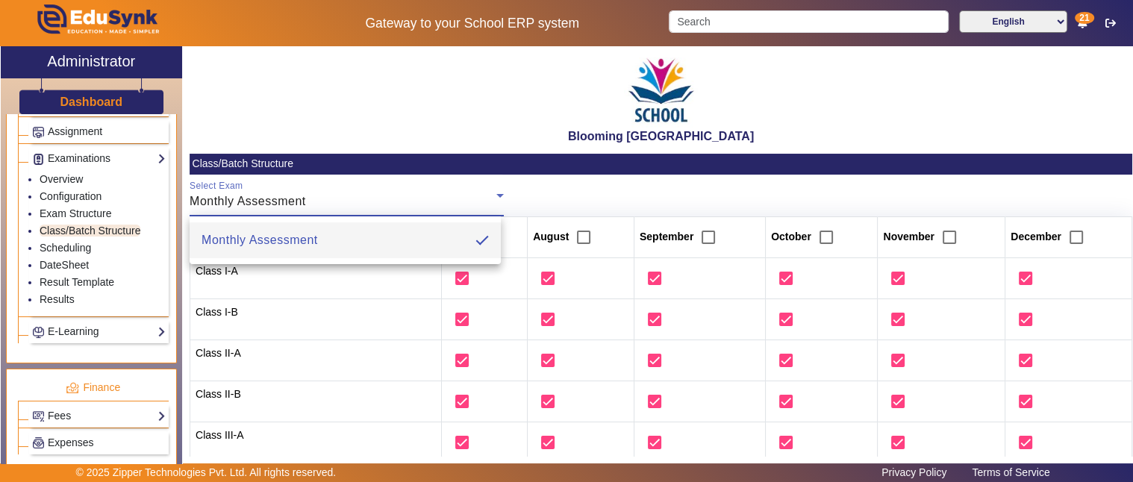
click at [458, 194] on div at bounding box center [566, 241] width 1133 height 482
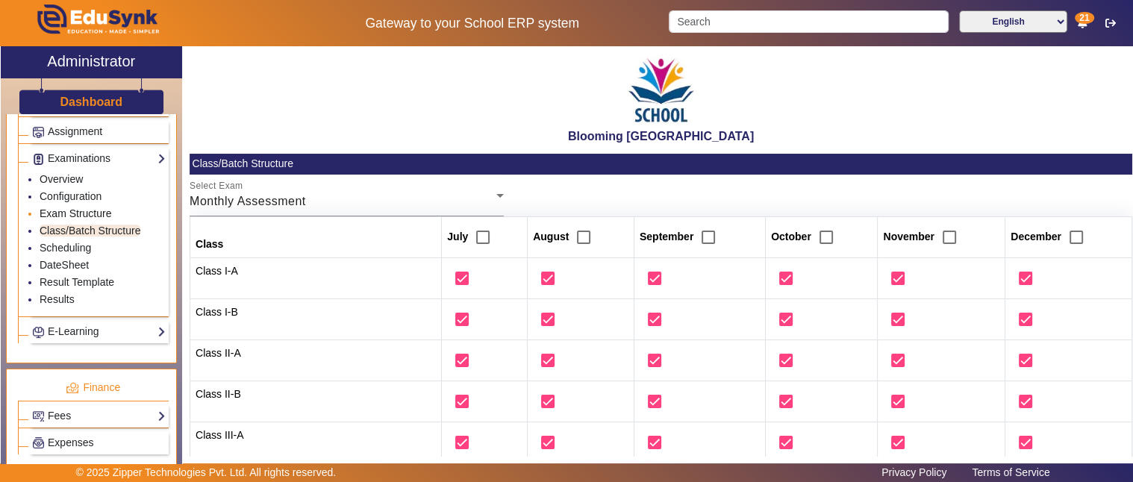
click at [87, 207] on link "Exam Structure" at bounding box center [76, 213] width 72 height 12
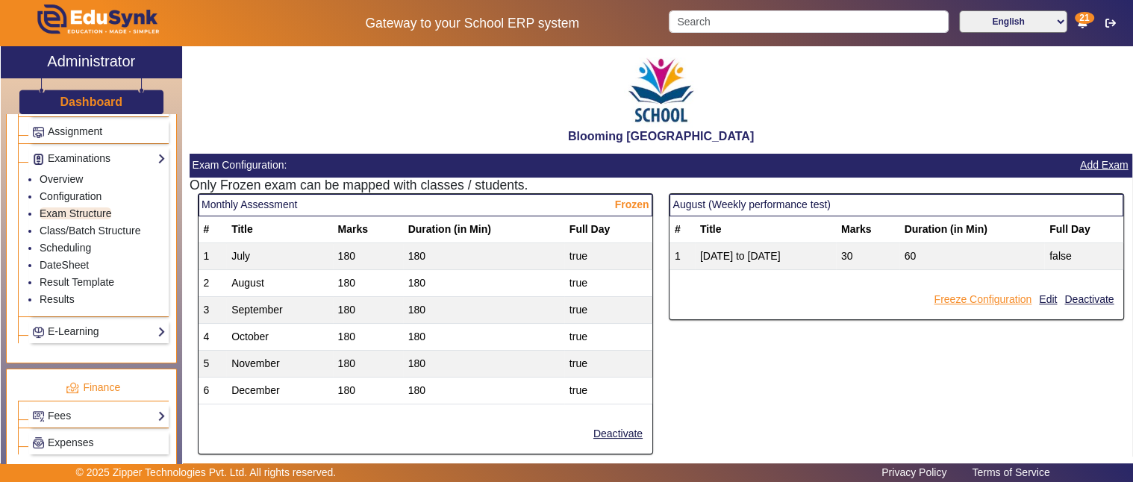
click at [993, 295] on button "Freeze Configuration" at bounding box center [982, 299] width 101 height 19
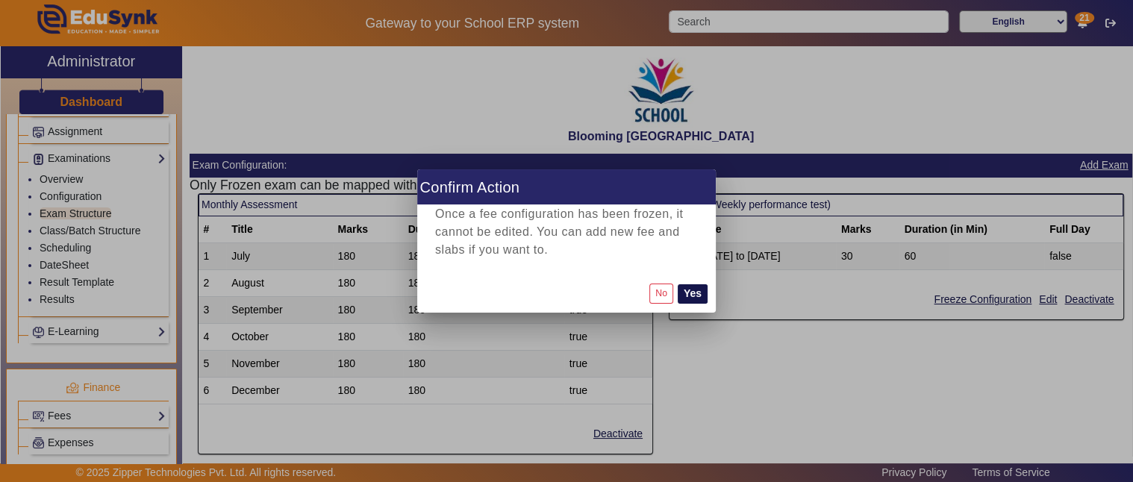
click at [694, 289] on button "Yes" at bounding box center [692, 293] width 30 height 19
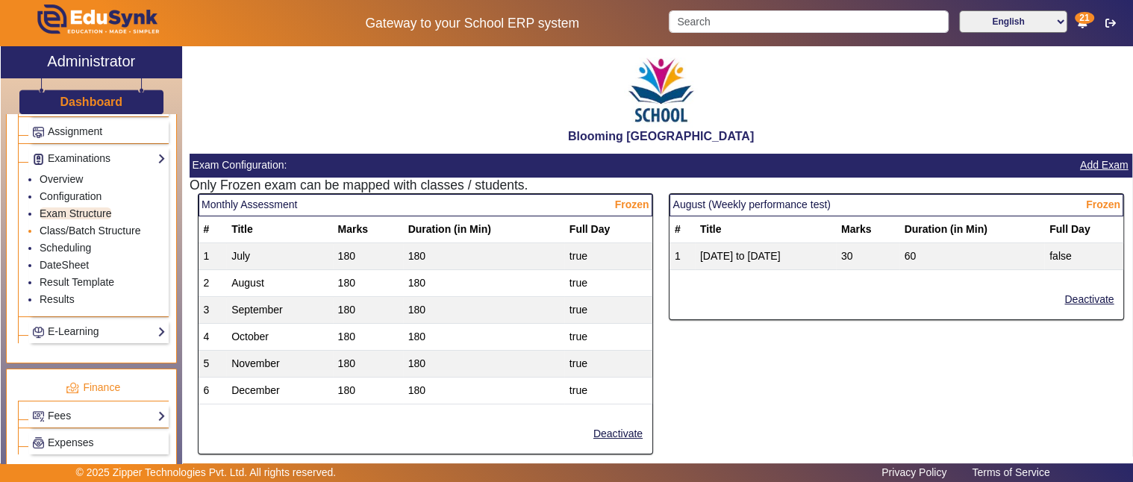
click at [110, 225] on link "Class/Batch Structure" at bounding box center [90, 231] width 101 height 12
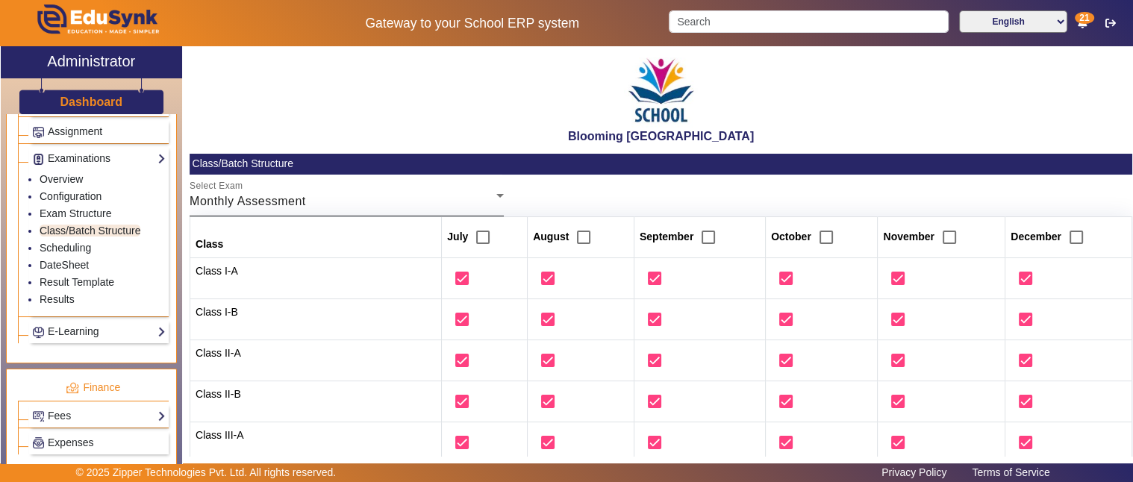
click at [386, 194] on div "Monthly Assessment" at bounding box center [343, 201] width 307 height 18
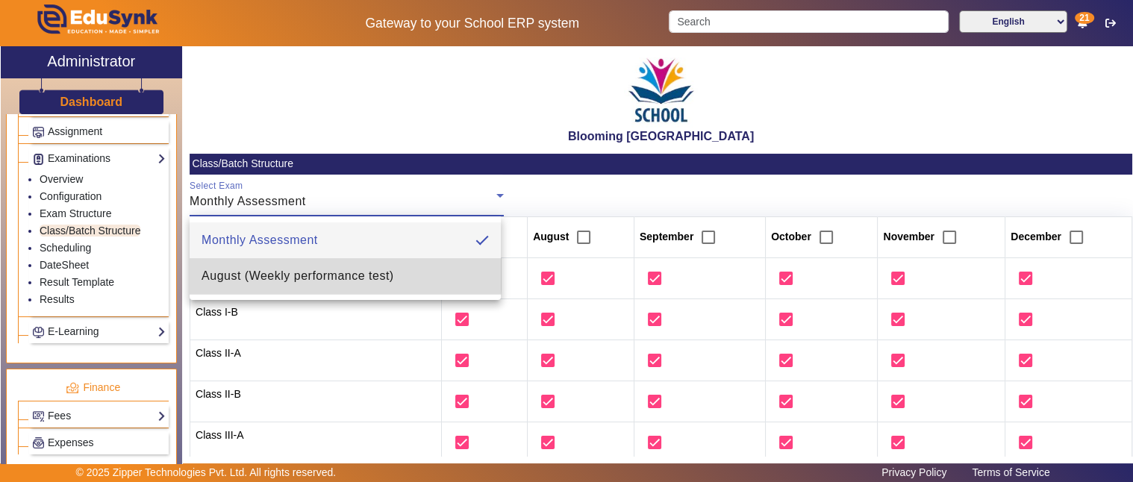
click at [288, 272] on span "August (Weekly performance test)" at bounding box center [297, 276] width 192 height 18
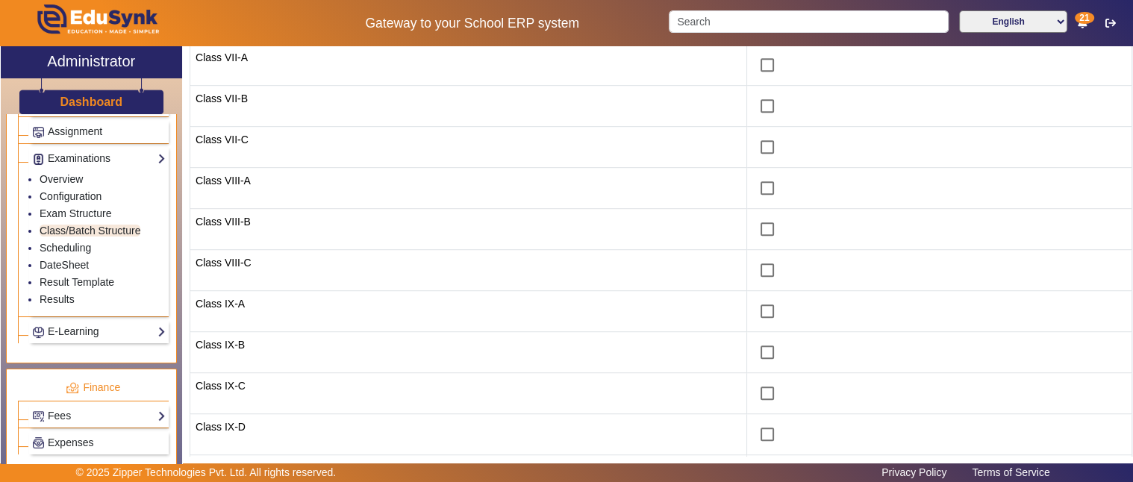
scroll to position [967, 0]
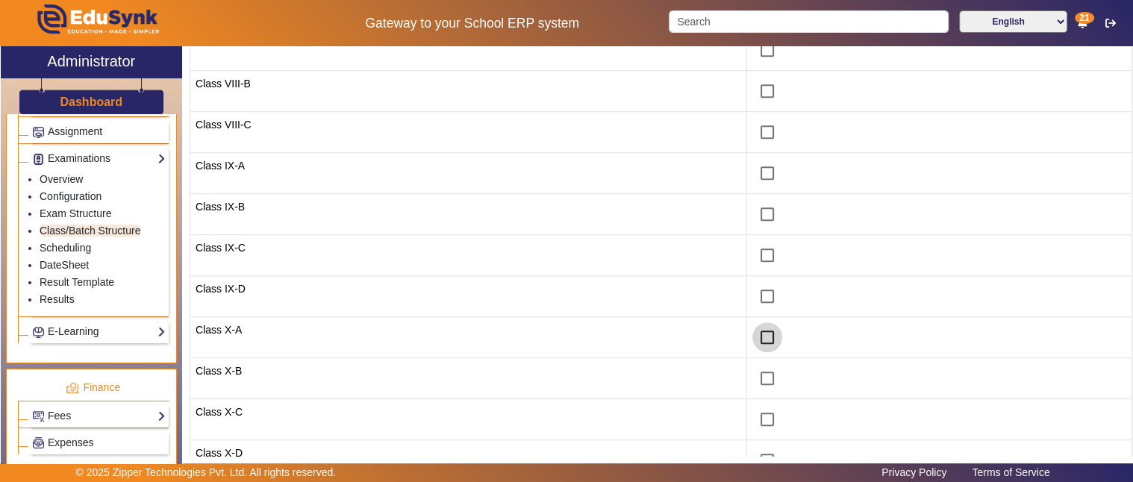
click at [752, 334] on input "checkbox" at bounding box center [767, 337] width 30 height 30
checkbox input "true"
click at [752, 372] on input "checkbox" at bounding box center [767, 378] width 30 height 30
checkbox input "true"
click at [752, 411] on input "checkbox" at bounding box center [767, 419] width 30 height 30
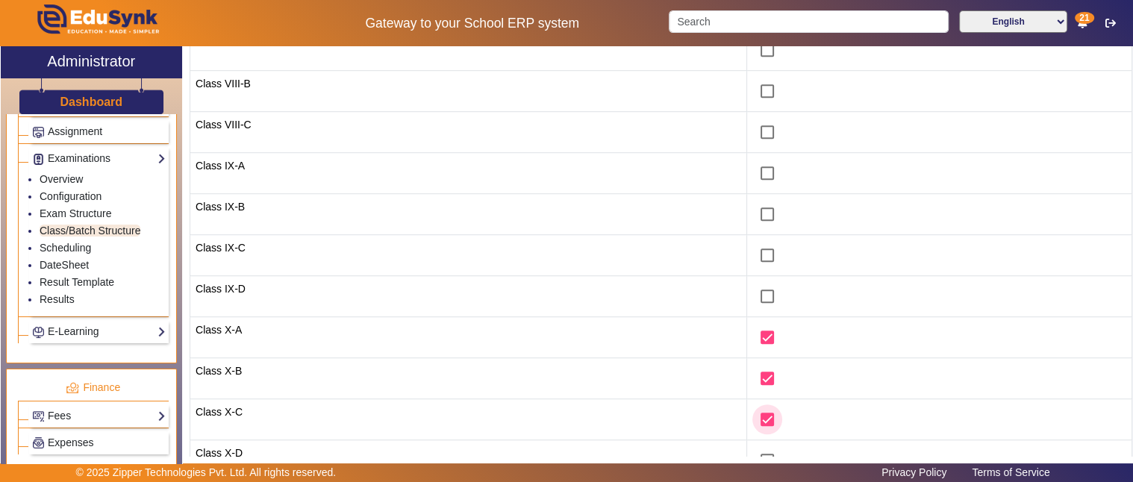
checkbox input "true"
click at [752, 452] on input "checkbox" at bounding box center [767, 460] width 30 height 30
checkbox input "true"
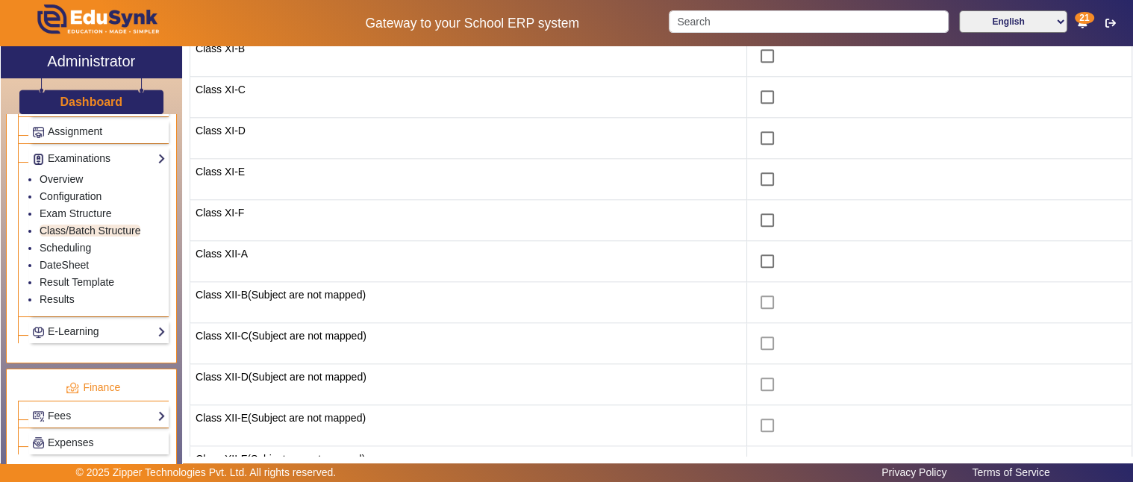
scroll to position [1498, 0]
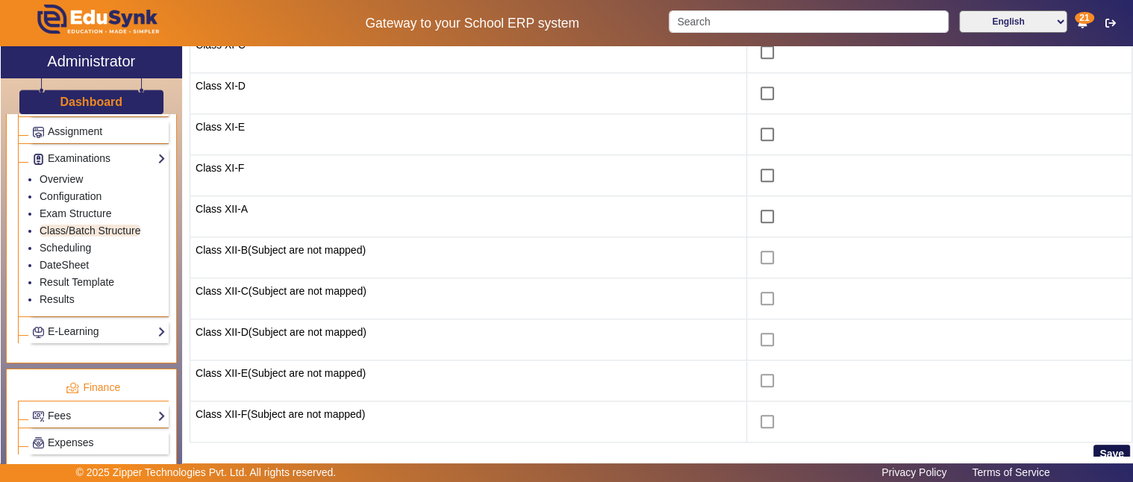
click at [1102, 445] on button "Save" at bounding box center [1111, 454] width 37 height 19
click at [78, 242] on link "Scheduling" at bounding box center [65, 248] width 51 height 12
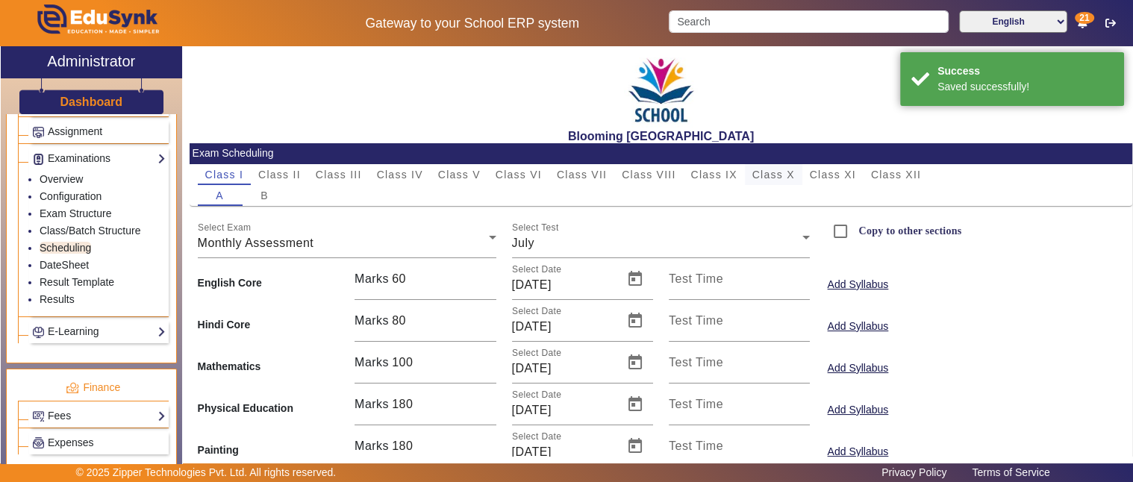
click at [762, 169] on span "Class X" at bounding box center [773, 174] width 43 height 10
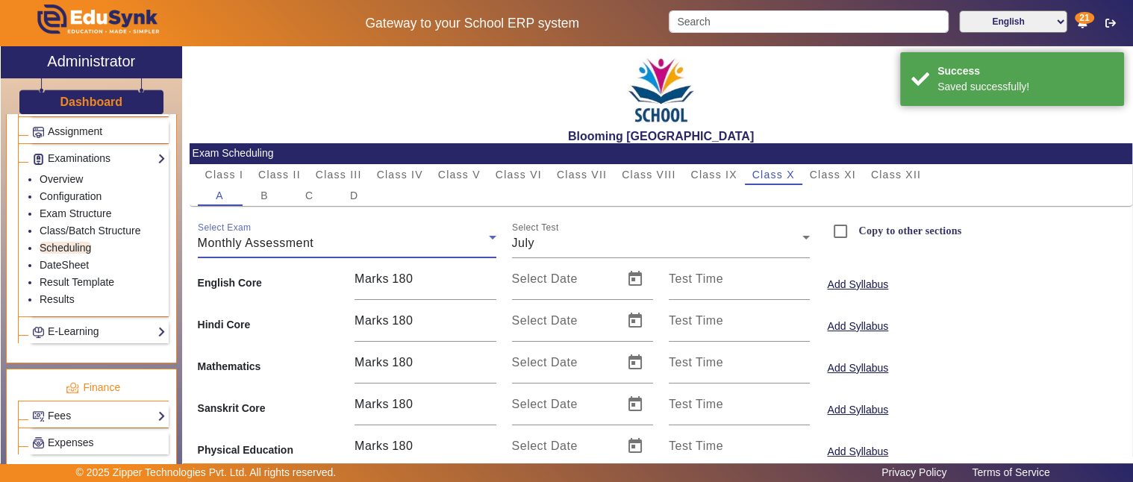
click at [375, 240] on div "Monthly Assessment" at bounding box center [343, 243] width 291 height 18
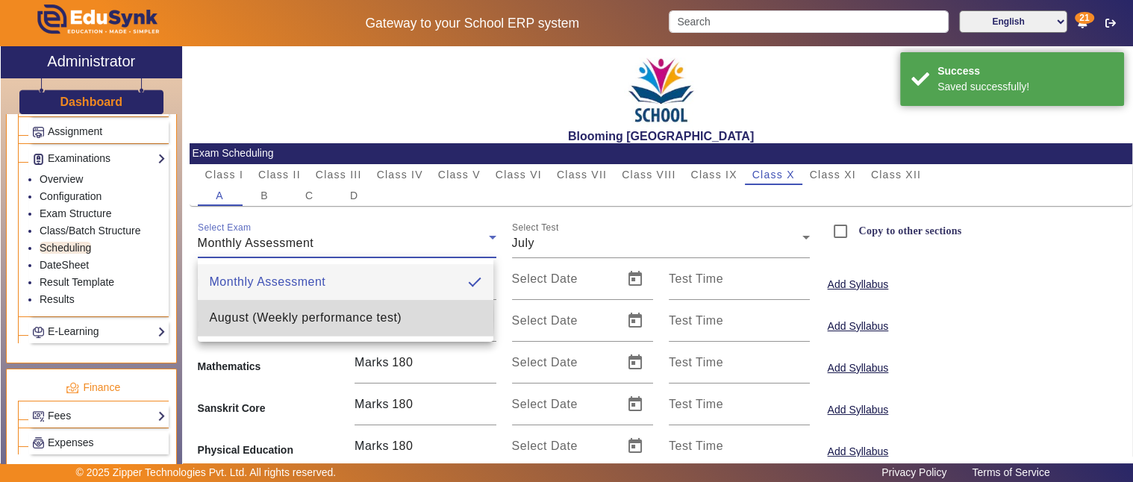
click at [264, 317] on span "August (Weekly performance test)" at bounding box center [306, 318] width 192 height 18
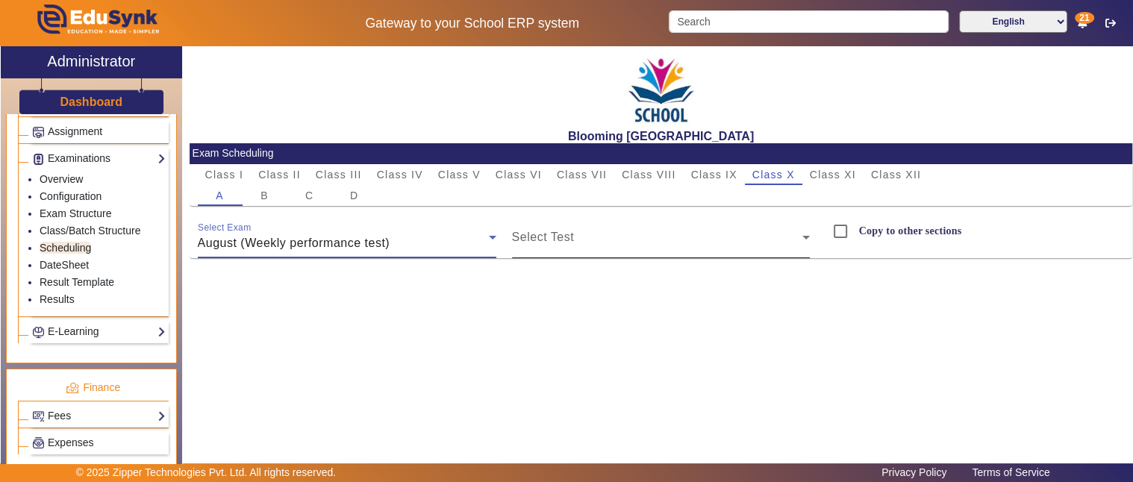
click at [570, 242] on span at bounding box center [657, 243] width 291 height 18
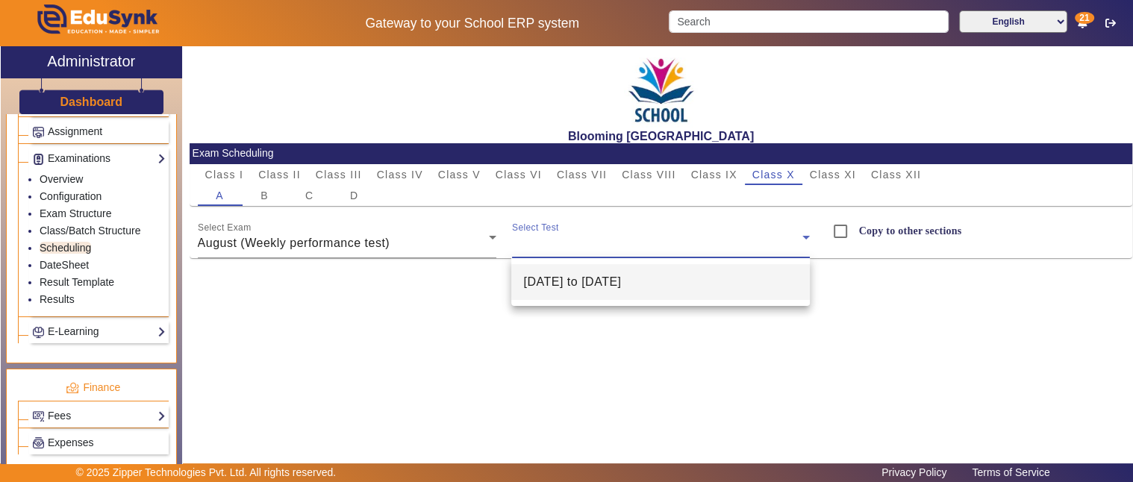
click at [563, 285] on span "09-08-2025 to 15-08-2025" at bounding box center [572, 282] width 98 height 18
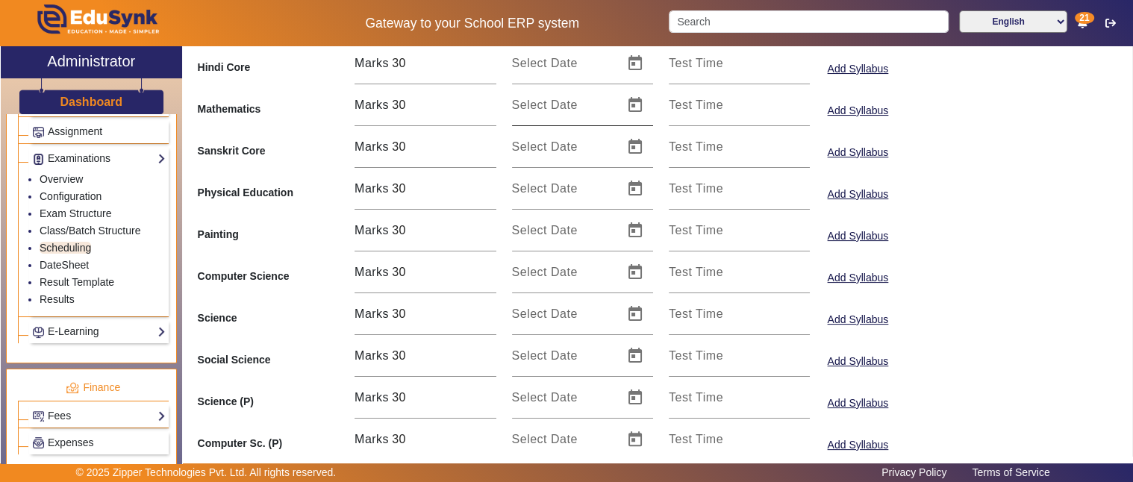
scroll to position [276, 0]
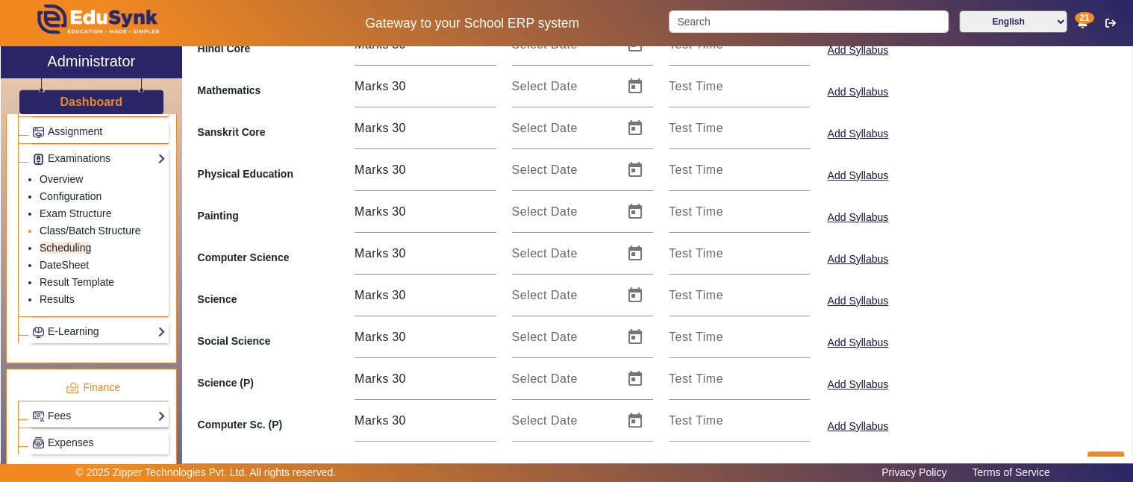
click at [107, 225] on link "Class/Batch Structure" at bounding box center [90, 231] width 101 height 12
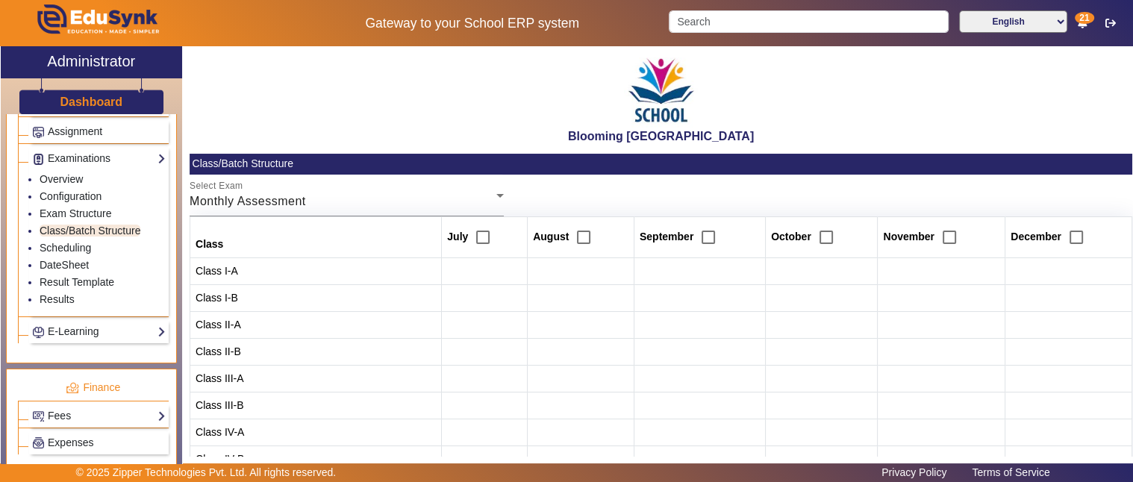
click at [420, 204] on div "Monthly Assessment" at bounding box center [343, 201] width 307 height 18
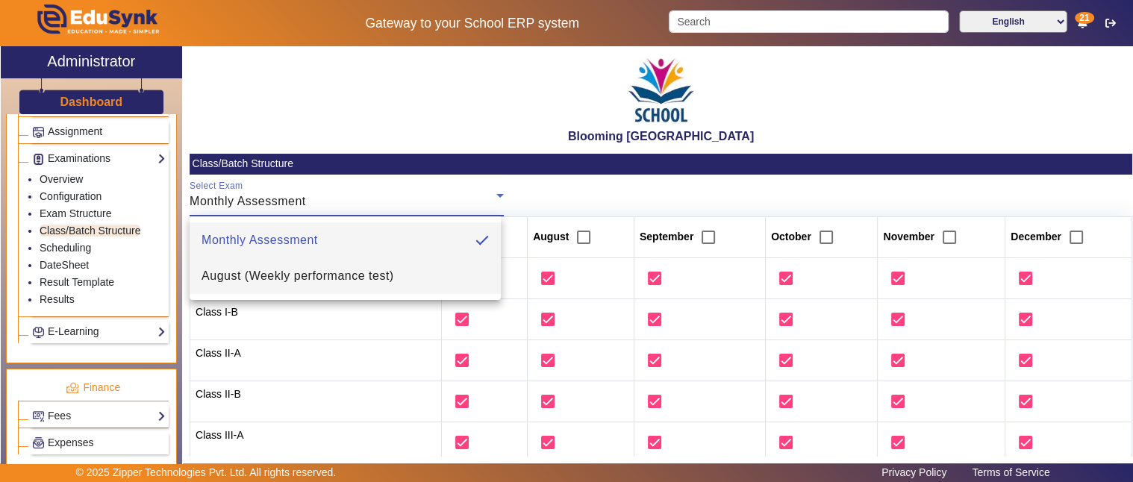
click at [329, 267] on span "August (Weekly performance test)" at bounding box center [297, 276] width 192 height 18
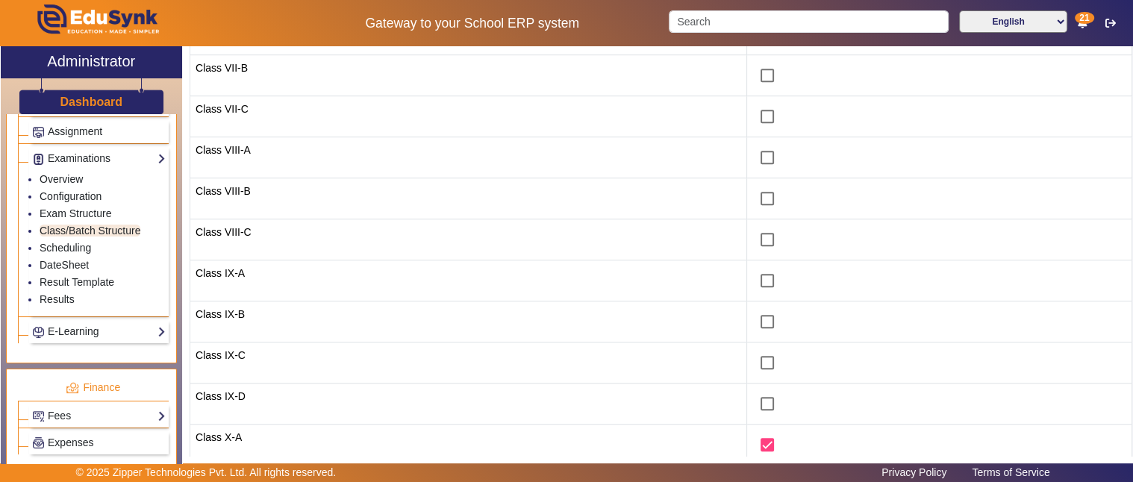
scroll to position [1105, 0]
click at [65, 242] on link "Scheduling" at bounding box center [65, 248] width 51 height 12
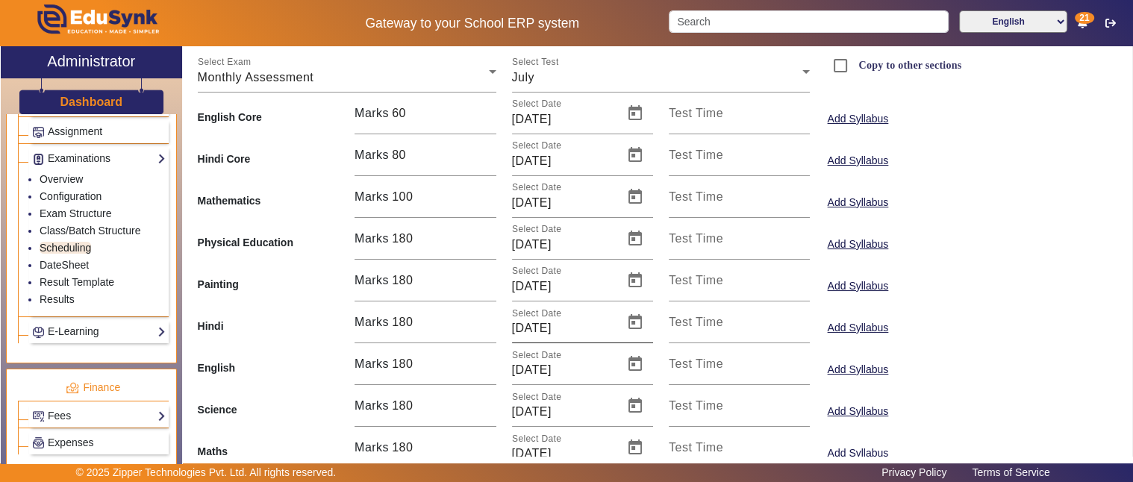
scroll to position [131, 0]
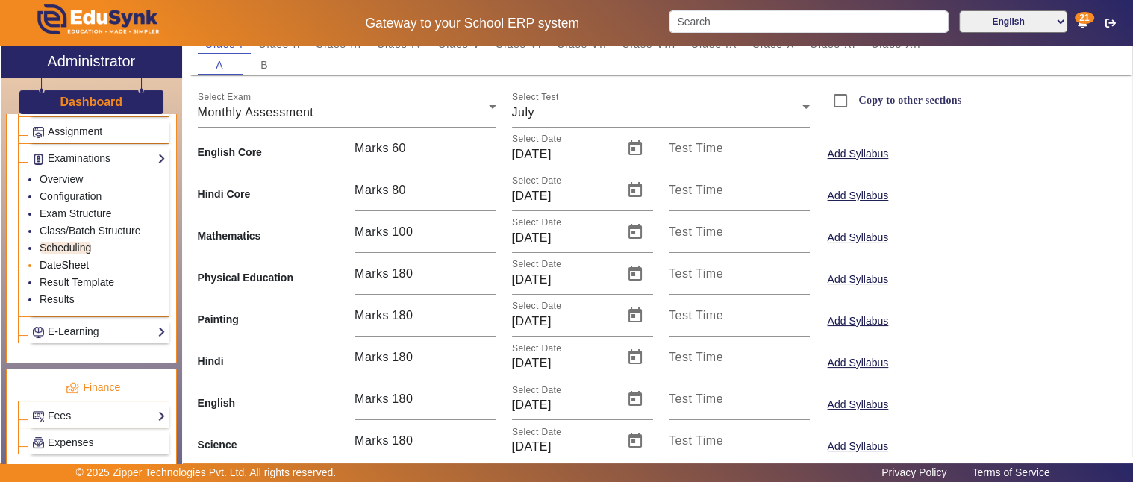
click at [61, 259] on link "DateSheet" at bounding box center [64, 265] width 49 height 12
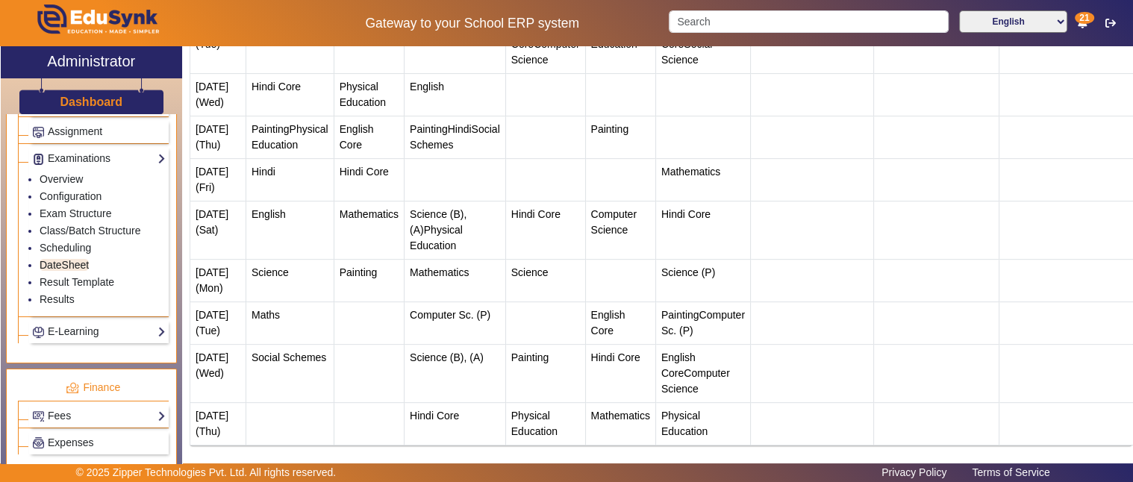
scroll to position [533, 0]
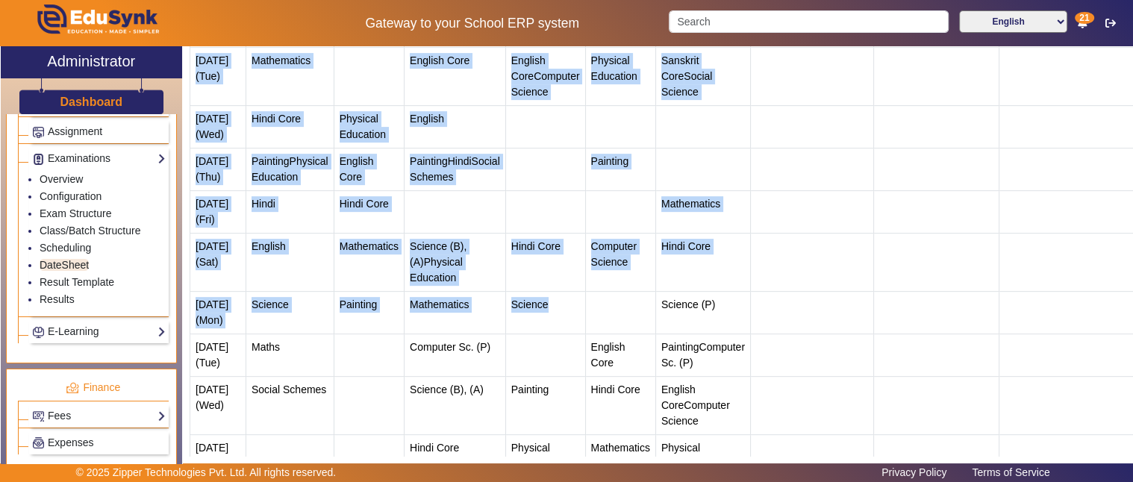
drag, startPoint x: 192, startPoint y: 84, endPoint x: 597, endPoint y: 421, distance: 526.7
click at [597, 421] on tbody "Sanskrit Core Mathematics Hindi Core Computer Sc. (P) Science (P) Physical Educ…" at bounding box center [858, 102] width 1336 height 750
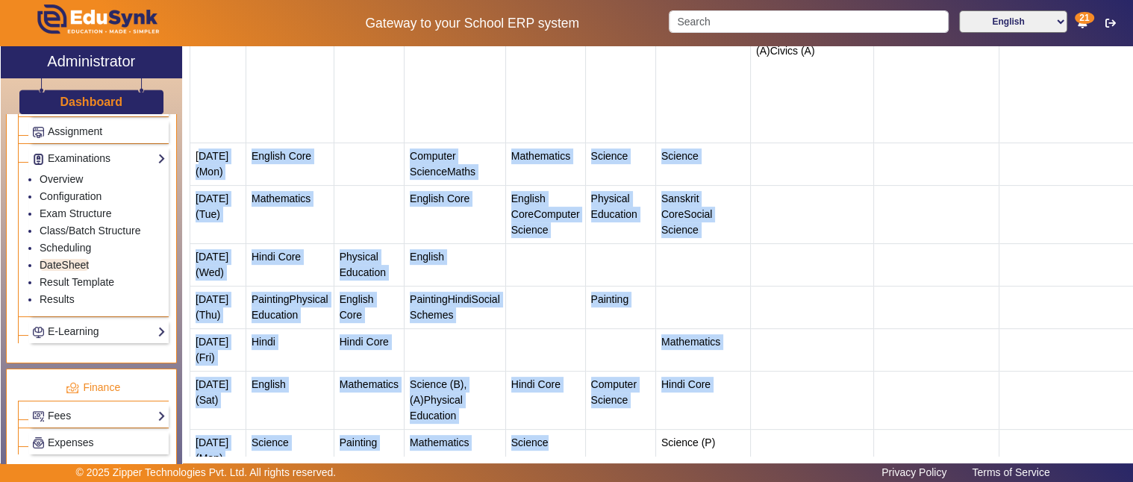
scroll to position [672, 0]
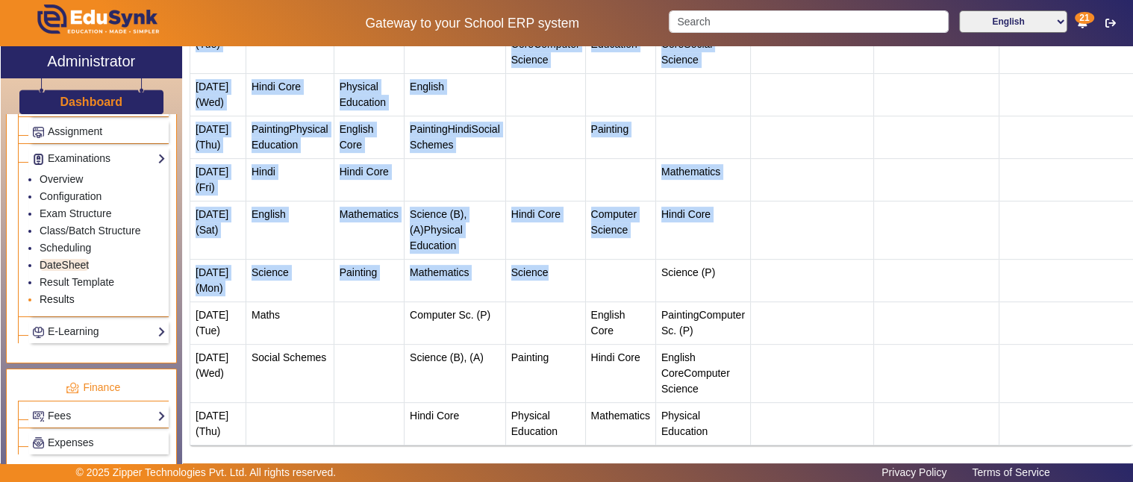
click at [57, 293] on link "Results" at bounding box center [57, 299] width 35 height 12
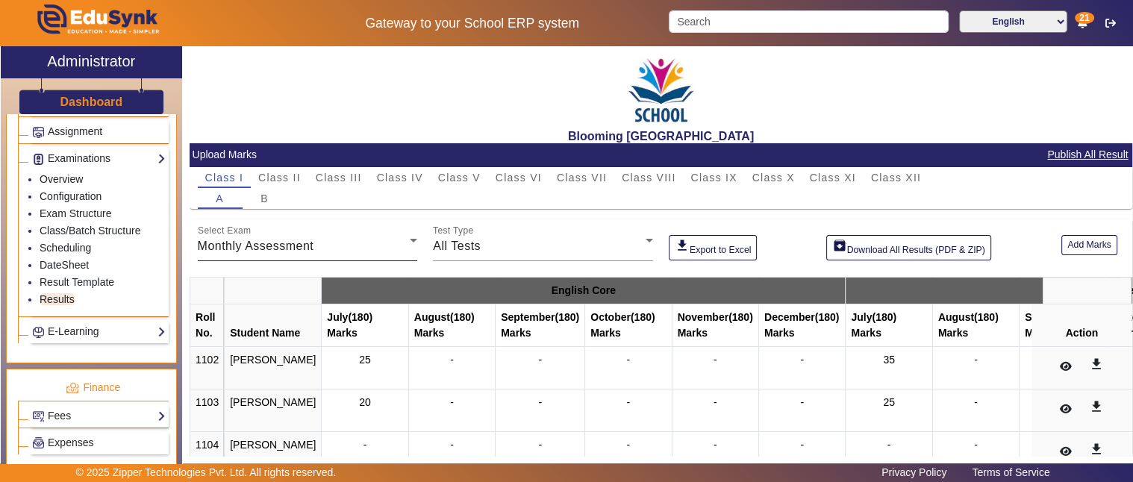
click at [363, 245] on div "Monthly Assessment" at bounding box center [304, 246] width 213 height 18
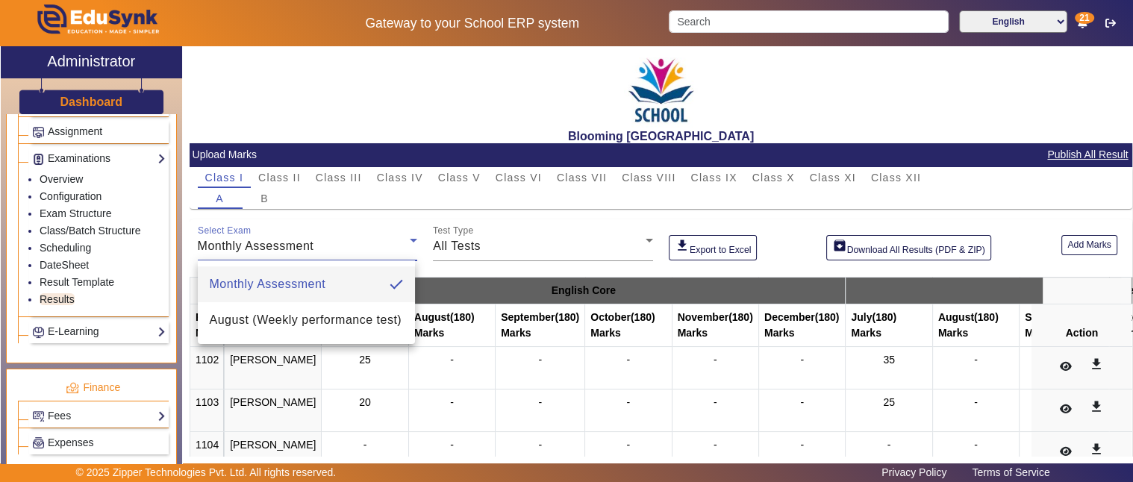
click at [763, 174] on div at bounding box center [566, 241] width 1133 height 482
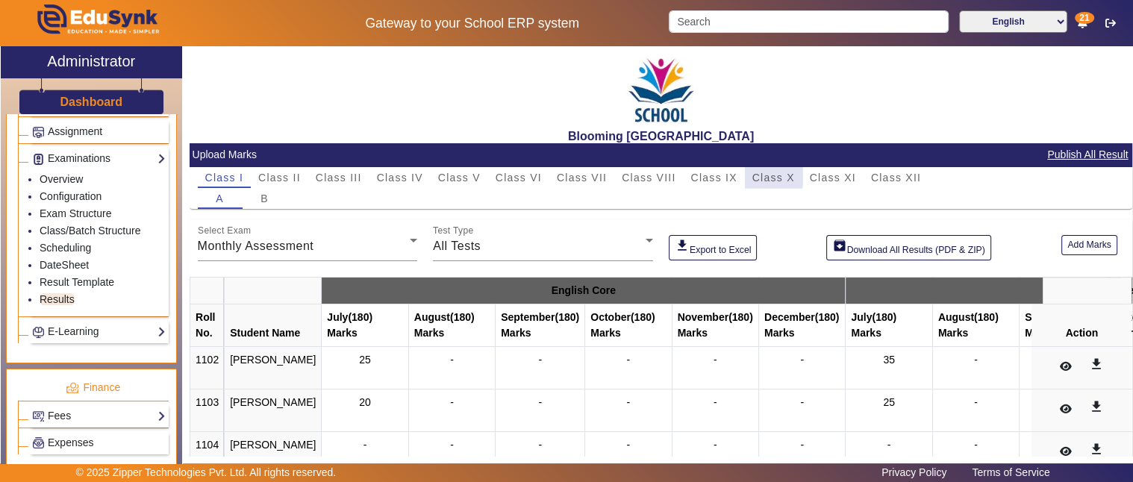
click at [770, 175] on span "Class X" at bounding box center [773, 177] width 43 height 10
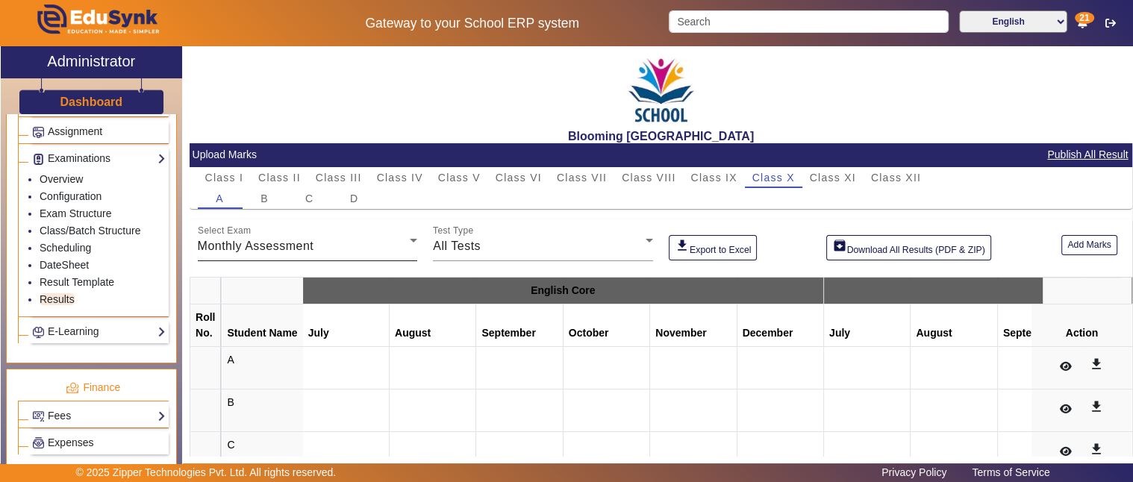
click at [310, 249] on span "Monthly Assessment" at bounding box center [256, 246] width 116 height 13
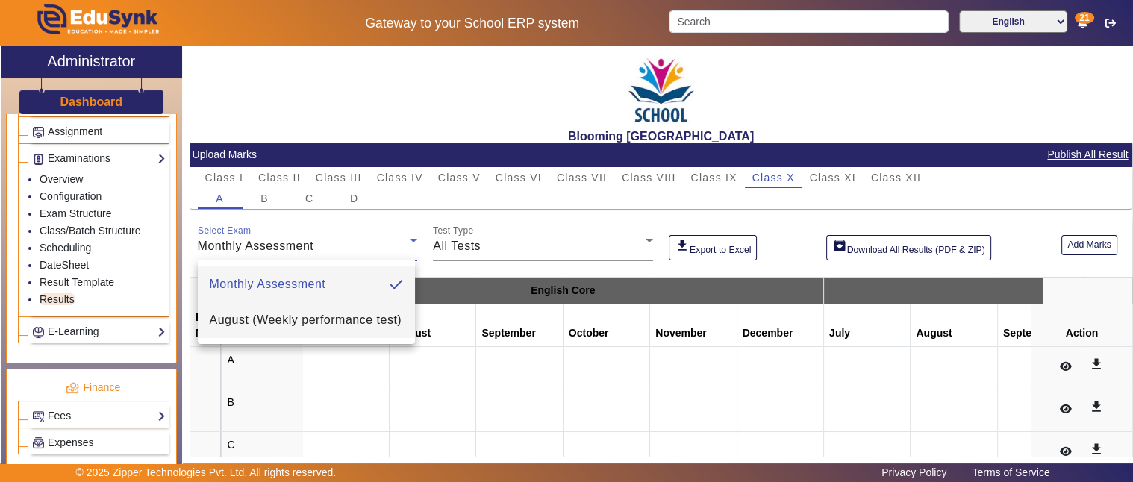
click at [269, 315] on span "August (Weekly performance test)" at bounding box center [306, 320] width 192 height 18
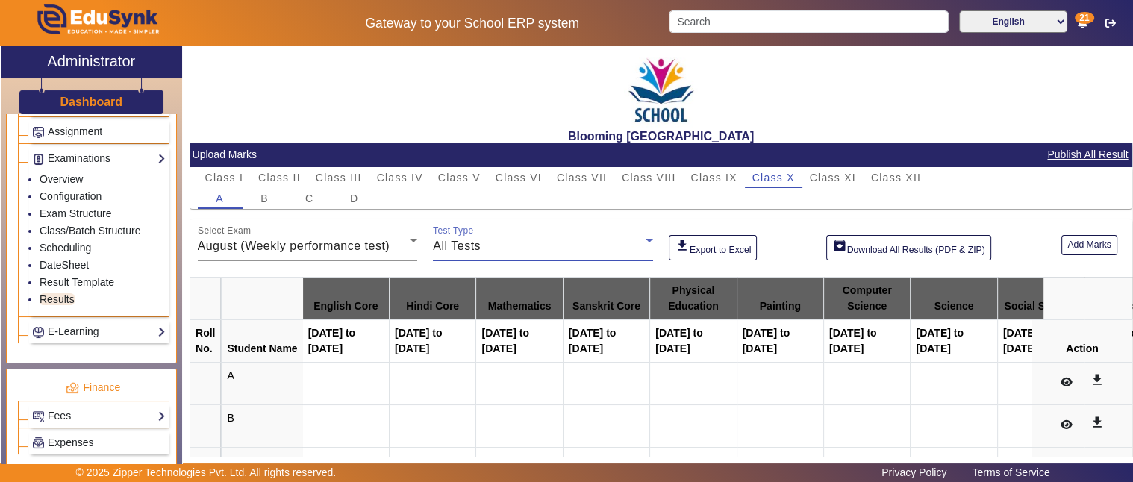
click at [576, 250] on div "All Tests" at bounding box center [539, 246] width 213 height 18
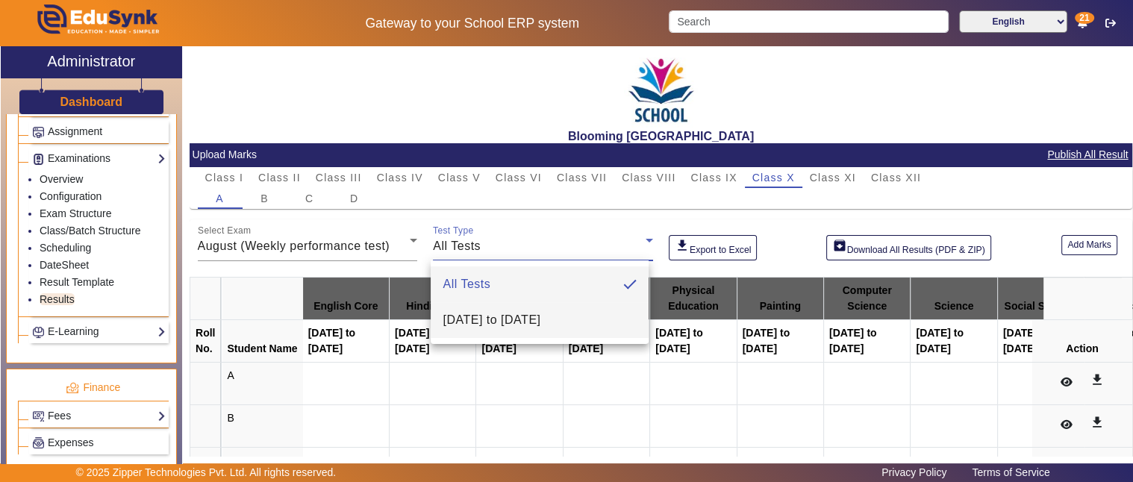
click at [516, 322] on span "09-08-2025 to 15-08-2025" at bounding box center [491, 320] width 98 height 18
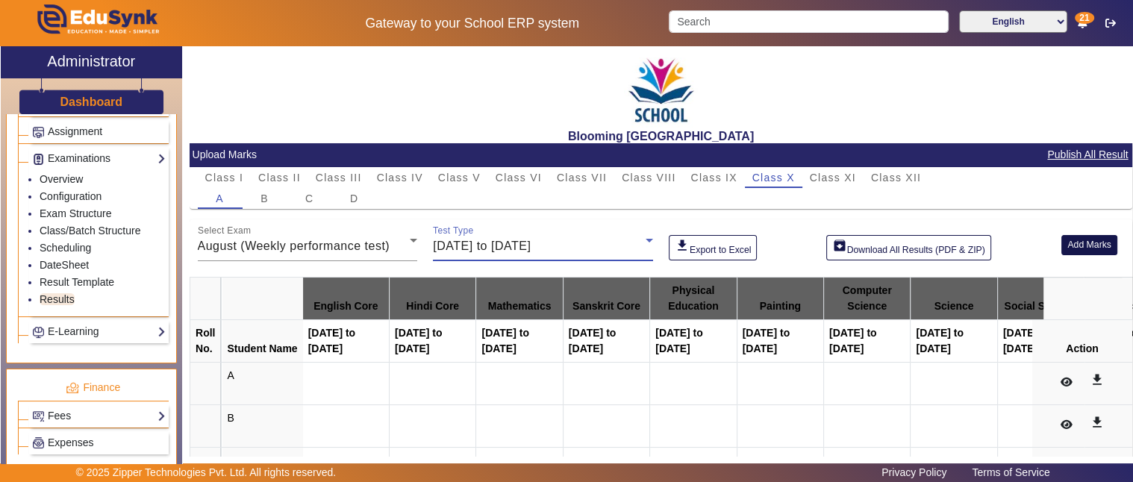
click at [1079, 246] on button "Add Marks" at bounding box center [1089, 245] width 56 height 20
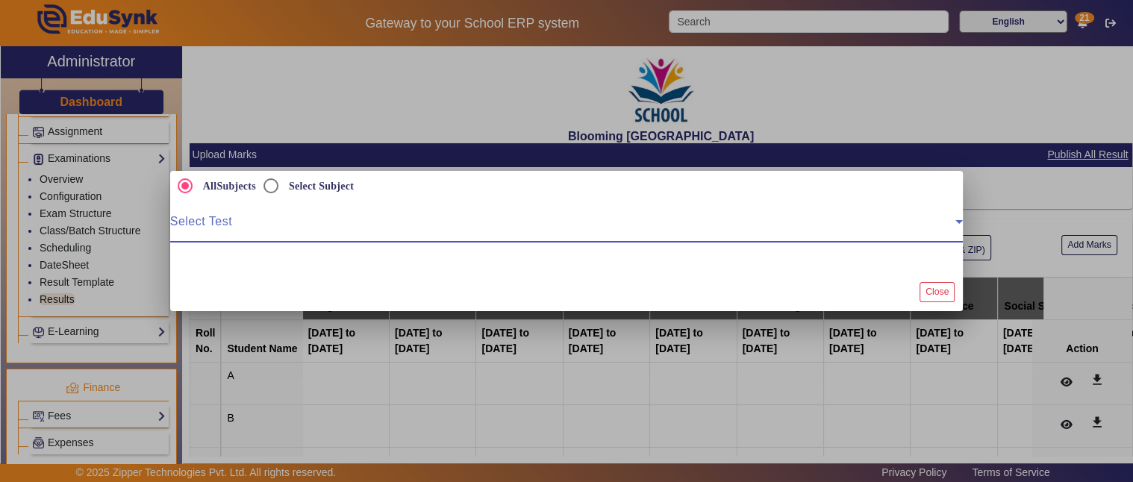
click at [280, 226] on span at bounding box center [563, 228] width 786 height 18
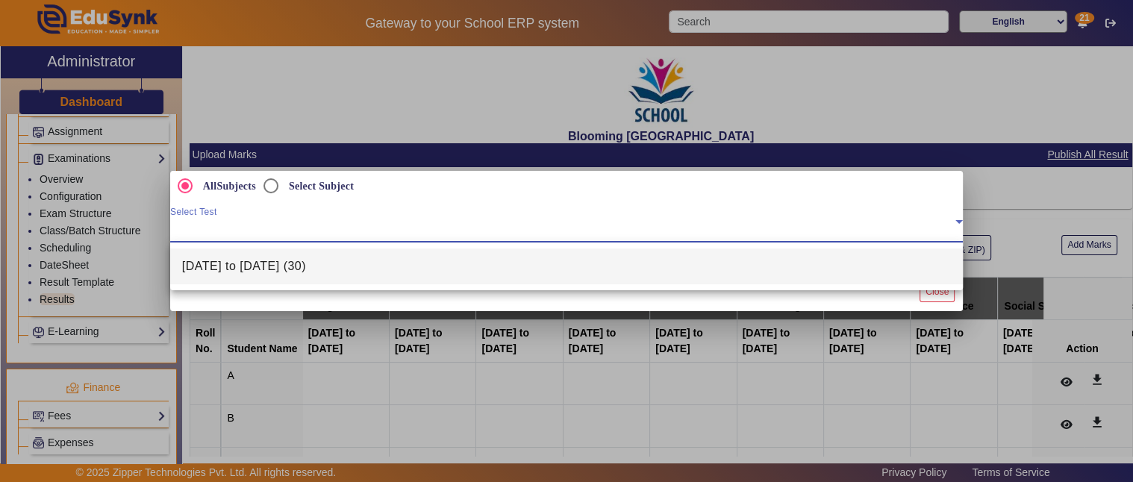
click at [271, 187] on div at bounding box center [566, 241] width 1133 height 482
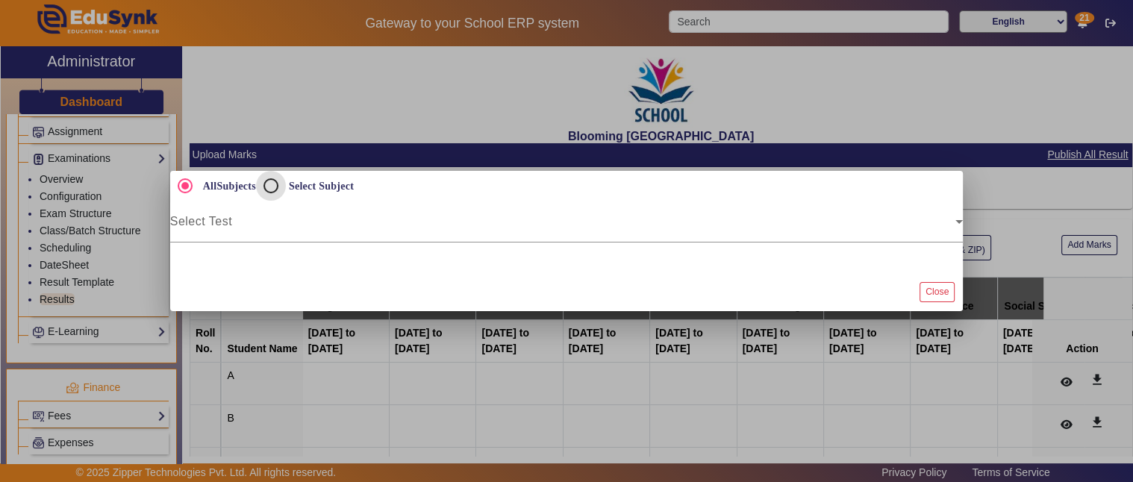
click at [271, 187] on input "Select Subject" at bounding box center [271, 186] width 30 height 30
radio input "true"
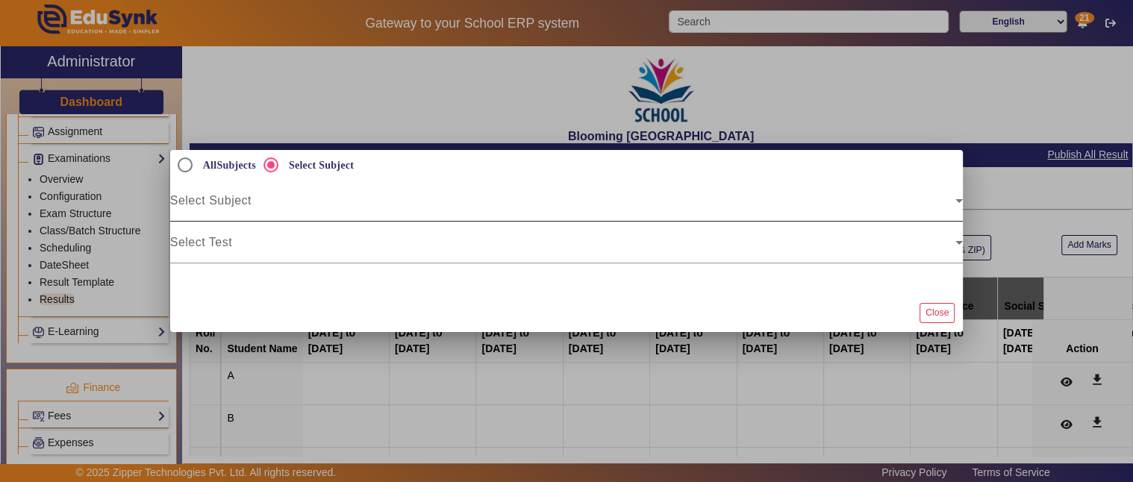
click at [242, 207] on span at bounding box center [563, 207] width 786 height 18
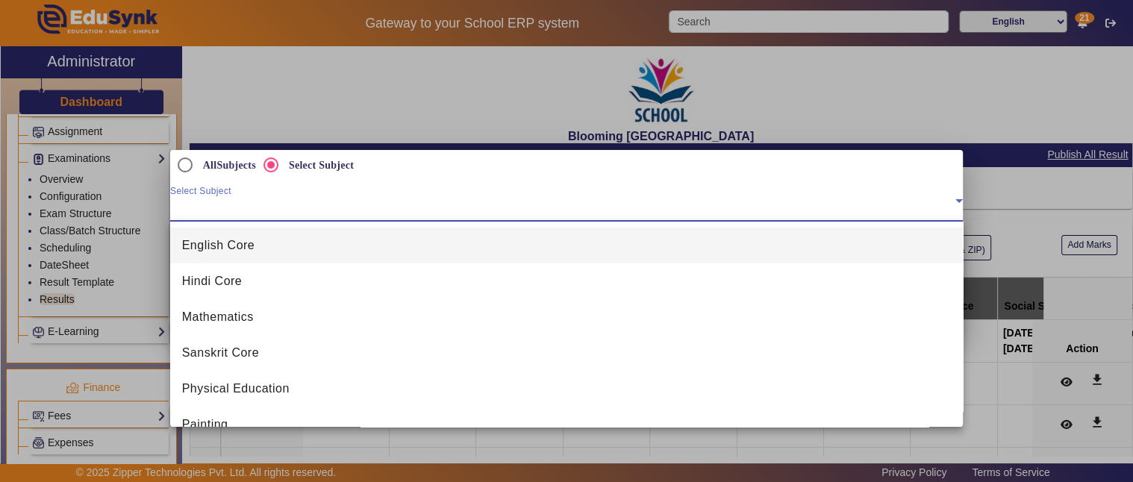
click at [242, 315] on span "Mathematics" at bounding box center [218, 317] width 72 height 18
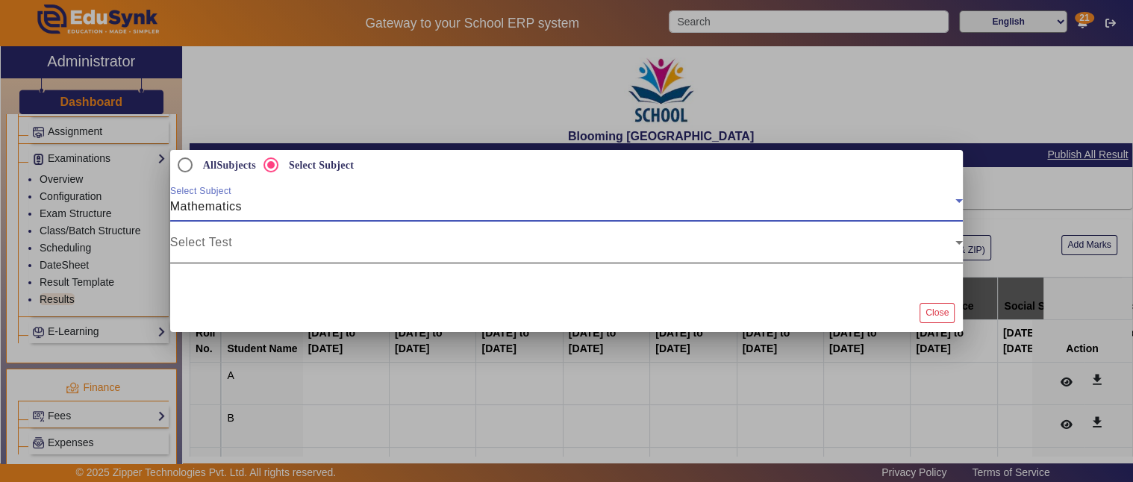
click at [237, 242] on span at bounding box center [563, 249] width 786 height 18
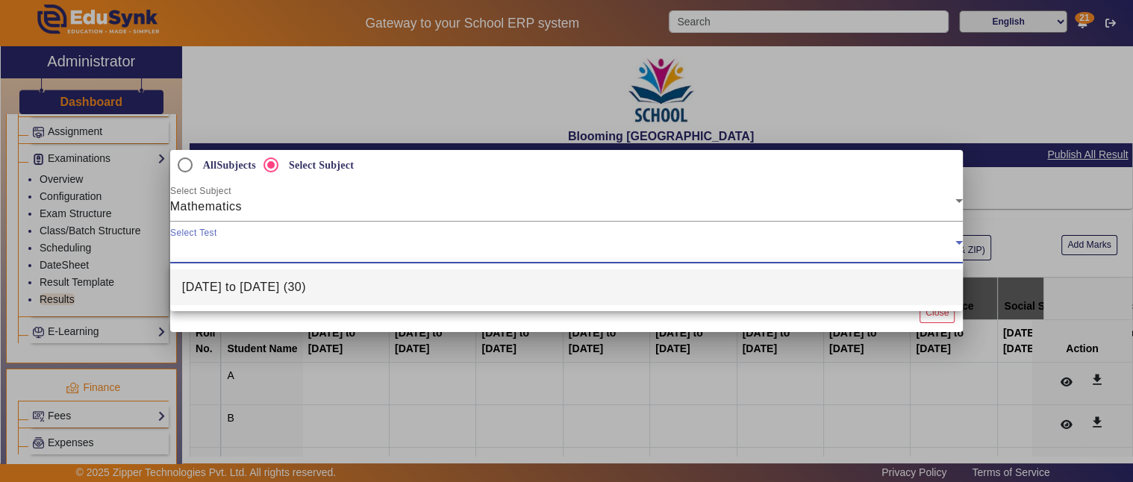
click at [226, 291] on span "09-08-2025 to 15-08-2025 (30)" at bounding box center [244, 287] width 124 height 18
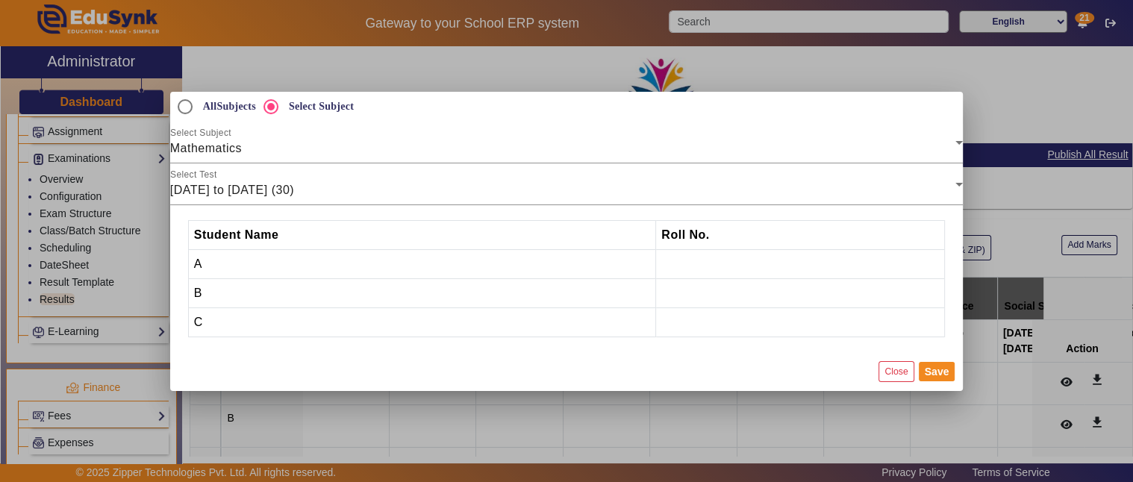
click at [771, 258] on td at bounding box center [800, 263] width 289 height 29
click at [895, 369] on button "Close" at bounding box center [895, 371] width 35 height 20
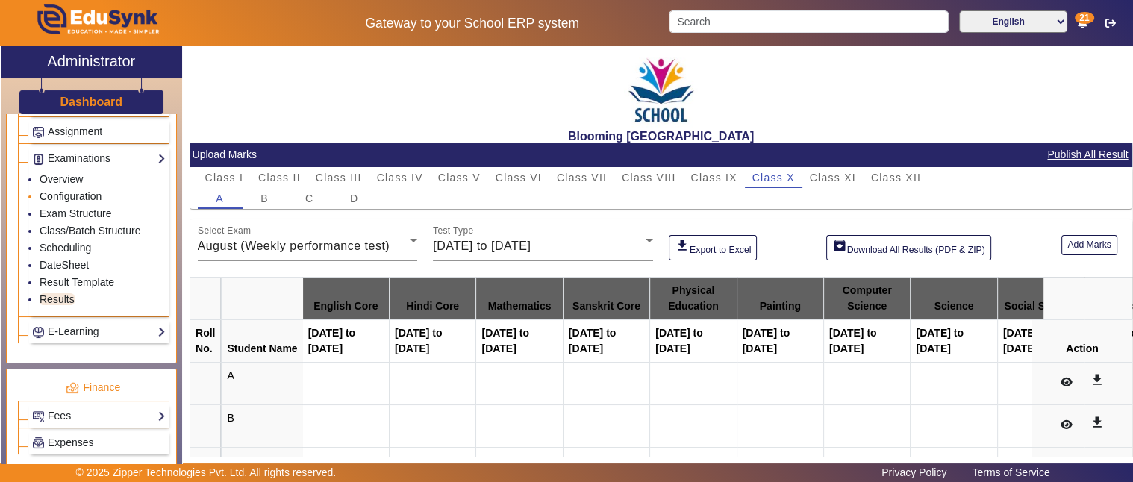
click at [67, 190] on link "Configuration" at bounding box center [71, 196] width 62 height 12
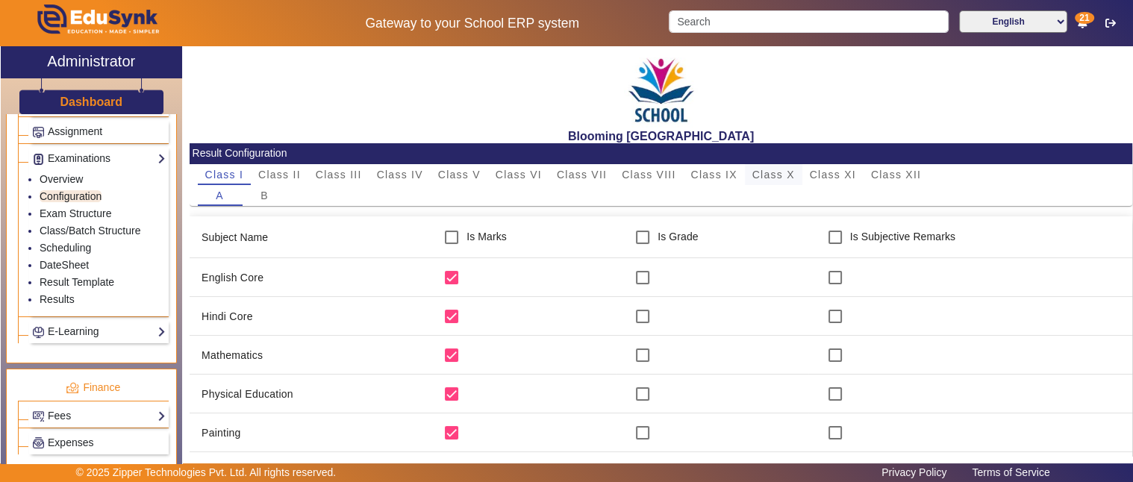
click at [777, 174] on span "Class X" at bounding box center [773, 174] width 43 height 10
click at [445, 233] on input "checkbox" at bounding box center [451, 237] width 30 height 30
checkbox input "true"
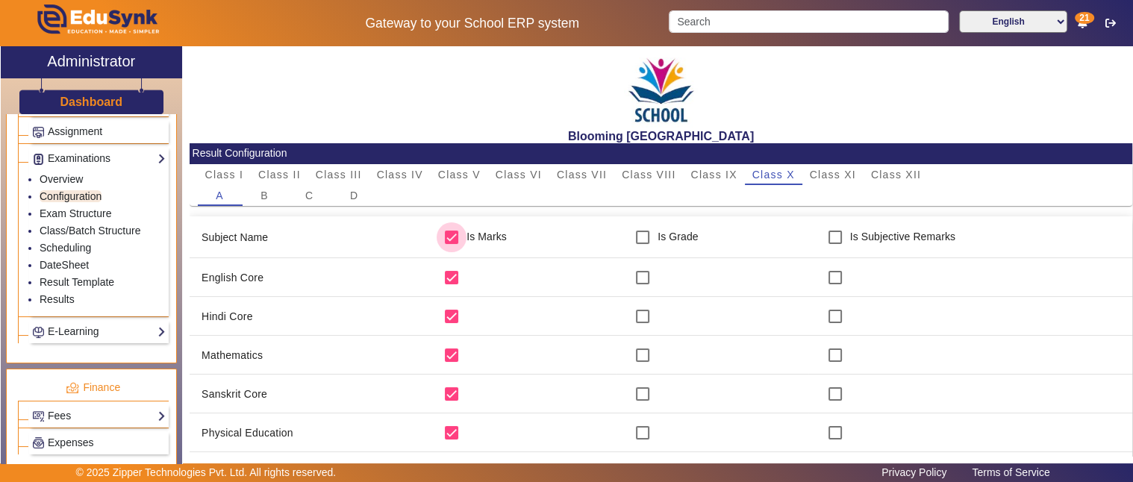
checkbox input "true"
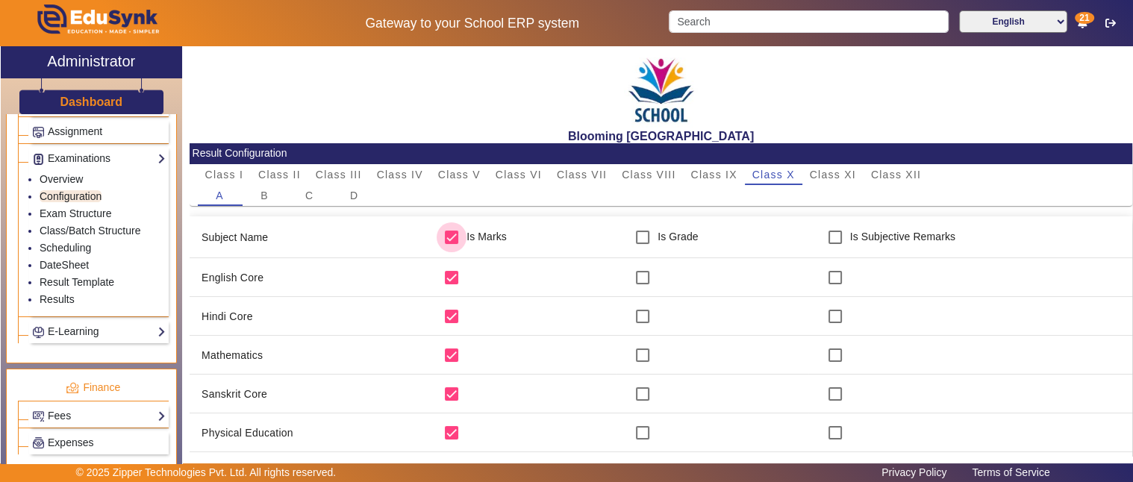
checkbox input "true"
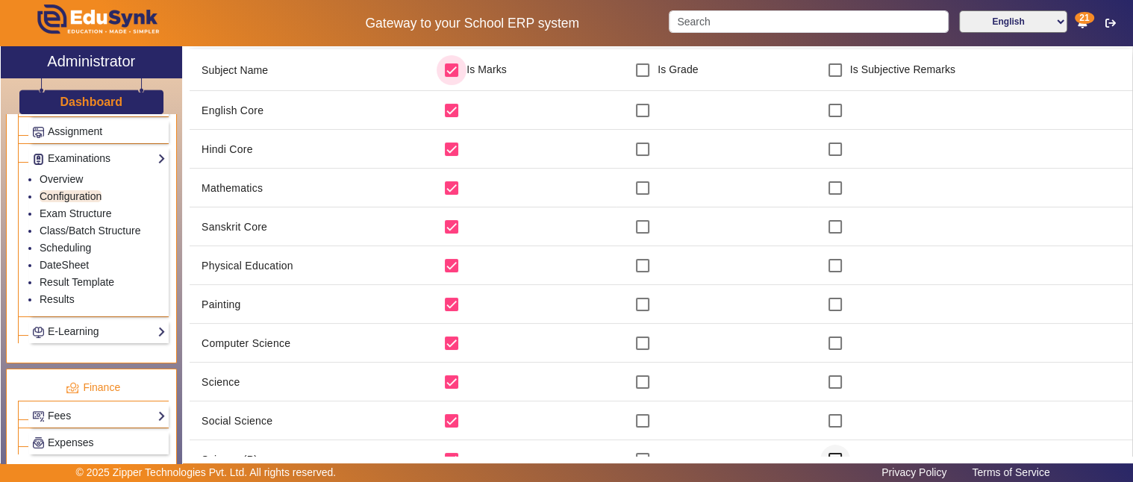
scroll to position [278, 0]
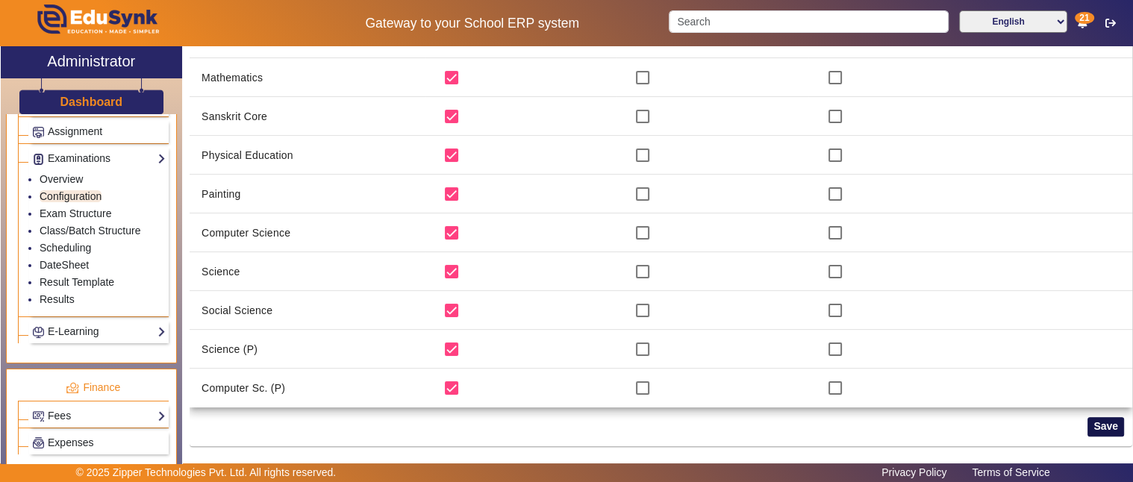
click at [1099, 425] on button "Save" at bounding box center [1105, 426] width 37 height 19
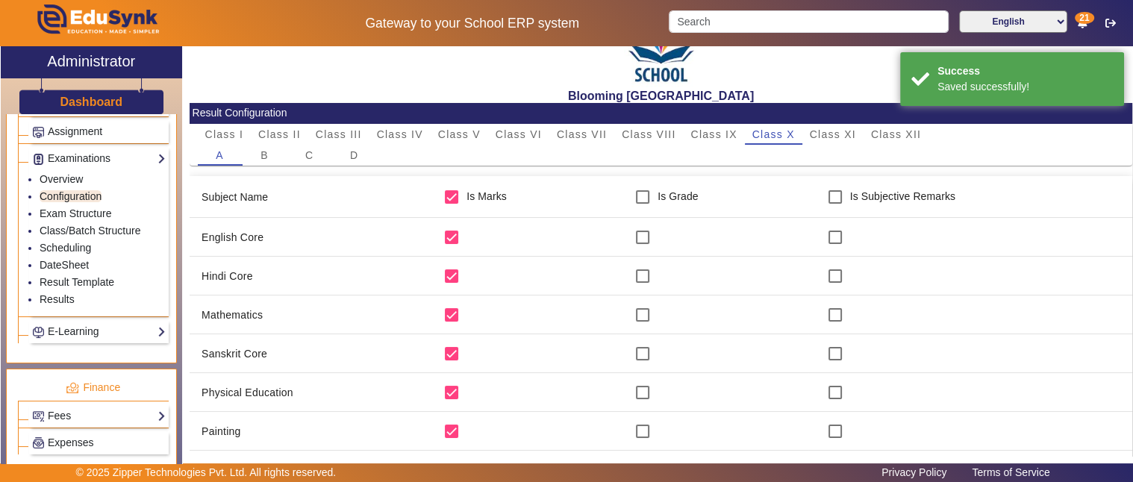
scroll to position [0, 0]
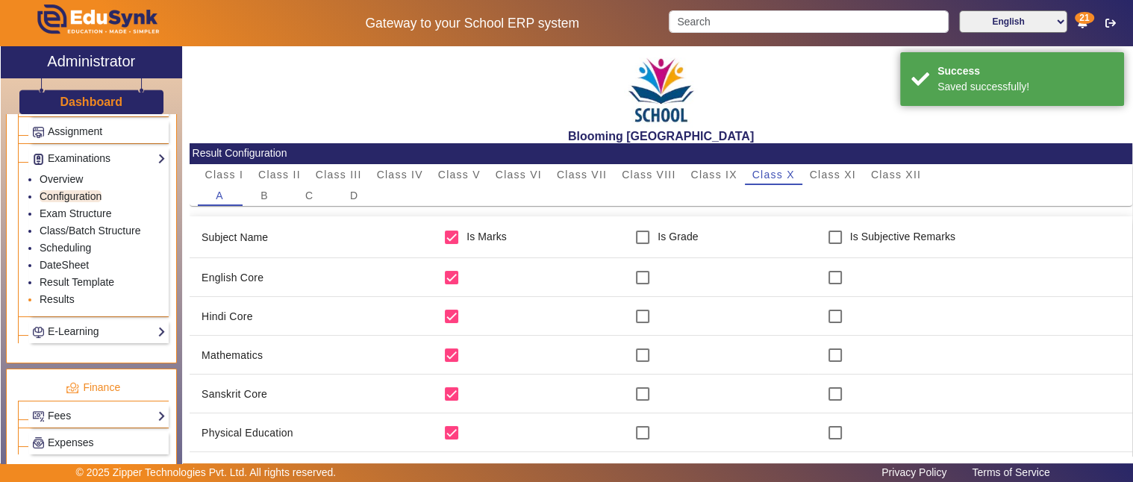
click at [53, 292] on li "Results" at bounding box center [103, 300] width 126 height 17
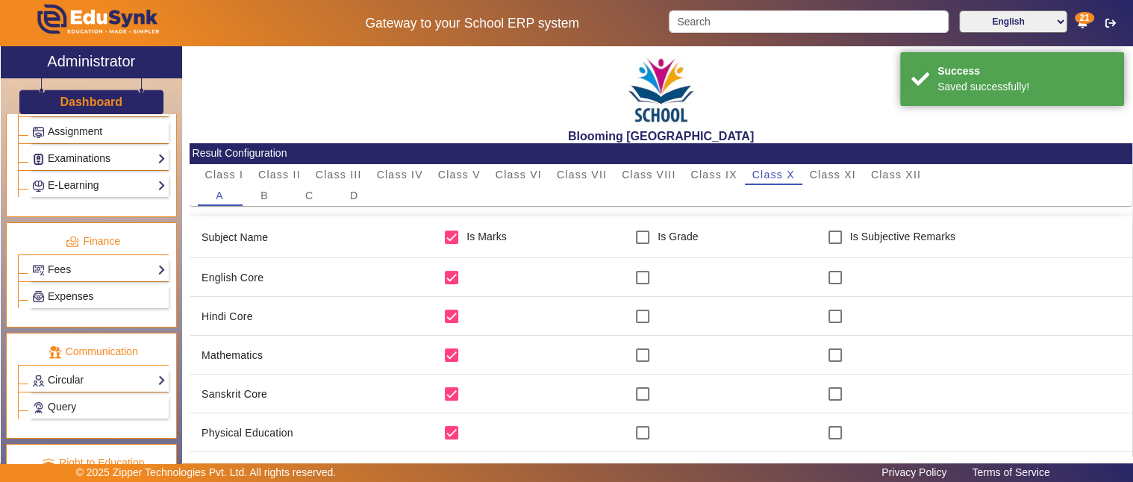
click at [72, 150] on link "Examinations" at bounding box center [99, 158] width 134 height 17
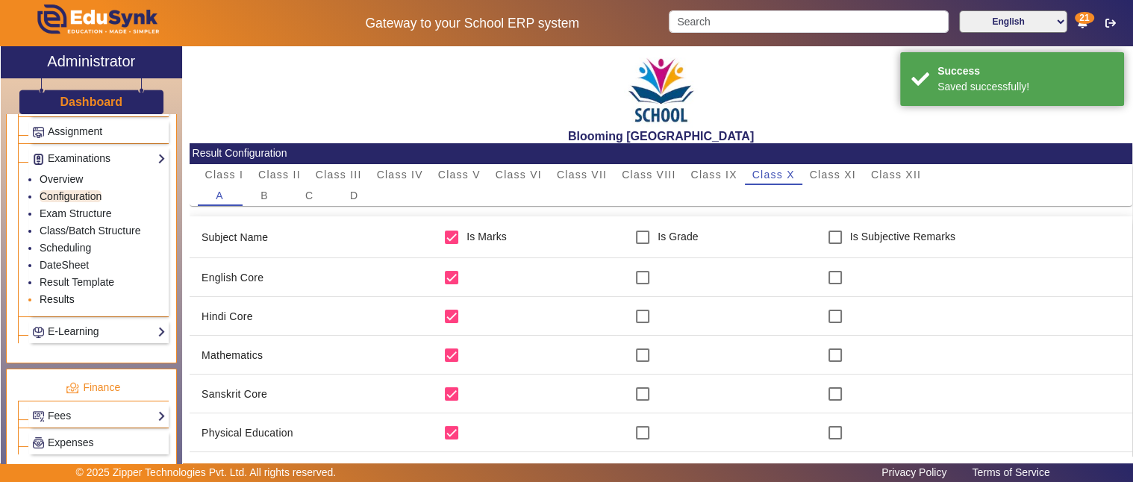
click at [62, 293] on link "Results" at bounding box center [57, 299] width 35 height 12
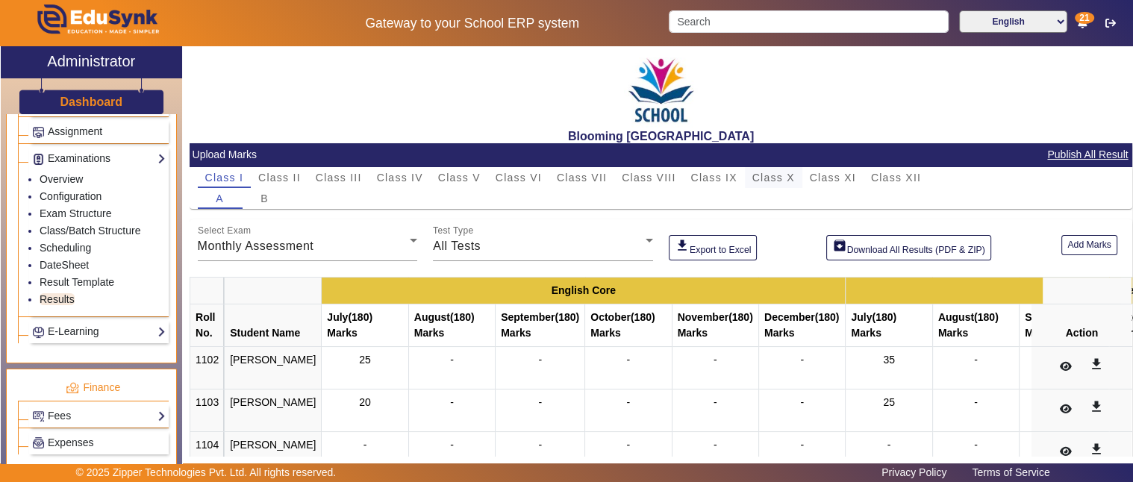
click at [789, 169] on span "Class X" at bounding box center [773, 177] width 43 height 21
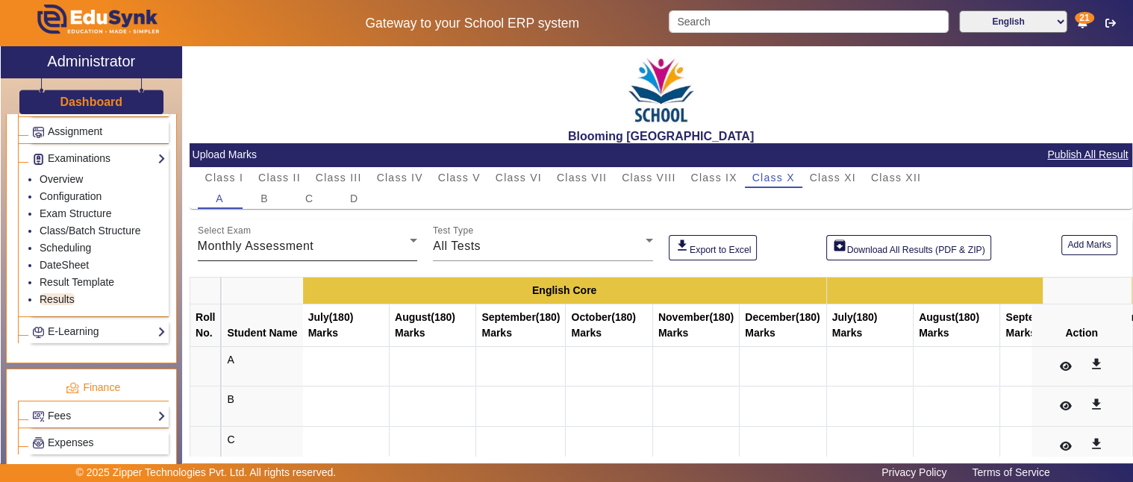
click at [347, 237] on div "Monthly Assessment" at bounding box center [304, 246] width 213 height 18
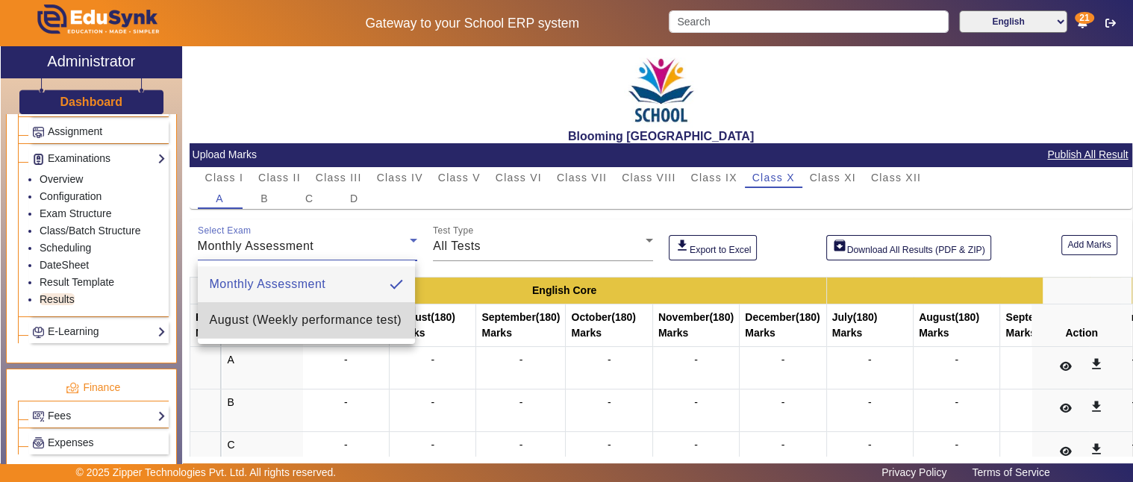
click at [289, 319] on span "August (Weekly performance test)" at bounding box center [306, 320] width 192 height 18
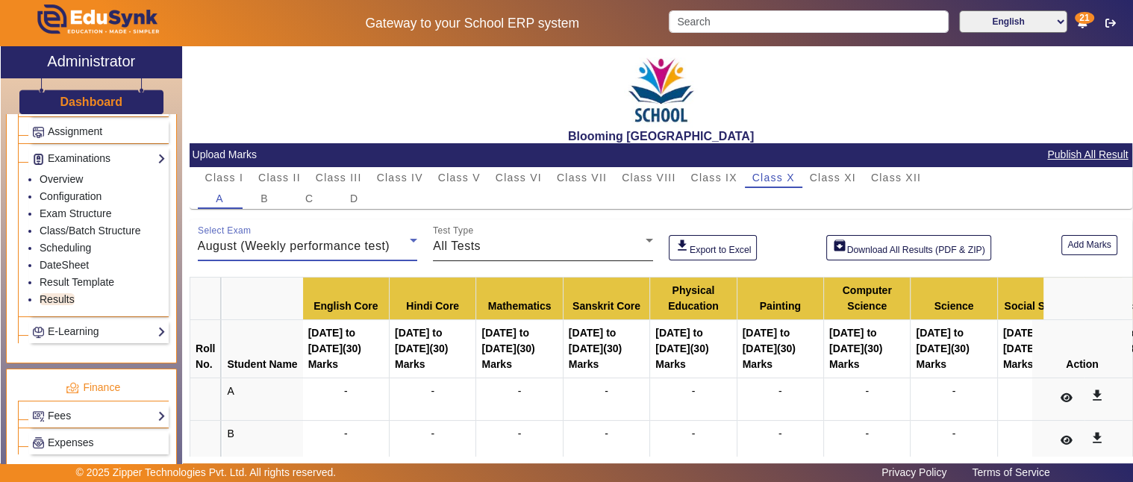
click at [508, 248] on div "All Tests" at bounding box center [539, 246] width 213 height 18
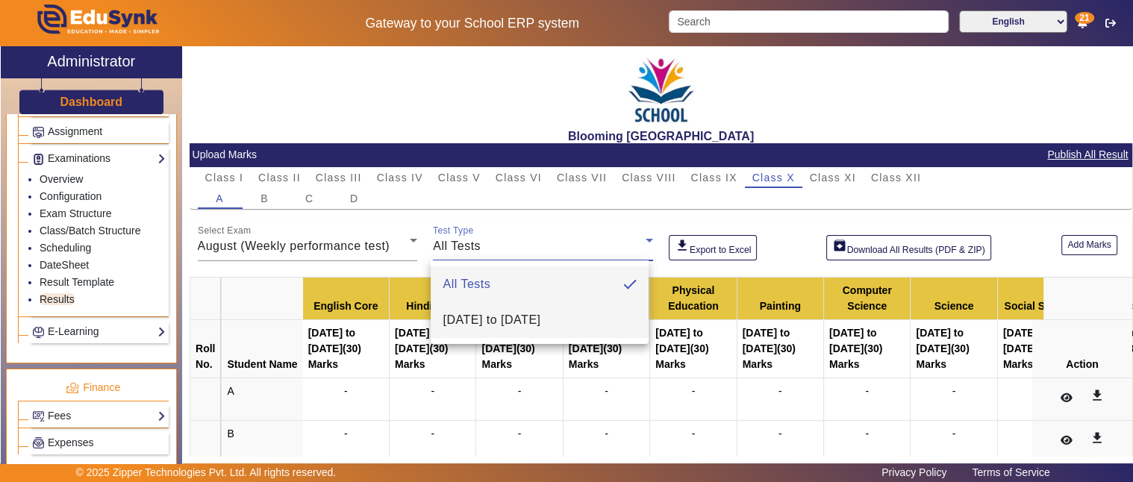
click at [540, 322] on span "09-08-2025 to 15-08-2025" at bounding box center [491, 320] width 98 height 18
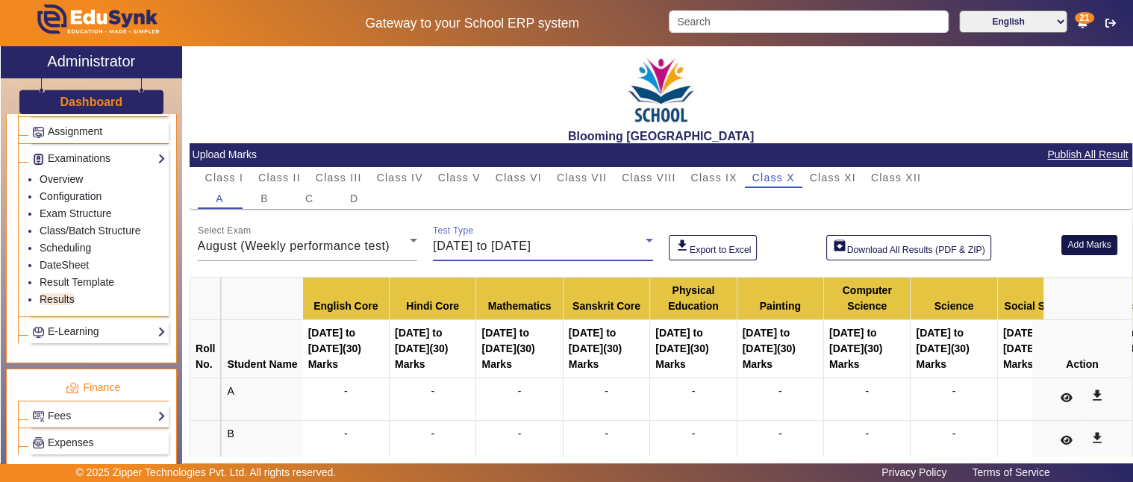
click at [1076, 246] on button "Add Marks" at bounding box center [1089, 245] width 56 height 20
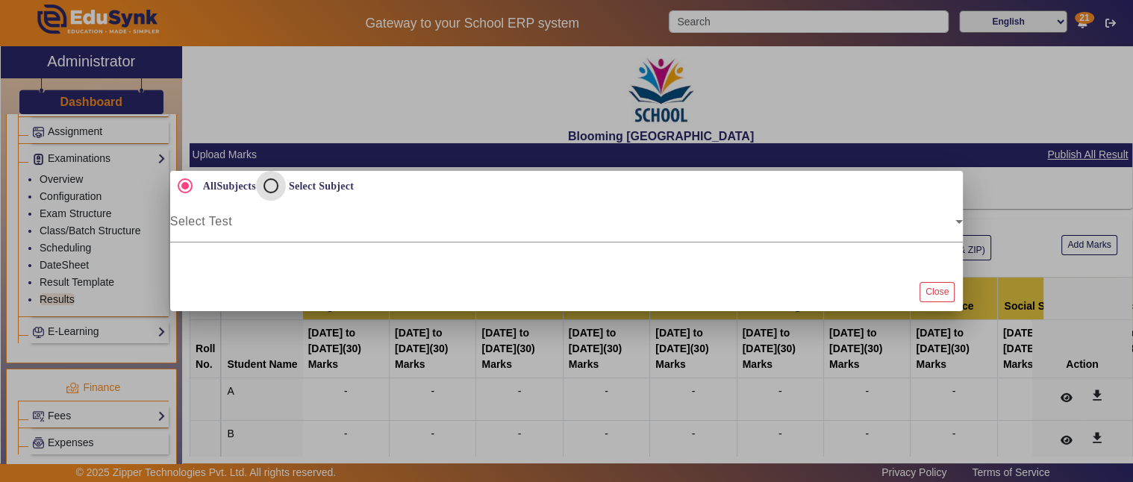
click at [269, 184] on input "Select Subject" at bounding box center [271, 186] width 30 height 30
radio input "true"
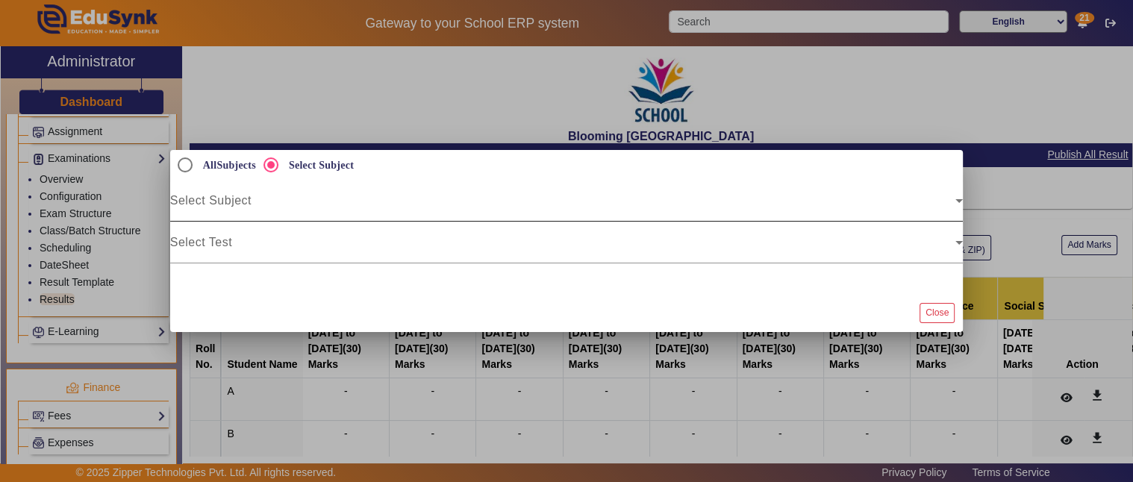
click at [256, 207] on span at bounding box center [563, 207] width 786 height 18
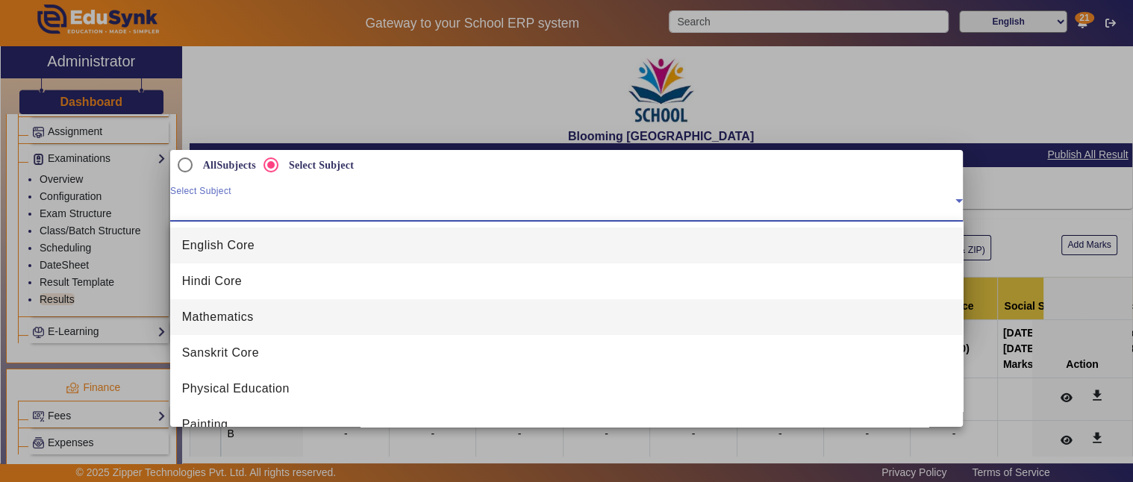
click at [225, 314] on span "Mathematics" at bounding box center [218, 317] width 72 height 18
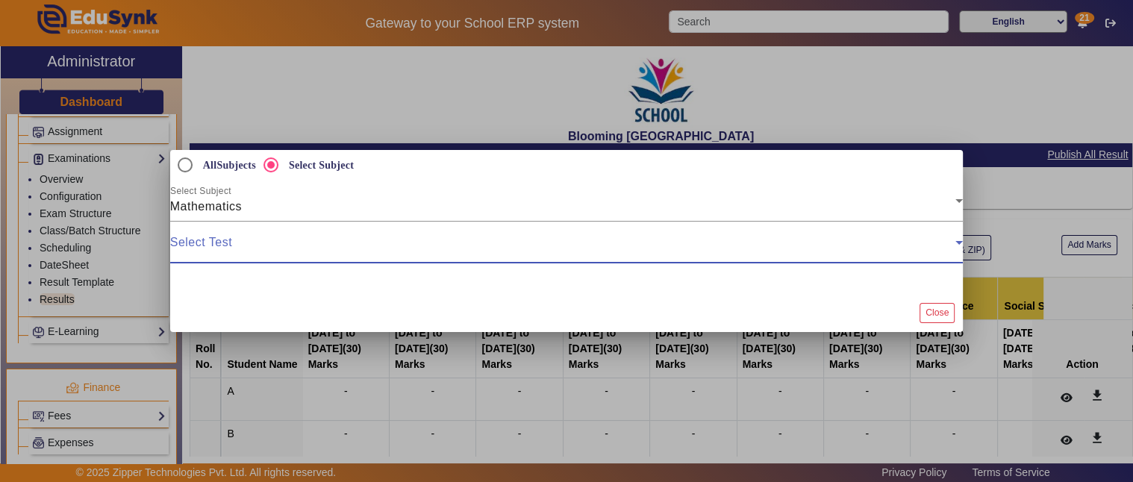
click at [245, 242] on span at bounding box center [563, 249] width 786 height 18
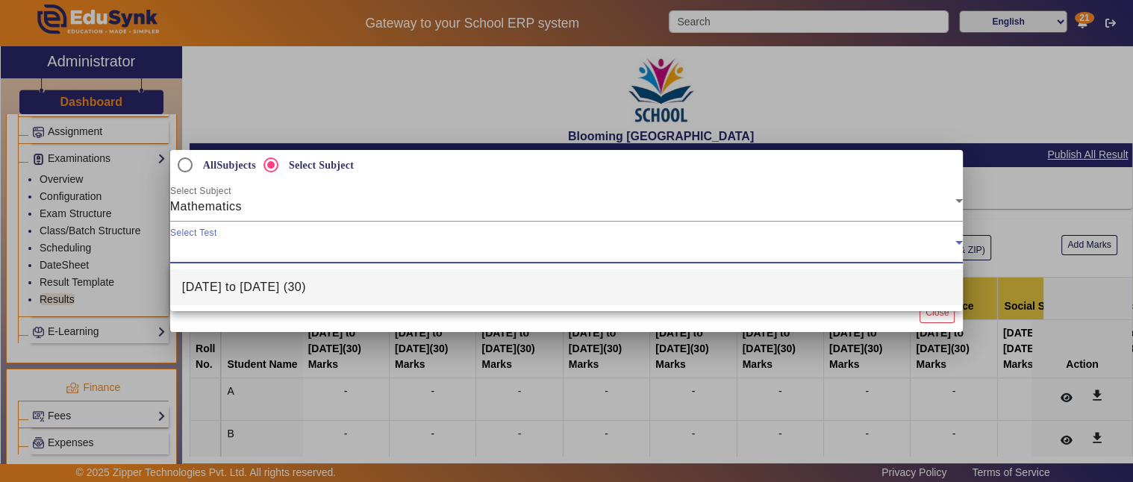
click at [237, 291] on span "09-08-2025 to 15-08-2025 (30)" at bounding box center [244, 287] width 124 height 18
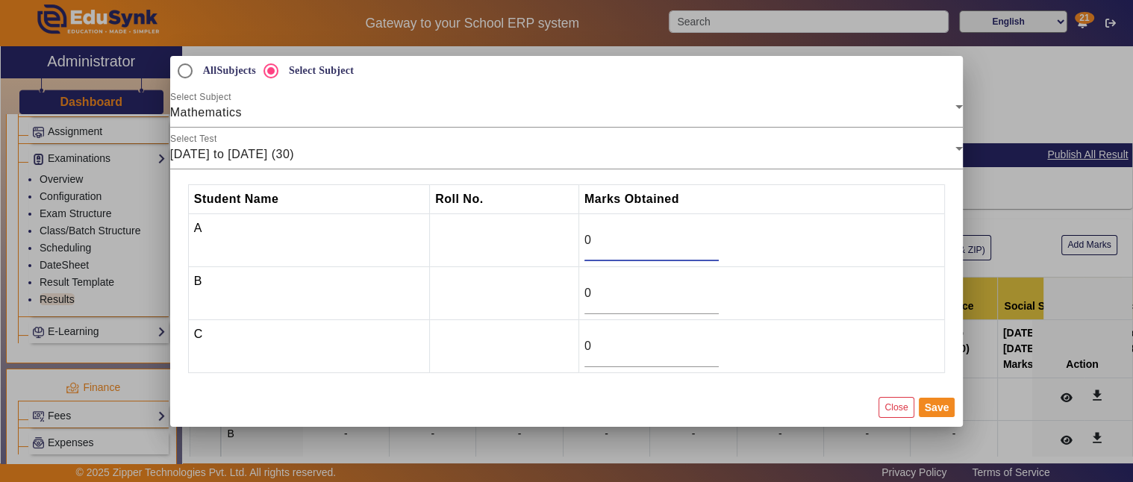
drag, startPoint x: 630, startPoint y: 242, endPoint x: 563, endPoint y: 230, distance: 68.3
click at [563, 230] on tr "A 0" at bounding box center [566, 239] width 757 height 53
type input "25"
drag, startPoint x: 599, startPoint y: 287, endPoint x: 496, endPoint y: 289, distance: 103.0
click at [496, 289] on tr "B 0" at bounding box center [566, 292] width 757 height 53
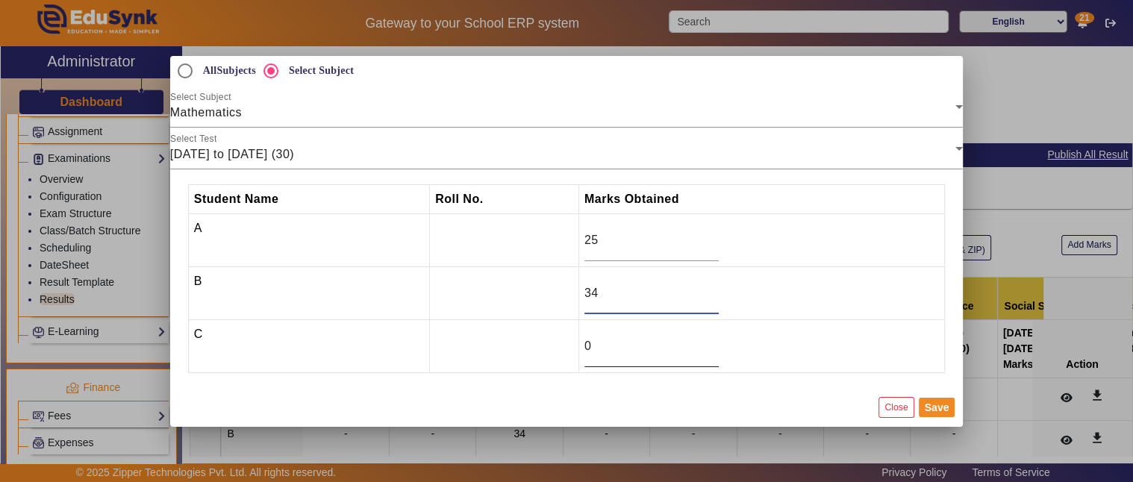
click at [623, 357] on td "0" at bounding box center [761, 345] width 366 height 53
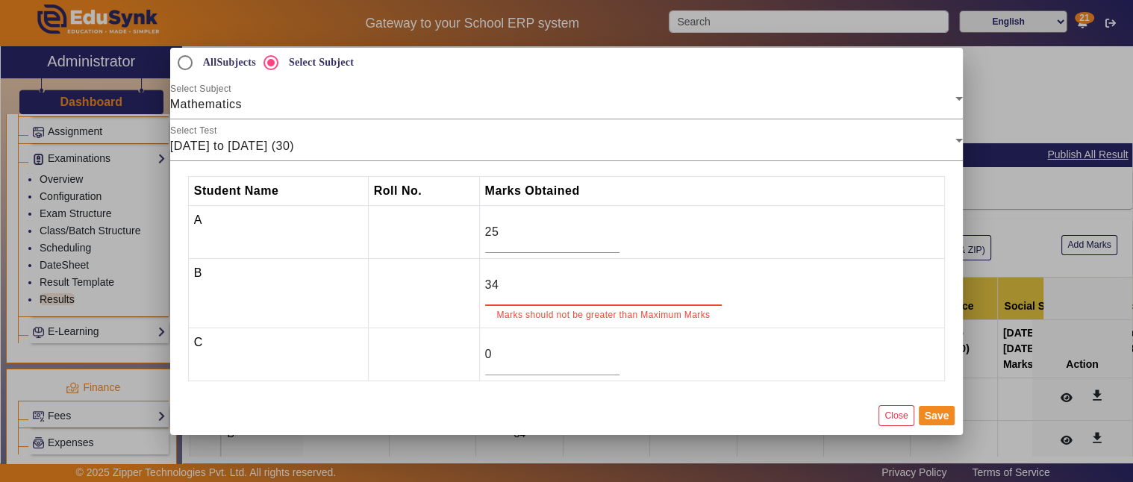
drag, startPoint x: 513, startPoint y: 292, endPoint x: 468, endPoint y: 289, distance: 44.9
click at [468, 289] on tr "B 34 Marks should not be greater than Maximum Marks" at bounding box center [566, 292] width 757 height 69
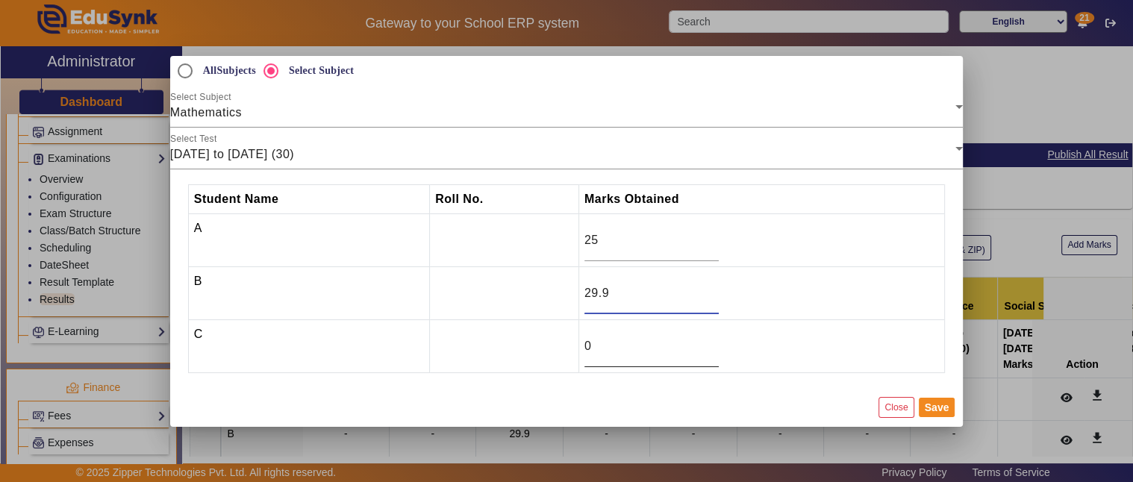
type input "29.9"
drag, startPoint x: 651, startPoint y: 351, endPoint x: 511, endPoint y: 346, distance: 140.4
click at [511, 346] on tr "C 0" at bounding box center [566, 345] width 757 height 53
type input "3"
type input "23"
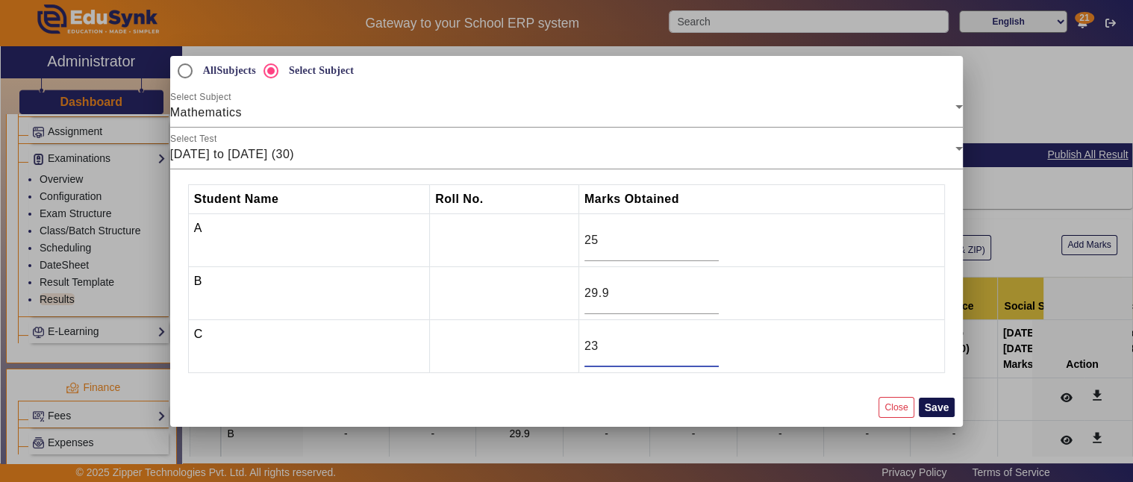
click at [938, 407] on button "Save" at bounding box center [936, 407] width 37 height 19
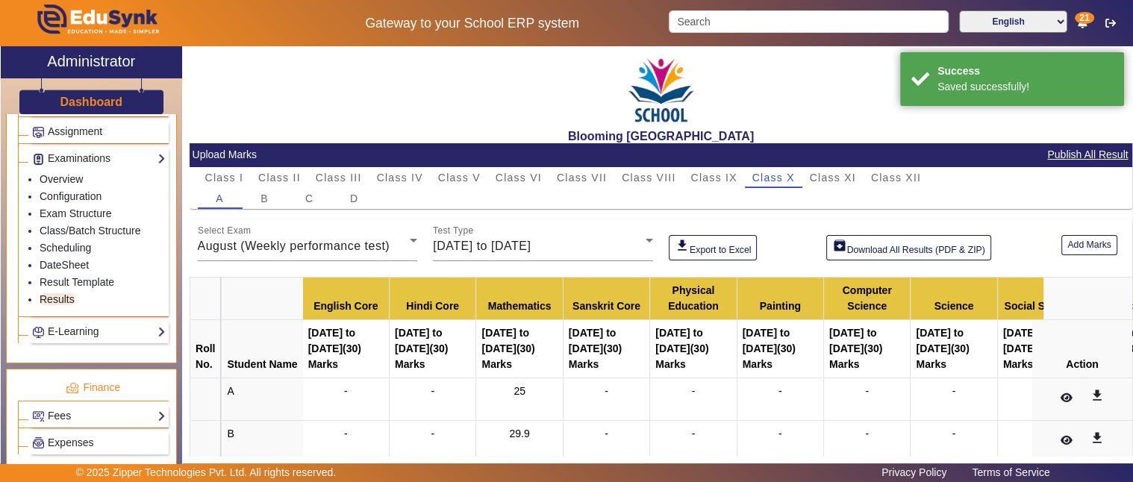
scroll to position [104, 0]
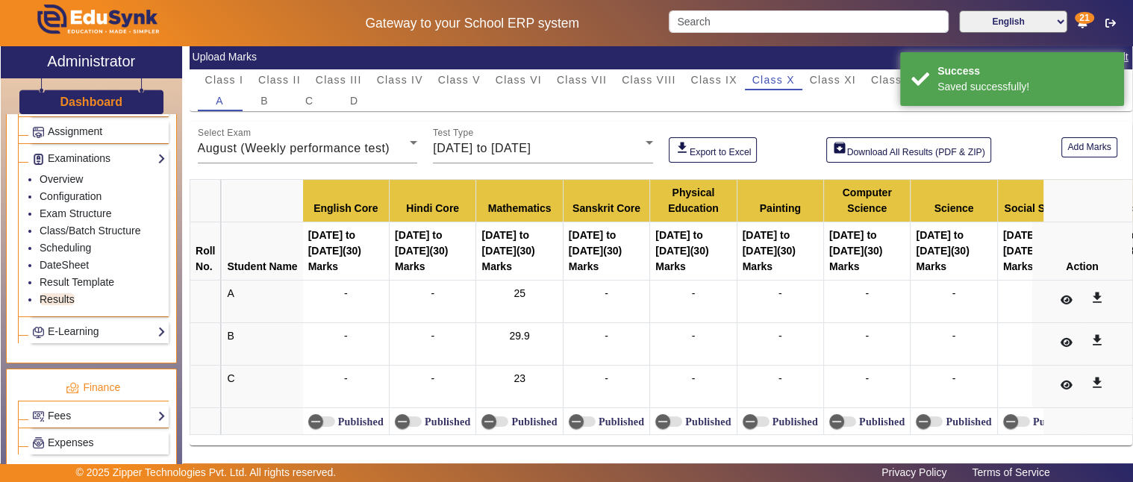
drag, startPoint x: 498, startPoint y: 288, endPoint x: 528, endPoint y: 375, distance: 91.6
click at [528, 375] on tbody "A - - 25 - - - - - - - - get_app B - - 29.9 - - - - - - - - get_app C - - 23 - …" at bounding box center [774, 357] width 1168 height 154
click at [528, 379] on div "23" at bounding box center [518, 386] width 75 height 31
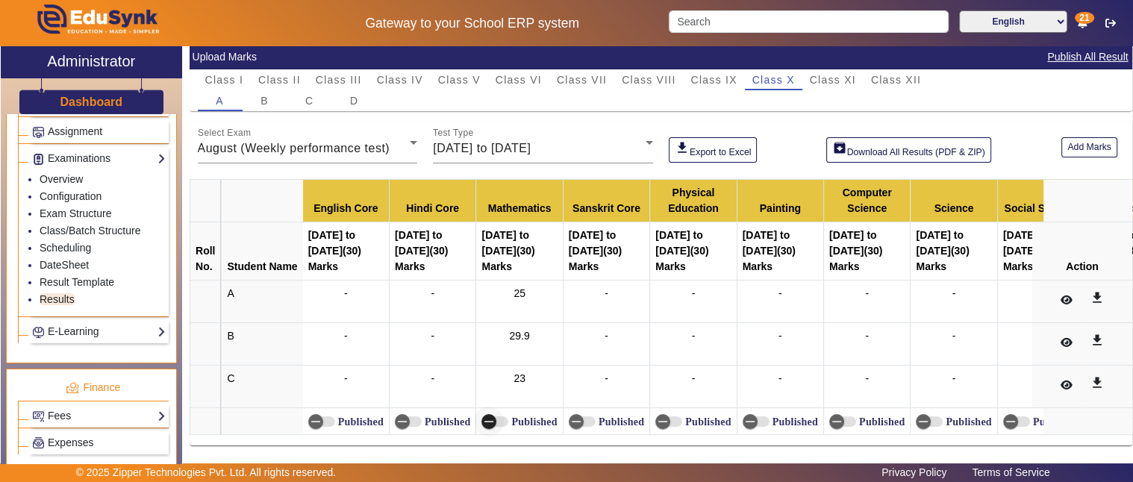
click at [501, 412] on span "button" at bounding box center [489, 422] width 30 height 30
click at [1060, 339] on icon at bounding box center [1065, 342] width 12 height 10
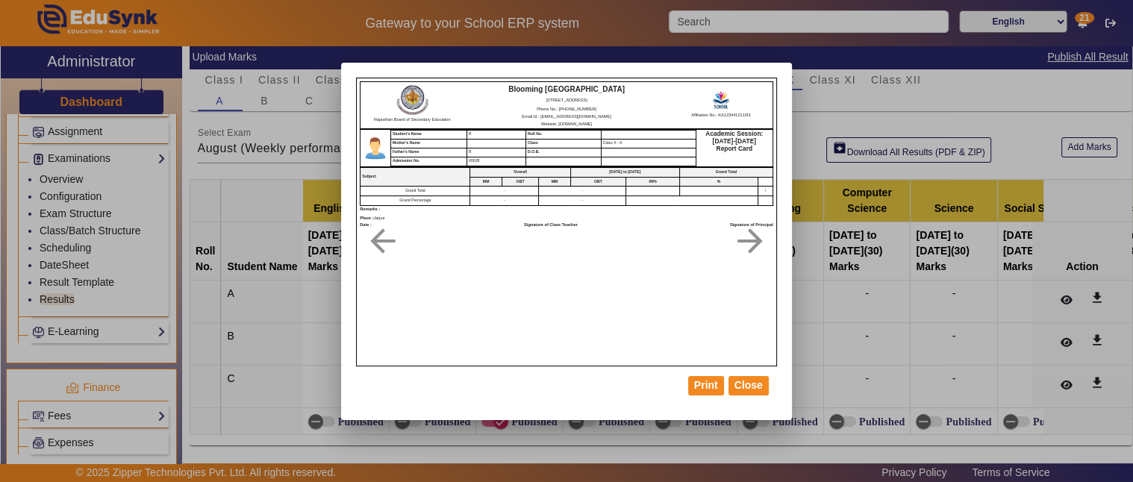
scroll to position [0, 0]
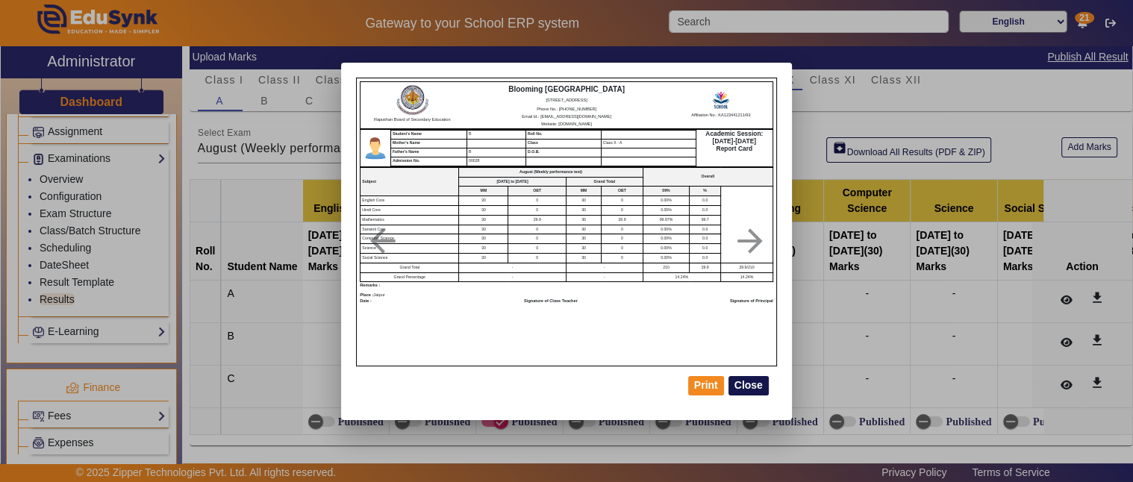
click at [754, 386] on button "Close" at bounding box center [748, 385] width 40 height 19
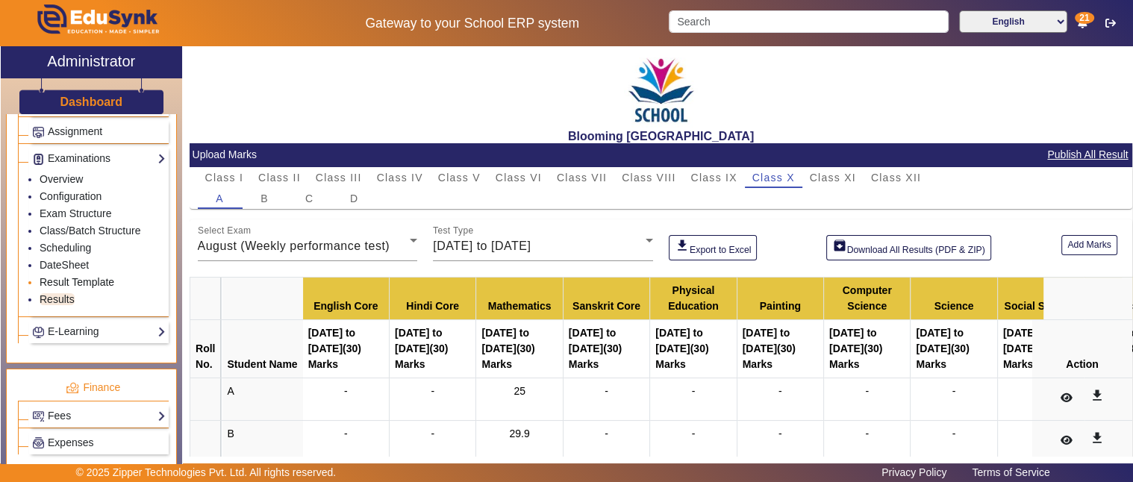
click at [84, 276] on link "Result Template" at bounding box center [77, 282] width 75 height 12
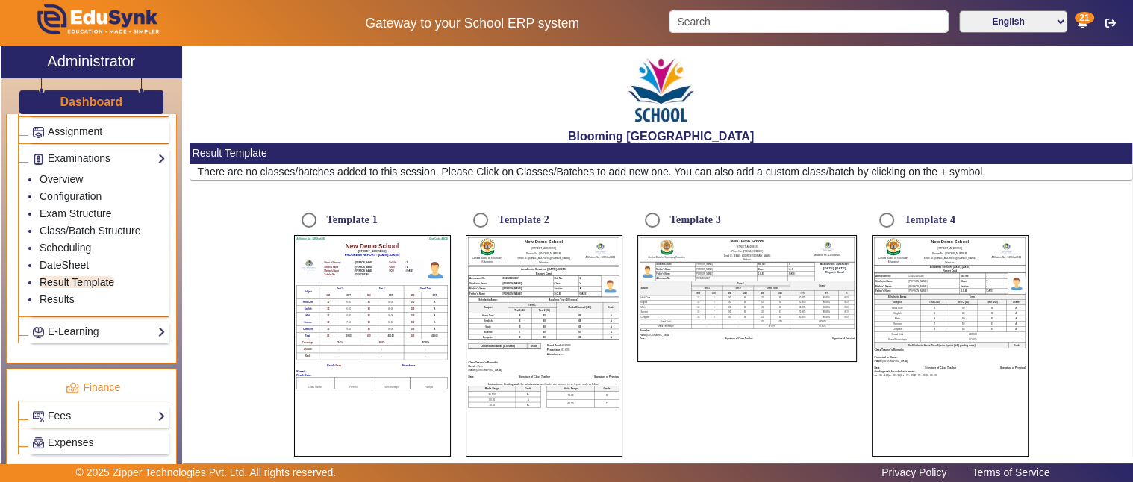
radio input "true"
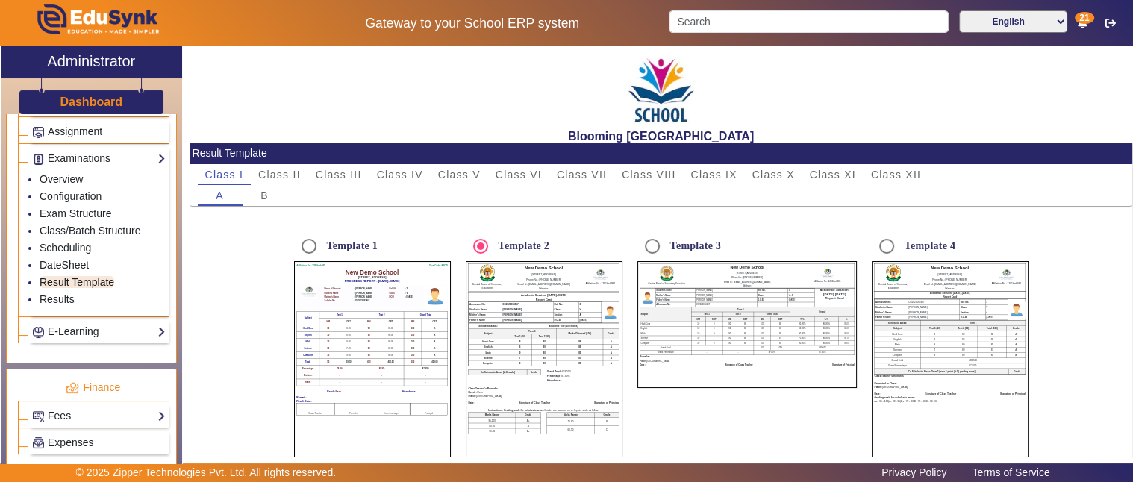
scroll to position [105, 0]
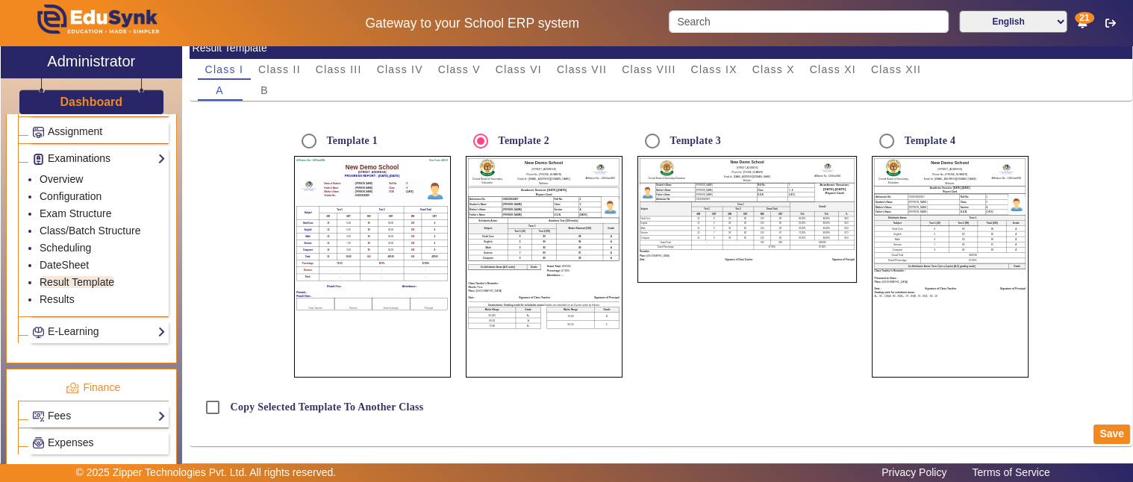
click at [96, 150] on link "Examinations" at bounding box center [99, 158] width 134 height 17
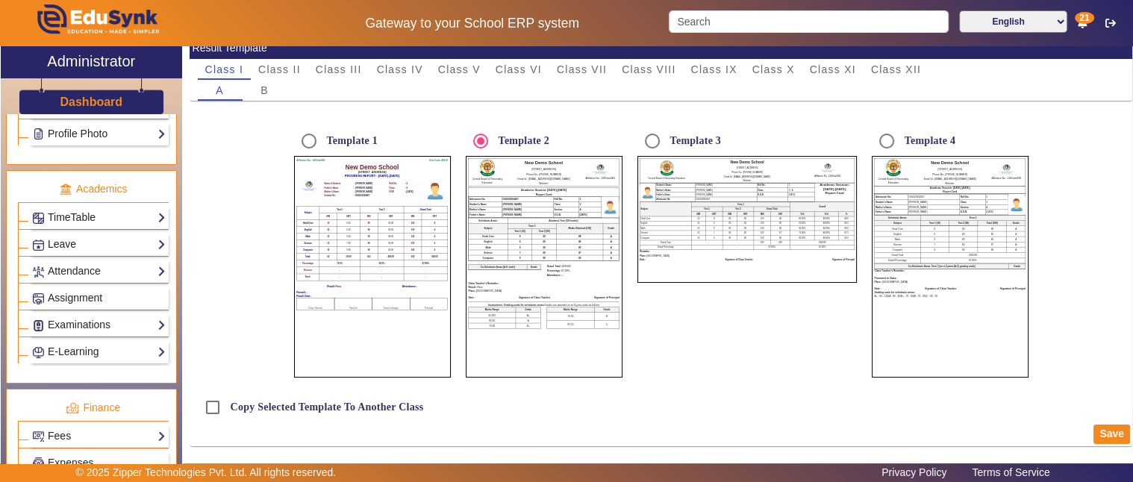
scroll to position [679, 0]
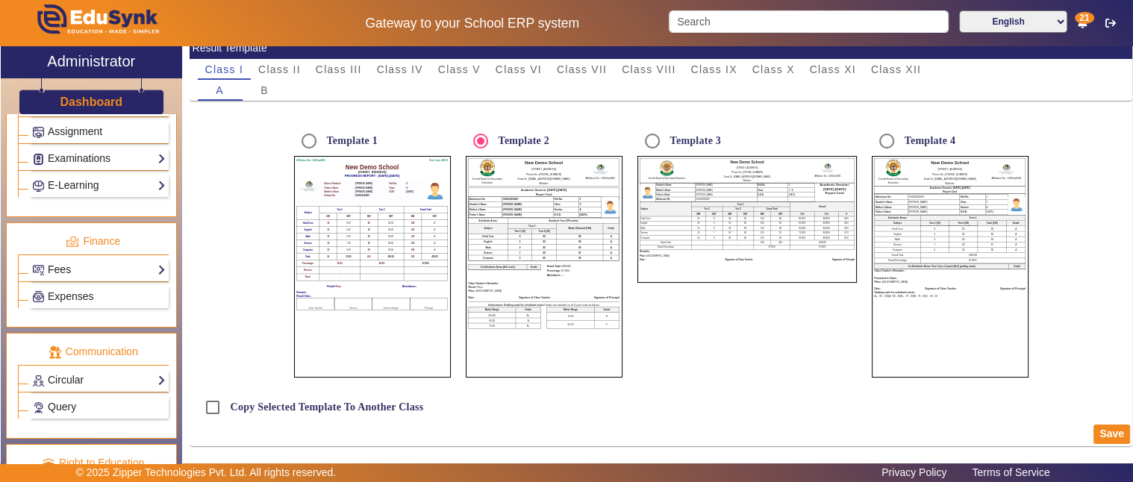
click at [61, 261] on link "Fees" at bounding box center [99, 269] width 134 height 17
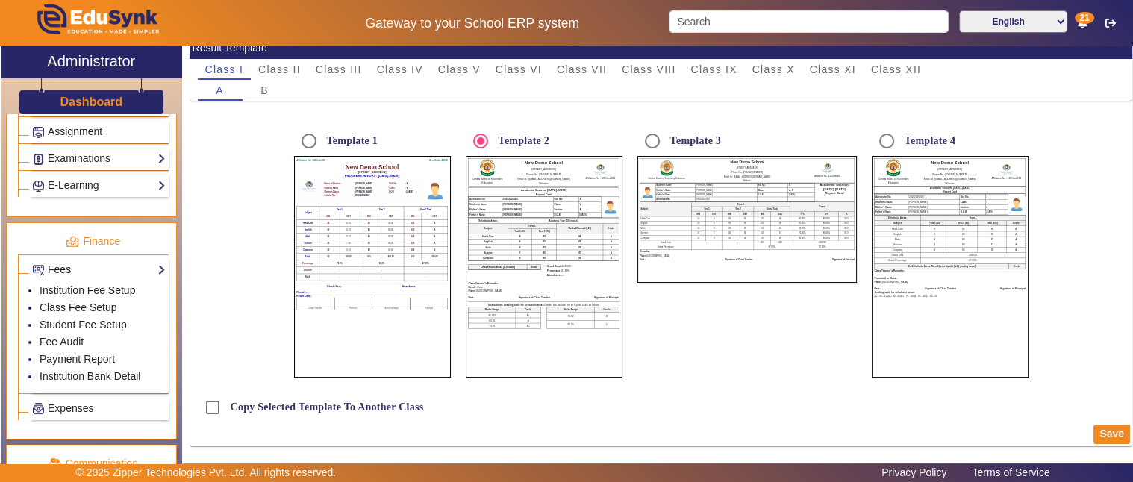
click at [61, 261] on link "Fees" at bounding box center [99, 269] width 134 height 17
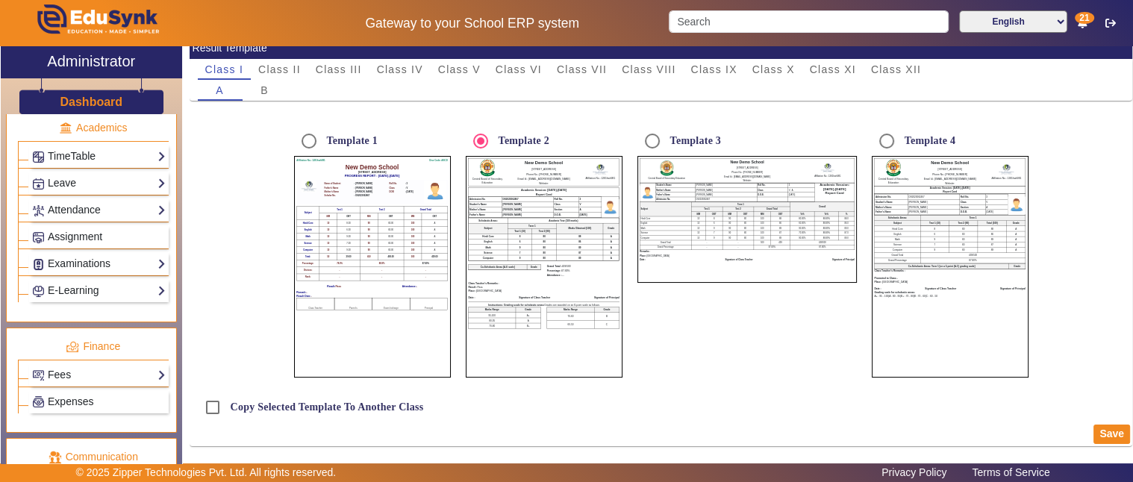
scroll to position [541, 0]
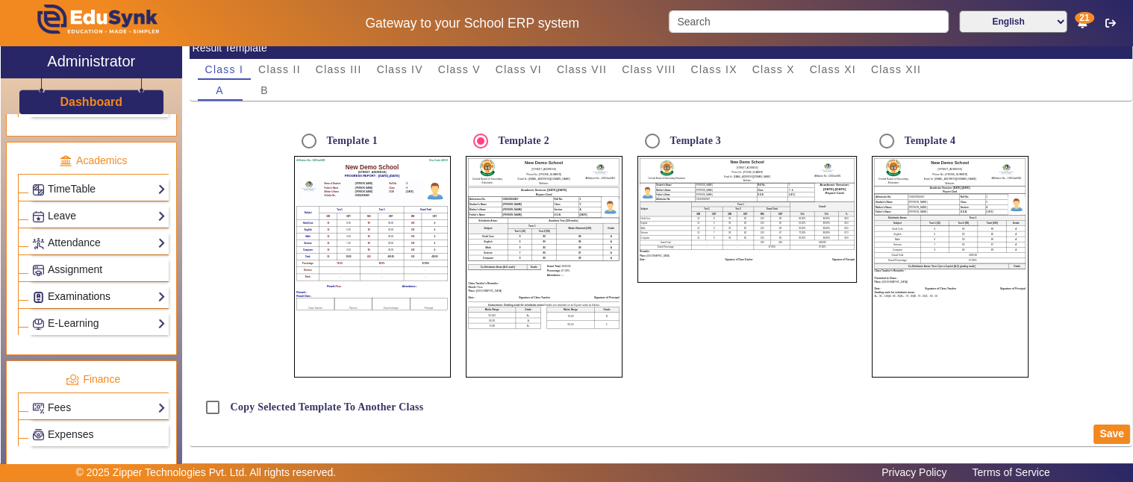
click at [70, 288] on link "Examinations" at bounding box center [99, 296] width 134 height 17
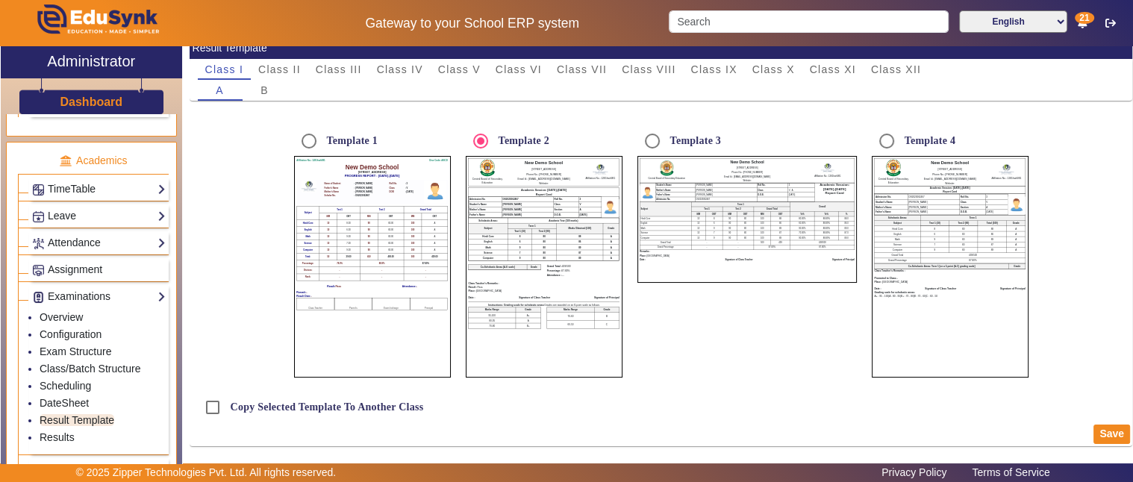
click at [71, 285] on div "Examinations Overview Configuration Exam Structure Class/Batch Structure Schedu…" at bounding box center [99, 369] width 140 height 169
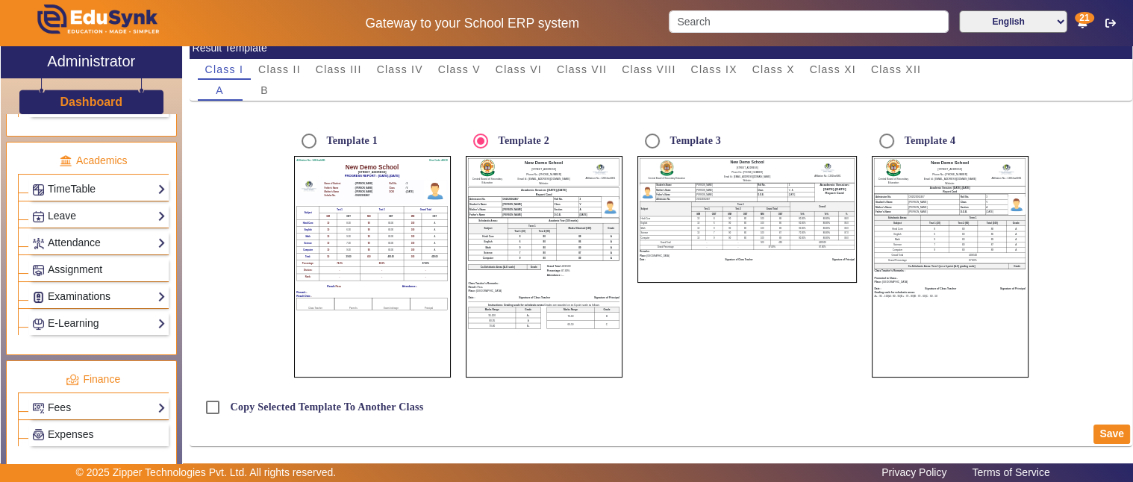
drag, startPoint x: 66, startPoint y: 277, endPoint x: 103, endPoint y: 298, distance: 43.1
click at [67, 288] on link "Examinations" at bounding box center [99, 296] width 134 height 17
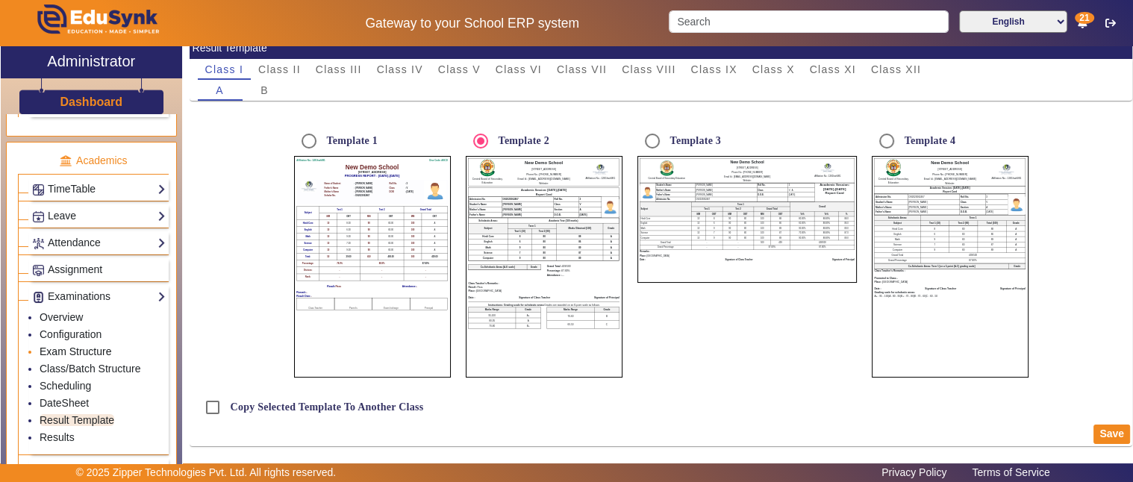
click at [72, 345] on link "Exam Structure" at bounding box center [76, 351] width 72 height 12
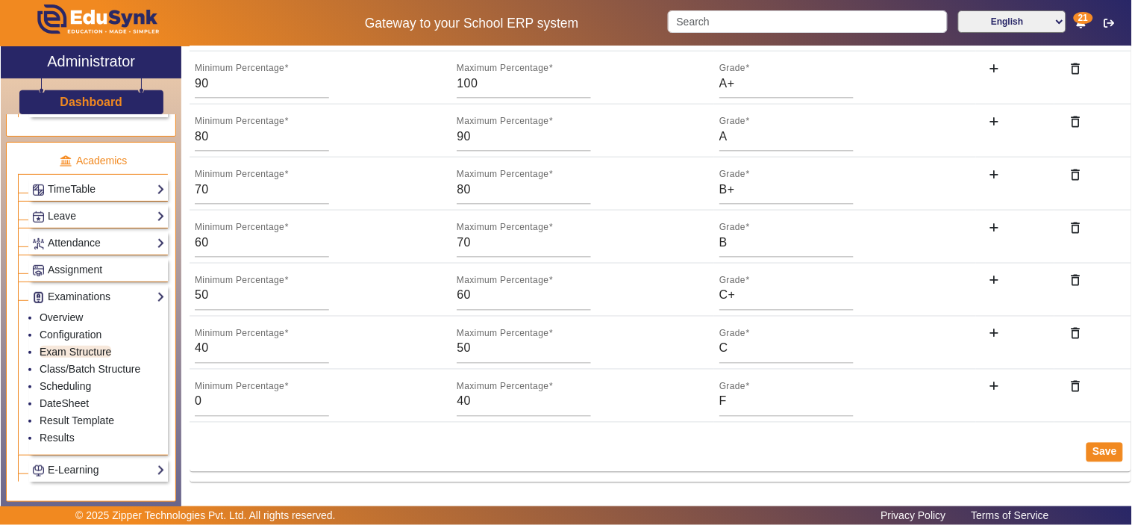
scroll to position [509, 0]
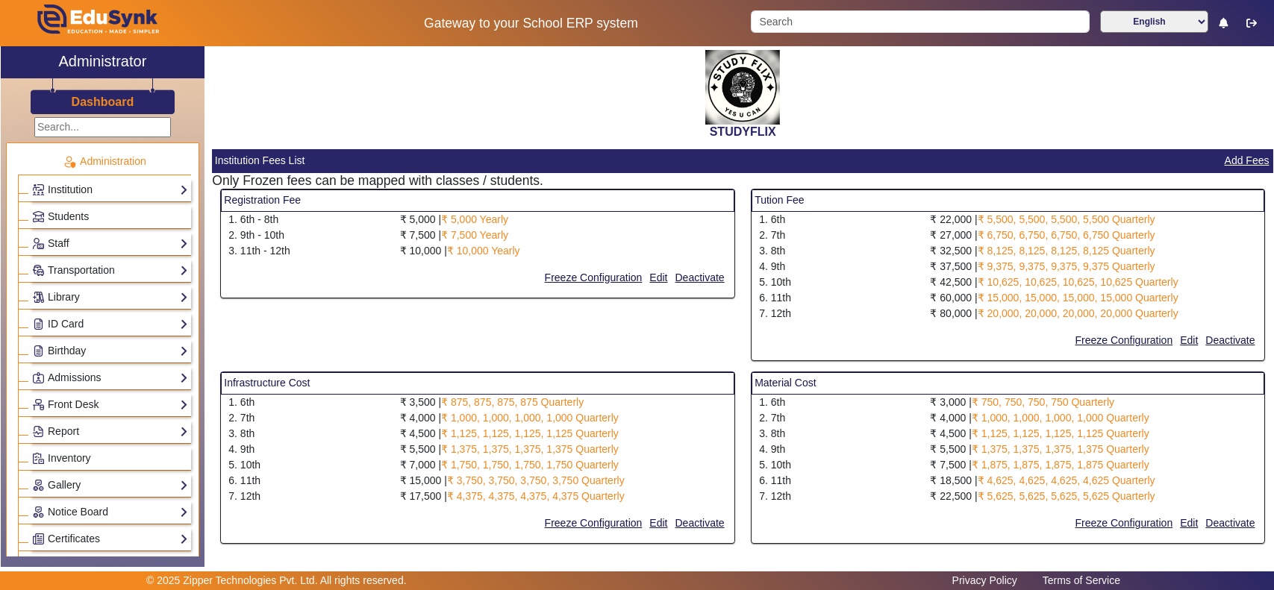
select select "10"
